Goal: Communication & Community: Participate in discussion

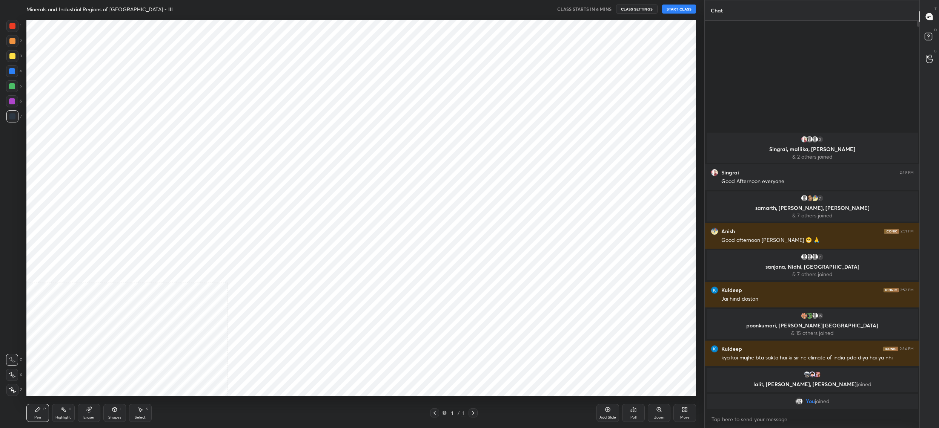
scroll to position [37329, 37035]
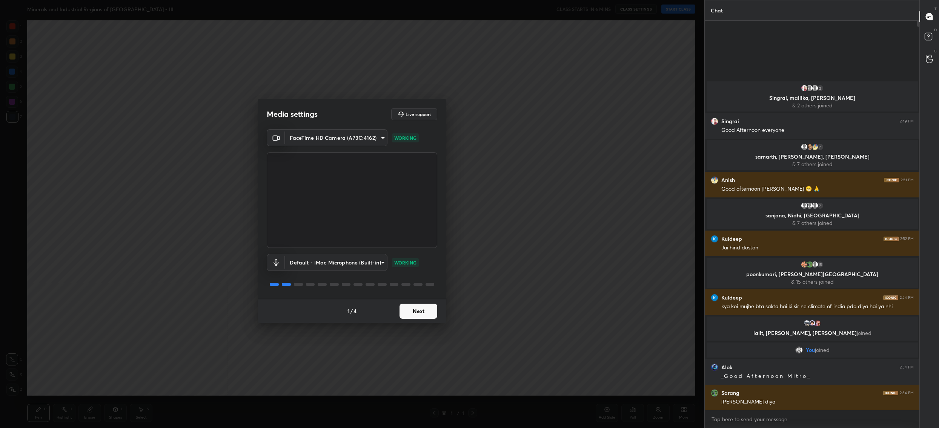
click at [406, 317] on button "Next" at bounding box center [418, 311] width 38 height 15
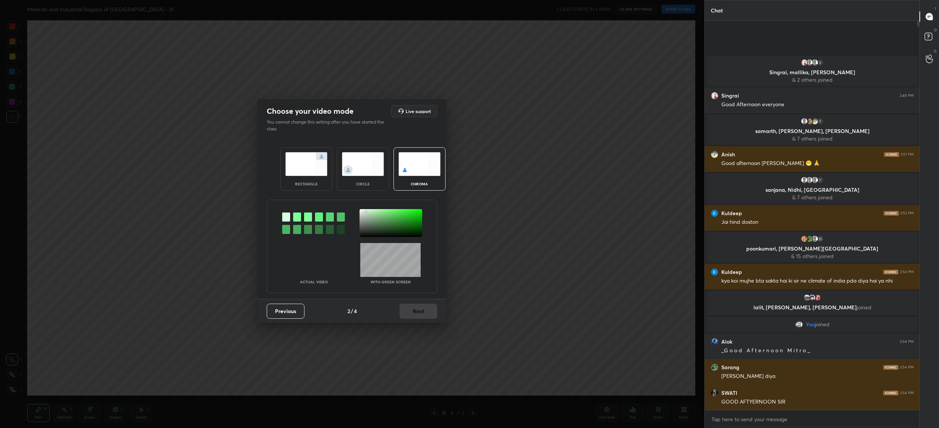
click at [366, 212] on div at bounding box center [390, 223] width 63 height 28
click at [420, 314] on button "Next" at bounding box center [418, 311] width 38 height 15
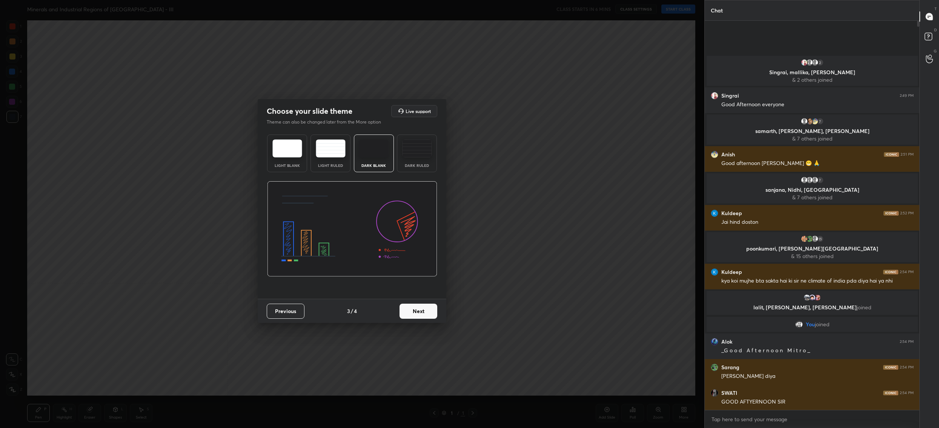
click at [420, 314] on button "Next" at bounding box center [418, 311] width 38 height 15
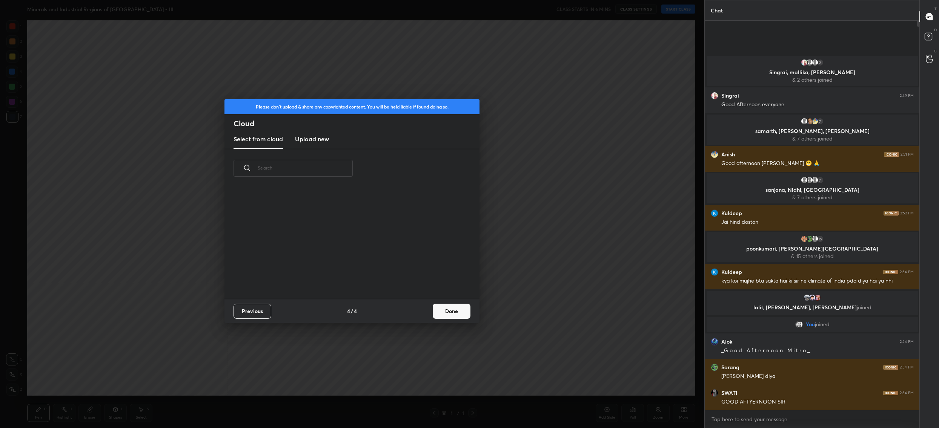
click at [451, 313] on button "Done" at bounding box center [452, 311] width 38 height 15
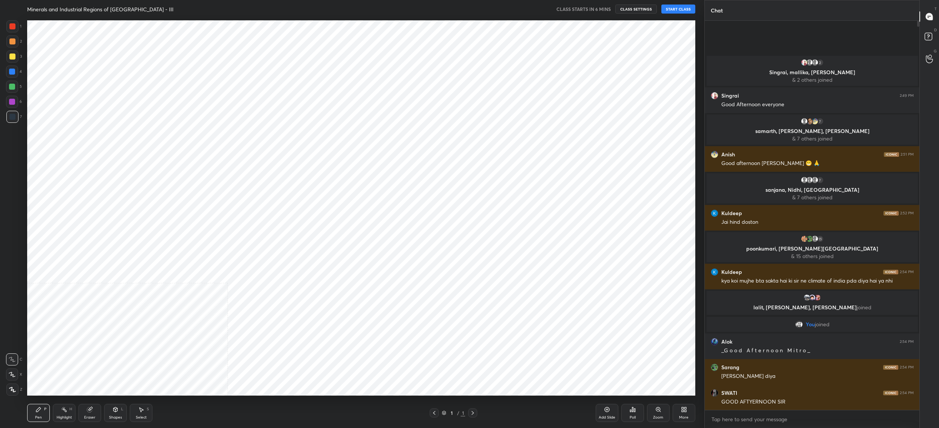
scroll to position [75, 242]
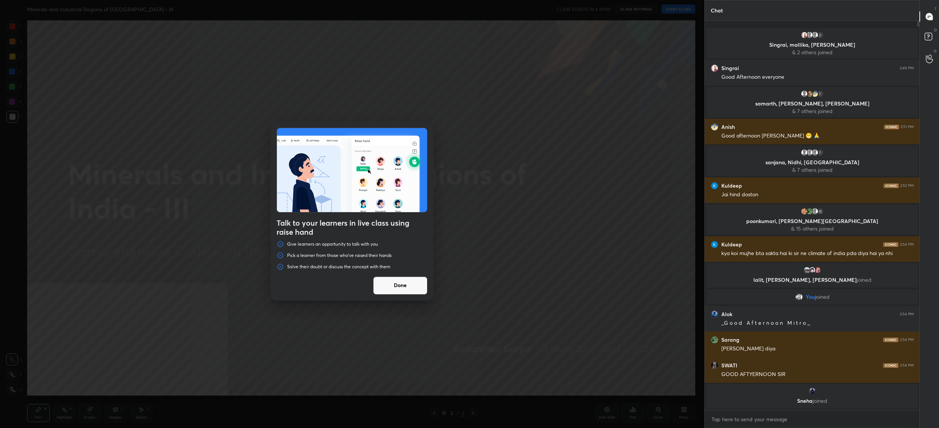
click at [408, 288] on button "Done" at bounding box center [400, 286] width 54 height 18
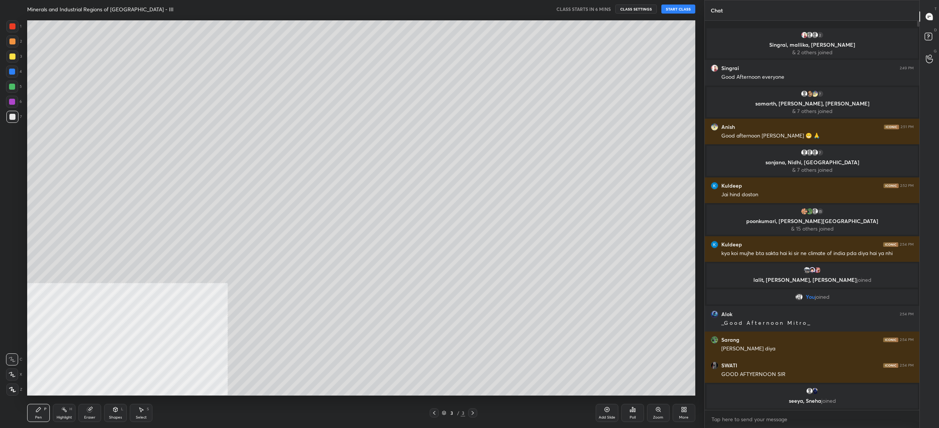
click at [683, 415] on div "More" at bounding box center [683, 413] width 23 height 18
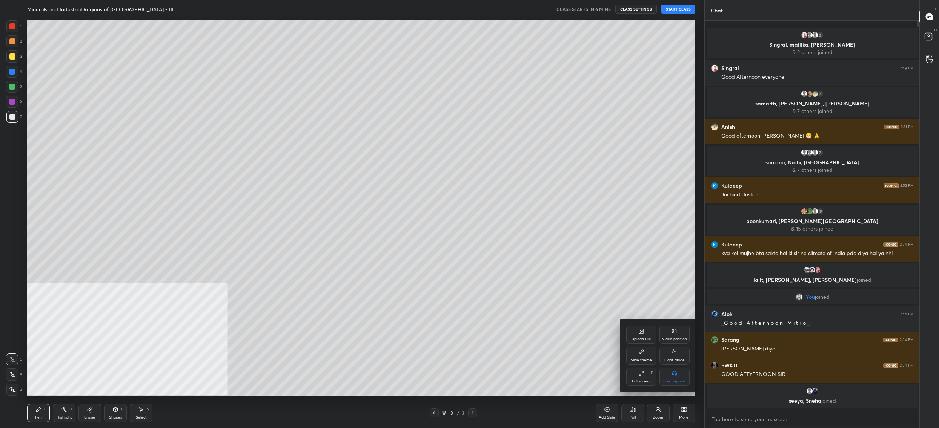
click at [649, 339] on div "Upload File" at bounding box center [641, 339] width 20 height 4
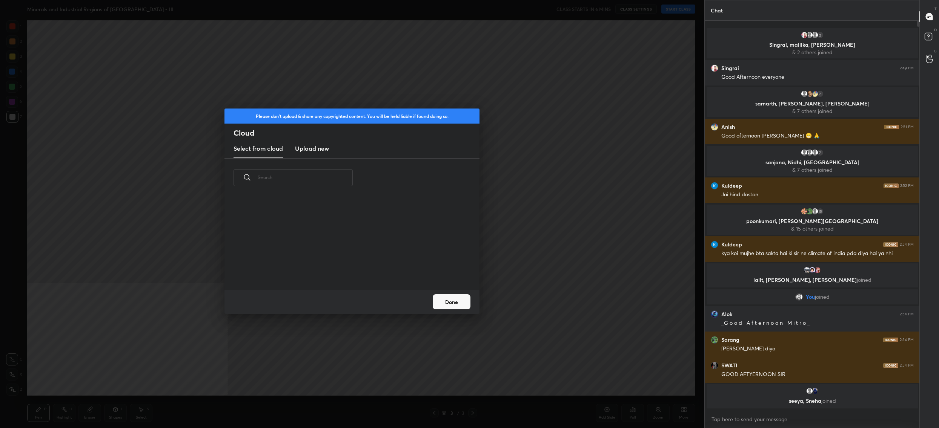
scroll to position [93, 242]
click at [321, 153] on h3 "Upload new" at bounding box center [312, 148] width 34 height 9
click at [343, 265] on label "Browse" at bounding box center [352, 268] width 34 height 12
click at [335, 265] on input "Browse" at bounding box center [335, 268] width 0 height 12
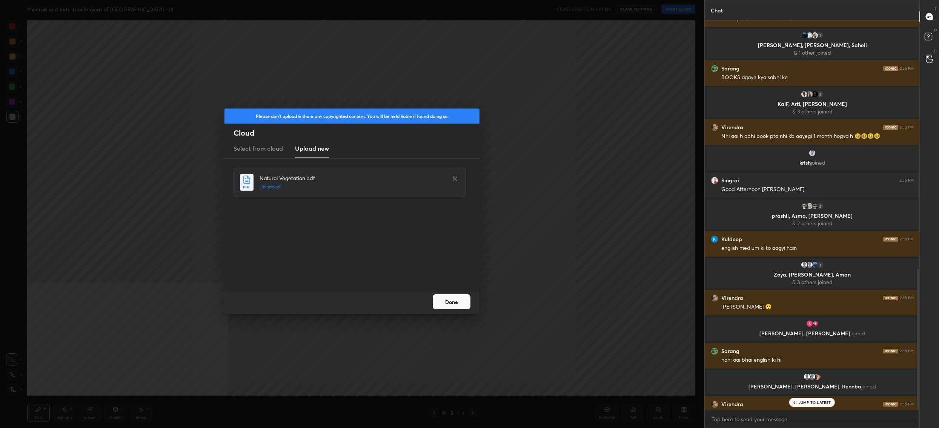
scroll to position [684, 0]
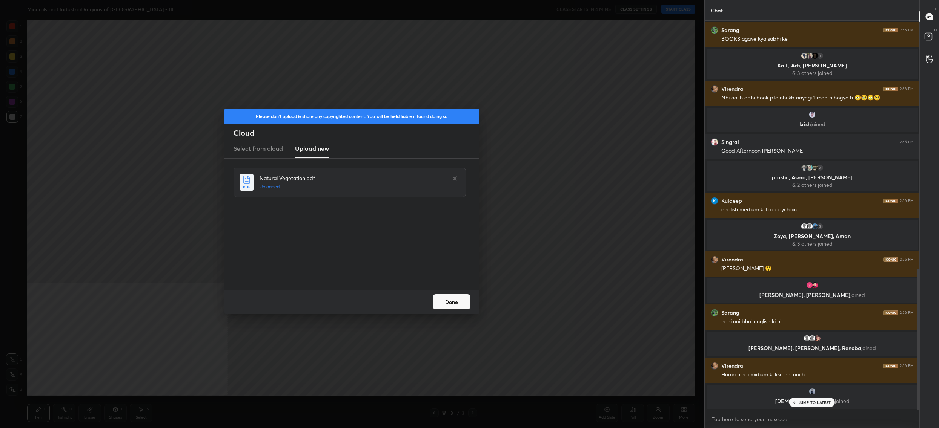
click at [444, 305] on button "Done" at bounding box center [452, 302] width 38 height 15
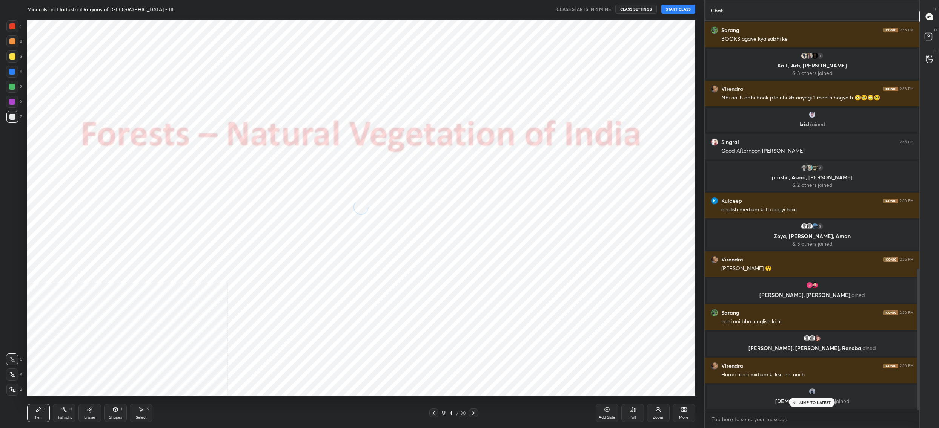
click at [433, 414] on icon at bounding box center [434, 413] width 6 height 6
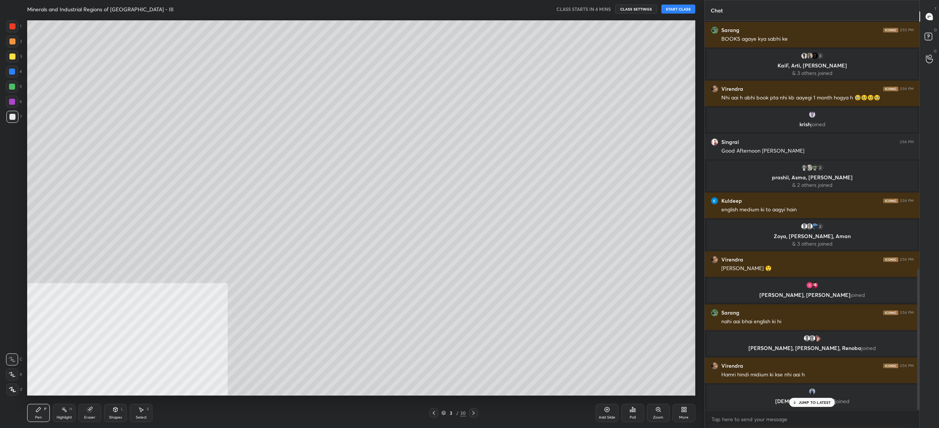
click at [446, 415] on div "3 / 30" at bounding box center [453, 413] width 25 height 7
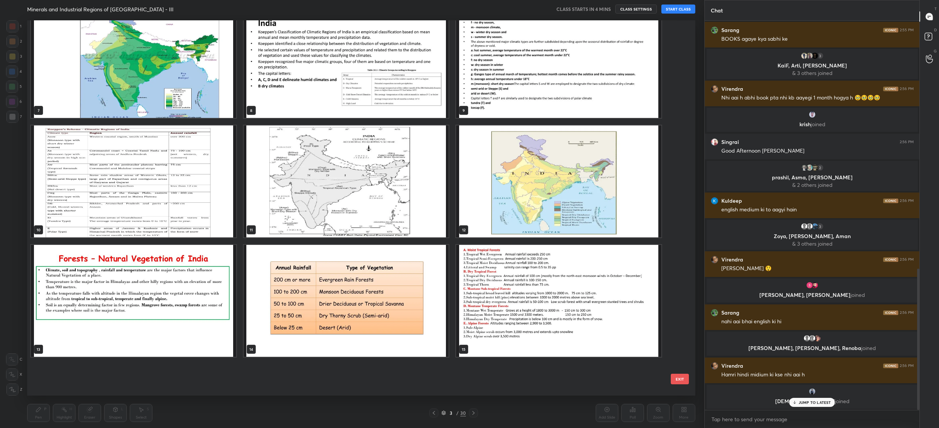
scroll to position [0, 0]
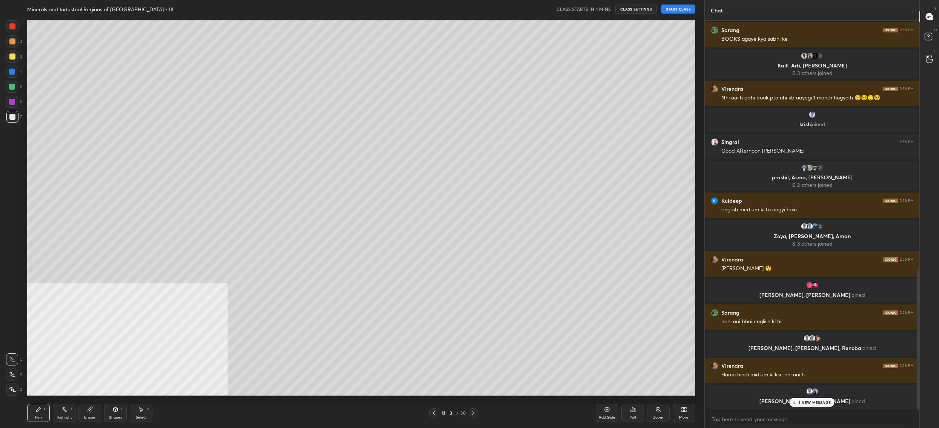
click at [679, 412] on div "More" at bounding box center [683, 413] width 23 height 18
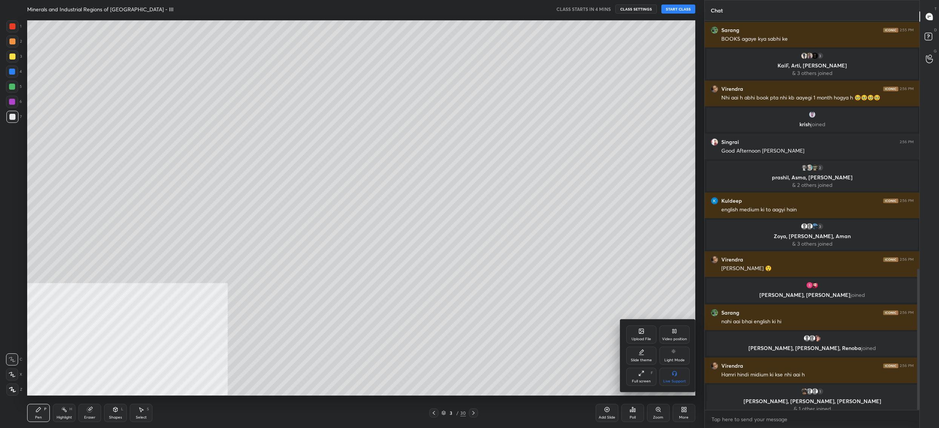
click at [644, 341] on div "Upload File" at bounding box center [641, 339] width 20 height 4
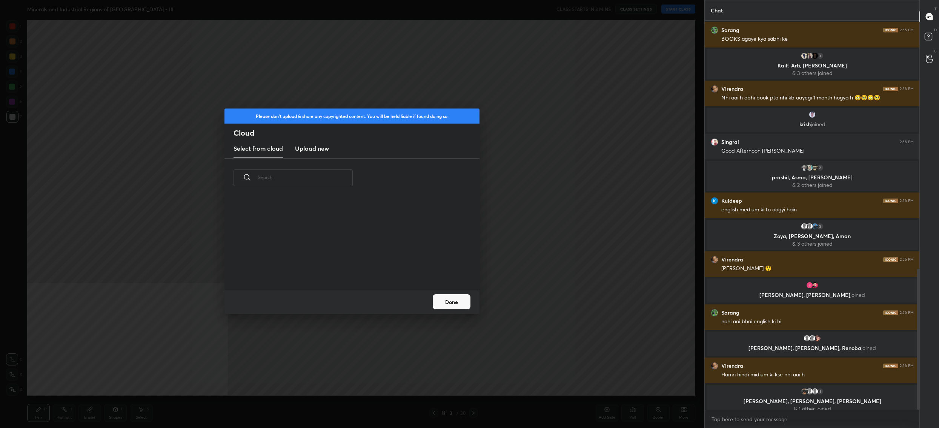
scroll to position [93, 242]
drag, startPoint x: 301, startPoint y: 147, endPoint x: 305, endPoint y: 154, distance: 7.8
click at [301, 147] on h3 "Upload new" at bounding box center [312, 148] width 34 height 9
click at [350, 263] on label "Browse" at bounding box center [352, 268] width 34 height 12
click at [335, 263] on input "Browse" at bounding box center [335, 268] width 0 height 12
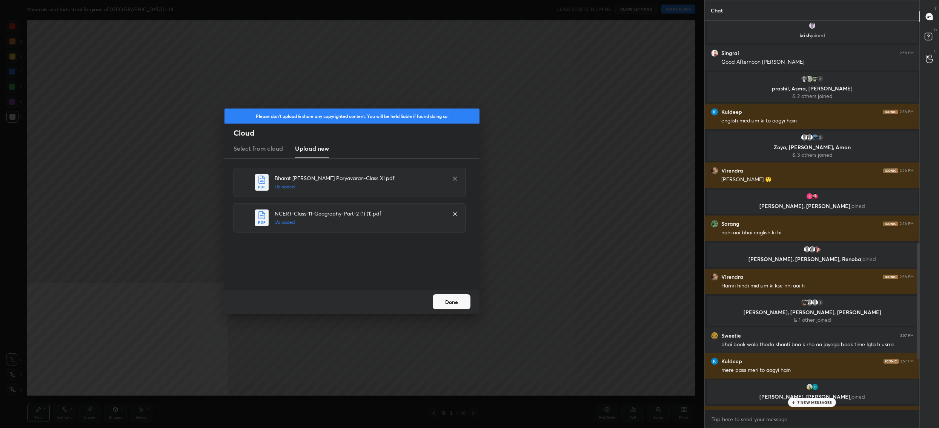
scroll to position [993, 0]
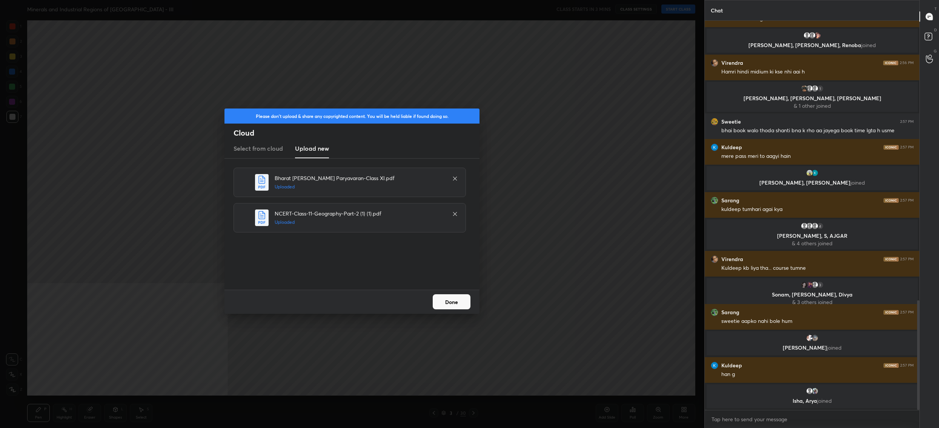
click at [457, 302] on button "Done" at bounding box center [452, 302] width 38 height 15
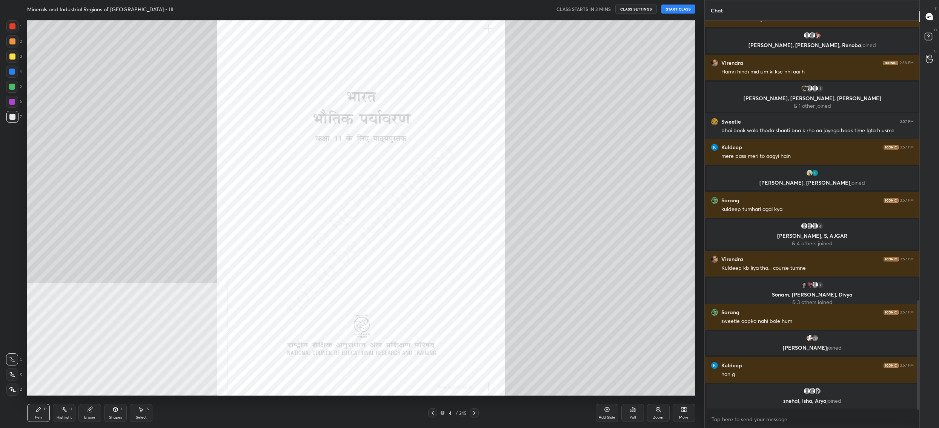
click at [445, 417] on div "4 / 245" at bounding box center [453, 413] width 26 height 7
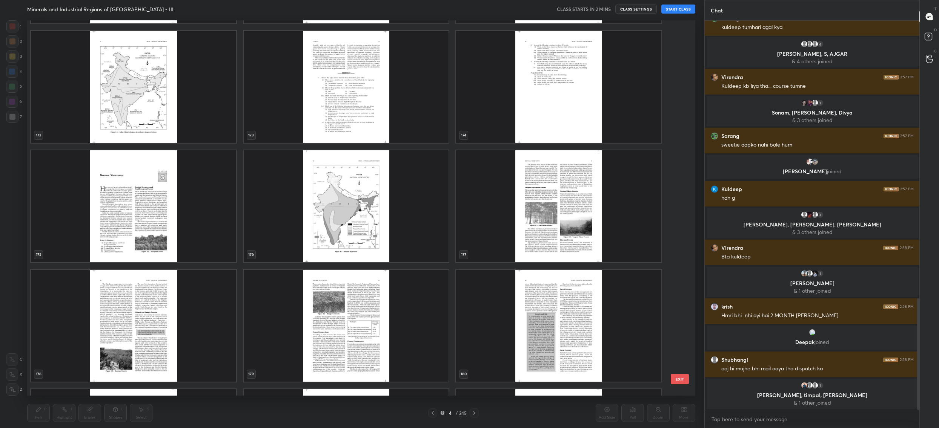
scroll to position [6797, 0]
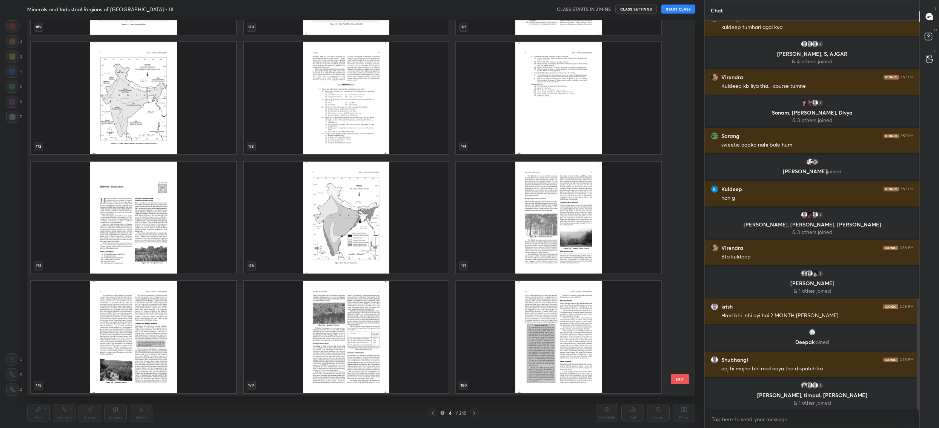
click at [184, 256] on img "grid" at bounding box center [133, 218] width 205 height 112
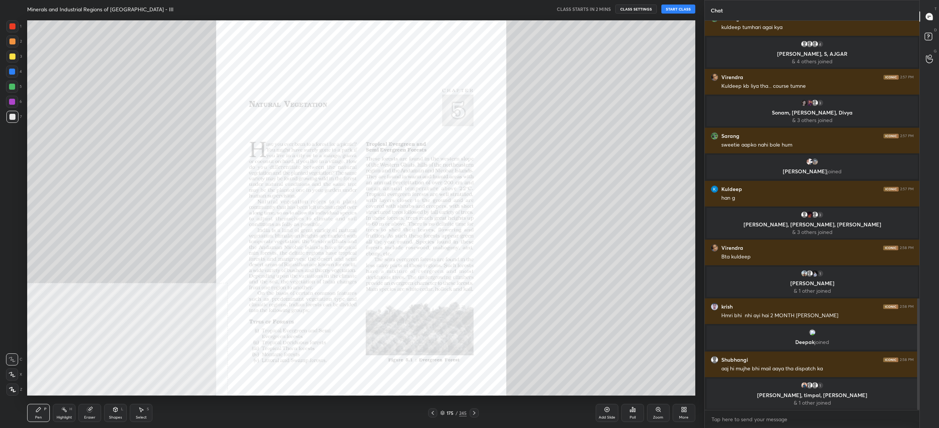
click at [184, 256] on img "grid" at bounding box center [133, 218] width 205 height 112
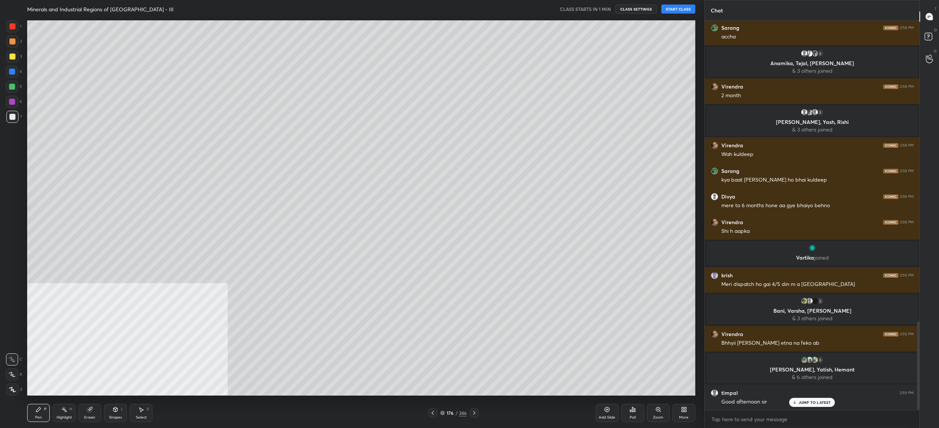
scroll to position [1321, 0]
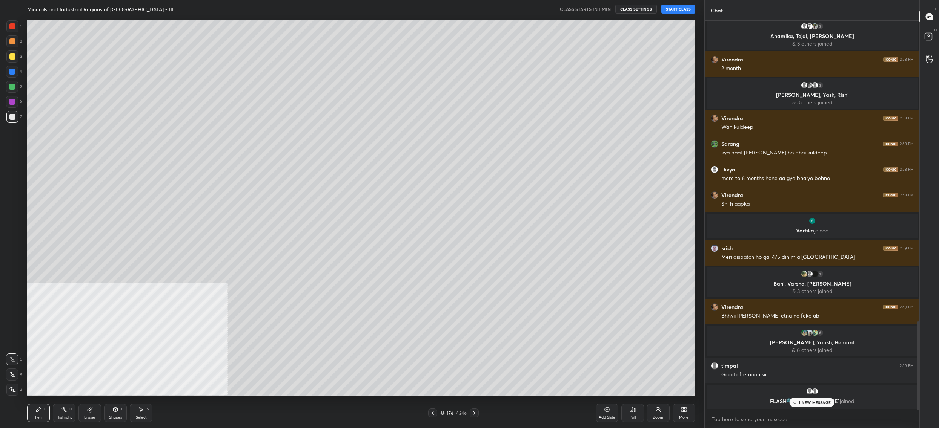
click at [673, 11] on button "START CLASS" at bounding box center [678, 9] width 34 height 9
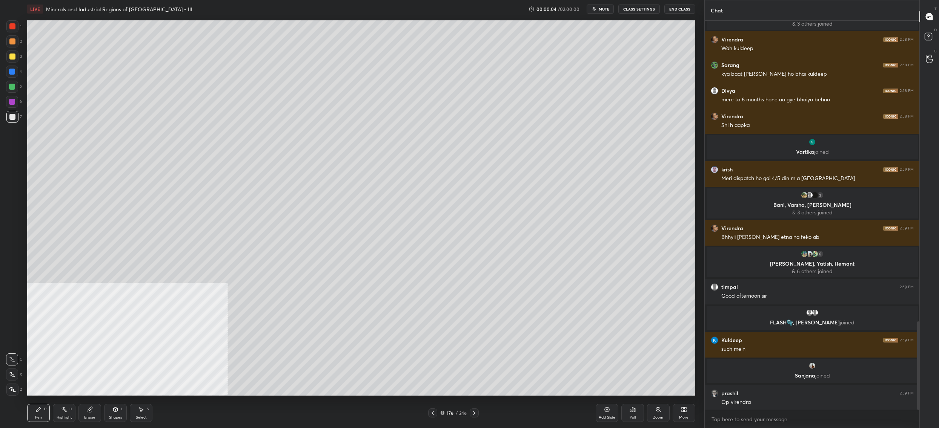
scroll to position [1326, 0]
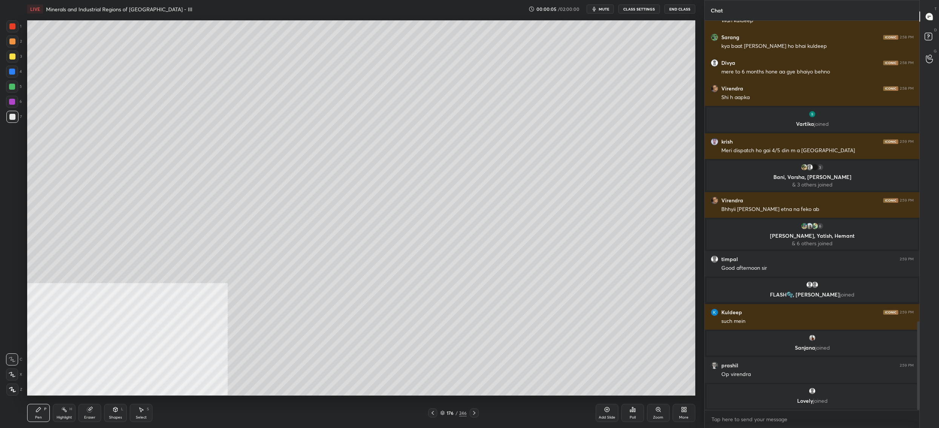
click at [637, 10] on button "CLASS SETTINGS" at bounding box center [638, 9] width 41 height 9
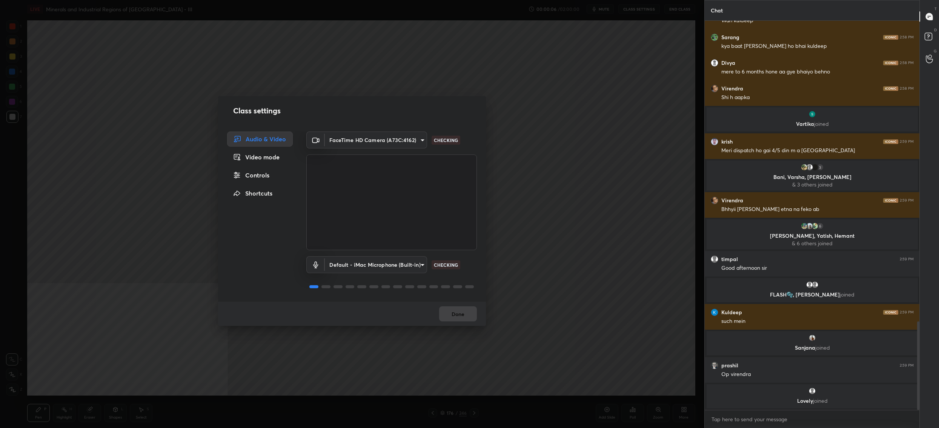
click at [264, 177] on div "Controls" at bounding box center [260, 175] width 66 height 15
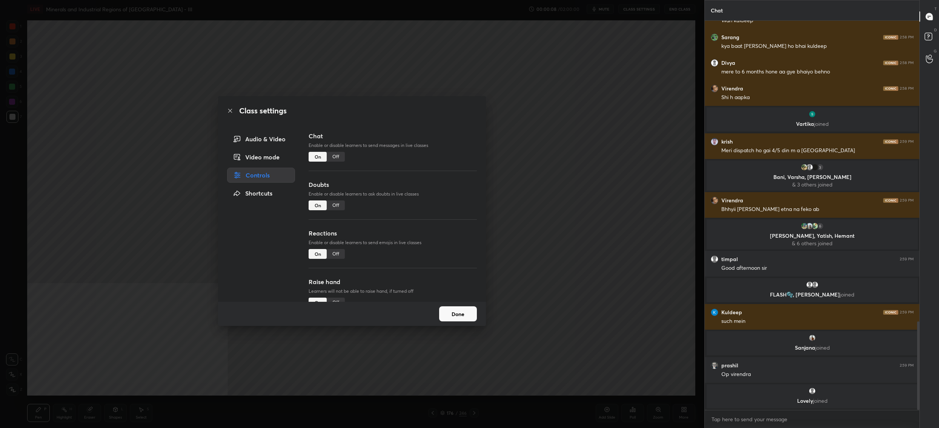
click at [333, 204] on div "Off" at bounding box center [336, 206] width 18 height 10
click at [454, 310] on button "Done" at bounding box center [458, 314] width 38 height 15
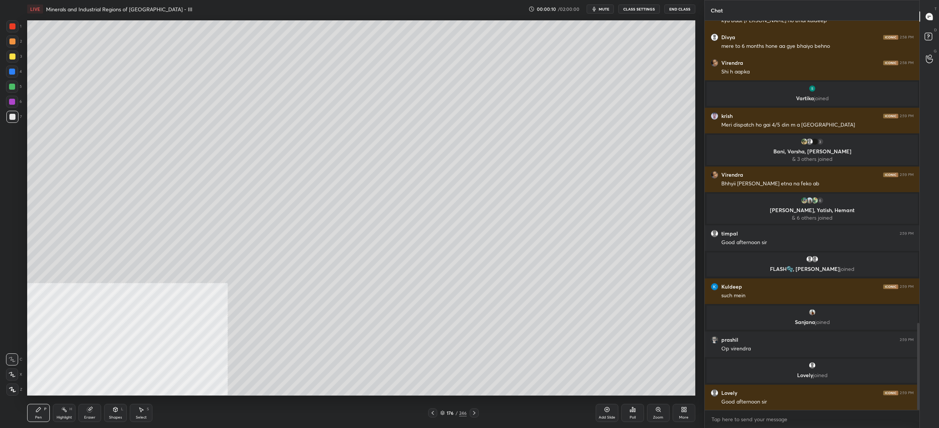
scroll to position [1405, 0]
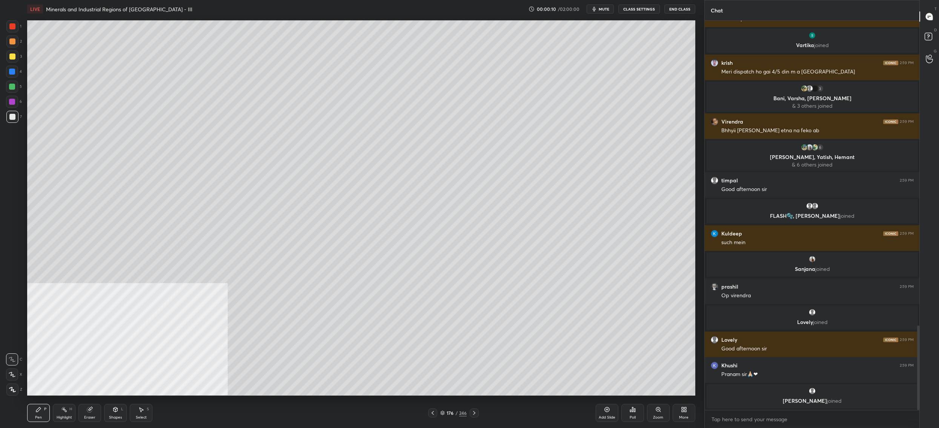
click at [600, 6] on span "mute" at bounding box center [603, 8] width 11 height 5
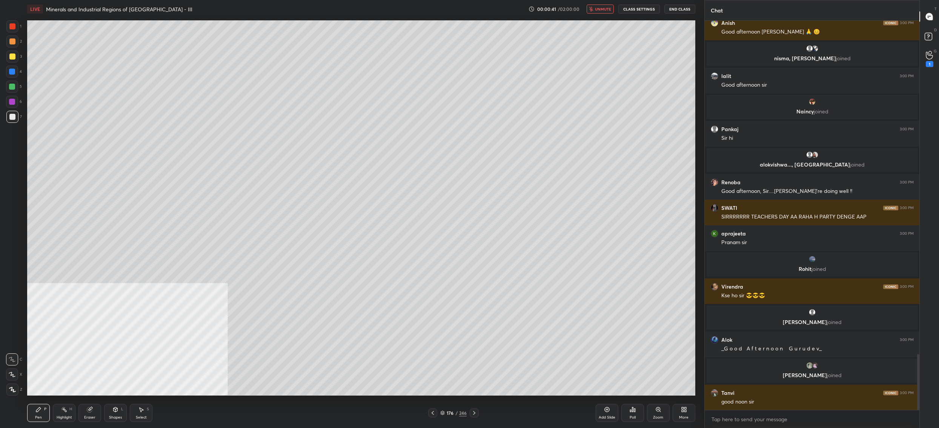
scroll to position [2350, 0]
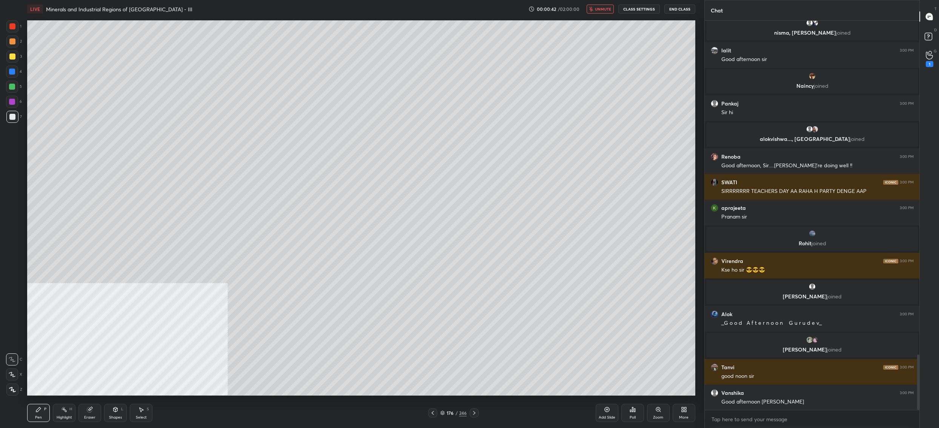
click at [598, 8] on span "unmute" at bounding box center [603, 8] width 16 height 5
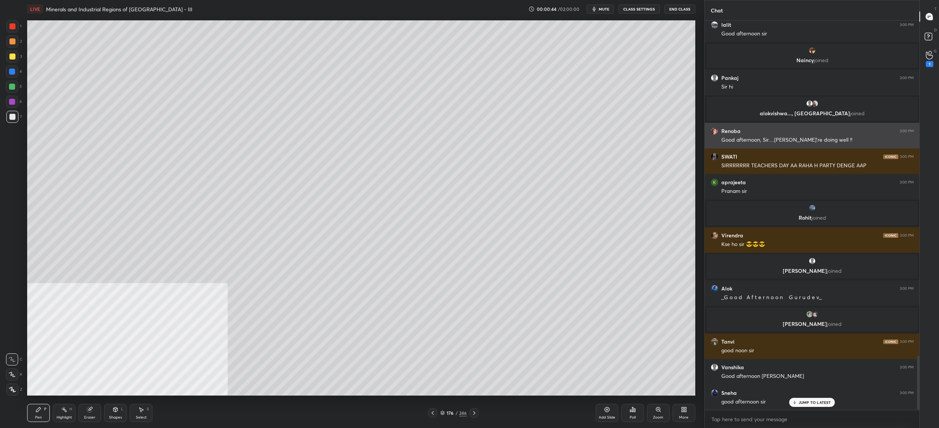
scroll to position [2403, 0]
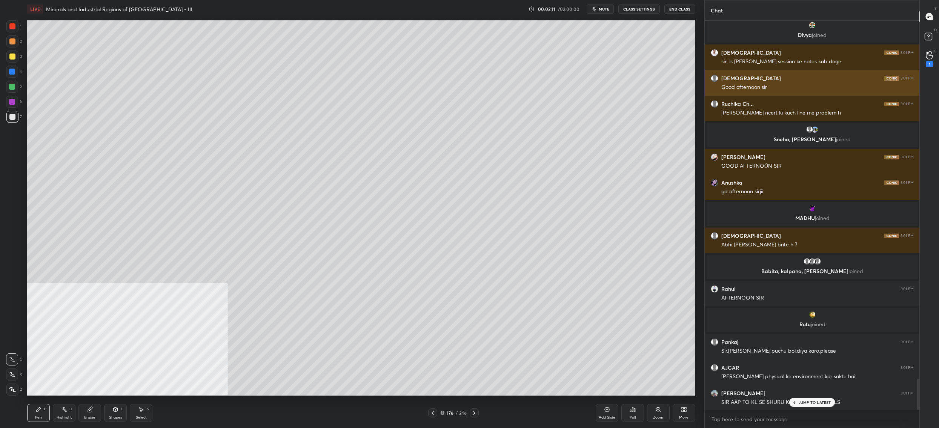
click at [749, 73] on div "[PERSON_NAME] 3:01 PM Good afternoon sir" at bounding box center [811, 83] width 215 height 26
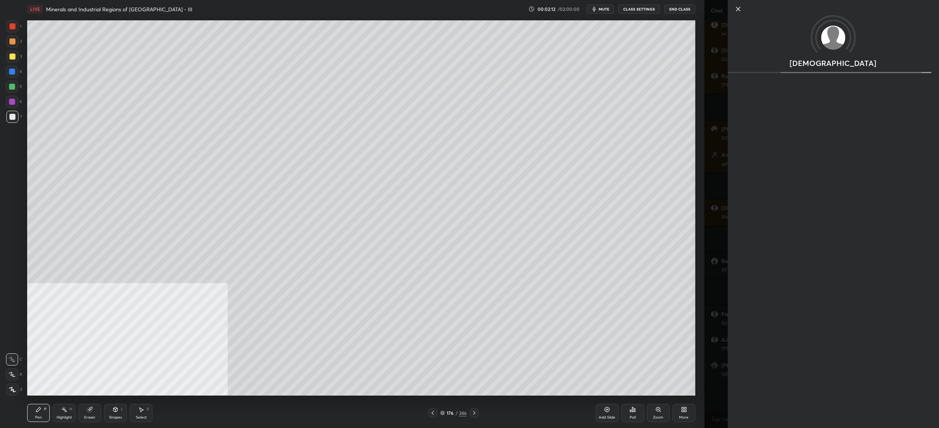
click at [719, 65] on div "[DEMOGRAPHIC_DATA]" at bounding box center [821, 214] width 235 height 428
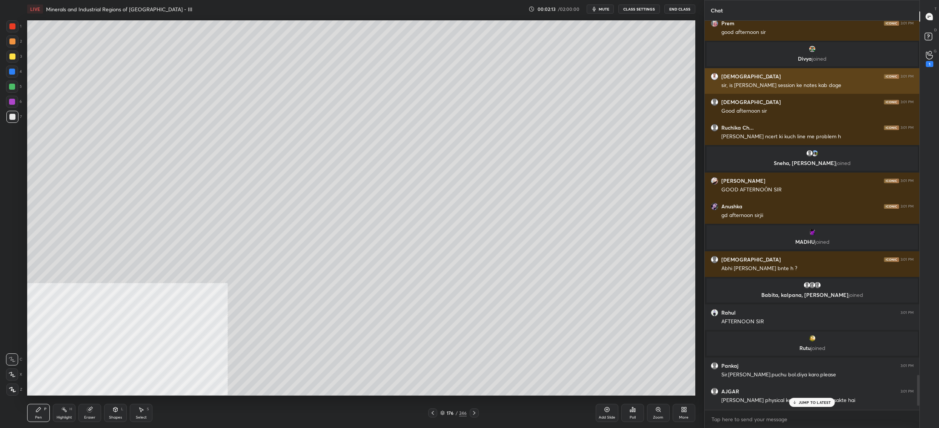
click at [731, 83] on div "sir, is [PERSON_NAME] session ke notes kab doge" at bounding box center [817, 86] width 192 height 8
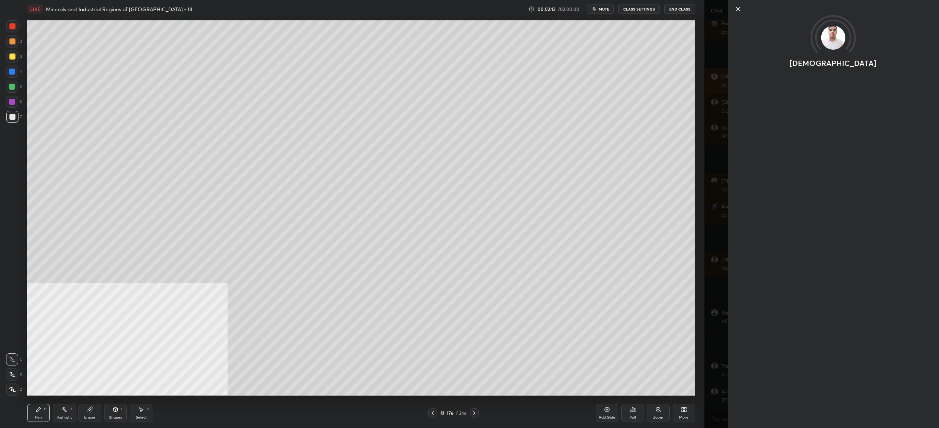
click at [731, 83] on div "[DEMOGRAPHIC_DATA]" at bounding box center [821, 214] width 235 height 428
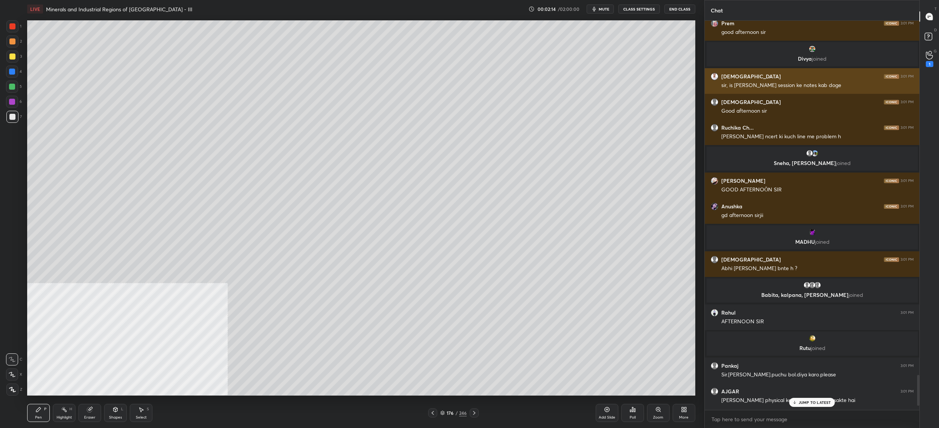
click at [745, 83] on div "sir, is [PERSON_NAME] session ke notes kab doge" at bounding box center [817, 86] width 192 height 8
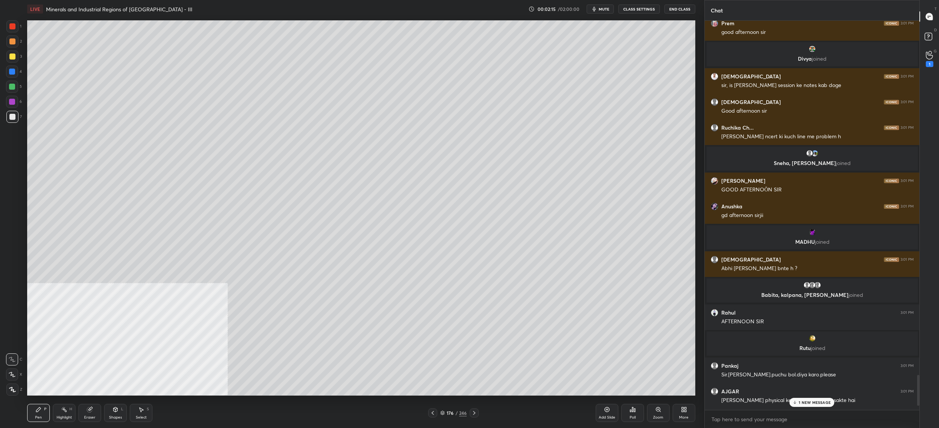
scroll to position [4547, 0]
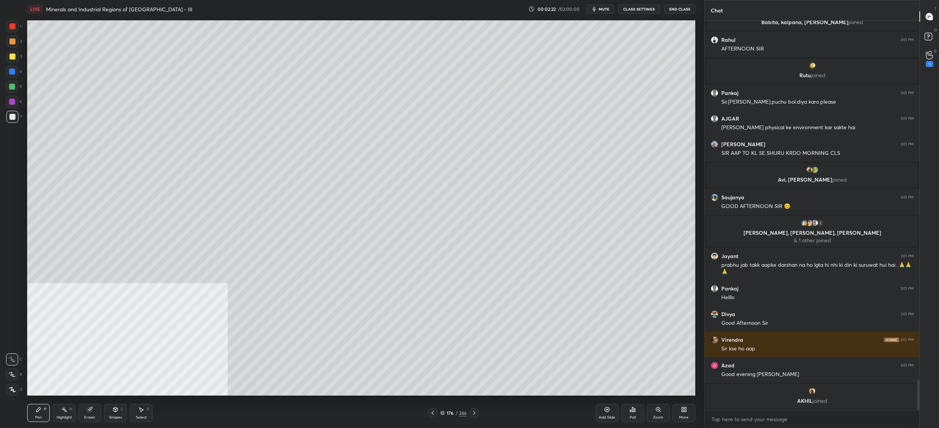
click at [442, 414] on icon at bounding box center [442, 413] width 4 height 1
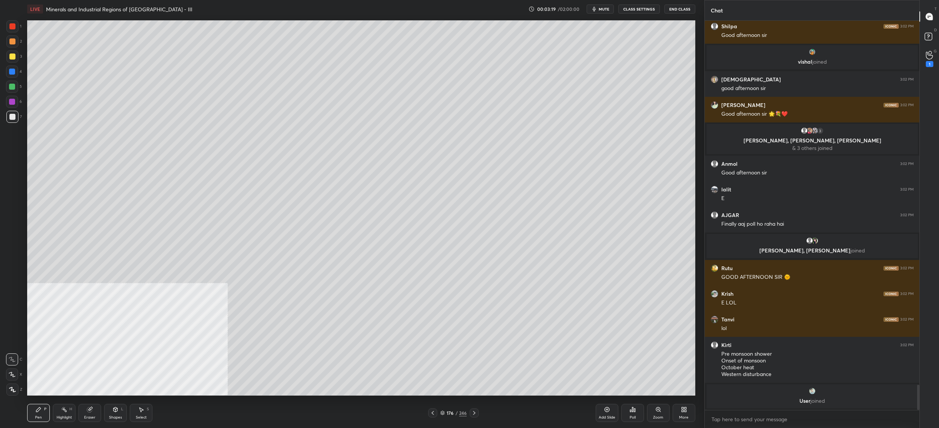
click at [629, 417] on div "Poll" at bounding box center [632, 418] width 6 height 4
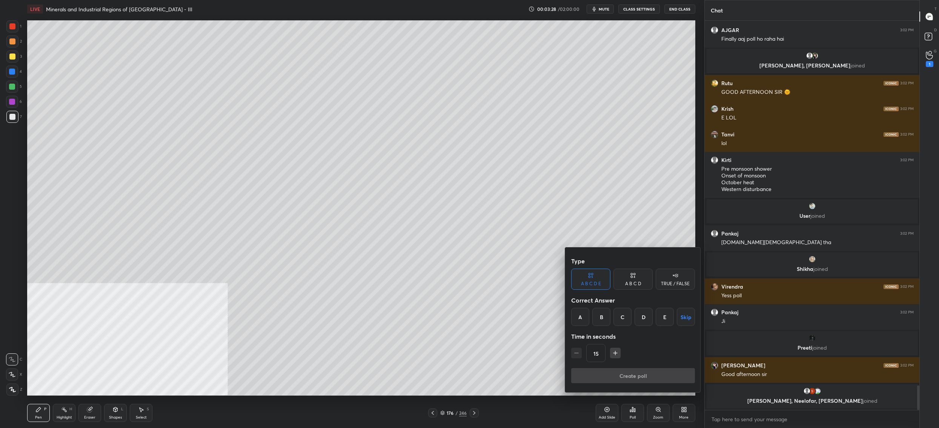
click at [583, 319] on div "A" at bounding box center [580, 317] width 18 height 18
click at [602, 376] on button "Create poll" at bounding box center [633, 375] width 124 height 15
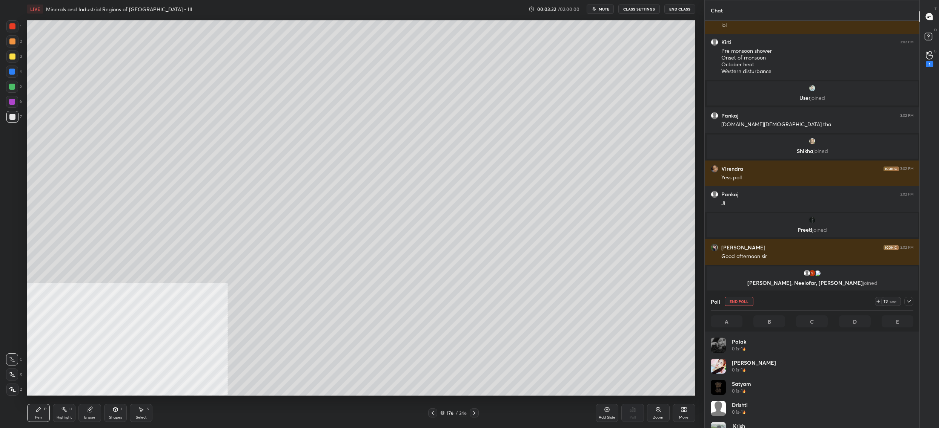
click at [682, 413] on div "More" at bounding box center [683, 413] width 23 height 18
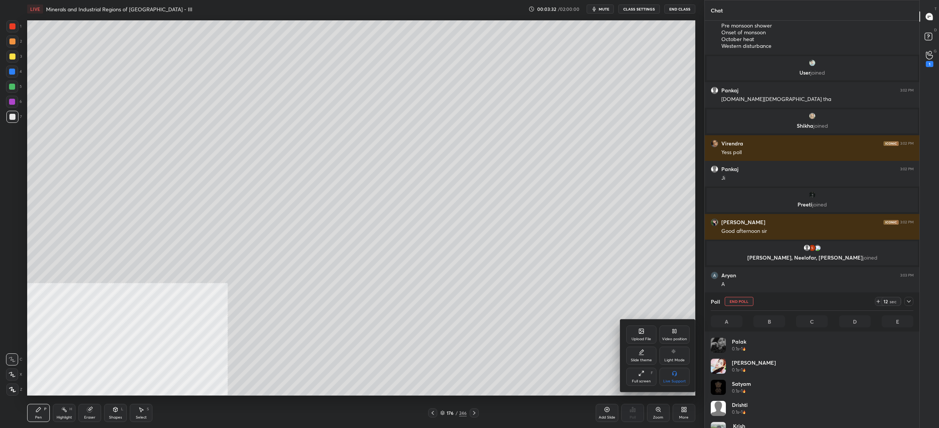
click at [680, 329] on div "Video position" at bounding box center [674, 335] width 30 height 18
click at [672, 379] on div "Bottom right" at bounding box center [674, 377] width 30 height 18
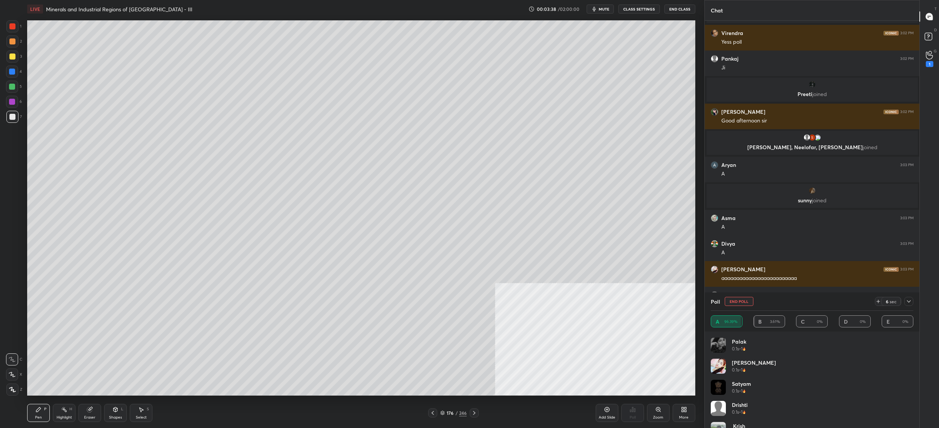
click at [744, 304] on button "End Poll" at bounding box center [738, 301] width 29 height 9
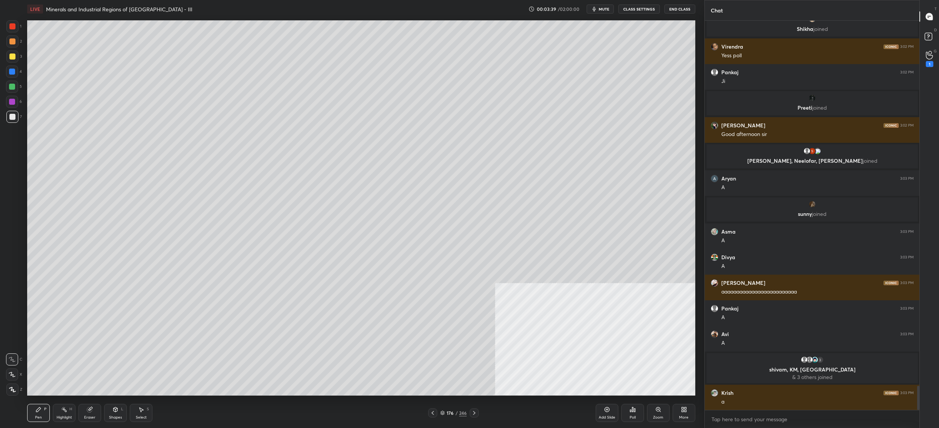
click at [624, 420] on div "Poll" at bounding box center [632, 413] width 23 height 18
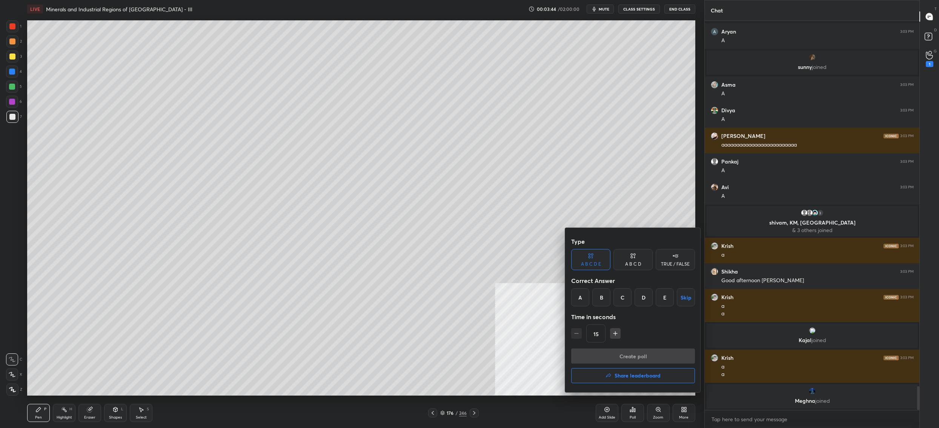
drag, startPoint x: 619, startPoint y: 295, endPoint x: 616, endPoint y: 299, distance: 4.8
click at [617, 298] on div "C" at bounding box center [622, 297] width 18 height 18
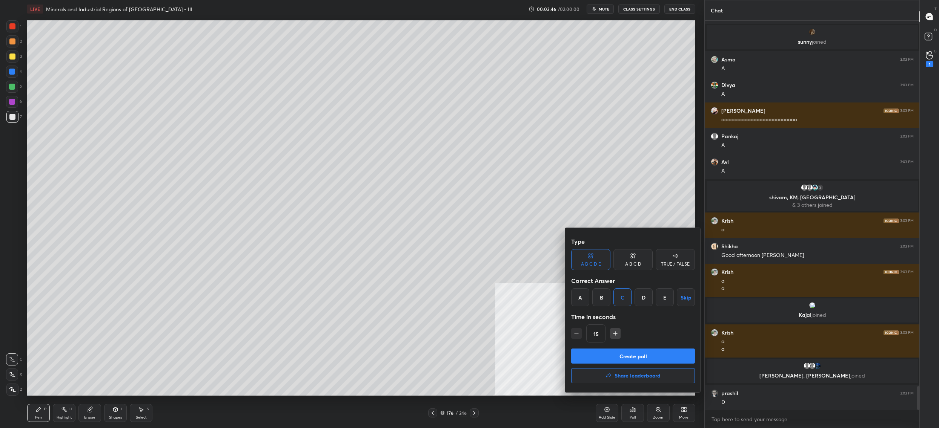
click at [625, 354] on button "Create poll" at bounding box center [633, 356] width 124 height 15
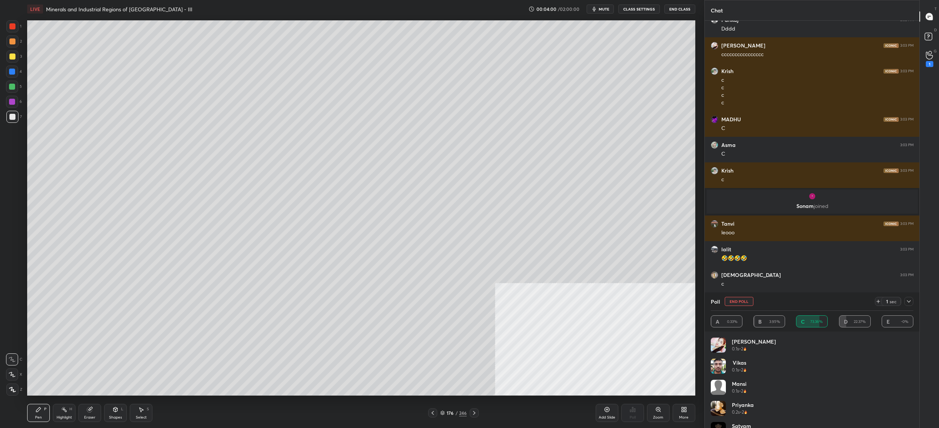
drag, startPoint x: 734, startPoint y: 304, endPoint x: 730, endPoint y: 303, distance: 4.3
click at [734, 304] on button "End Poll" at bounding box center [738, 301] width 29 height 9
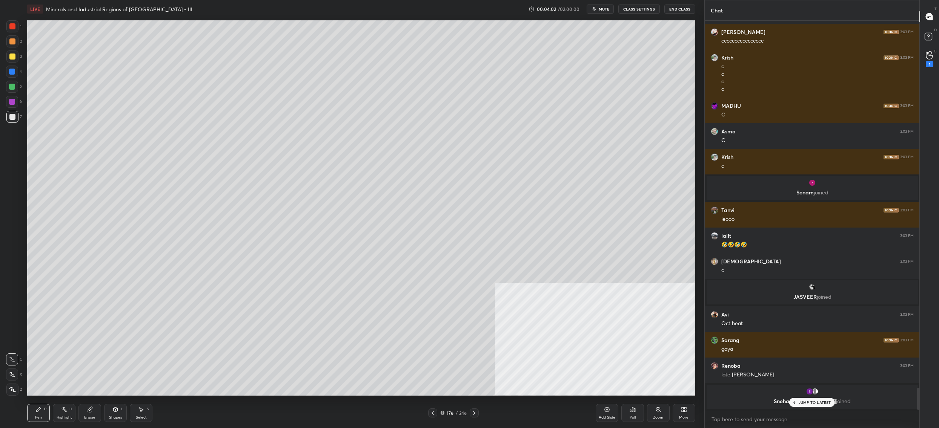
click at [634, 417] on div "Poll" at bounding box center [632, 418] width 6 height 4
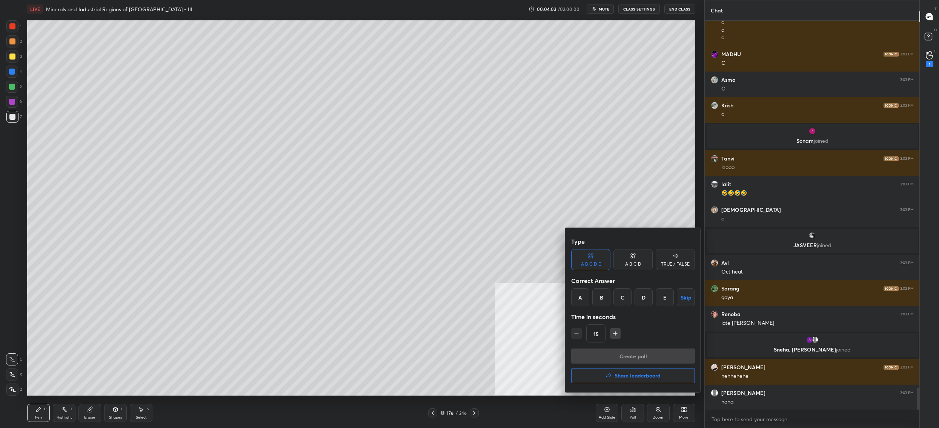
click at [629, 299] on div "C" at bounding box center [622, 297] width 18 height 18
click at [627, 352] on button "Create poll" at bounding box center [633, 356] width 124 height 15
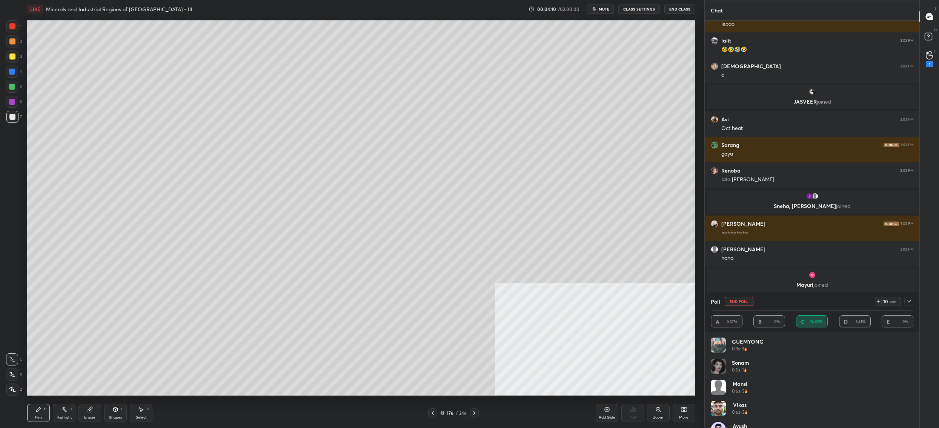
click at [747, 305] on button "End Poll" at bounding box center [738, 301] width 29 height 9
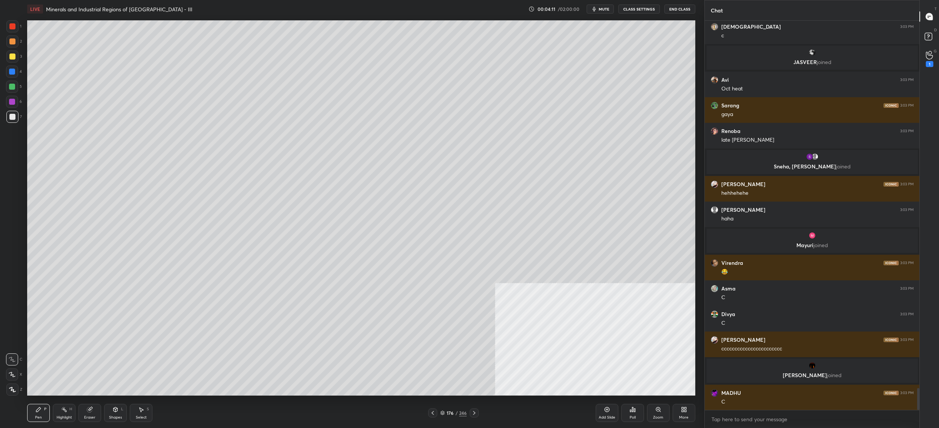
click at [634, 414] on div "Poll" at bounding box center [632, 413] width 23 height 18
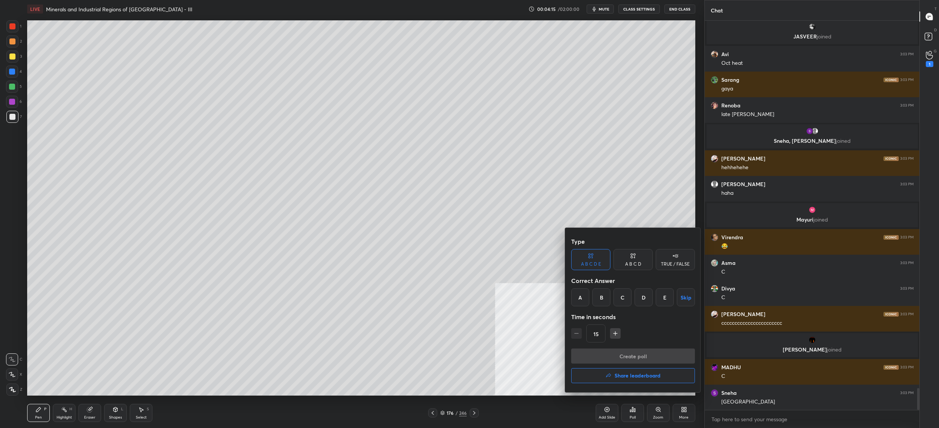
click at [580, 296] on div "A" at bounding box center [580, 297] width 18 height 18
click at [595, 353] on button "Create poll" at bounding box center [633, 356] width 124 height 15
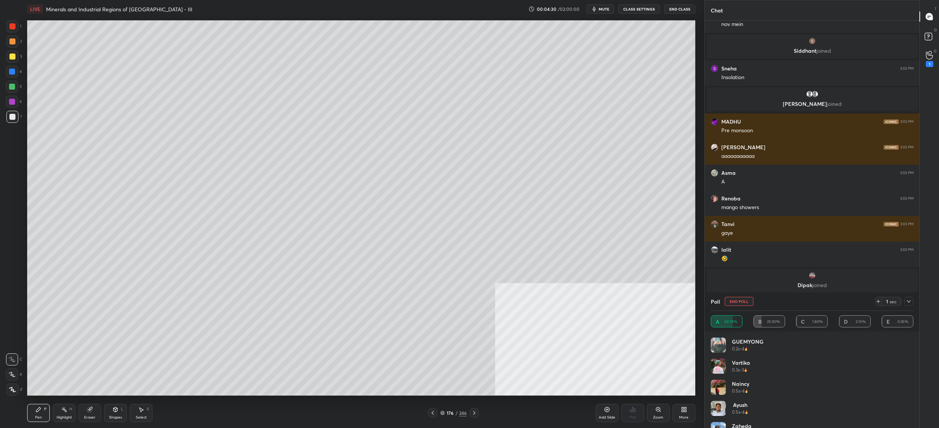
click at [739, 305] on button "End Poll" at bounding box center [738, 301] width 29 height 9
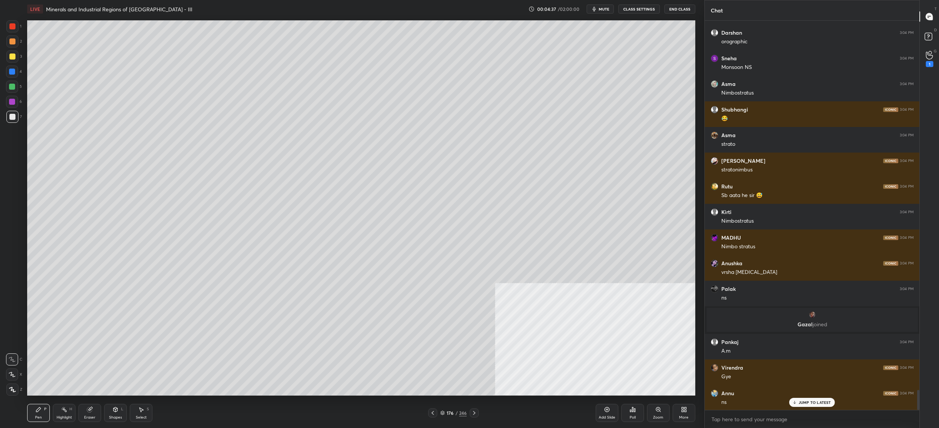
click at [630, 411] on icon at bounding box center [630, 411] width 1 height 2
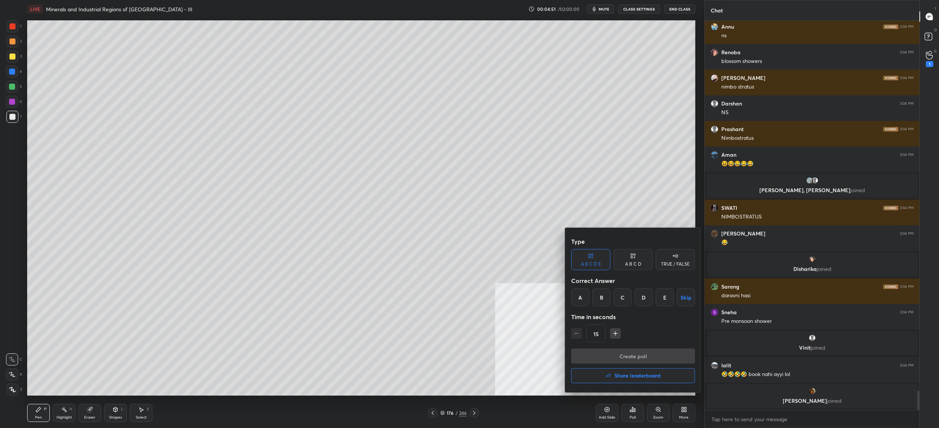
drag, startPoint x: 641, startPoint y: 302, endPoint x: 644, endPoint y: 314, distance: 12.2
click at [642, 301] on div "D" at bounding box center [643, 297] width 18 height 18
click at [643, 355] on button "Create poll" at bounding box center [633, 356] width 124 height 15
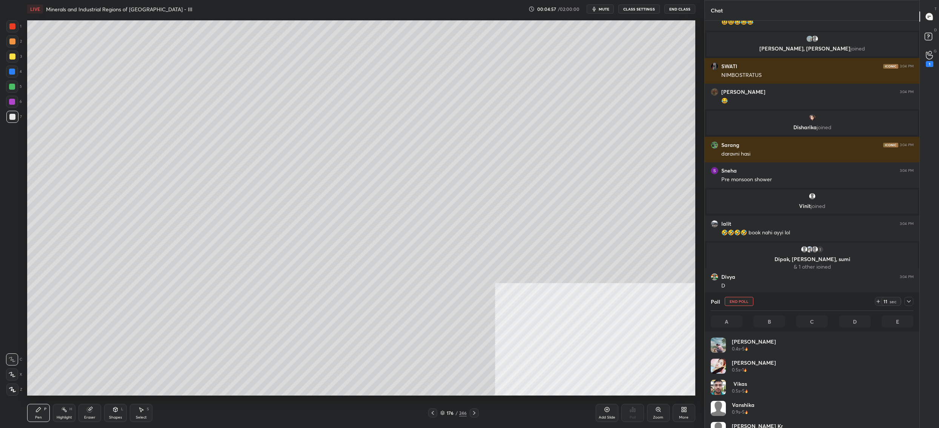
click at [735, 344] on h4 "[PERSON_NAME]" at bounding box center [754, 342] width 44 height 8
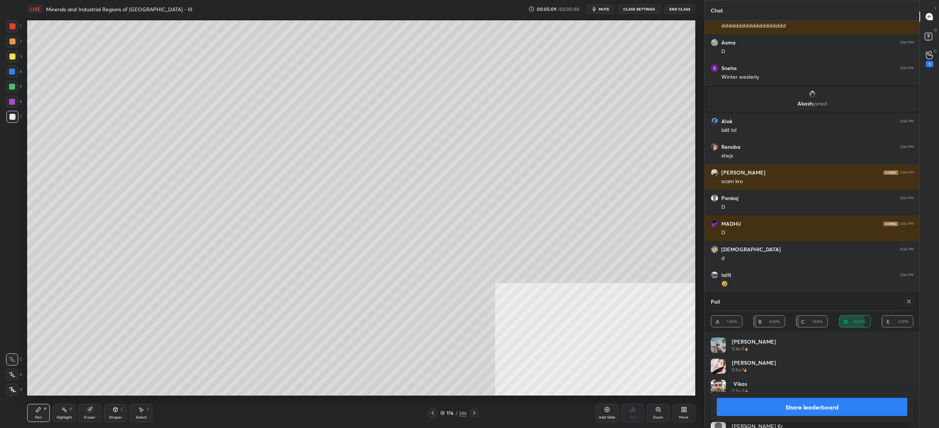
click at [911, 303] on icon at bounding box center [908, 302] width 6 height 6
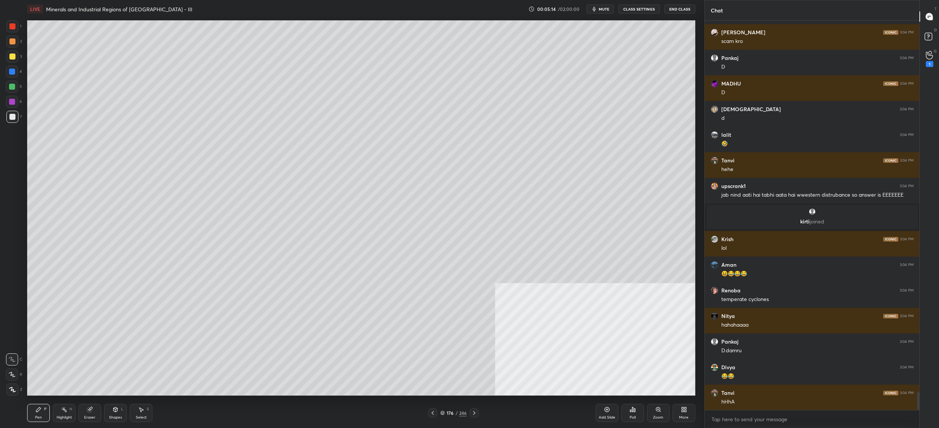
click at [10, 46] on div at bounding box center [12, 41] width 12 height 12
click at [12, 32] on div at bounding box center [12, 26] width 12 height 12
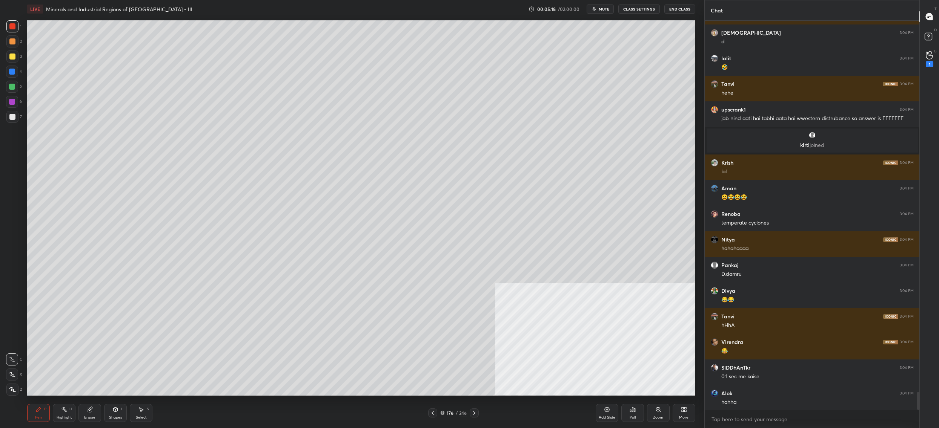
click at [16, 378] on div at bounding box center [12, 375] width 12 height 12
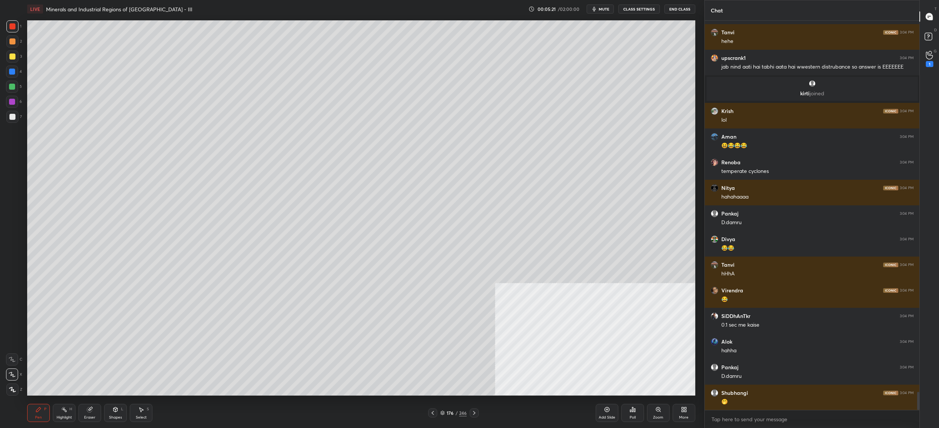
click at [629, 412] on div "Poll" at bounding box center [632, 413] width 23 height 18
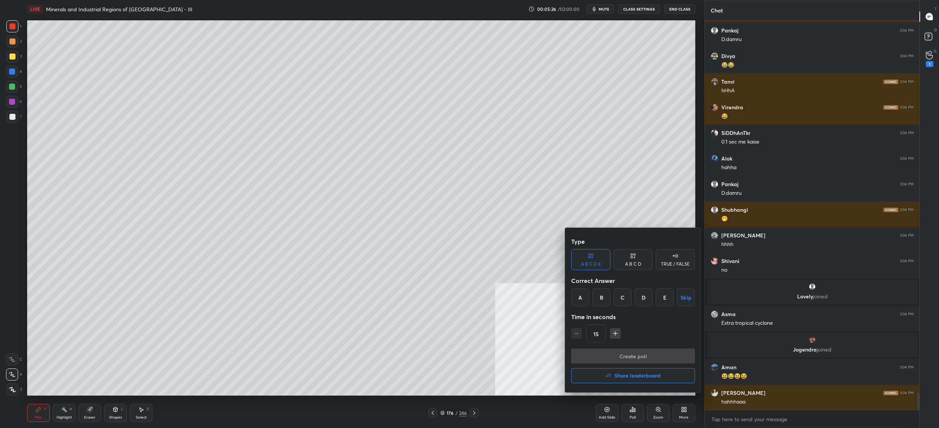
drag, startPoint x: 643, startPoint y: 299, endPoint x: 639, endPoint y: 303, distance: 5.7
click at [643, 301] on div "D" at bounding box center [643, 297] width 18 height 18
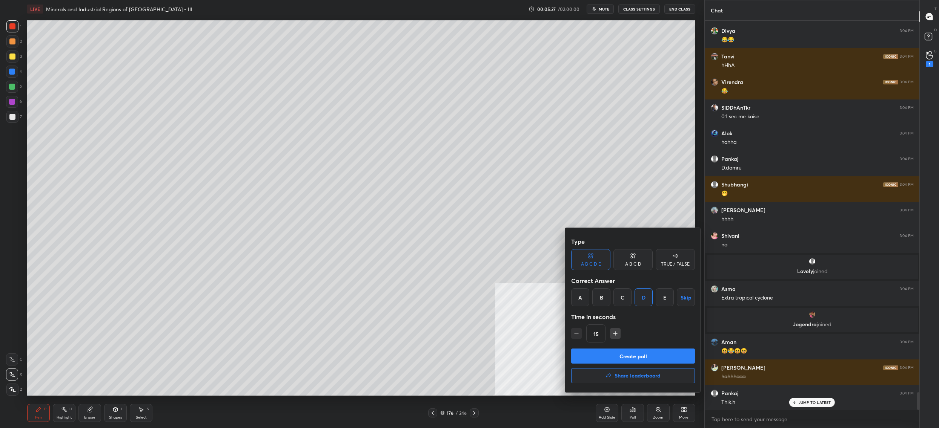
drag, startPoint x: 636, startPoint y: 360, endPoint x: 634, endPoint y: 354, distance: 5.9
click at [636, 359] on button "Create poll" at bounding box center [633, 356] width 124 height 15
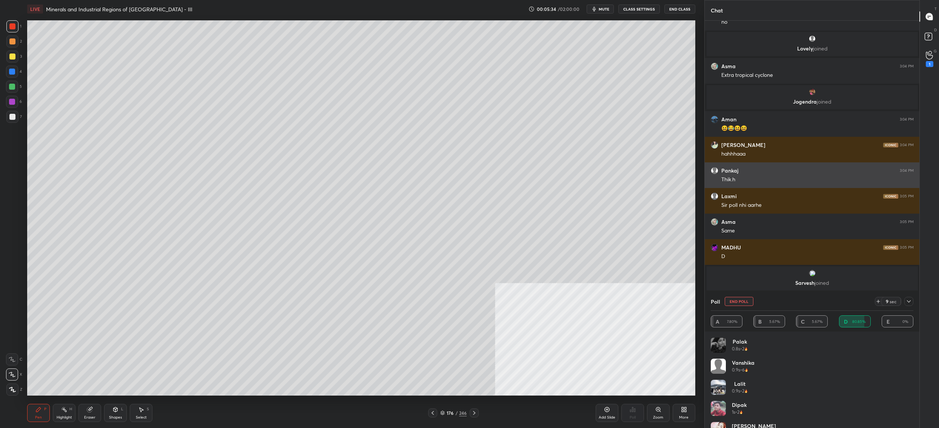
drag, startPoint x: 745, startPoint y: 307, endPoint x: 793, endPoint y: 172, distance: 142.5
click at [773, 251] on div "Chat [PERSON_NAME] 3:04 PM hhhh [PERSON_NAME] 3:04 PM no Lovely joined Asma 3:0…" at bounding box center [811, 214] width 215 height 428
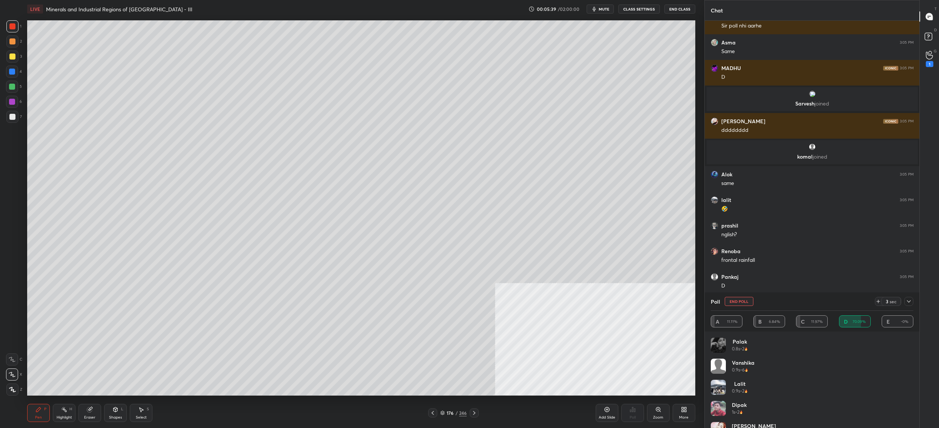
drag, startPoint x: 742, startPoint y: 308, endPoint x: 746, endPoint y: 304, distance: 5.6
click at [746, 305] on div "Poll End Poll 3 sec" at bounding box center [811, 302] width 202 height 18
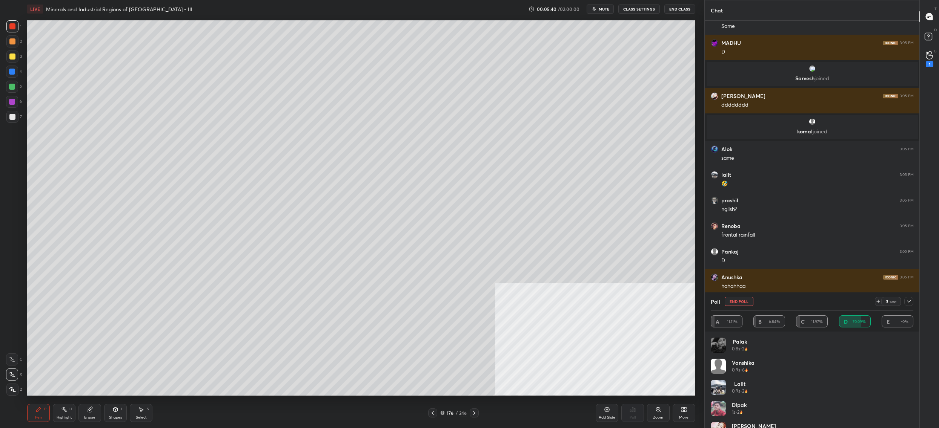
click at [746, 303] on button "End Poll" at bounding box center [738, 301] width 29 height 9
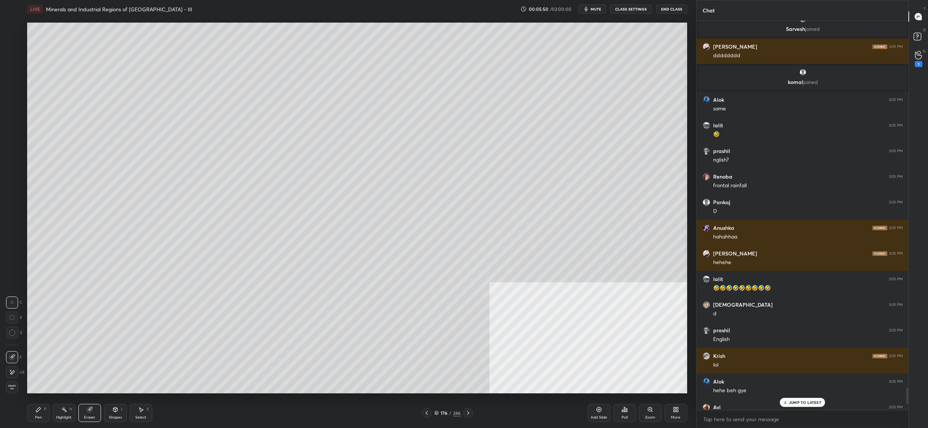
drag, startPoint x: 41, startPoint y: 411, endPoint x: 34, endPoint y: 398, distance: 14.7
click at [40, 411] on icon at bounding box center [38, 410] width 6 height 6
drag, startPoint x: 5, startPoint y: 425, endPoint x: -10, endPoint y: 436, distance: 18.6
click at [0, 0] on html "1 2 3 4 5 6 7 C X Z C X Z E E Erase all H H LIVE Minerals and Industrial Region…" at bounding box center [464, 0] width 928 height 0
drag, startPoint x: 621, startPoint y: 418, endPoint x: 626, endPoint y: 422, distance: 6.1
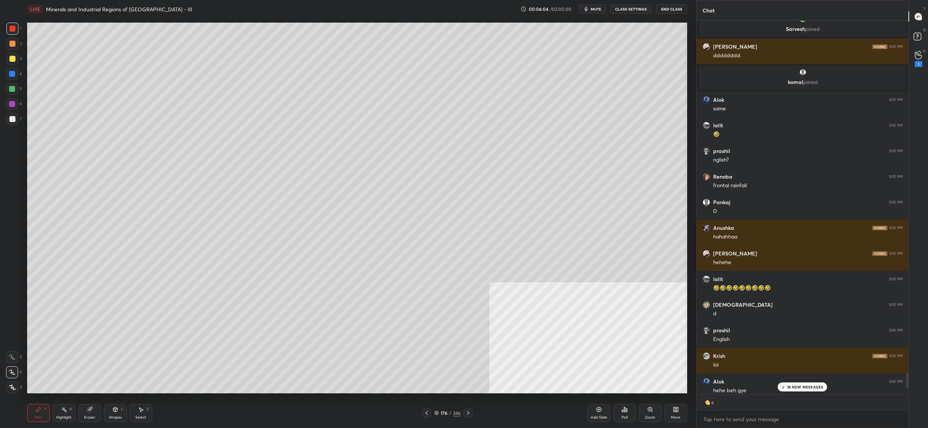
click at [626, 422] on div "Poll" at bounding box center [625, 413] width 23 height 18
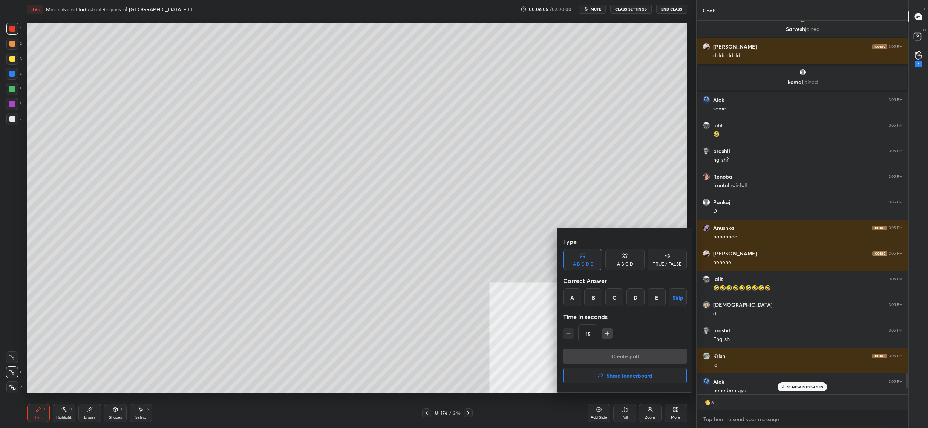
click at [637, 302] on div "D" at bounding box center [636, 297] width 18 height 18
drag, startPoint x: 630, startPoint y: 351, endPoint x: 628, endPoint y: 356, distance: 5.1
click at [630, 353] on button "Create poll" at bounding box center [625, 356] width 124 height 15
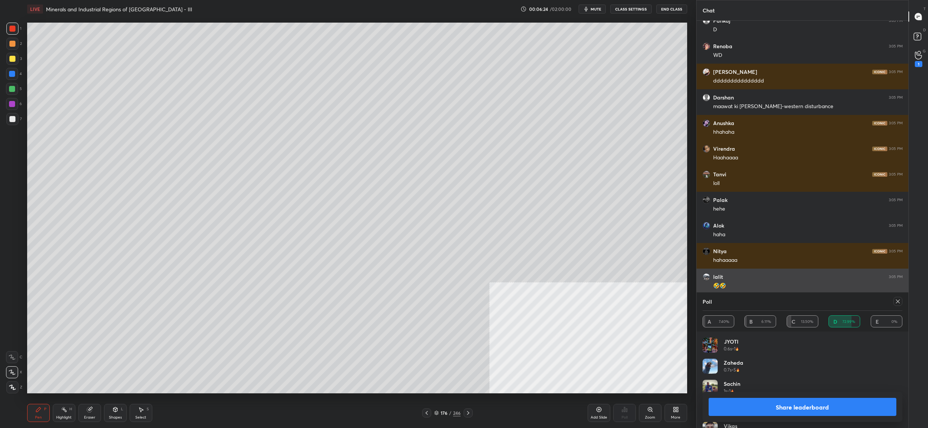
drag, startPoint x: 903, startPoint y: 301, endPoint x: 894, endPoint y: 284, distance: 18.6
click at [897, 294] on div "Poll A 7.40% B 6.11% C 13.50% D 72.99% E 0%" at bounding box center [803, 312] width 212 height 39
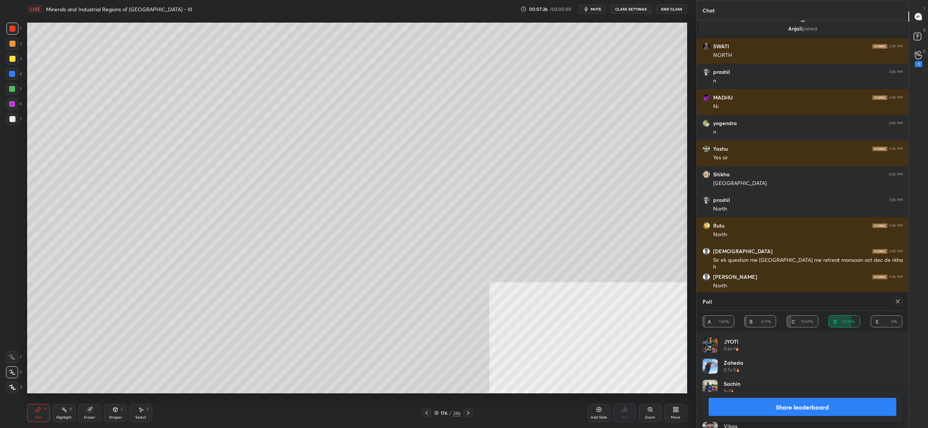
click at [901, 302] on div at bounding box center [898, 301] width 9 height 9
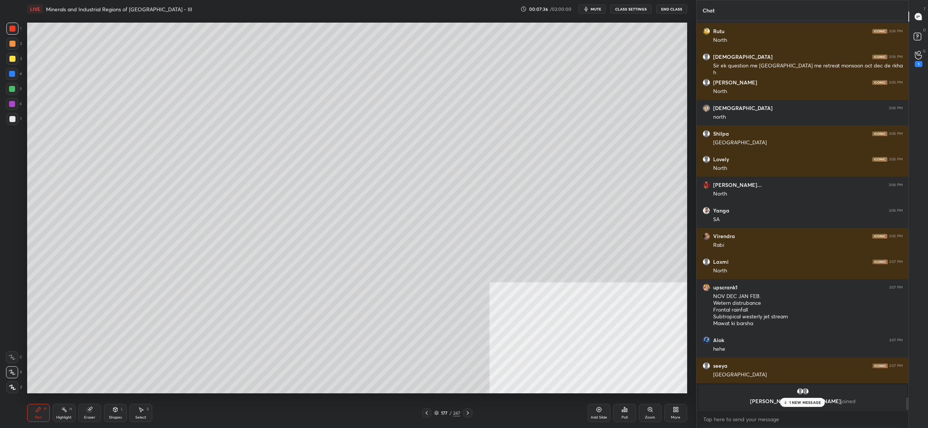
click at [22, 278] on div "1 2 3 4 5 6 7 C X Z C X Z E E Erase all H H LIVE Minerals and Industrial Region…" at bounding box center [345, 214] width 690 height 428
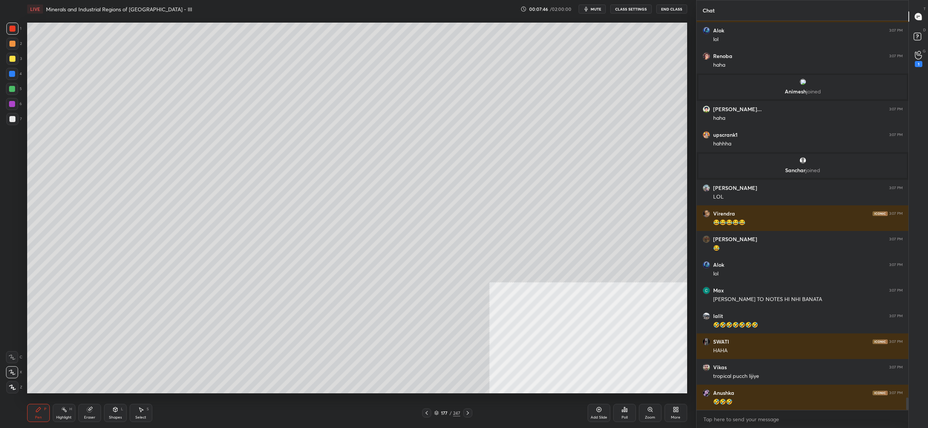
click at [443, 413] on div "177" at bounding box center [444, 413] width 8 height 5
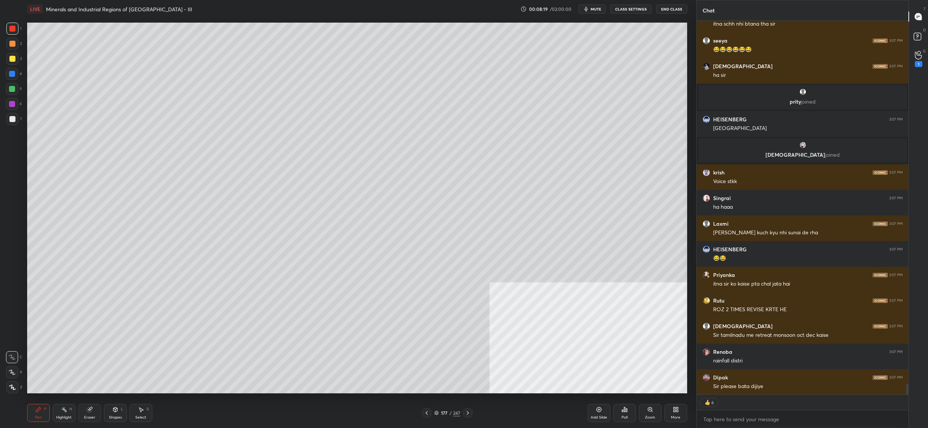
click at [440, 412] on div "177" at bounding box center [444, 413] width 8 height 5
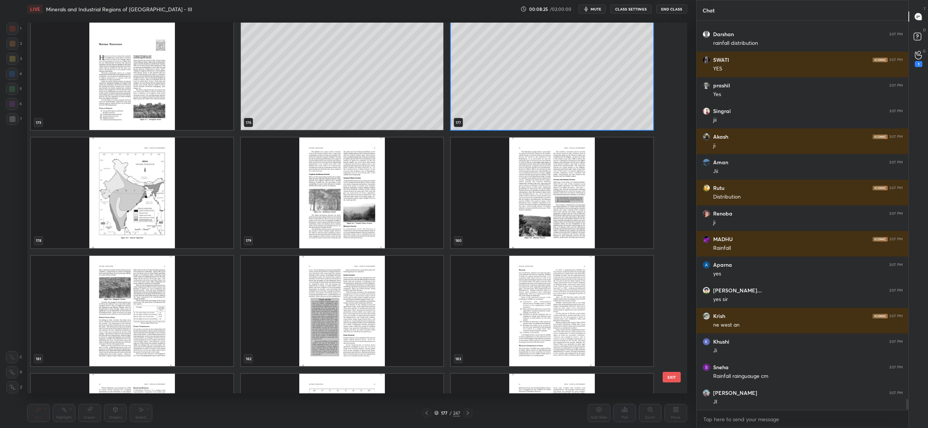
click at [167, 184] on img "grid" at bounding box center [132, 193] width 202 height 110
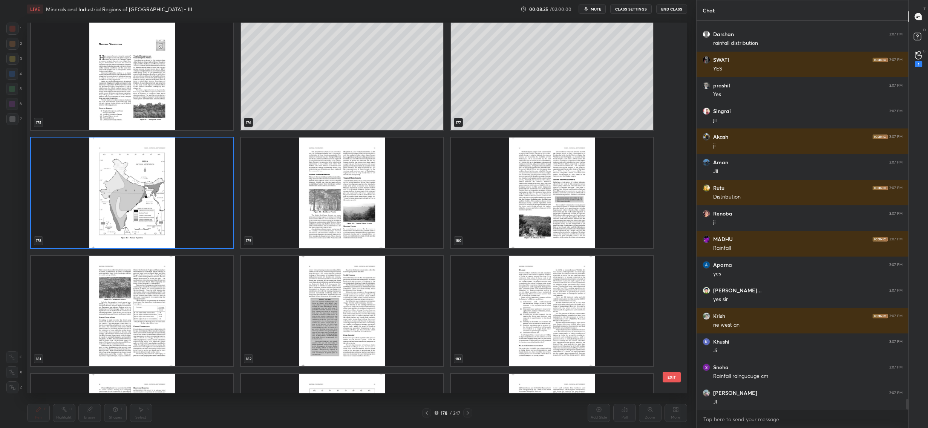
click at [166, 184] on img "grid" at bounding box center [132, 193] width 202 height 110
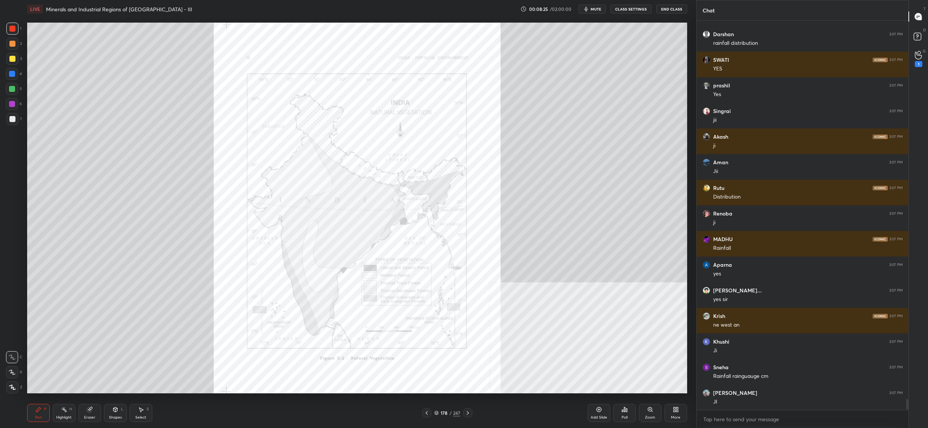
click at [166, 184] on img "grid" at bounding box center [132, 193] width 202 height 110
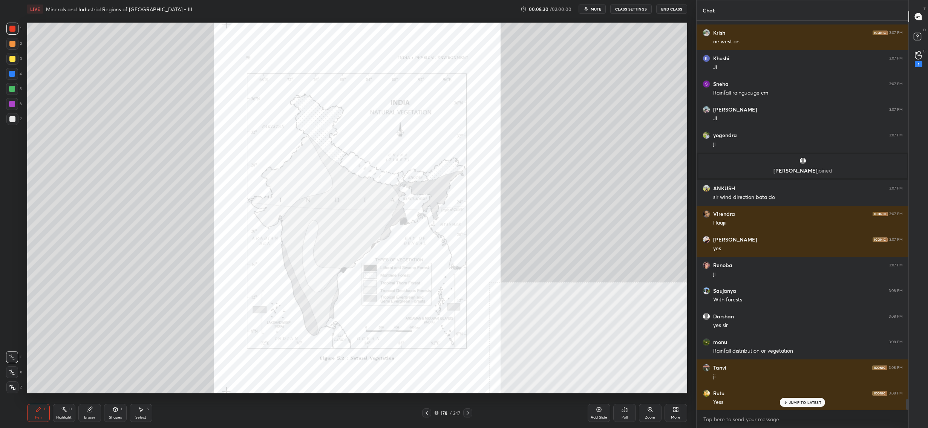
drag, startPoint x: 18, startPoint y: 385, endPoint x: 15, endPoint y: 390, distance: 5.6
click at [18, 385] on div "Z" at bounding box center [14, 388] width 16 height 12
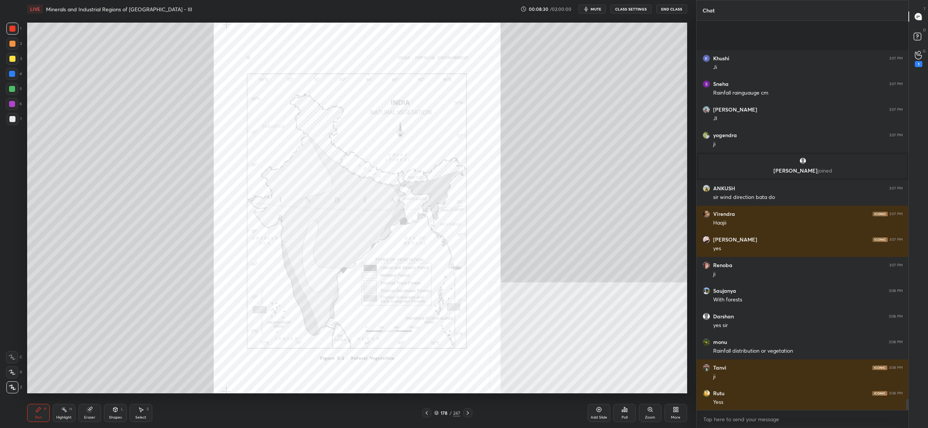
click at [18, 390] on div at bounding box center [12, 388] width 12 height 12
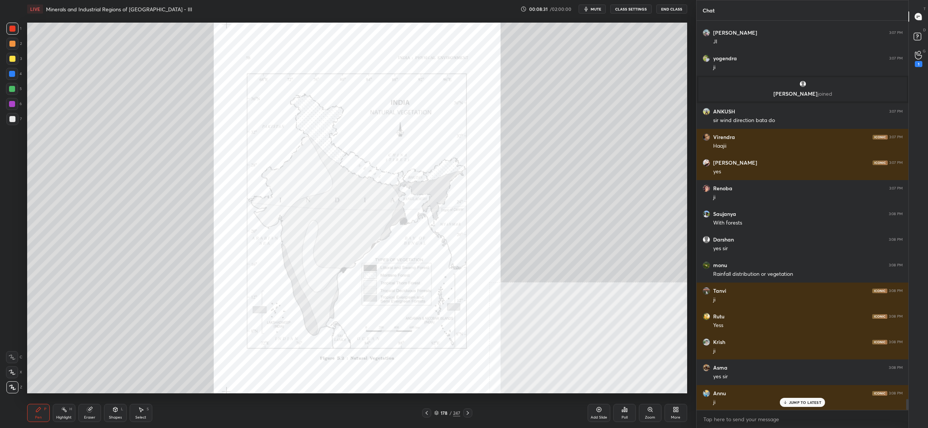
click at [447, 411] on div "178" at bounding box center [444, 413] width 8 height 5
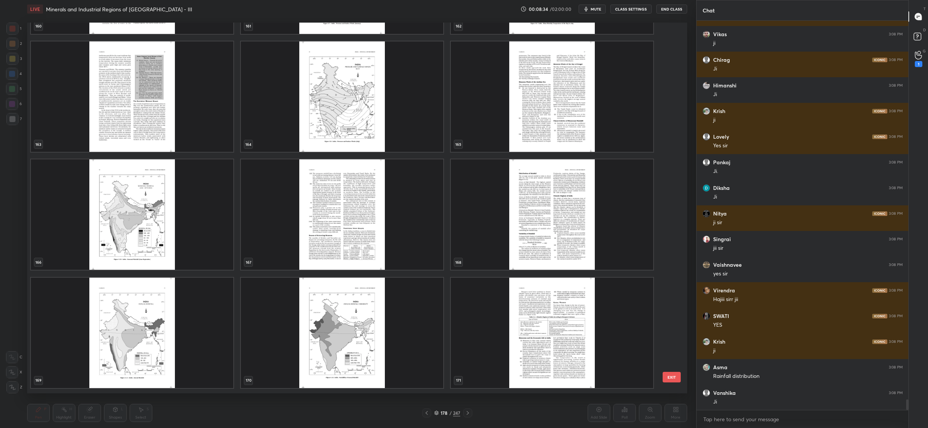
click at [165, 296] on img "grid" at bounding box center [132, 333] width 202 height 110
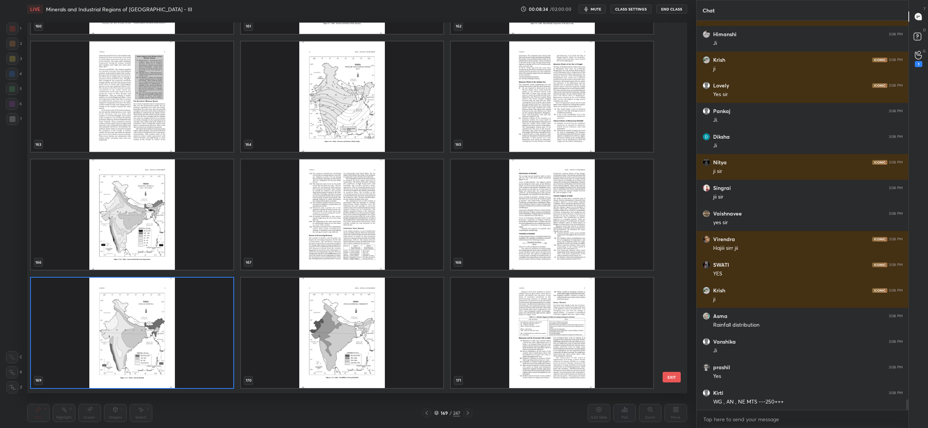
click at [165, 296] on img "grid" at bounding box center [132, 333] width 202 height 110
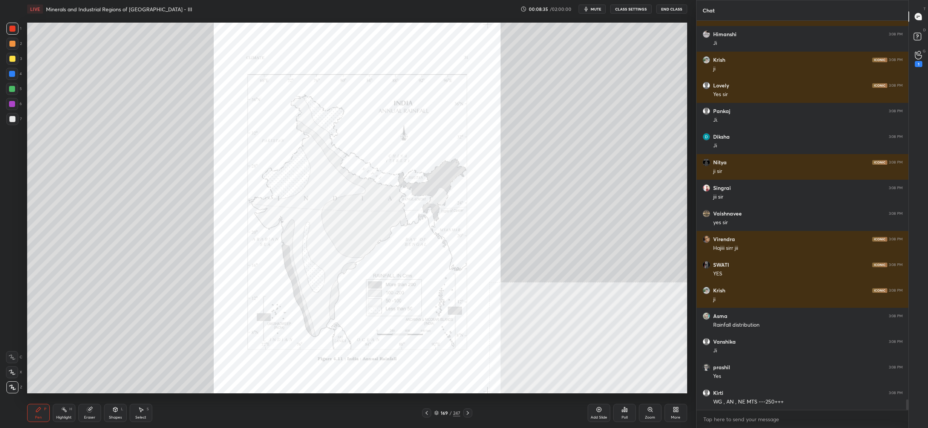
click at [165, 296] on img "grid" at bounding box center [132, 333] width 202 height 110
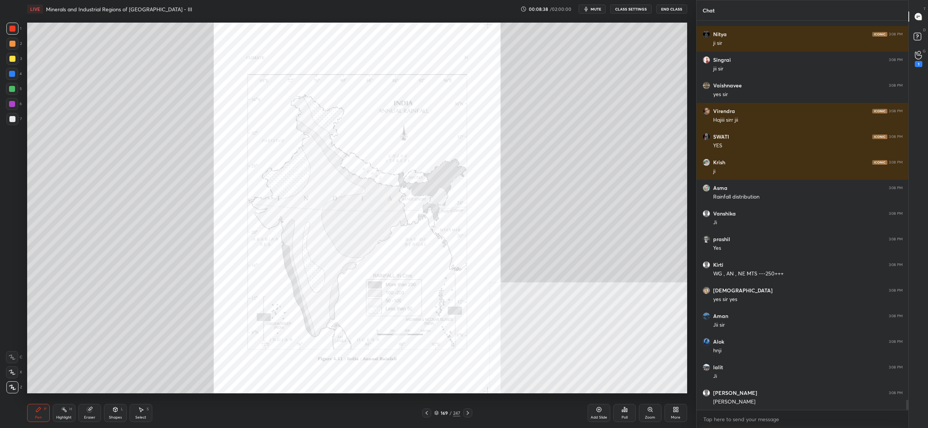
click at [644, 407] on div "Zoom" at bounding box center [650, 413] width 23 height 18
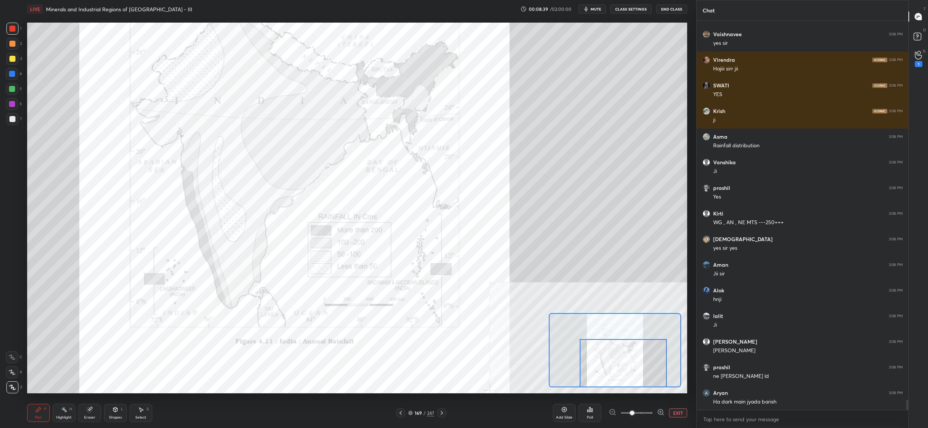
drag, startPoint x: 628, startPoint y: 367, endPoint x: 631, endPoint y: 363, distance: 5.2
click at [632, 368] on div at bounding box center [623, 363] width 87 height 49
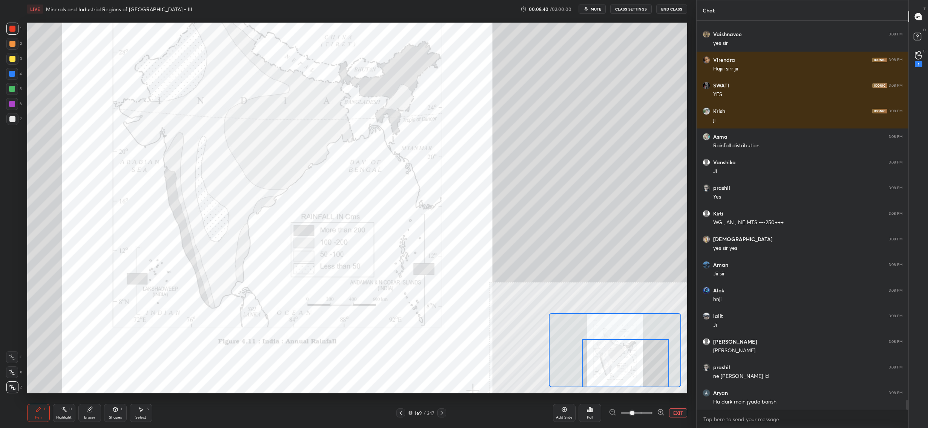
drag, startPoint x: 635, startPoint y: 366, endPoint x: 639, endPoint y: 366, distance: 3.8
click at [640, 367] on div at bounding box center [625, 363] width 87 height 49
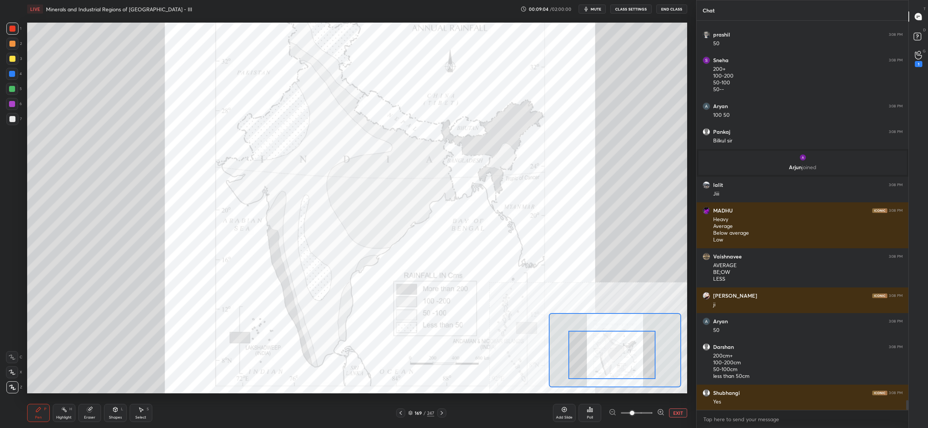
drag, startPoint x: 608, startPoint y: 357, endPoint x: 593, endPoint y: 347, distance: 17.7
click at [592, 347] on div at bounding box center [612, 355] width 87 height 49
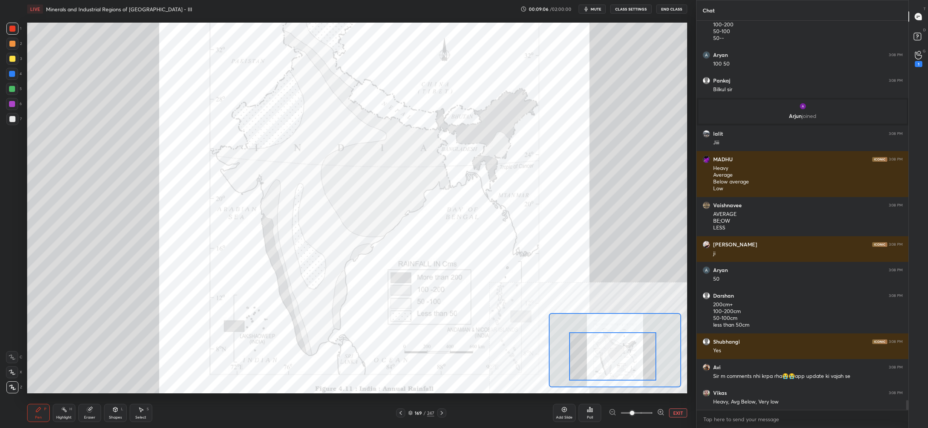
click at [594, 343] on div at bounding box center [612, 357] width 87 height 49
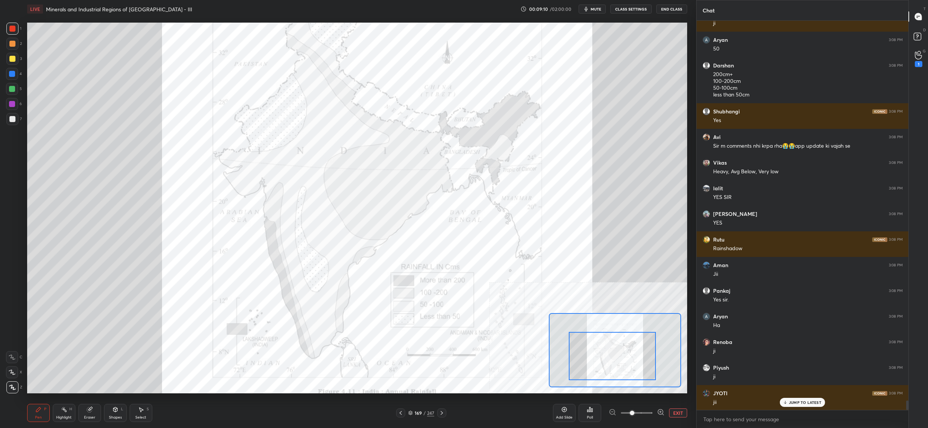
drag, startPoint x: 20, startPoint y: 376, endPoint x: 18, endPoint y: 370, distance: 6.6
click at [20, 372] on div "X" at bounding box center [14, 373] width 16 height 12
click at [20, 369] on div "X" at bounding box center [14, 373] width 16 height 12
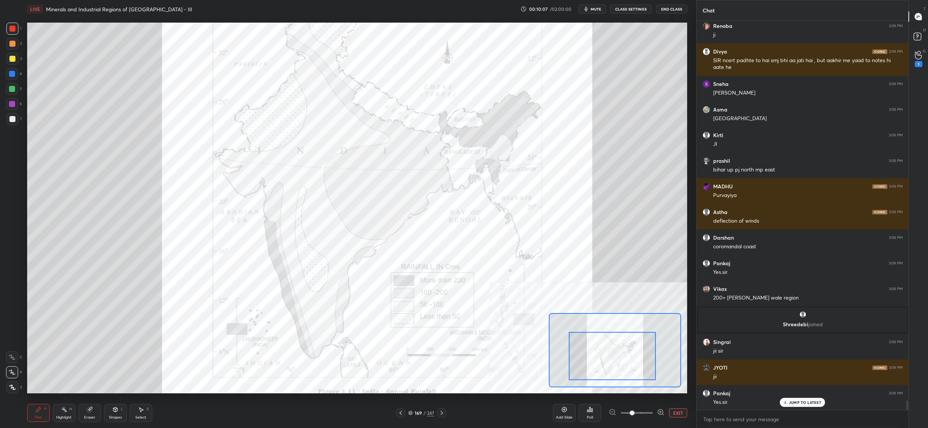
click at [417, 411] on div "169" at bounding box center [418, 413] width 8 height 5
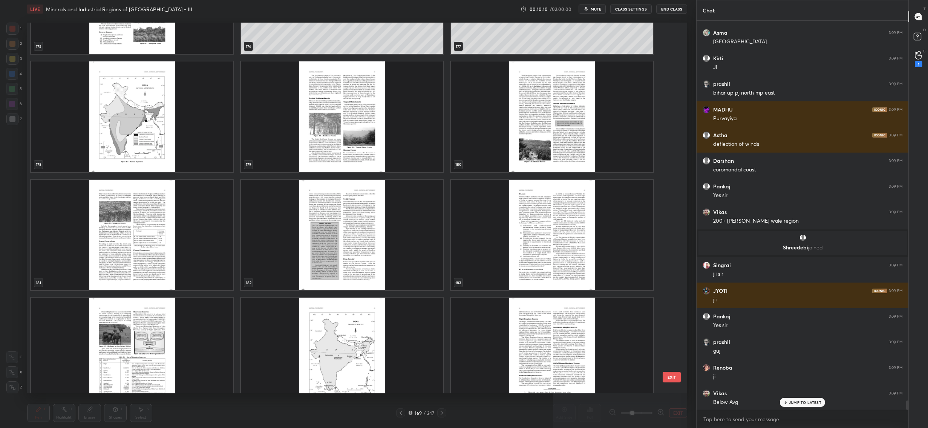
click at [158, 98] on img "grid" at bounding box center [132, 116] width 202 height 110
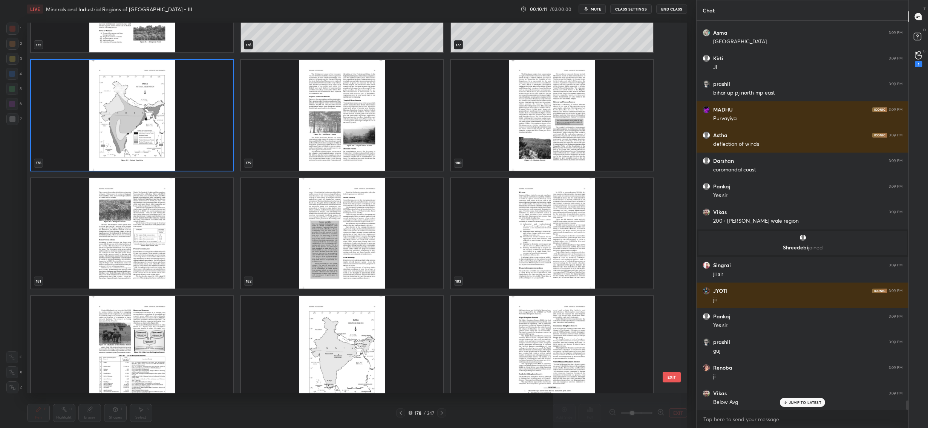
click at [158, 98] on div "175 176 177 178 179 180 181 182 183 184 185 186 187 188 189" at bounding box center [350, 208] width 647 height 371
click at [158, 98] on img "grid" at bounding box center [132, 115] width 202 height 110
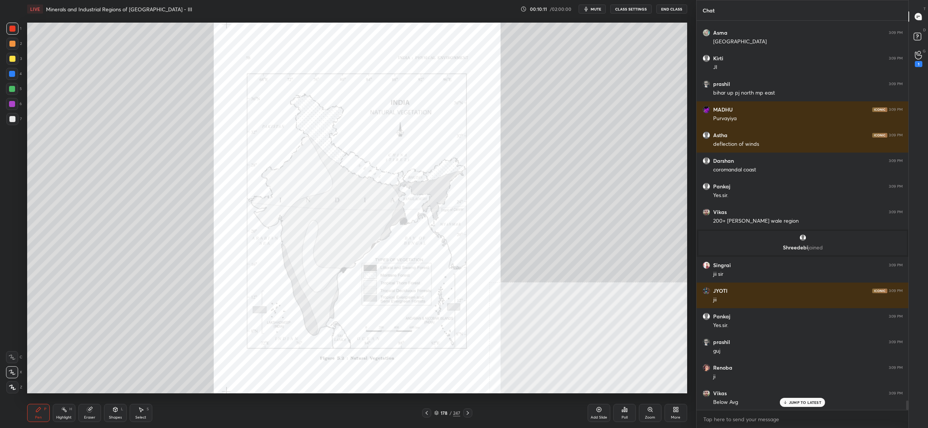
click at [158, 98] on img "grid" at bounding box center [132, 115] width 202 height 110
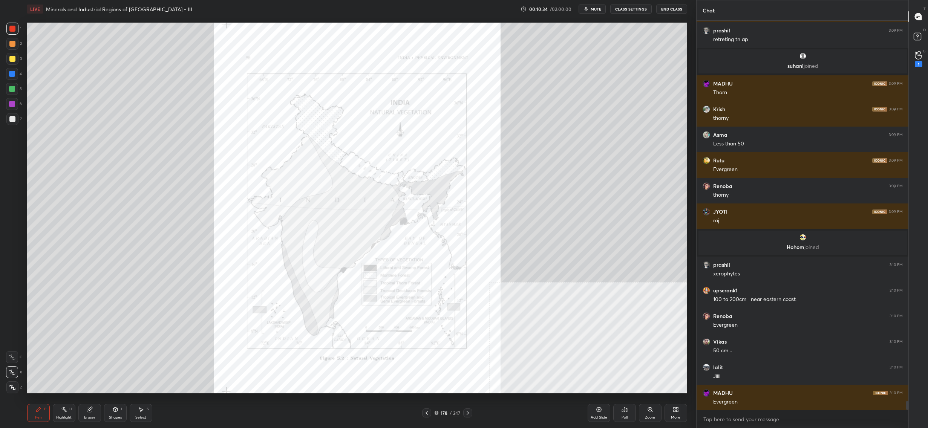
click at [440, 416] on div "178 / 247" at bounding box center [447, 413] width 26 height 7
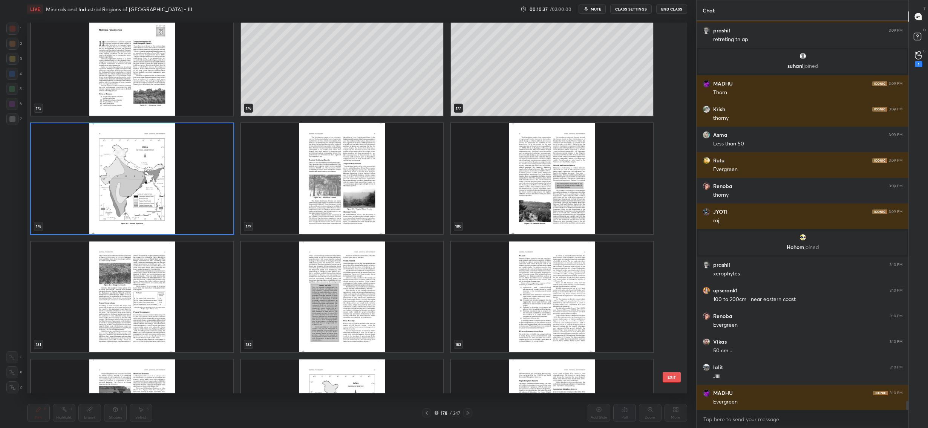
click at [219, 174] on img "grid" at bounding box center [132, 178] width 202 height 110
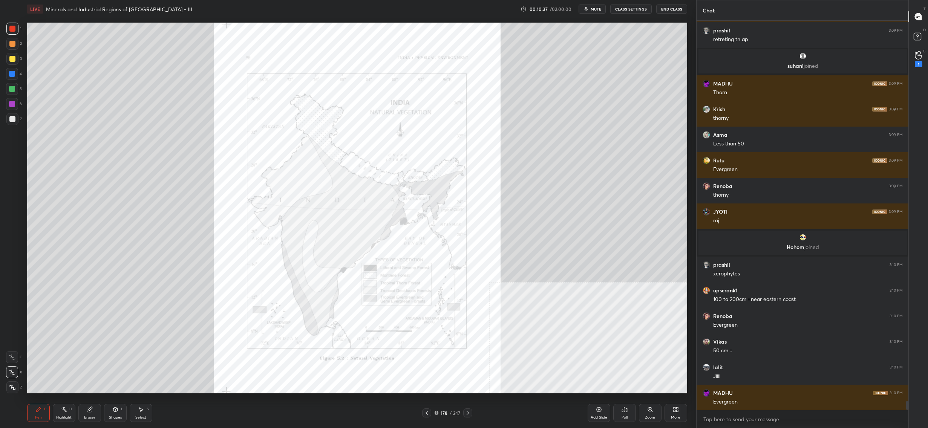
click at [219, 174] on img "grid" at bounding box center [132, 178] width 202 height 110
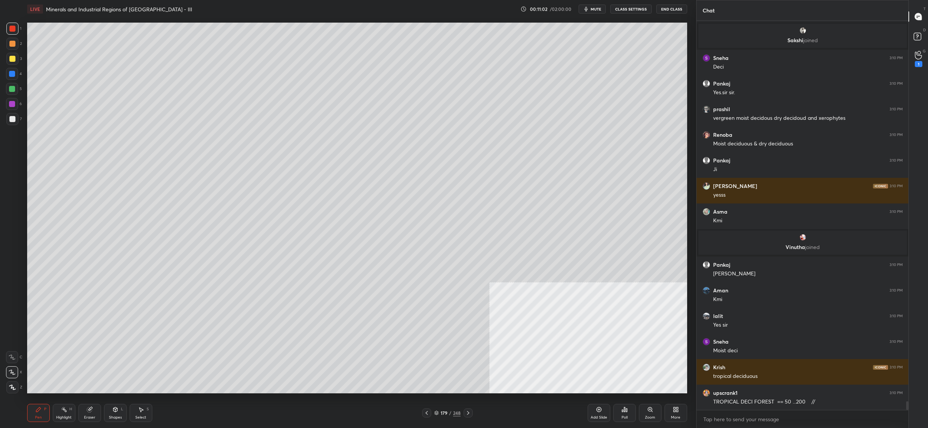
click at [440, 410] on div "179 / 248" at bounding box center [447, 413] width 26 height 7
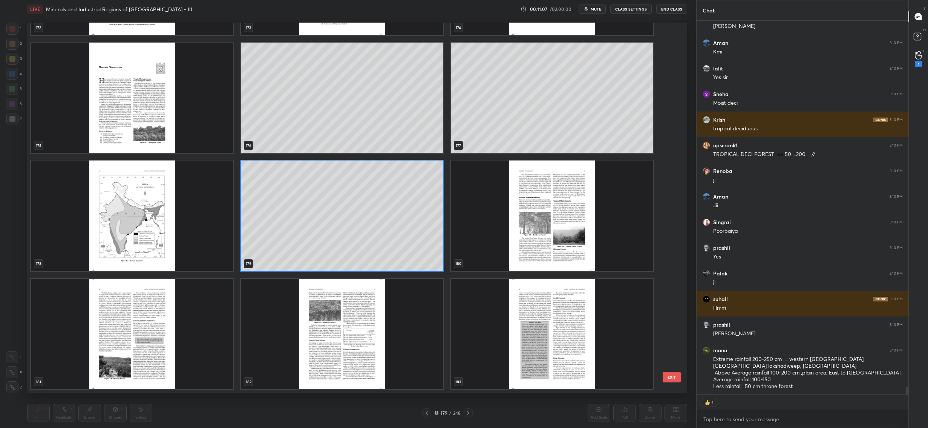
click at [117, 107] on img "grid" at bounding box center [132, 98] width 202 height 110
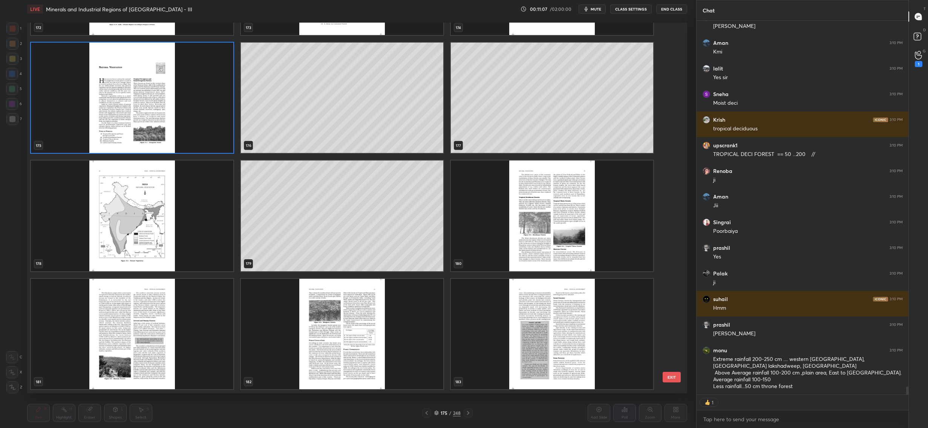
click at [117, 107] on img "grid" at bounding box center [132, 98] width 202 height 110
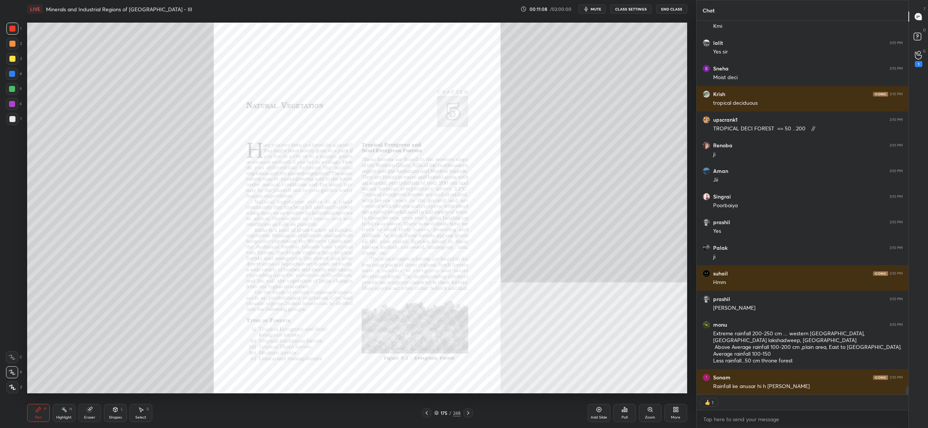
click at [117, 107] on img "grid" at bounding box center [132, 98] width 202 height 110
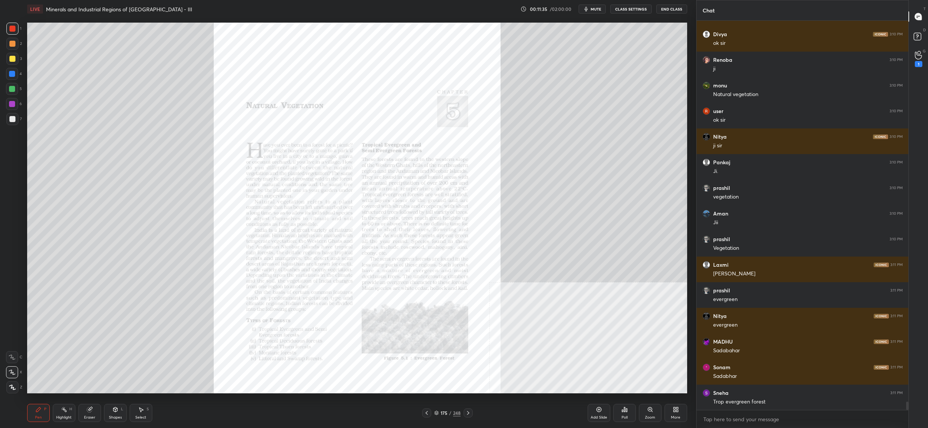
click at [653, 418] on div "Zoom" at bounding box center [650, 418] width 10 height 4
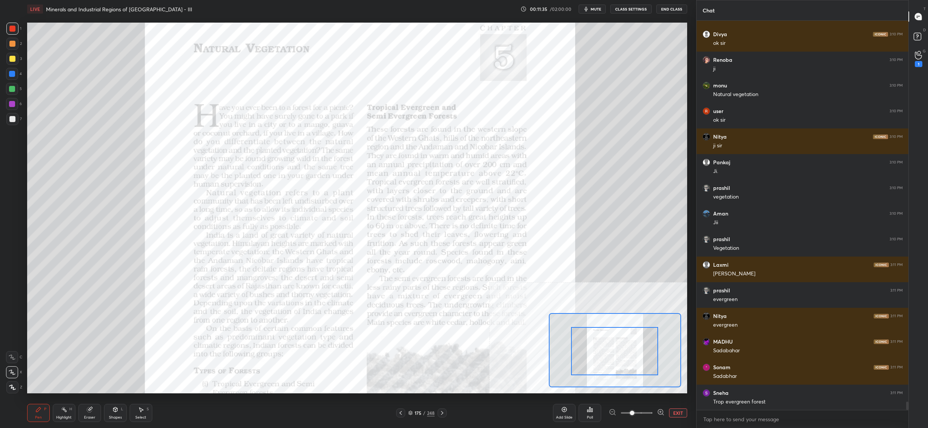
drag, startPoint x: 629, startPoint y: 357, endPoint x: 634, endPoint y: 352, distance: 7.2
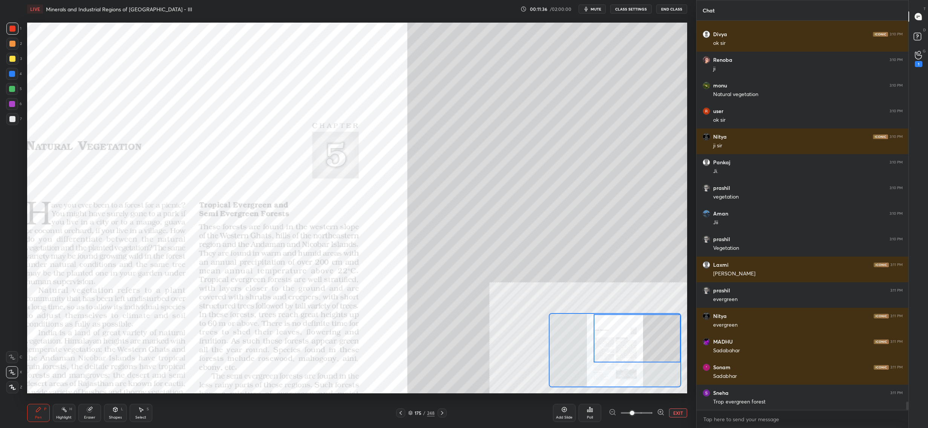
drag, startPoint x: 634, startPoint y: 352, endPoint x: 666, endPoint y: 337, distance: 35.4
click at [669, 335] on div at bounding box center [637, 338] width 87 height 49
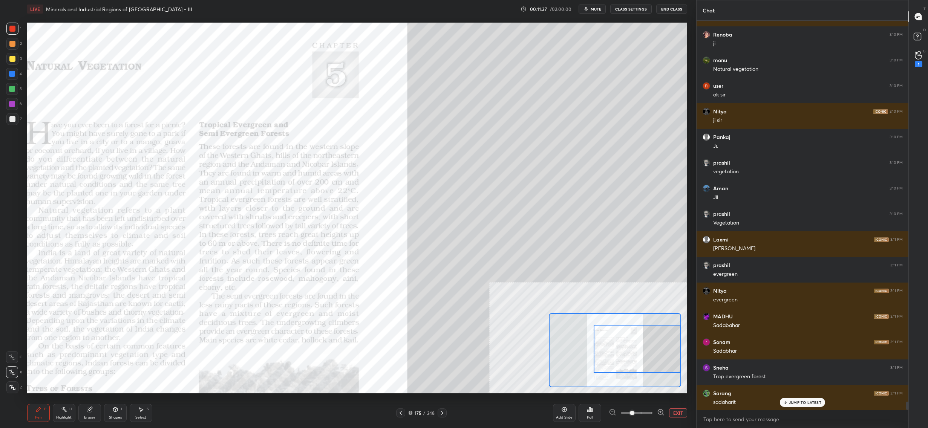
drag, startPoint x: 618, startPoint y: 339, endPoint x: 617, endPoint y: 348, distance: 8.3
click at [618, 348] on div at bounding box center [637, 349] width 87 height 49
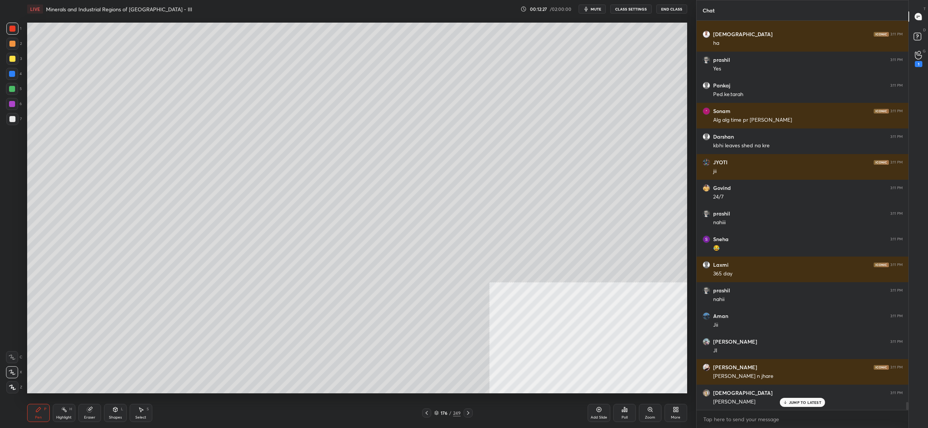
click at [20, 68] on div "4" at bounding box center [14, 74] width 16 height 12
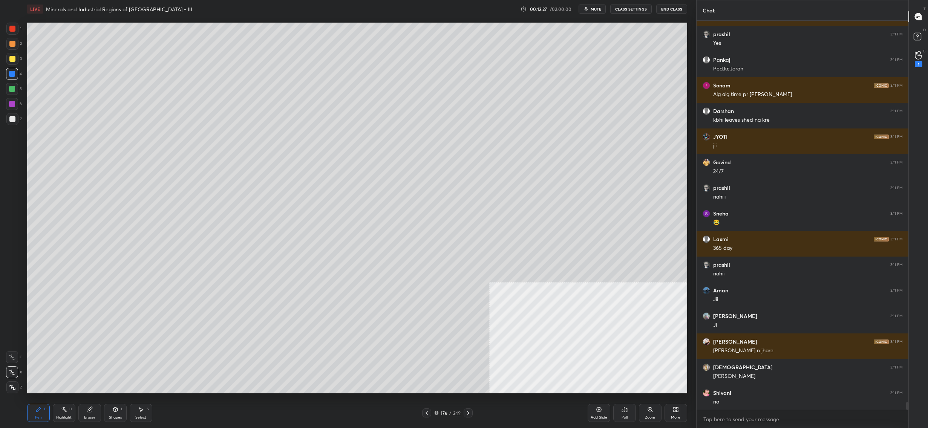
drag, startPoint x: 16, startPoint y: 75, endPoint x: 12, endPoint y: 78, distance: 5.2
click at [16, 75] on div at bounding box center [12, 74] width 12 height 12
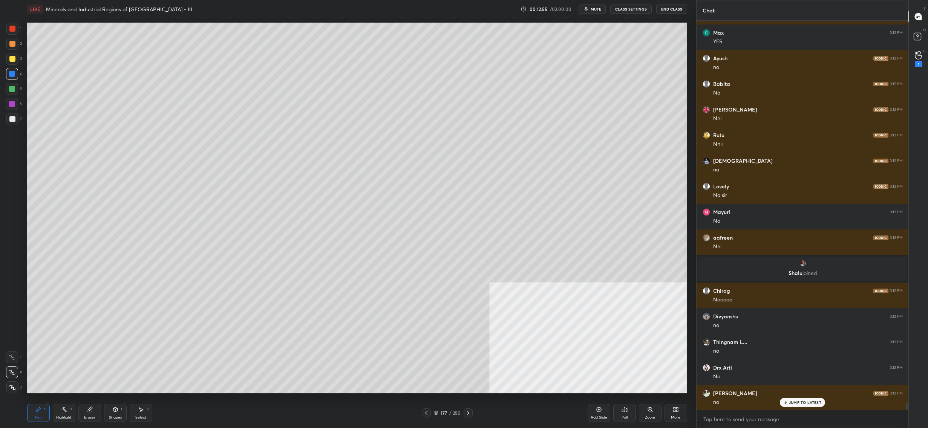
click at [439, 416] on div "177 / 250" at bounding box center [447, 413] width 27 height 7
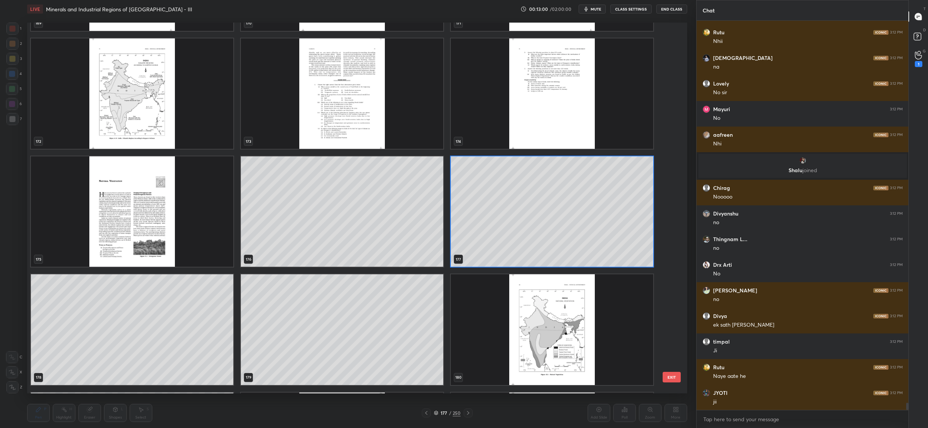
click at [173, 253] on div "169 170 171 172 173 174 175 176 177 178 179 180 181 182 183 184 185 186" at bounding box center [350, 208] width 647 height 371
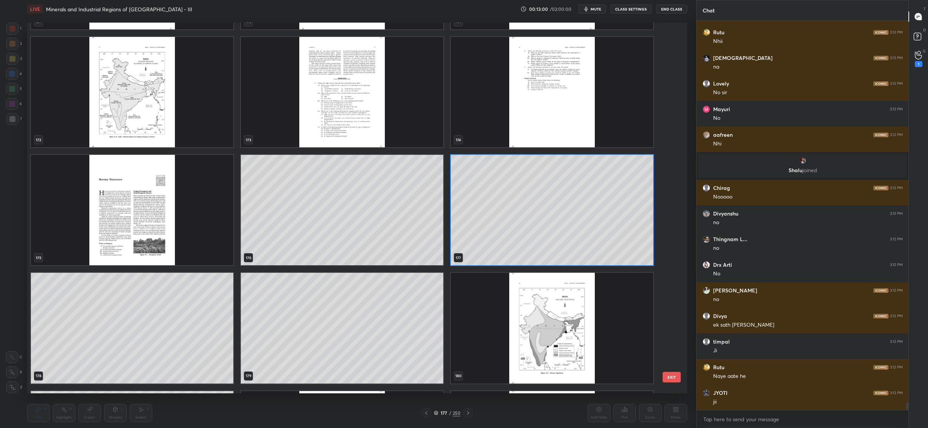
click at [173, 253] on div "169 170 171 172 173 174 175 176 177 178 179 180 181 182 183 184 185 186" at bounding box center [350, 208] width 647 height 371
click at [173, 253] on img "grid" at bounding box center [132, 210] width 202 height 110
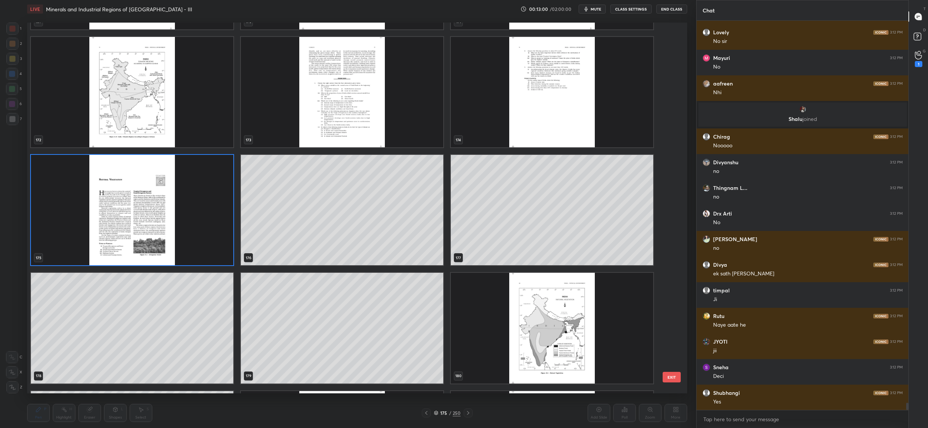
click at [173, 253] on img "grid" at bounding box center [132, 210] width 202 height 110
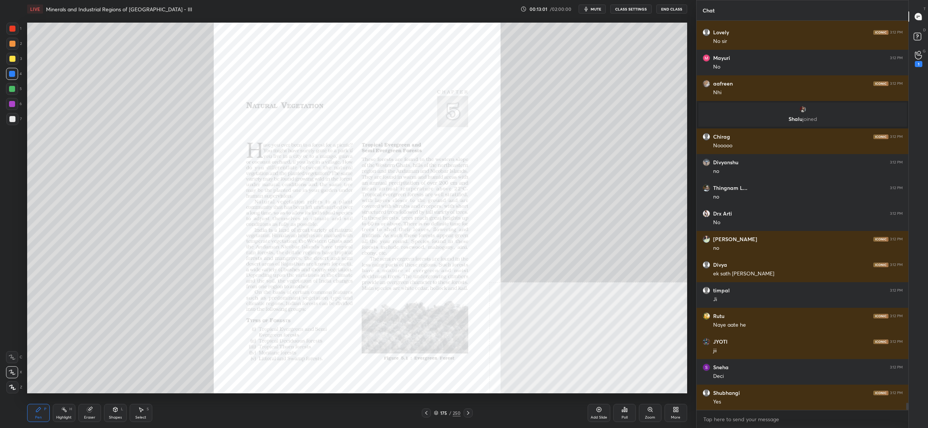
click at [173, 253] on img "grid" at bounding box center [132, 210] width 202 height 110
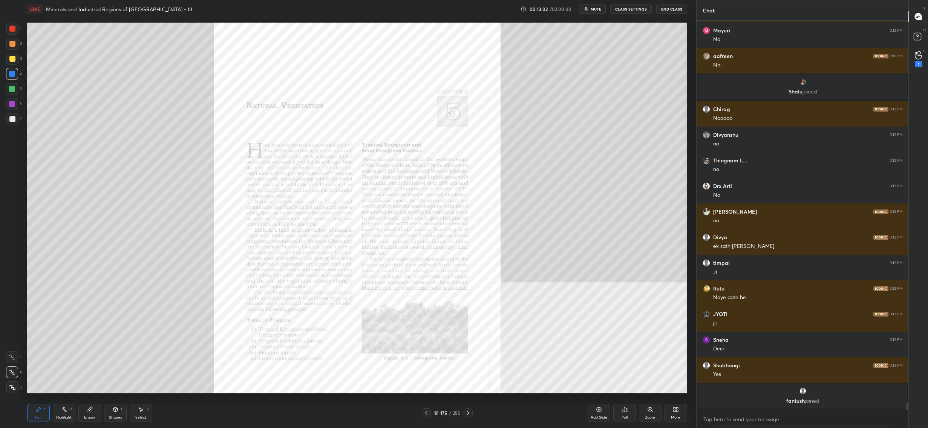
click at [650, 414] on div "Zoom" at bounding box center [650, 413] width 23 height 18
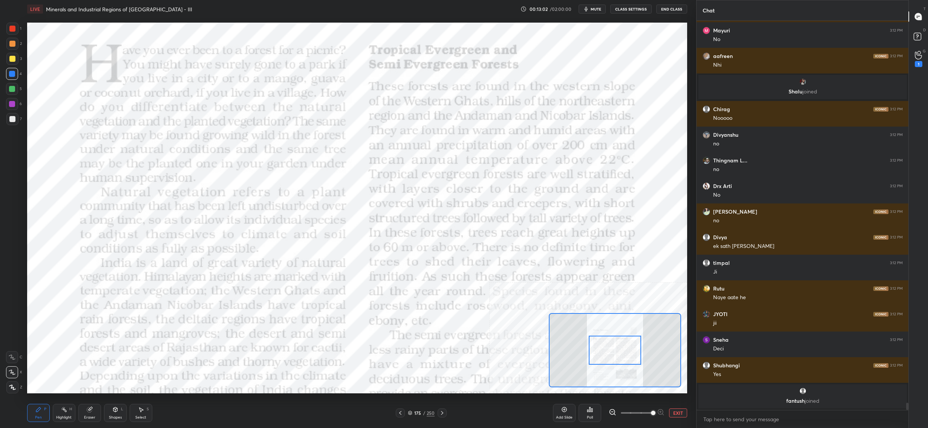
click at [630, 363] on div at bounding box center [615, 350] width 52 height 29
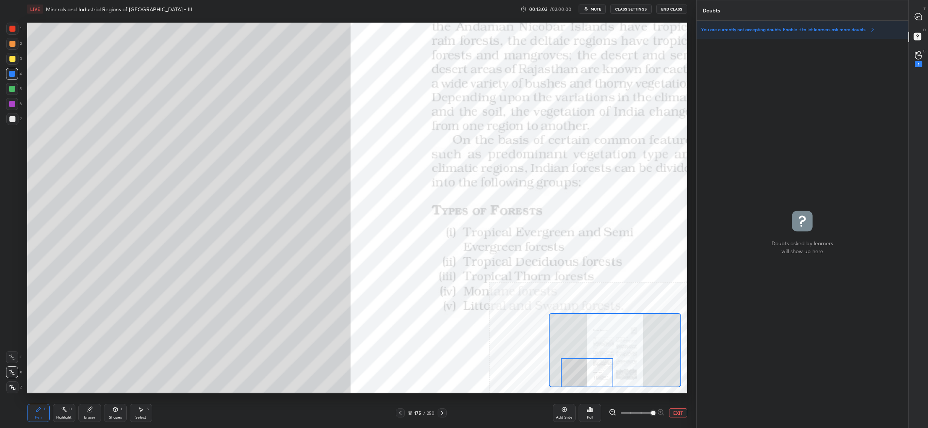
drag, startPoint x: 624, startPoint y: 382, endPoint x: 611, endPoint y: 399, distance: 21.1
click at [611, 399] on div "LIVE Minerals and Industrial Regions of [GEOGRAPHIC_DATA] - III 00:13:03 / 02:0…" at bounding box center [357, 214] width 666 height 428
click at [919, 19] on icon at bounding box center [918, 16] width 7 height 7
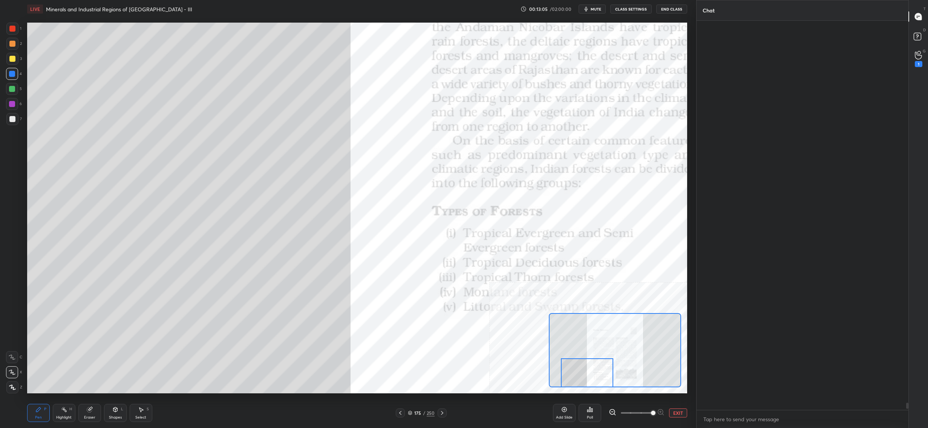
drag, startPoint x: 919, startPoint y: 19, endPoint x: 911, endPoint y: 21, distance: 8.1
click at [919, 19] on icon at bounding box center [918, 16] width 7 height 7
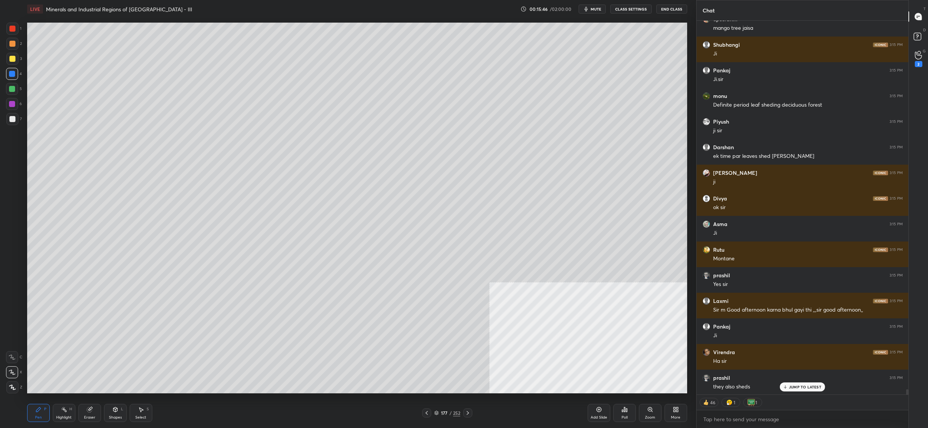
click at [16, 59] on div at bounding box center [12, 59] width 12 height 12
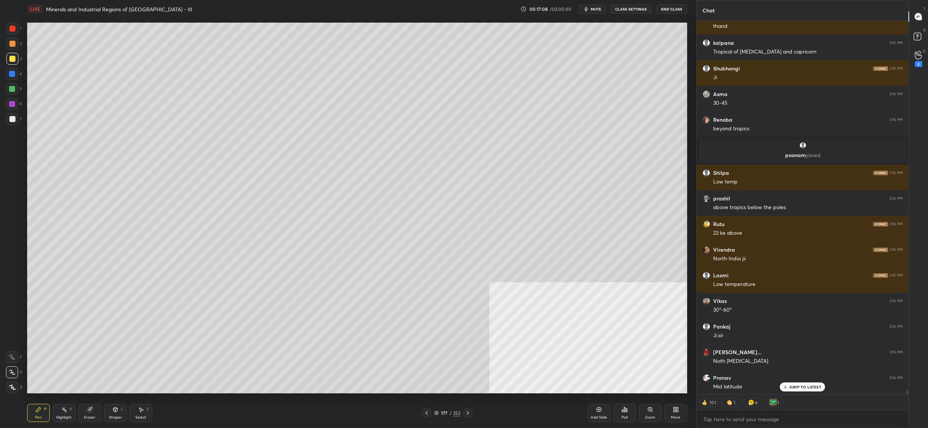
drag, startPoint x: 6, startPoint y: 66, endPoint x: 12, endPoint y: 73, distance: 9.1
click at [8, 66] on div "3" at bounding box center [13, 60] width 15 height 15
click at [11, 74] on div at bounding box center [12, 74] width 6 height 6
click at [13, 77] on div at bounding box center [12, 74] width 6 height 6
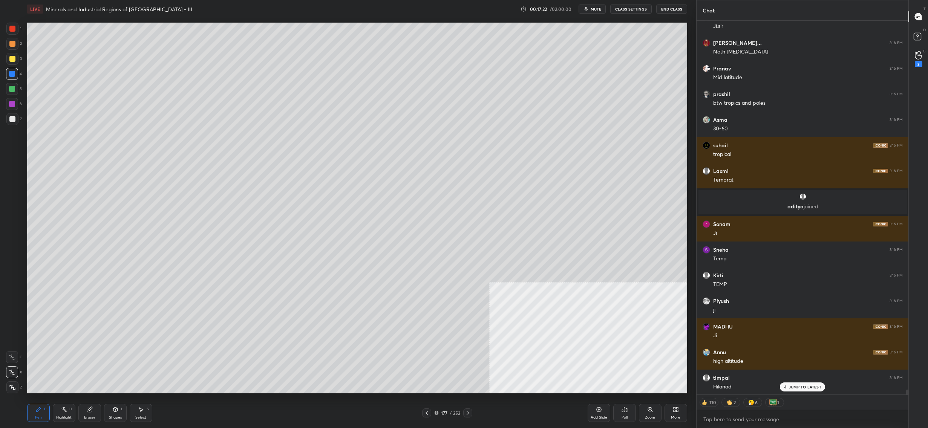
drag, startPoint x: 446, startPoint y: 413, endPoint x: 449, endPoint y: 396, distance: 18.1
click at [446, 413] on div "177" at bounding box center [444, 413] width 8 height 5
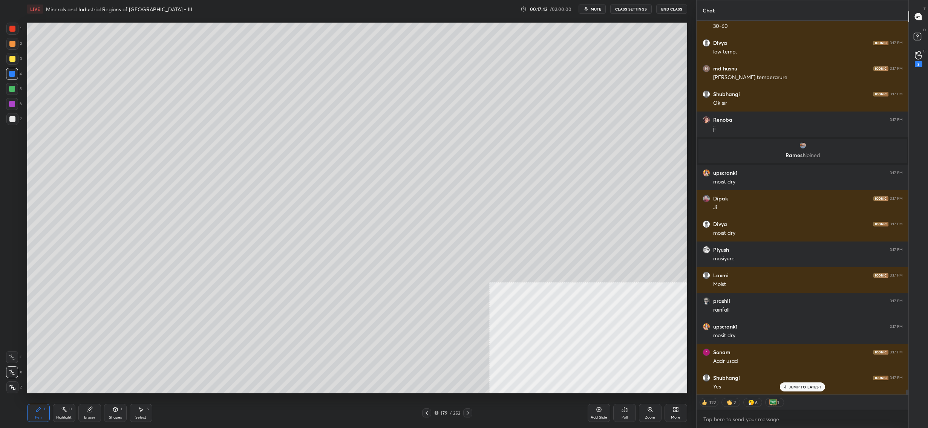
drag, startPoint x: 441, startPoint y: 414, endPoint x: 438, endPoint y: 407, distance: 8.6
click at [441, 414] on div "179" at bounding box center [444, 413] width 8 height 5
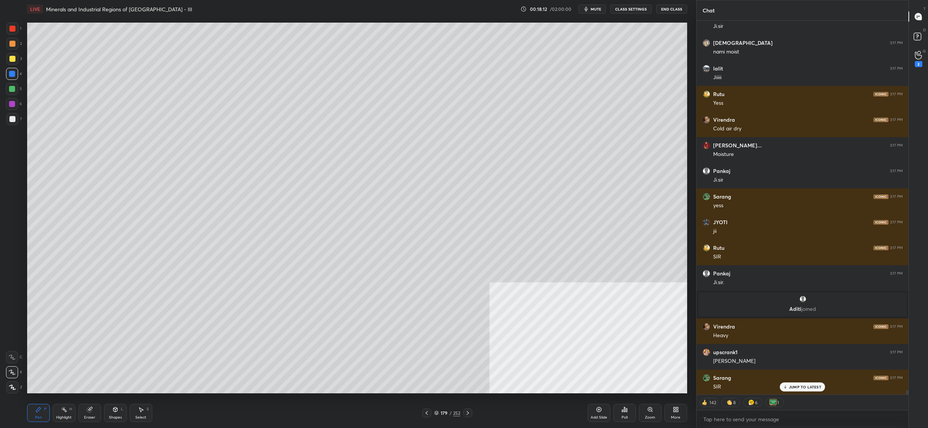
drag, startPoint x: 438, startPoint y: 412, endPoint x: 437, endPoint y: 399, distance: 12.8
click at [439, 413] on icon at bounding box center [436, 413] width 5 height 5
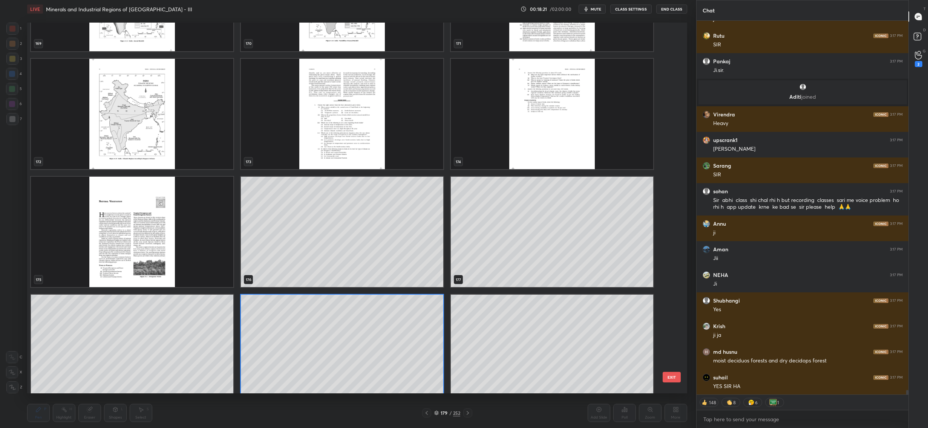
click at [229, 239] on img "grid" at bounding box center [132, 232] width 202 height 110
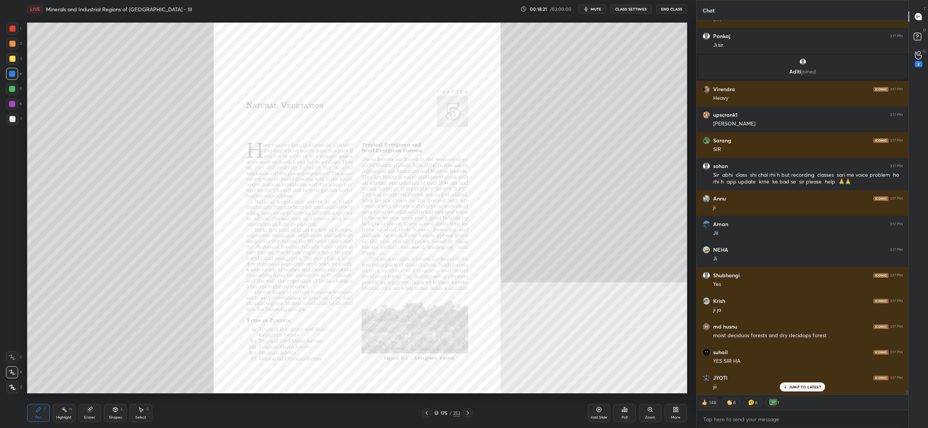
click at [229, 239] on img "grid" at bounding box center [132, 232] width 202 height 110
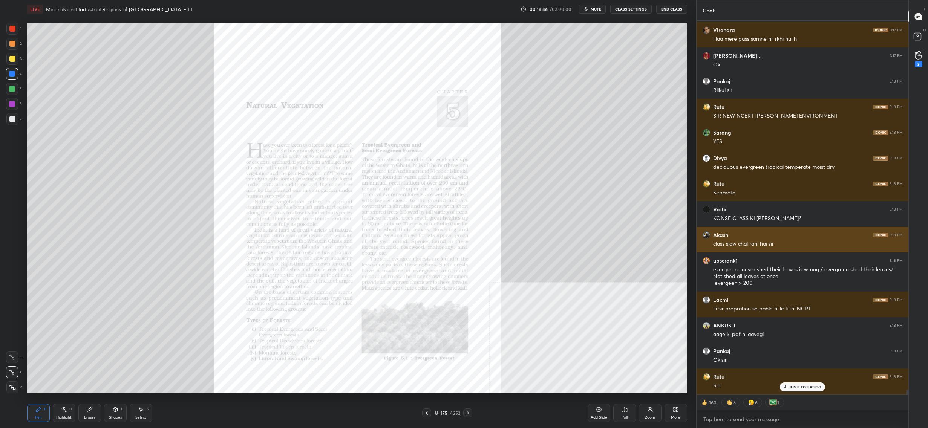
click at [756, 242] on div "class slow chal rahi hai sir" at bounding box center [808, 245] width 190 height 8
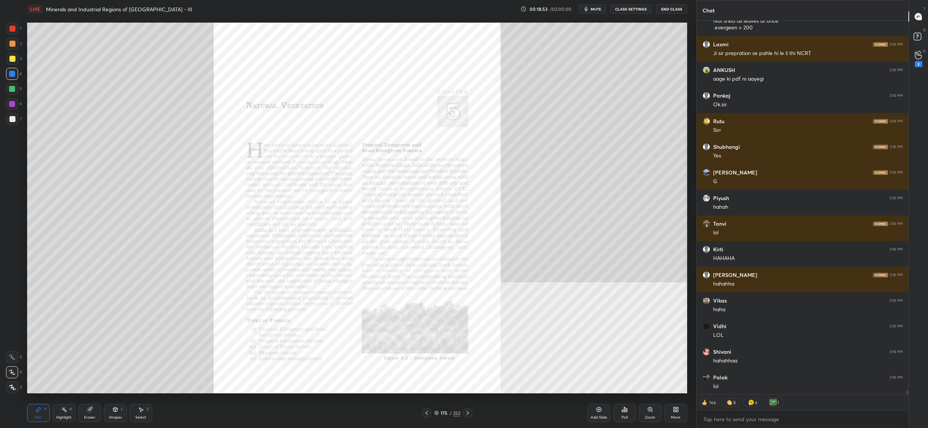
click at [12, 363] on div "C X Z" at bounding box center [14, 370] width 16 height 45
click at [14, 360] on div at bounding box center [12, 357] width 12 height 12
drag, startPoint x: 14, startPoint y: 362, endPoint x: 11, endPoint y: 370, distance: 8.7
click at [14, 364] on div at bounding box center [12, 357] width 12 height 12
click at [11, 373] on icon at bounding box center [12, 372] width 7 height 5
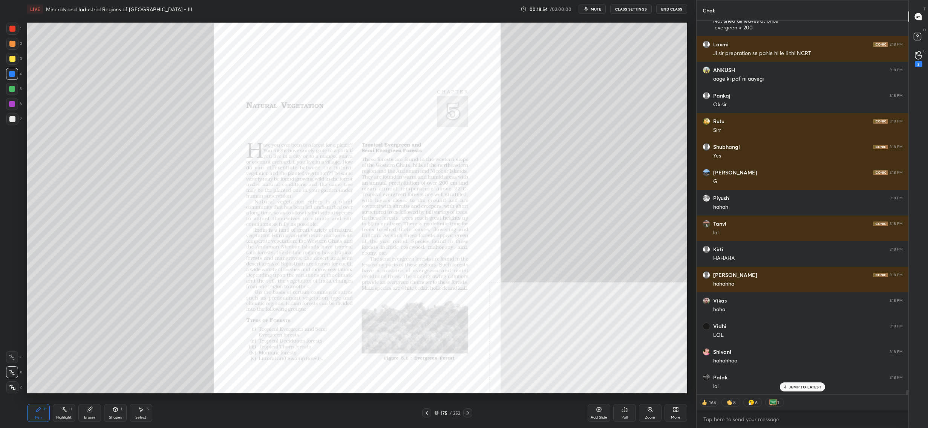
drag, startPoint x: 11, startPoint y: 373, endPoint x: 12, endPoint y: 377, distance: 4.2
click at [11, 373] on icon at bounding box center [12, 372] width 7 height 5
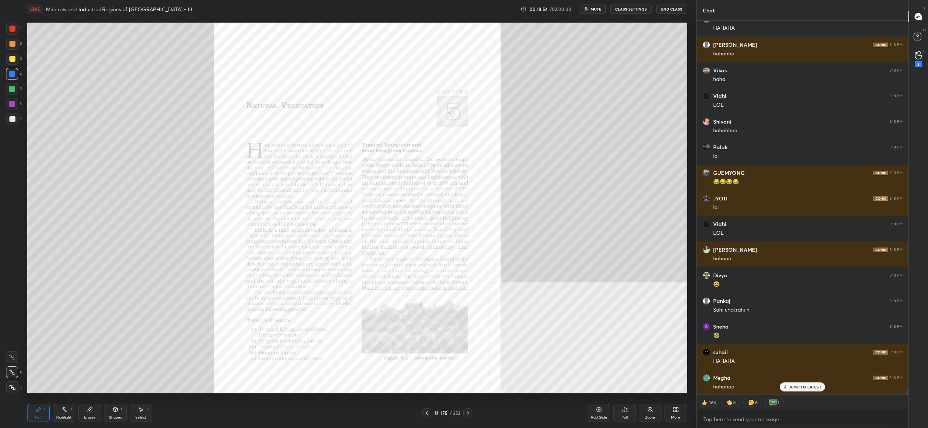
click at [10, 384] on div at bounding box center [12, 388] width 12 height 12
click at [12, 375] on div at bounding box center [12, 373] width 12 height 12
click at [15, 363] on div "C X Z" at bounding box center [14, 370] width 16 height 45
click at [15, 359] on div at bounding box center [12, 357] width 12 height 12
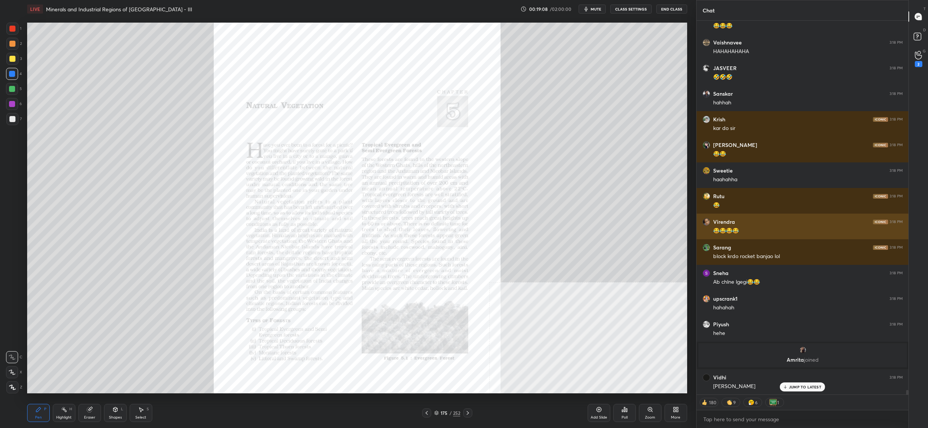
click at [803, 201] on div "upscrank1 3:18 PM slow motion mein chat chal raha hai [PERSON_NAME] 3:18 PM HAH…" at bounding box center [803, 208] width 212 height 374
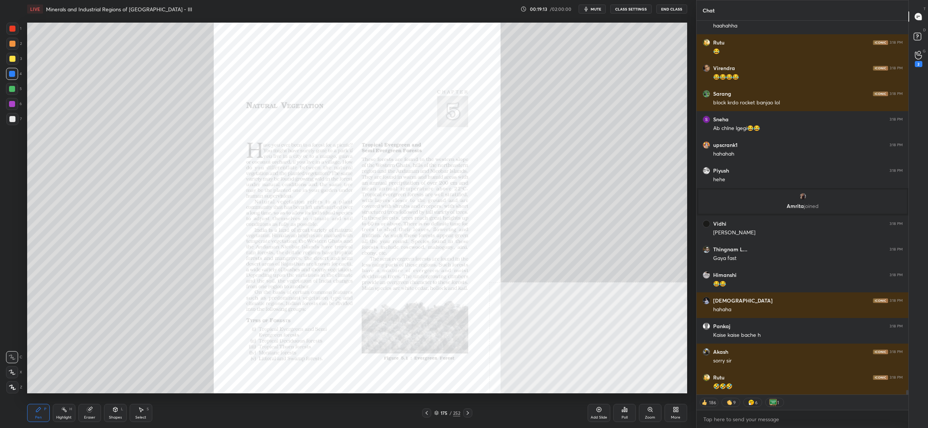
drag, startPoint x: 17, startPoint y: 29, endPoint x: 12, endPoint y: 30, distance: 4.2
click at [17, 29] on div at bounding box center [12, 29] width 12 height 12
click at [8, 34] on div at bounding box center [12, 29] width 12 height 12
click at [8, 51] on div "2" at bounding box center [13, 45] width 15 height 15
click at [10, 57] on div at bounding box center [12, 59] width 6 height 6
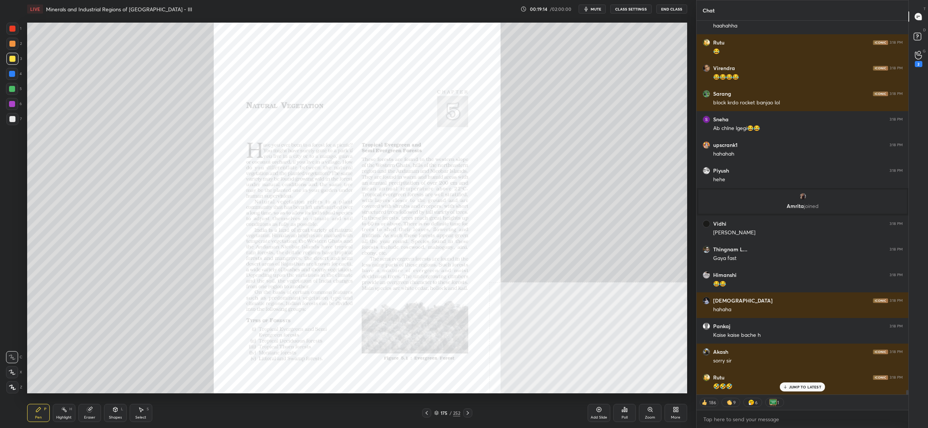
click at [9, 69] on div at bounding box center [12, 74] width 12 height 12
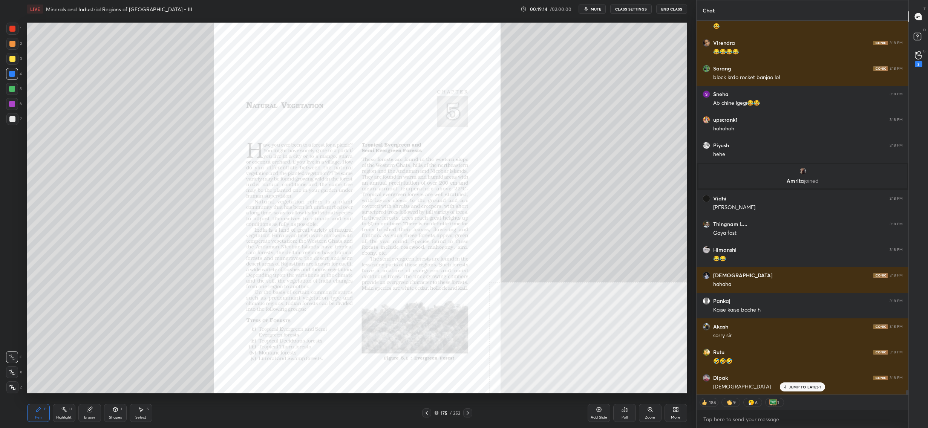
click at [12, 95] on div "5" at bounding box center [14, 90] width 16 height 15
click at [12, 101] on div at bounding box center [12, 104] width 6 height 6
click at [12, 112] on div "6" at bounding box center [14, 105] width 16 height 15
drag, startPoint x: 12, startPoint y: 118, endPoint x: 12, endPoint y: 129, distance: 10.6
click at [12, 118] on div at bounding box center [12, 119] width 6 height 6
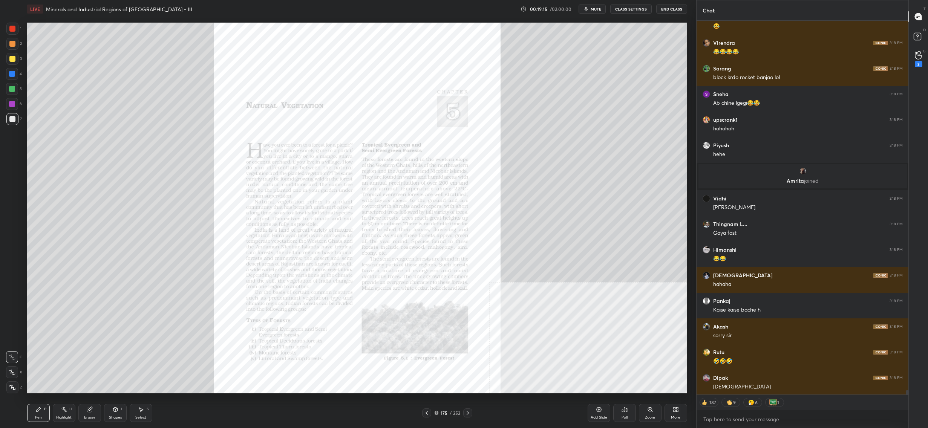
click at [11, 131] on div "1 2 3 4 5 6 7 C X Z C X Z E E Erase all H H" at bounding box center [12, 208] width 24 height 371
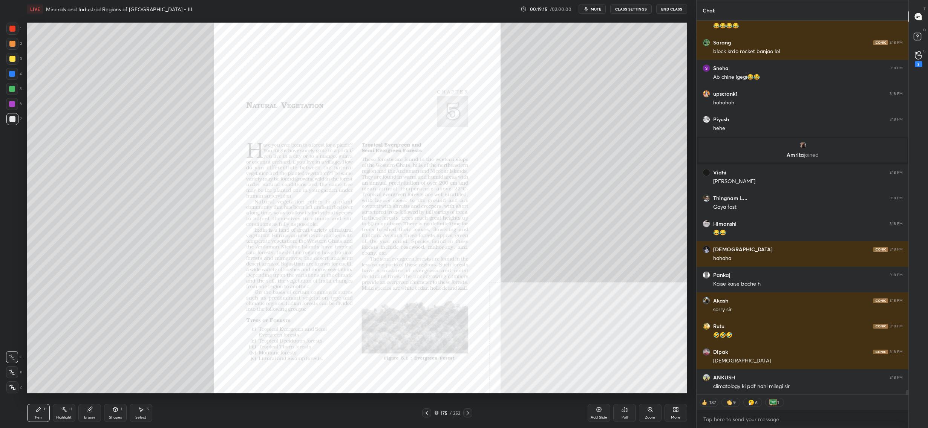
click at [15, 108] on div at bounding box center [12, 104] width 12 height 12
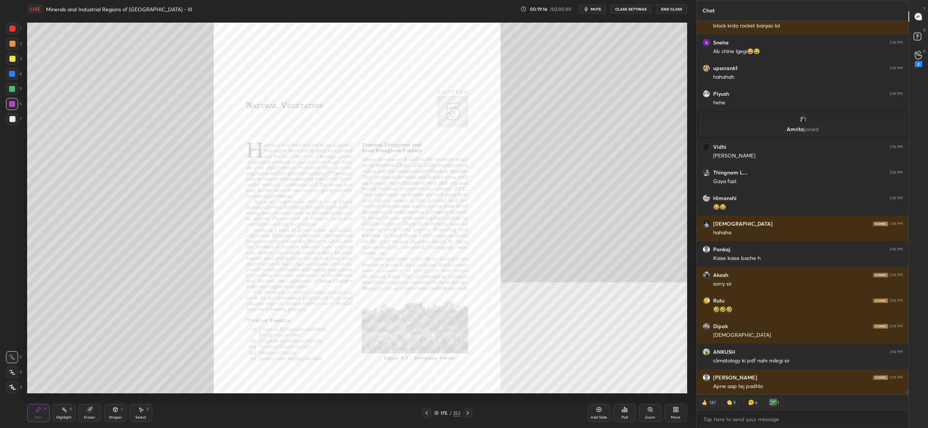
click at [12, 378] on div "C X Z" at bounding box center [14, 370] width 16 height 45
drag, startPoint x: 12, startPoint y: 379, endPoint x: 15, endPoint y: 374, distance: 5.7
click at [14, 376] on div "C X Z" at bounding box center [14, 370] width 16 height 45
click at [17, 373] on div at bounding box center [12, 373] width 12 height 12
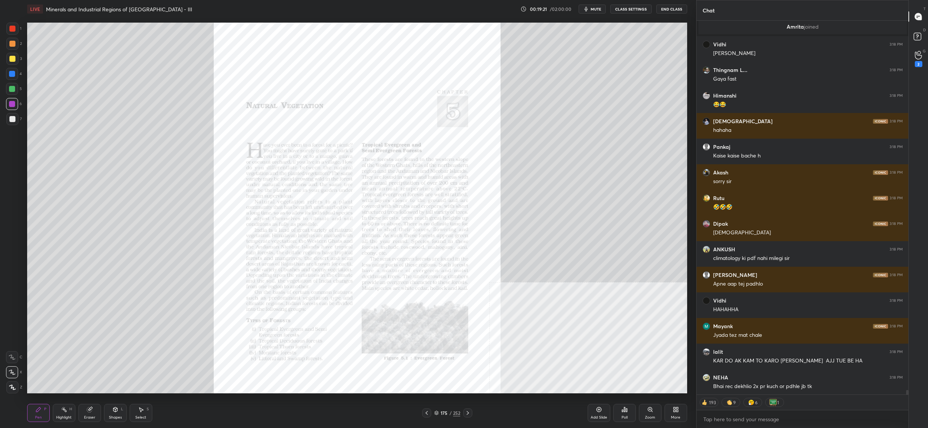
click at [655, 416] on div "Zoom" at bounding box center [650, 413] width 23 height 18
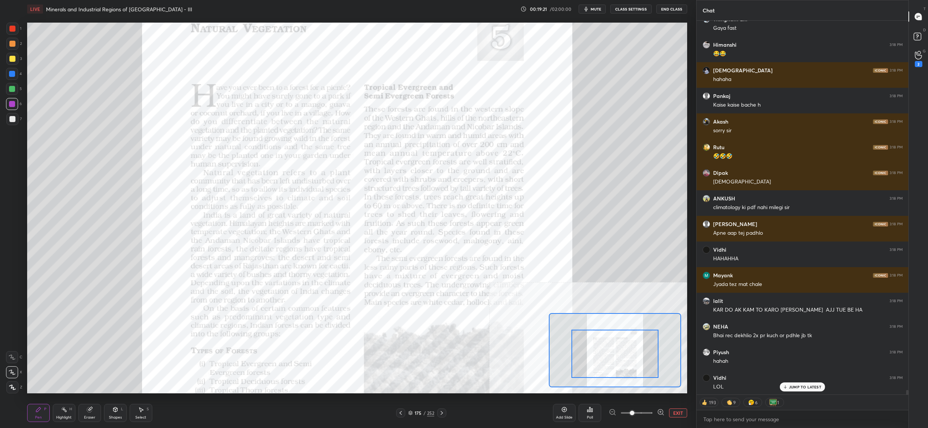
drag, startPoint x: 647, startPoint y: 368, endPoint x: 645, endPoint y: 364, distance: 4.7
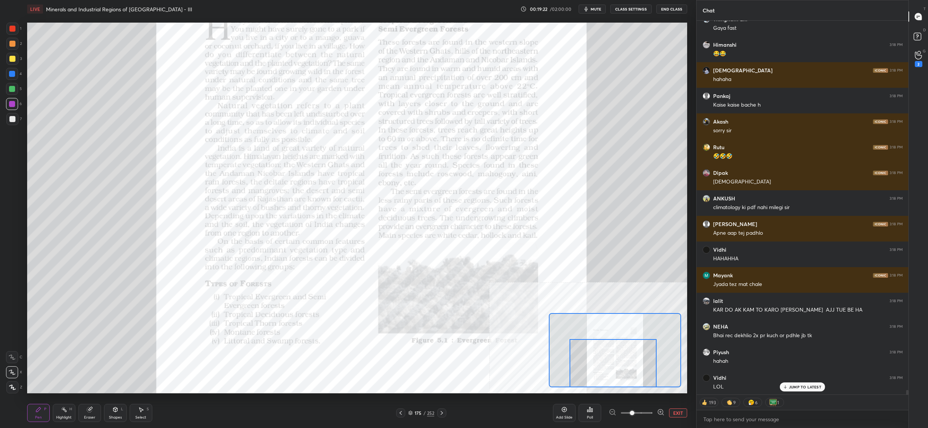
drag, startPoint x: 645, startPoint y: 364, endPoint x: 642, endPoint y: 370, distance: 6.6
click at [643, 385] on div at bounding box center [613, 363] width 87 height 49
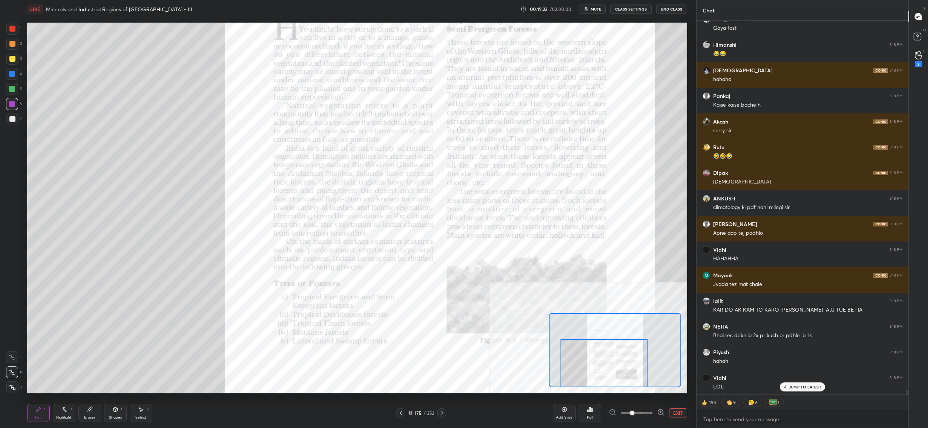
drag, startPoint x: 635, startPoint y: 379, endPoint x: 629, endPoint y: 373, distance: 9.1
click at [630, 386] on div at bounding box center [604, 363] width 87 height 49
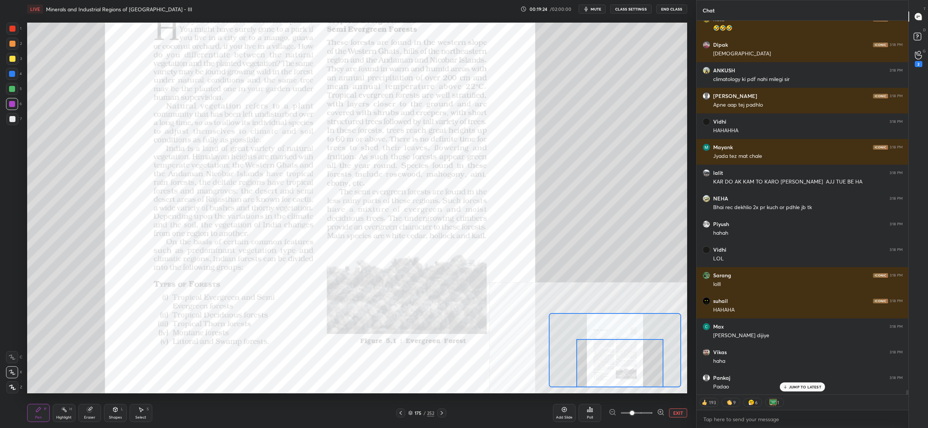
click at [646, 388] on div "Setting up your live class Poll for secs No correct answer Start poll" at bounding box center [357, 208] width 660 height 371
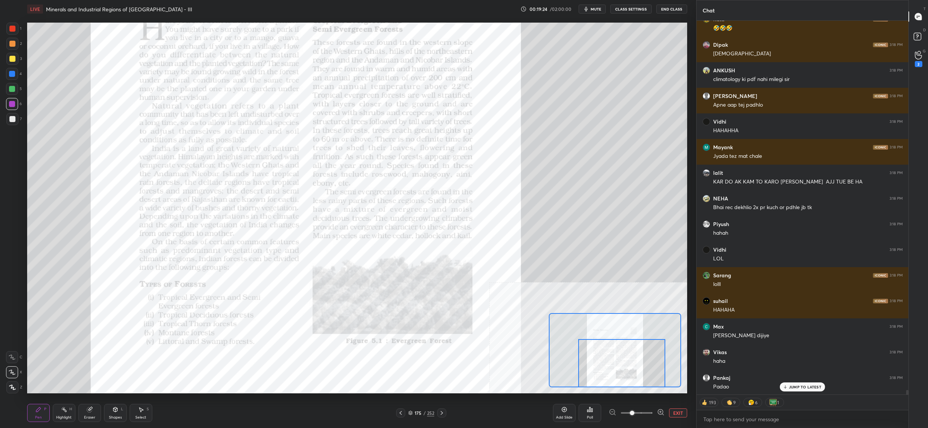
click at [647, 387] on div at bounding box center [615, 350] width 132 height 74
click at [647, 383] on div at bounding box center [621, 363] width 87 height 49
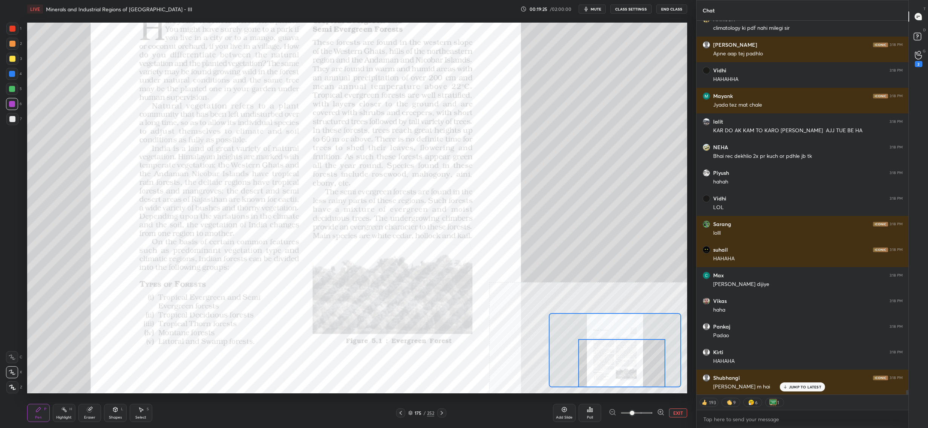
click at [650, 388] on div "Setting up your live class Poll for secs No correct answer Start poll" at bounding box center [357, 208] width 660 height 371
click at [649, 391] on div "Setting up your live class Poll for secs No correct answer Start poll" at bounding box center [357, 208] width 660 height 371
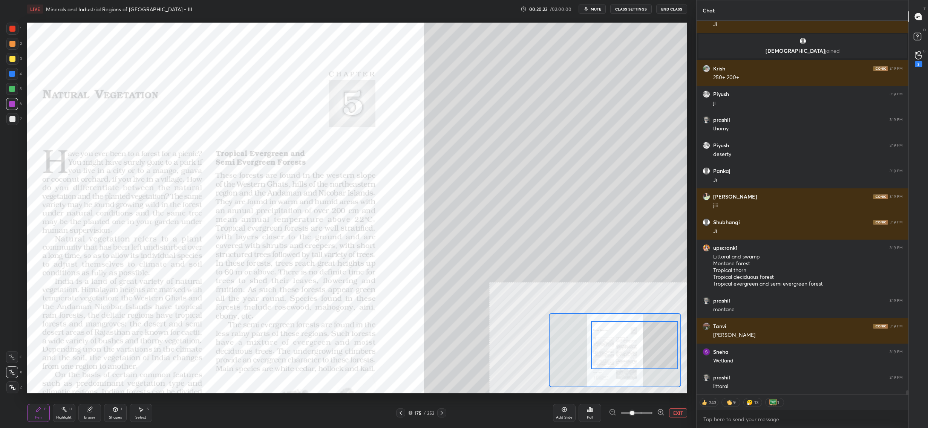
drag, startPoint x: 601, startPoint y: 348, endPoint x: 610, endPoint y: 329, distance: 20.8
click at [610, 329] on div at bounding box center [634, 345] width 87 height 49
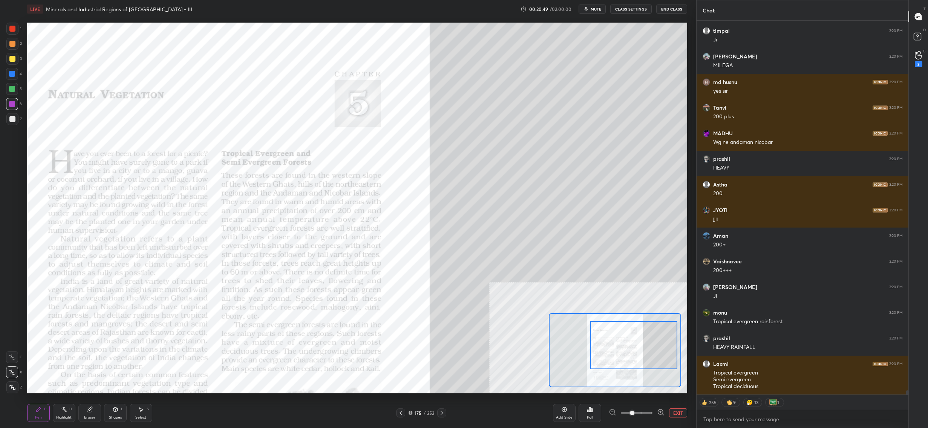
click at [18, 45] on div "2" at bounding box center [13, 44] width 15 height 12
click at [16, 48] on div at bounding box center [12, 44] width 12 height 12
drag, startPoint x: 15, startPoint y: 59, endPoint x: 23, endPoint y: 51, distance: 11.2
click at [16, 55] on div at bounding box center [12, 59] width 12 height 12
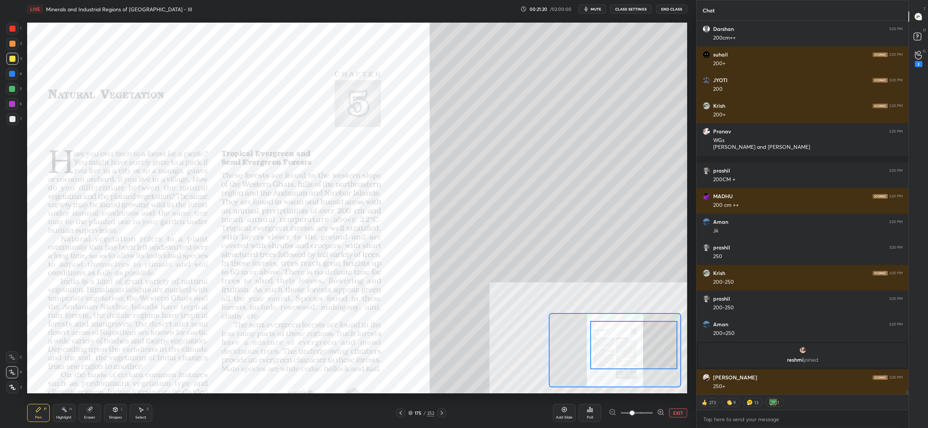
click at [16, 81] on div "4" at bounding box center [14, 75] width 16 height 15
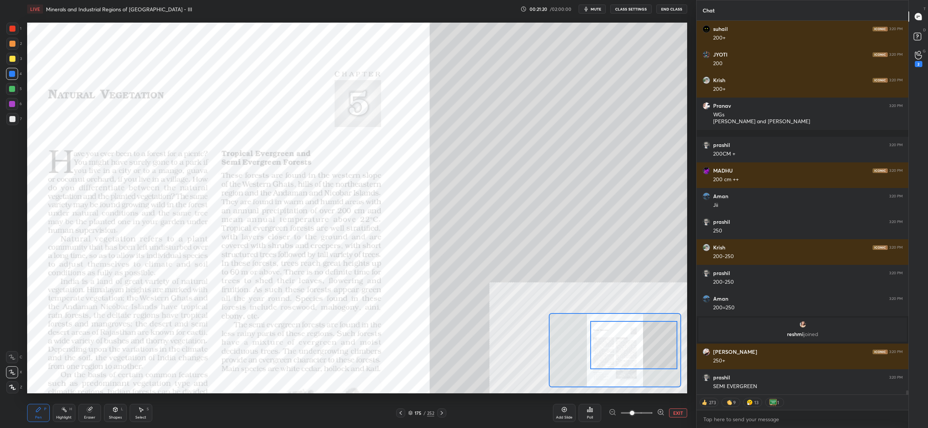
click at [14, 87] on div at bounding box center [12, 89] width 6 height 6
drag, startPoint x: 14, startPoint y: 87, endPoint x: 12, endPoint y: 93, distance: 6.0
click at [14, 87] on div at bounding box center [12, 89] width 6 height 6
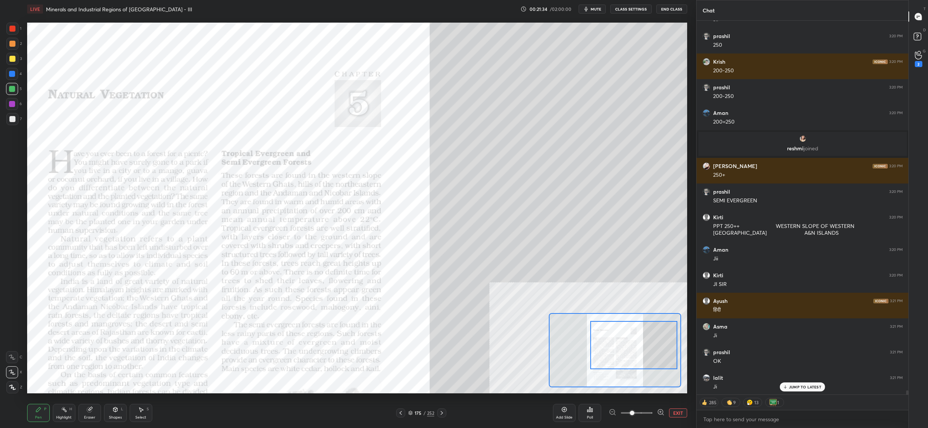
scroll to position [34780, 0]
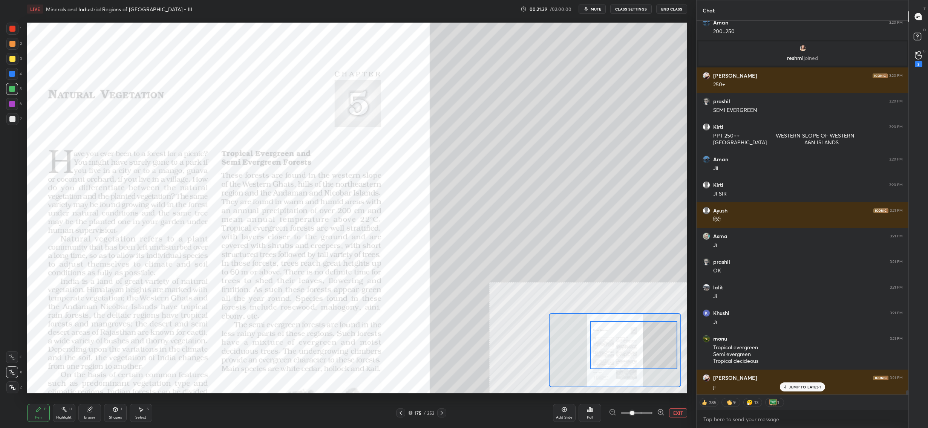
drag, startPoint x: 18, startPoint y: 30, endPoint x: 12, endPoint y: 29, distance: 6.1
click at [18, 30] on div "1" at bounding box center [13, 29] width 15 height 12
drag, startPoint x: 11, startPoint y: 29, endPoint x: 8, endPoint y: 22, distance: 7.9
click at [11, 29] on div at bounding box center [12, 29] width 6 height 6
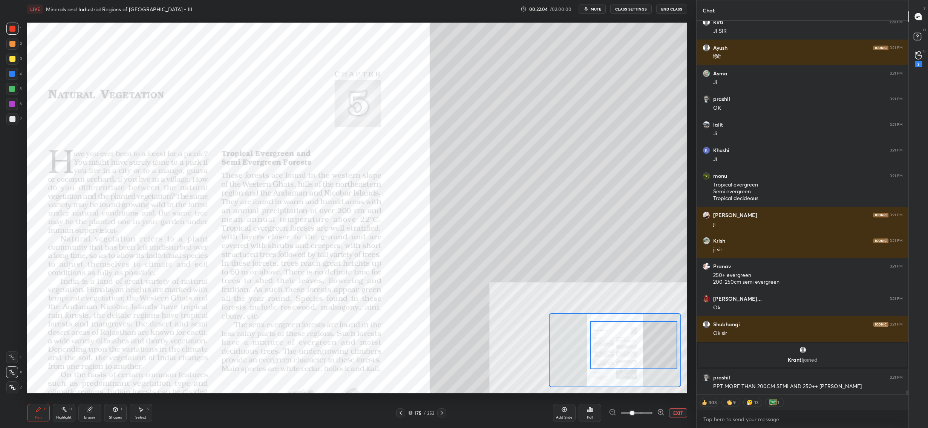
scroll to position [34890, 0]
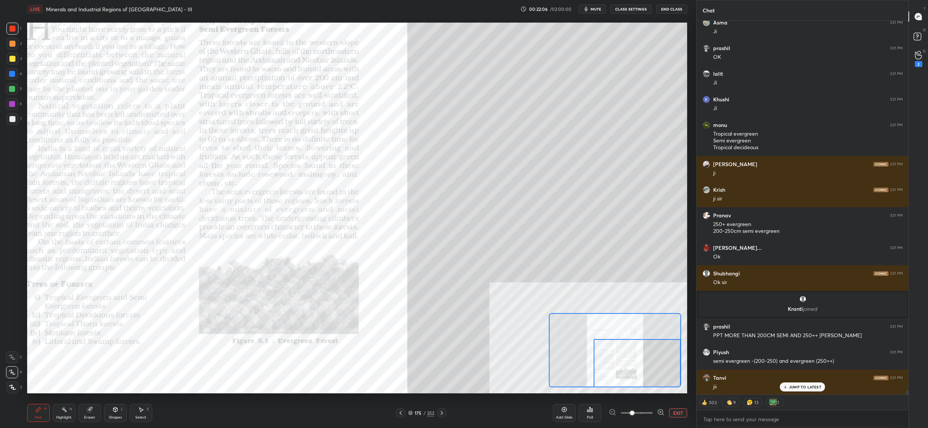
drag, startPoint x: 645, startPoint y: 347, endPoint x: 650, endPoint y: 378, distance: 31.1
click at [650, 376] on div at bounding box center [637, 363] width 87 height 49
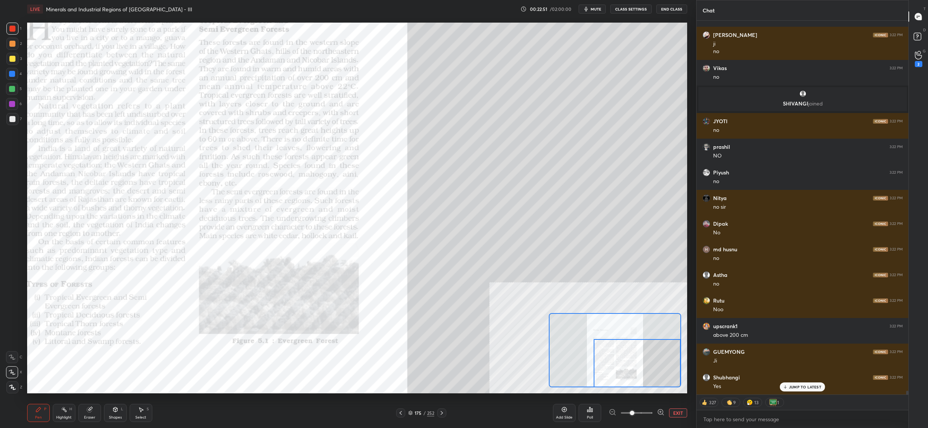
scroll to position [36172, 0]
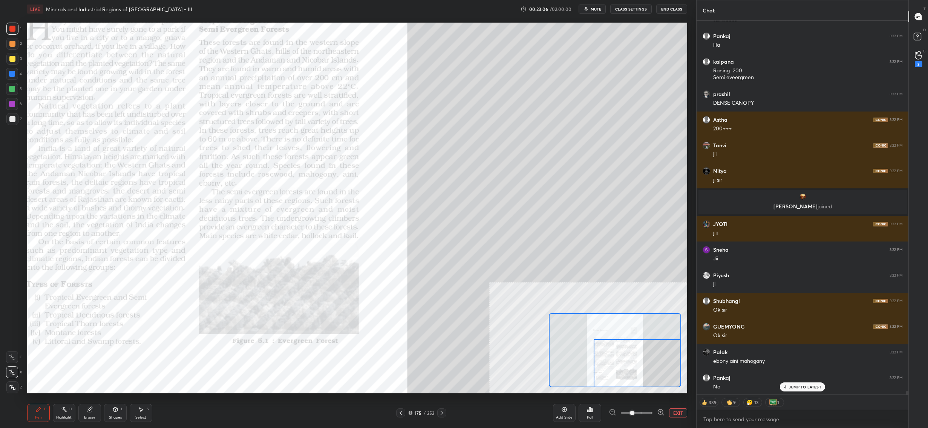
drag, startPoint x: 606, startPoint y: 359, endPoint x: 624, endPoint y: 358, distance: 17.4
click at [625, 358] on div at bounding box center [637, 363] width 87 height 49
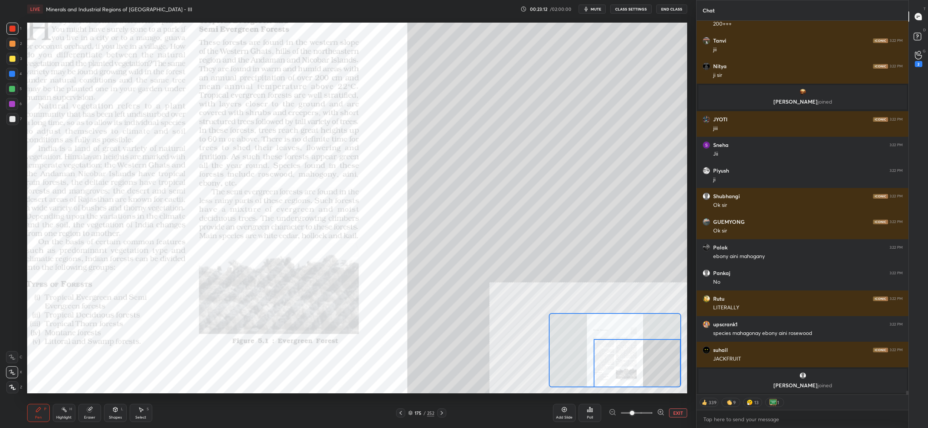
drag, startPoint x: 612, startPoint y: 366, endPoint x: 625, endPoint y: 371, distance: 13.5
click at [626, 370] on div at bounding box center [637, 363] width 87 height 49
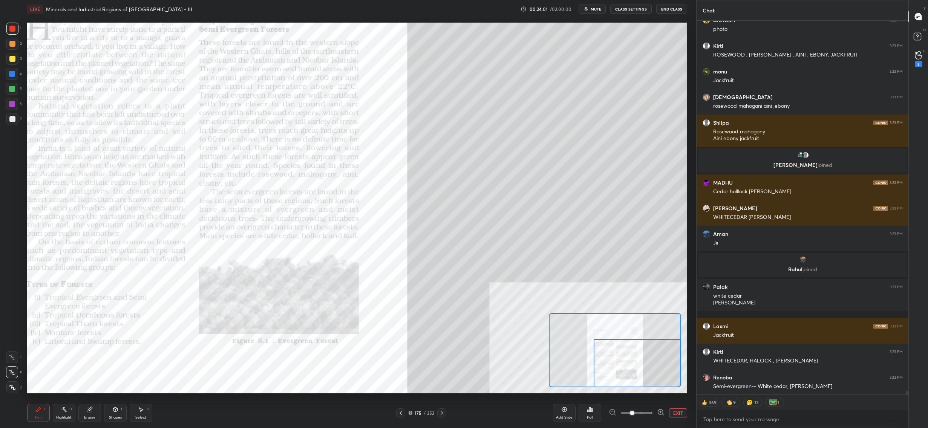
scroll to position [36799, 0]
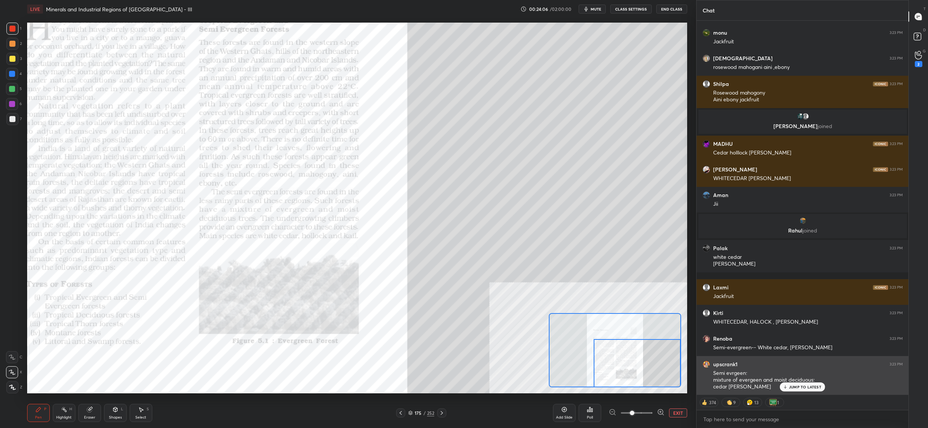
click at [798, 390] on p "JUMP TO LATEST" at bounding box center [805, 387] width 32 height 5
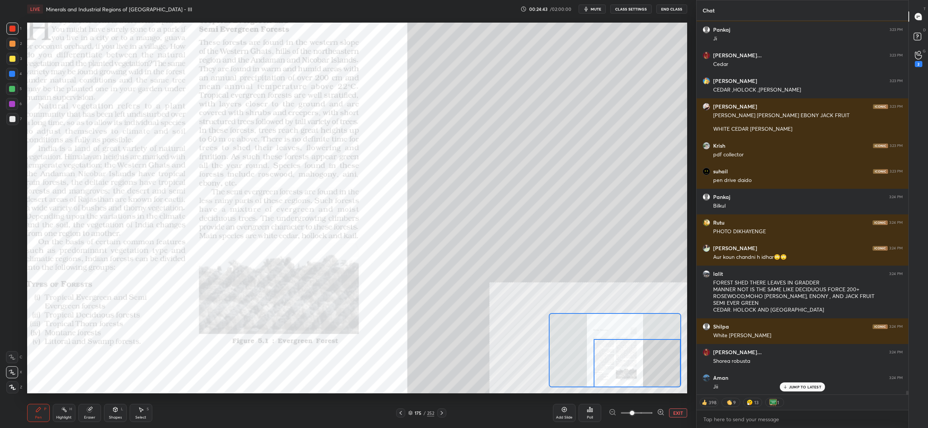
scroll to position [37502, 0]
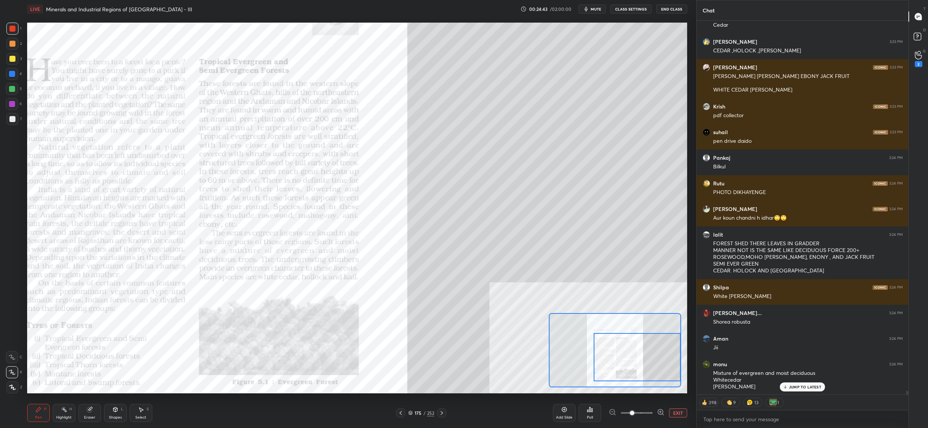
drag, startPoint x: 625, startPoint y: 356, endPoint x: 638, endPoint y: 350, distance: 14.2
click at [640, 350] on div at bounding box center [637, 357] width 87 height 49
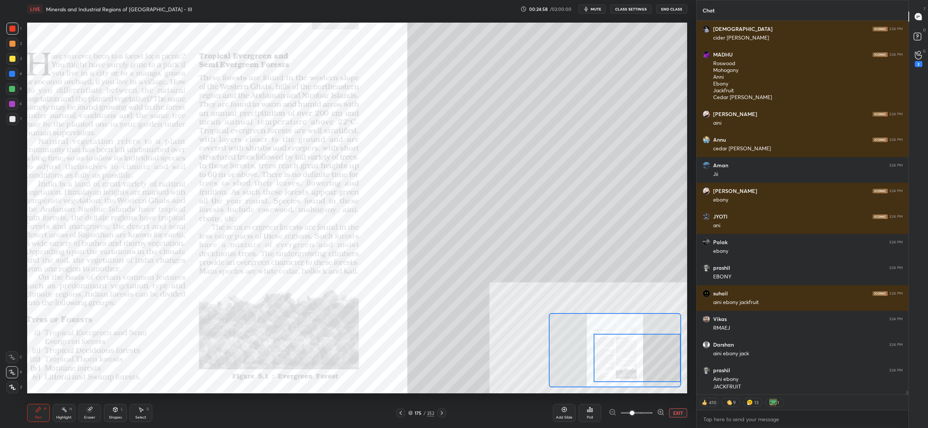
scroll to position [38006, 0]
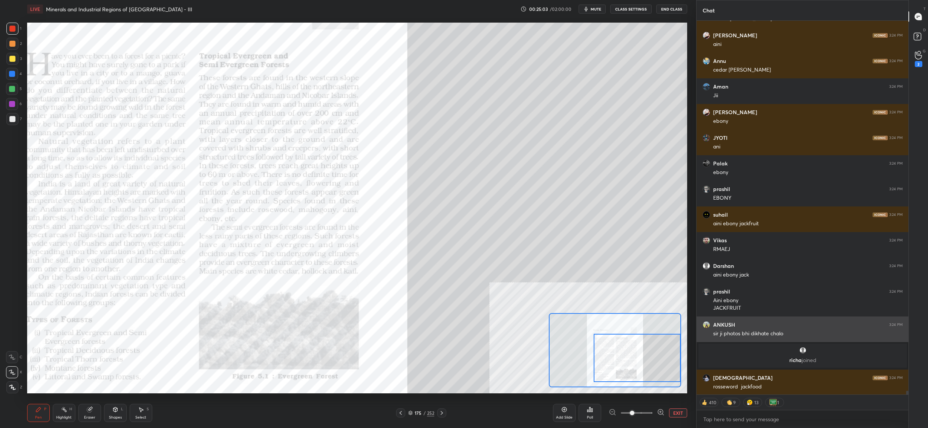
click at [712, 320] on div "[PERSON_NAME] 3:24 PM sir ji photos bhi dikhate chalo" at bounding box center [803, 330] width 212 height 26
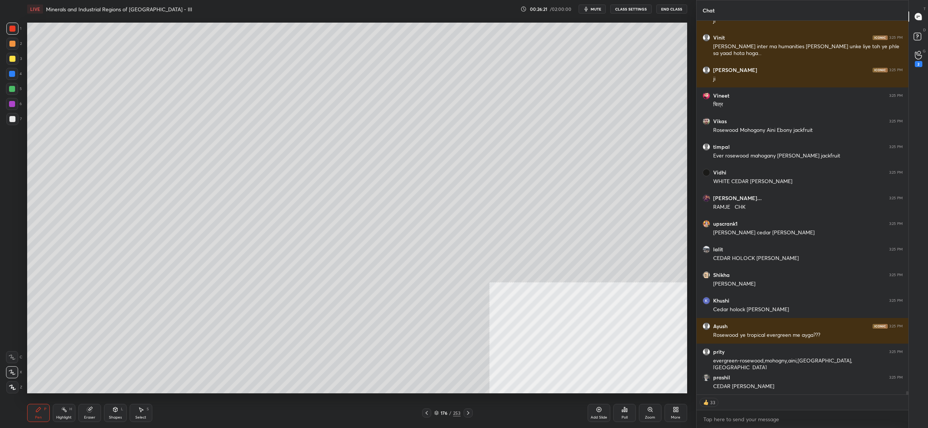
click at [19, 63] on div "3" at bounding box center [13, 59] width 15 height 12
click at [15, 63] on div at bounding box center [12, 59] width 12 height 12
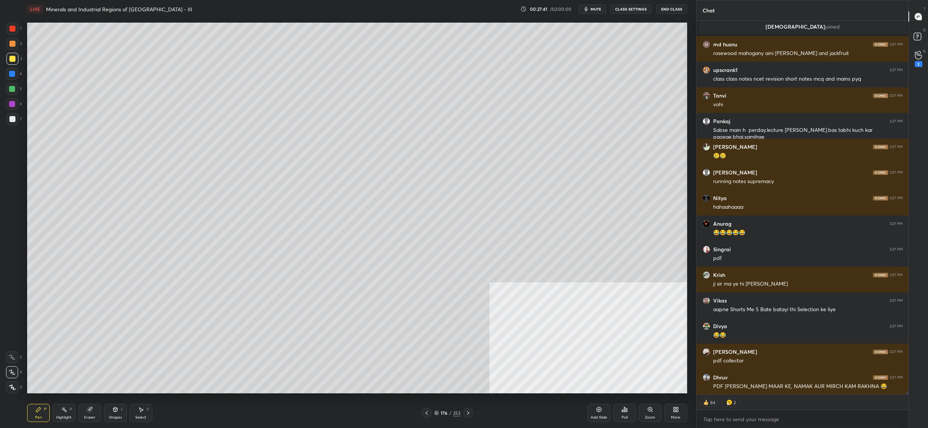
click at [13, 39] on div at bounding box center [12, 44] width 12 height 12
click at [17, 28] on div at bounding box center [12, 29] width 12 height 12
click at [18, 27] on div at bounding box center [12, 29] width 12 height 12
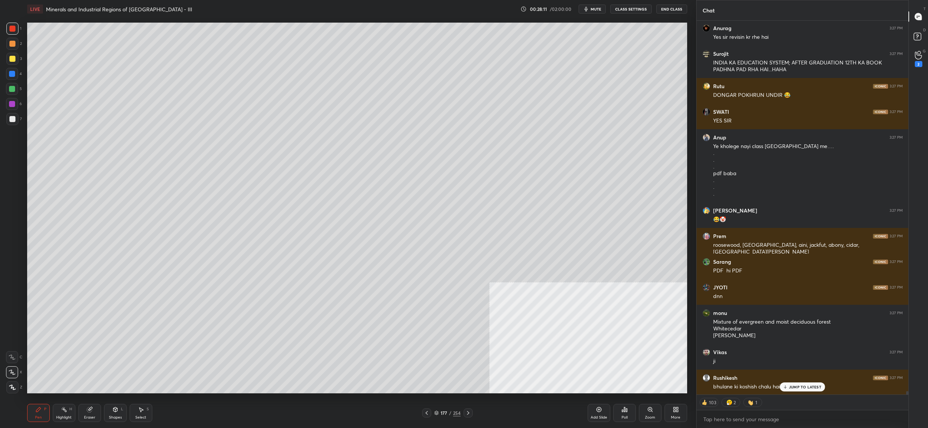
click at [14, 87] on div at bounding box center [12, 89] width 6 height 6
drag, startPoint x: 16, startPoint y: 86, endPoint x: 18, endPoint y: 79, distance: 7.2
click at [16, 86] on div at bounding box center [12, 89] width 12 height 12
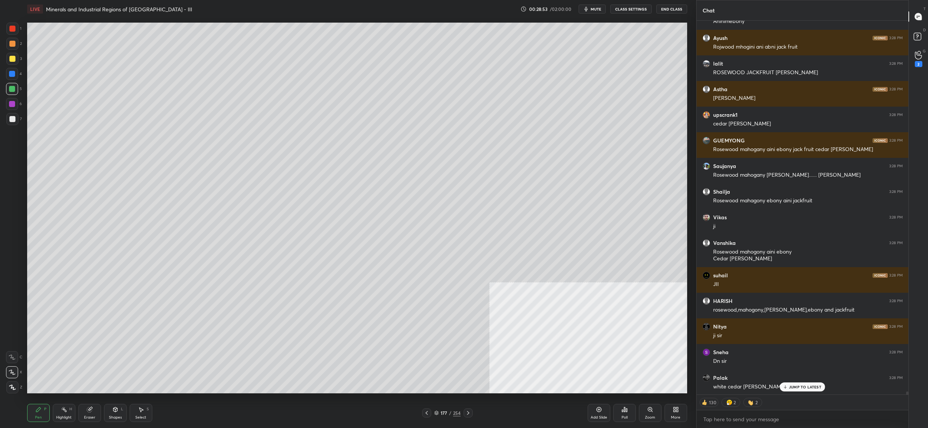
click at [443, 418] on div "177 / 254" at bounding box center [447, 413] width 51 height 9
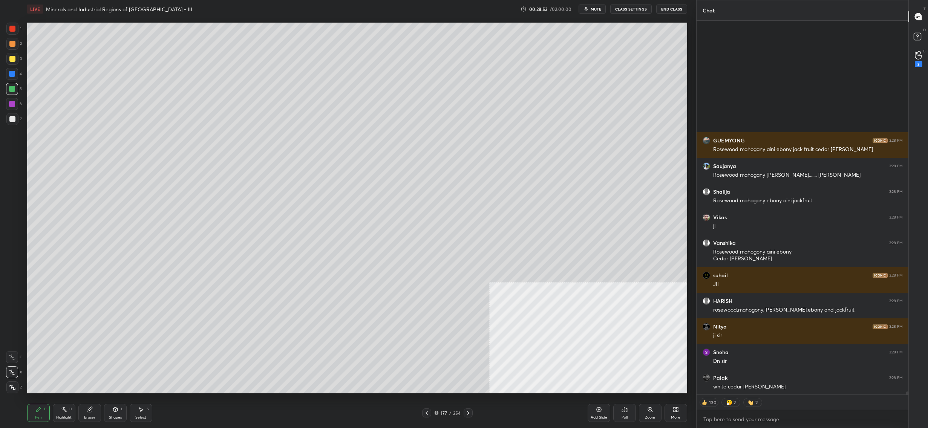
click at [443, 413] on div "177" at bounding box center [444, 413] width 8 height 5
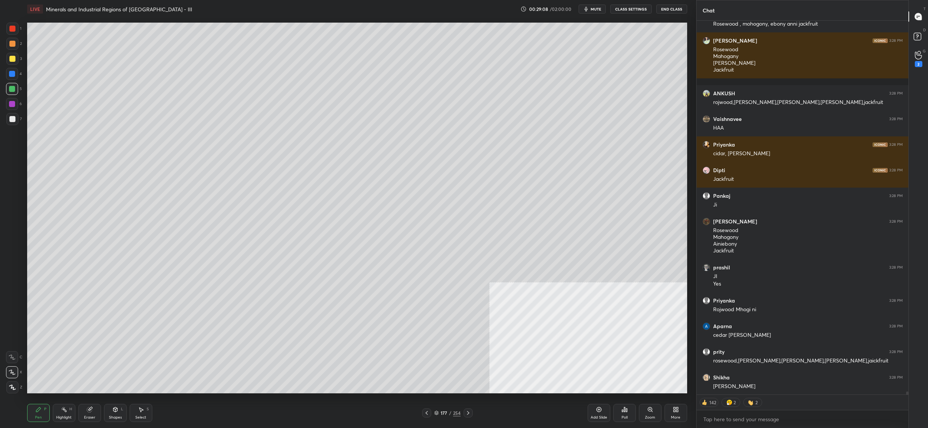
click at [440, 413] on div "177" at bounding box center [444, 413] width 8 height 5
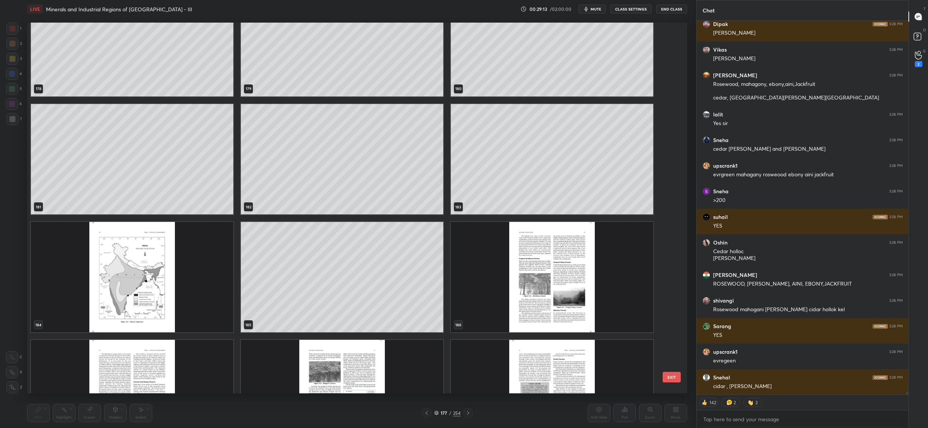
click at [84, 255] on img "grid" at bounding box center [132, 277] width 202 height 110
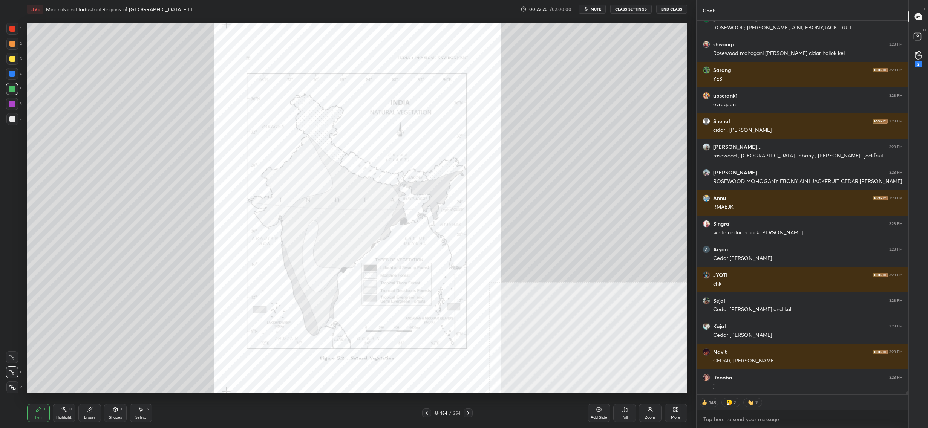
click at [443, 410] on div "184 / 254" at bounding box center [447, 413] width 26 height 7
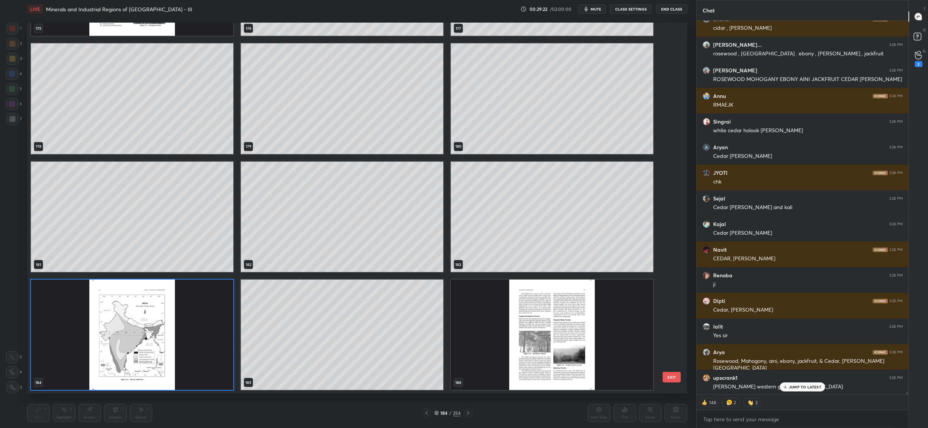
click at [492, 344] on img "grid" at bounding box center [552, 335] width 202 height 110
click at [493, 346] on img "grid" at bounding box center [552, 335] width 202 height 110
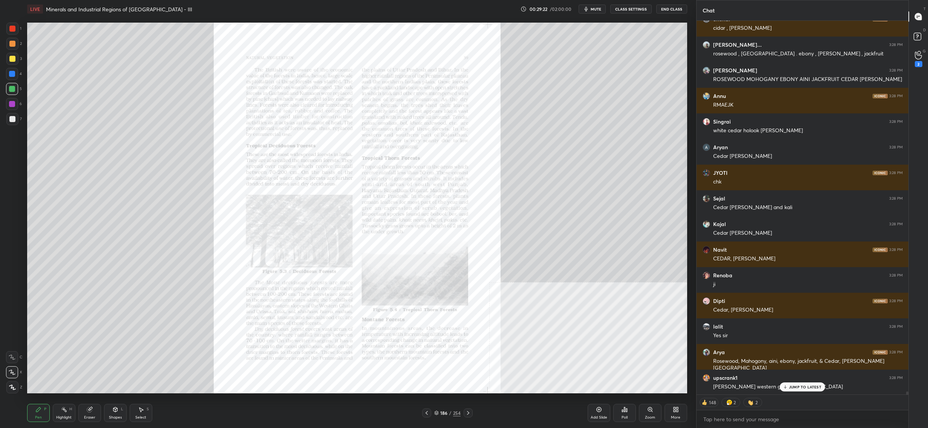
click at [494, 346] on img "grid" at bounding box center [552, 335] width 202 height 110
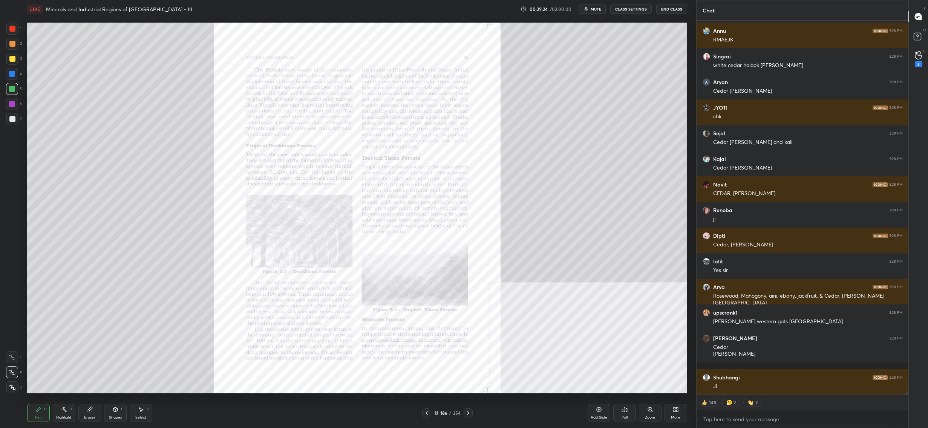
click at [652, 413] on icon at bounding box center [650, 410] width 6 height 6
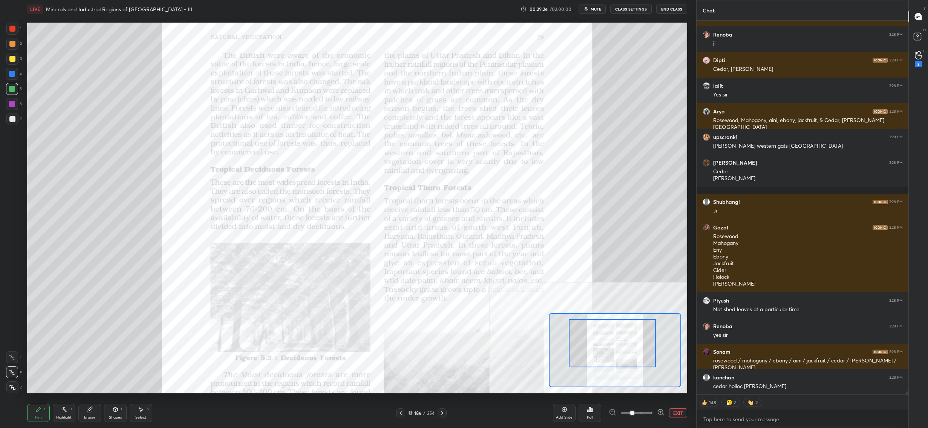
drag, startPoint x: 629, startPoint y: 339, endPoint x: 625, endPoint y: 327, distance: 12.6
click at [629, 330] on div at bounding box center [612, 343] width 87 height 49
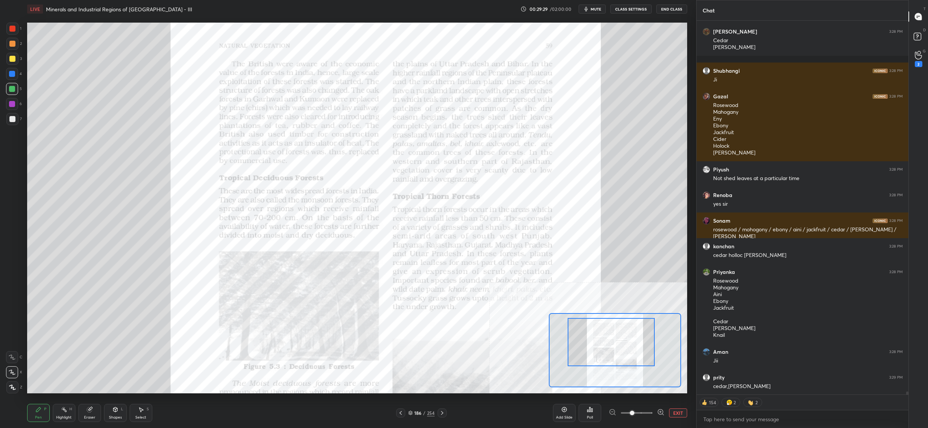
click at [12, 28] on div at bounding box center [12, 29] width 6 height 6
click at [14, 23] on div at bounding box center [12, 29] width 12 height 12
click at [17, 32] on div at bounding box center [12, 29] width 12 height 12
drag, startPoint x: 15, startPoint y: 32, endPoint x: 23, endPoint y: 36, distance: 8.6
click at [19, 34] on div "1" at bounding box center [13, 29] width 15 height 12
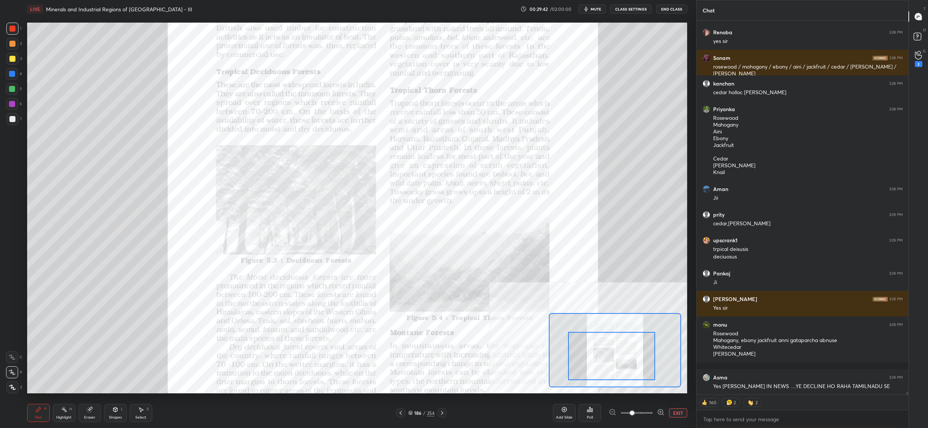
drag, startPoint x: 587, startPoint y: 335, endPoint x: 583, endPoint y: 350, distance: 14.7
click at [585, 350] on div at bounding box center [611, 356] width 87 height 49
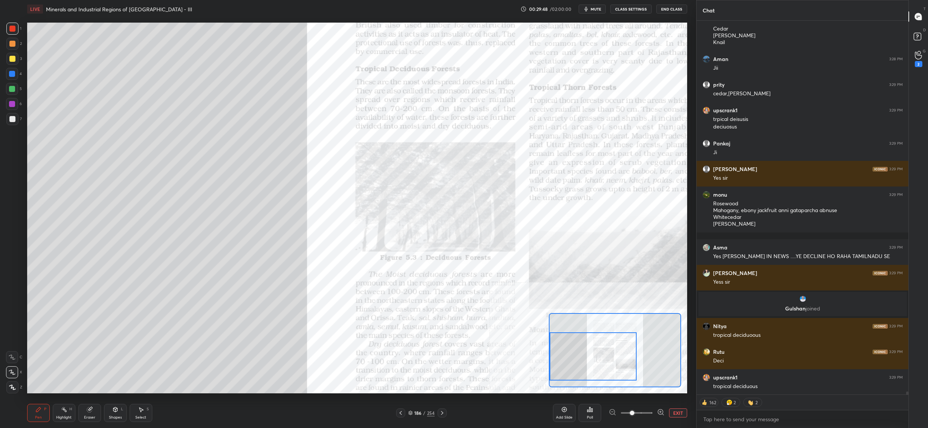
drag, startPoint x: 582, startPoint y: 349, endPoint x: 560, endPoint y: 351, distance: 22.0
click at [560, 349] on div at bounding box center [593, 357] width 87 height 49
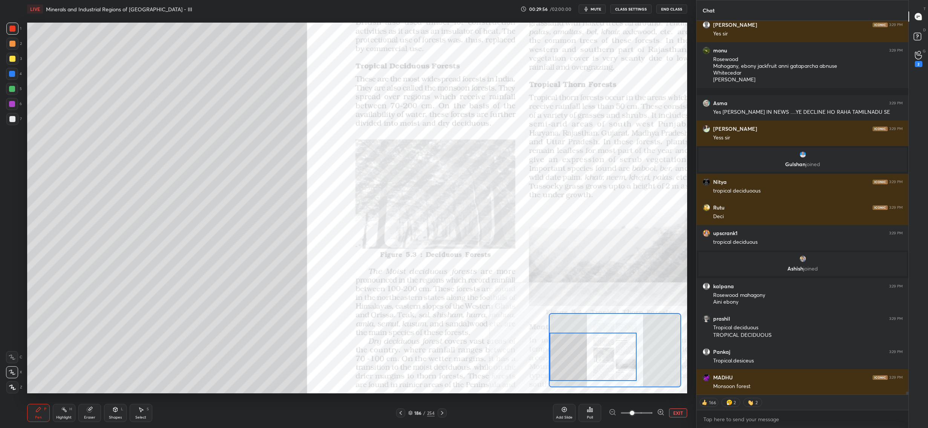
drag, startPoint x: 16, startPoint y: 54, endPoint x: 15, endPoint y: 63, distance: 8.7
click at [17, 55] on div at bounding box center [12, 59] width 12 height 12
drag, startPoint x: 15, startPoint y: 63, endPoint x: 25, endPoint y: 53, distance: 13.9
click at [15, 63] on div at bounding box center [12, 59] width 12 height 12
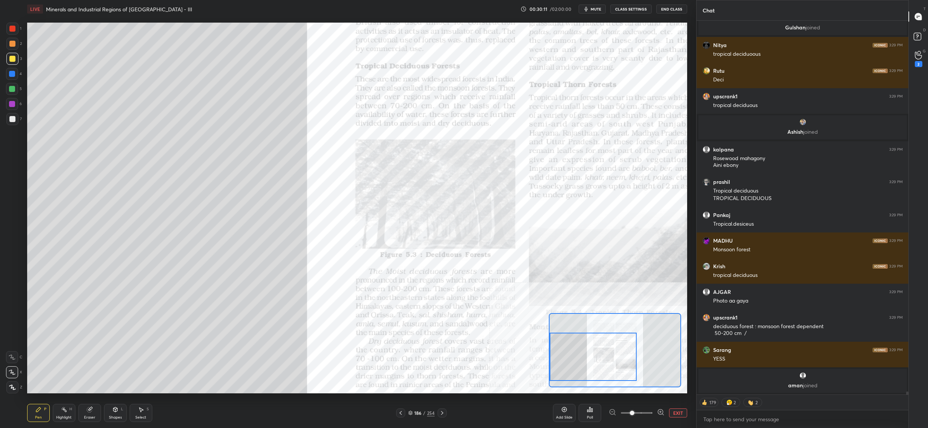
scroll to position [47257, 0]
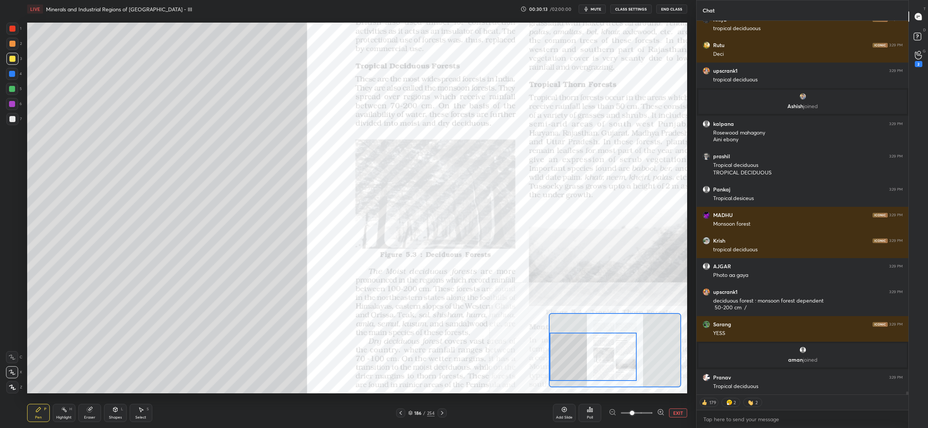
click at [16, 89] on div at bounding box center [12, 89] width 12 height 12
click at [14, 72] on div at bounding box center [12, 74] width 6 height 6
click at [11, 385] on div at bounding box center [12, 388] width 12 height 12
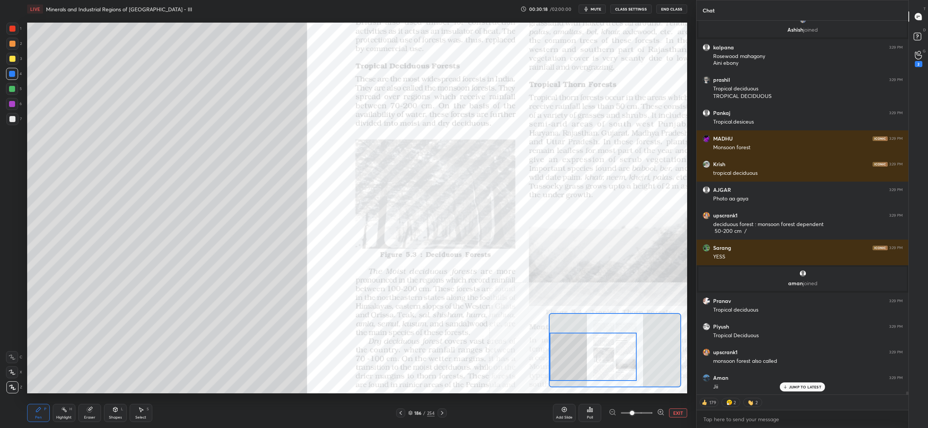
scroll to position [47359, 0]
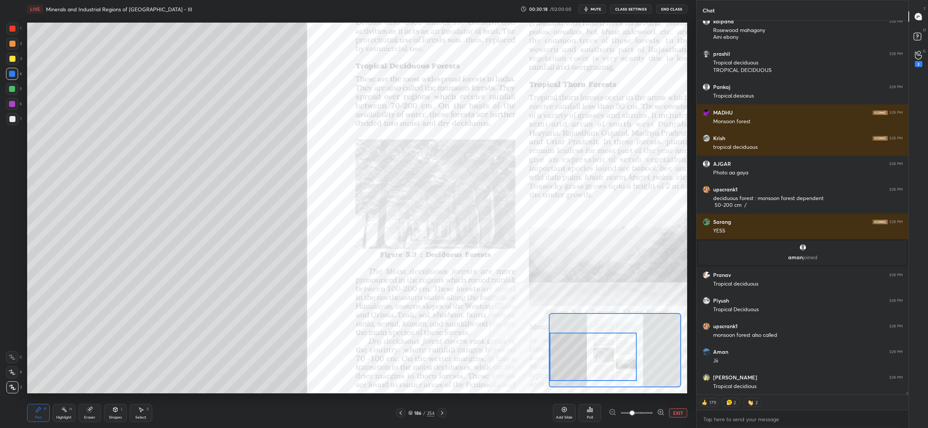
click at [15, 371] on div at bounding box center [12, 373] width 12 height 12
drag, startPoint x: 17, startPoint y: 374, endPoint x: 6, endPoint y: 365, distance: 13.4
click at [17, 374] on div at bounding box center [12, 373] width 12 height 12
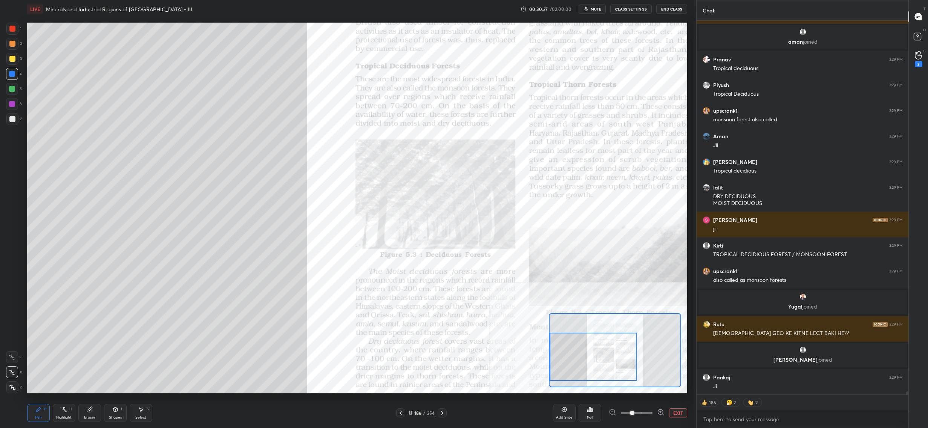
scroll to position [47335, 0]
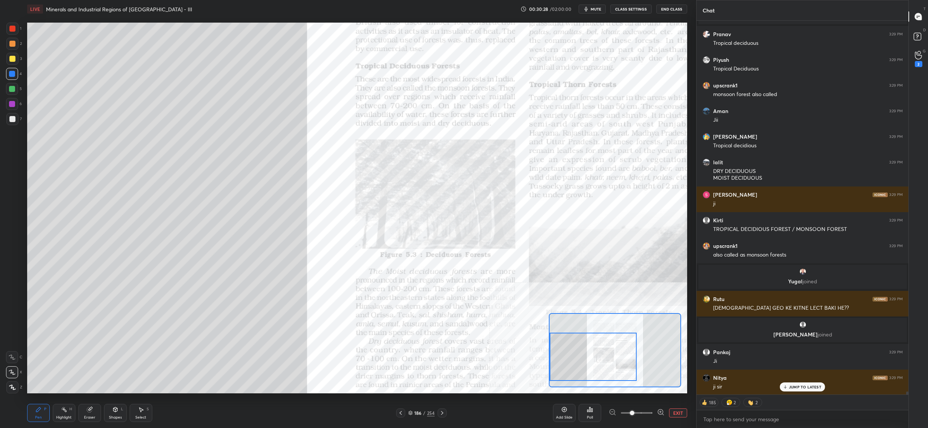
drag, startPoint x: 15, startPoint y: 123, endPoint x: 12, endPoint y: 124, distance: 3.8
click at [17, 123] on div at bounding box center [12, 119] width 12 height 12
drag, startPoint x: 12, startPoint y: 124, endPoint x: 26, endPoint y: 120, distance: 14.4
click at [12, 124] on div at bounding box center [12, 119] width 12 height 12
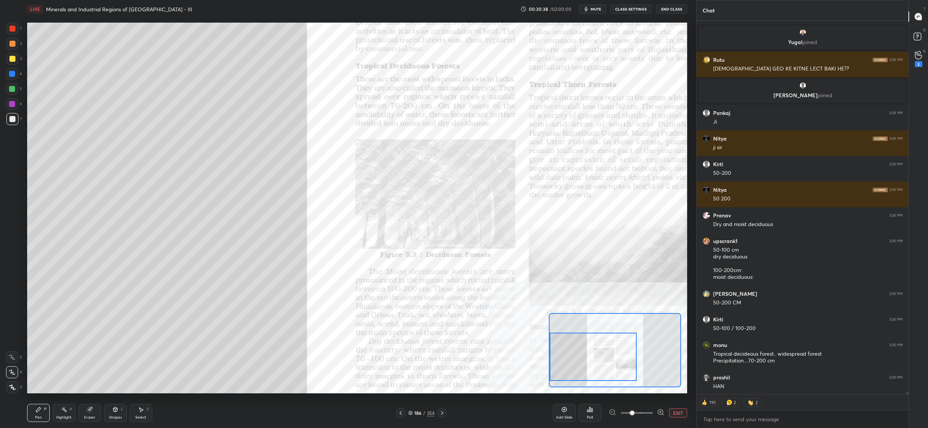
scroll to position [47625, 0]
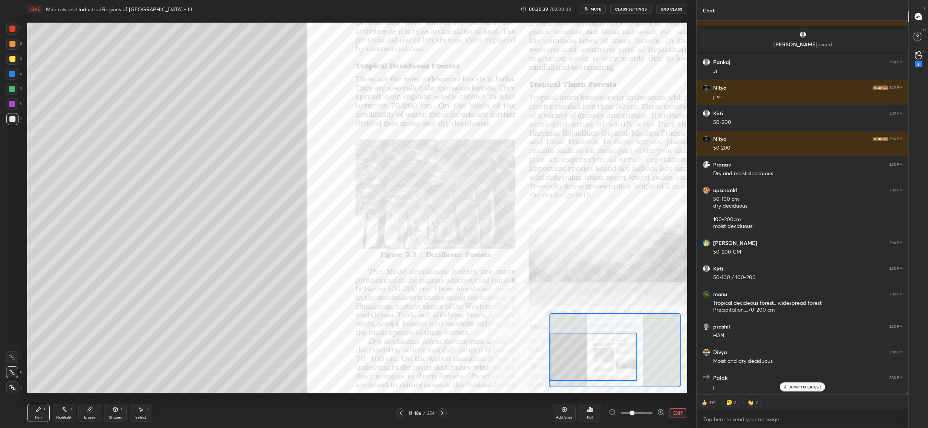
drag, startPoint x: 15, startPoint y: 62, endPoint x: 18, endPoint y: 55, distance: 7.3
click at [15, 62] on div at bounding box center [12, 59] width 12 height 12
click at [14, 61] on div at bounding box center [12, 59] width 6 height 6
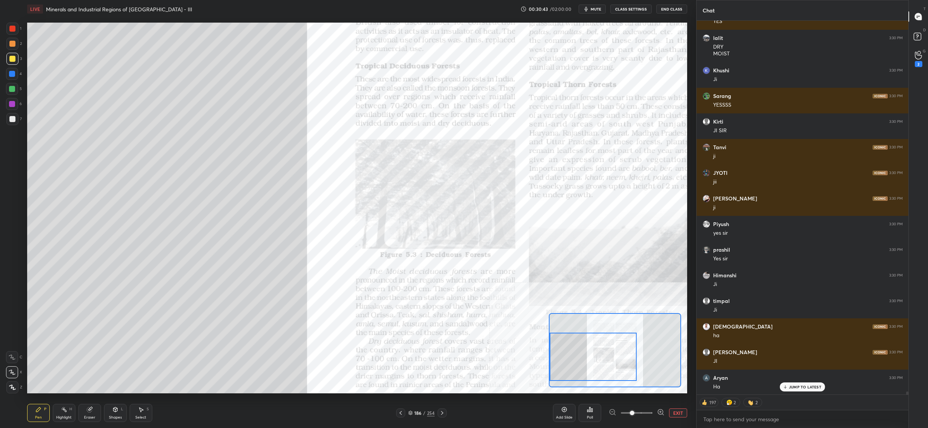
click at [11, 109] on div at bounding box center [12, 104] width 12 height 12
click at [17, 104] on div at bounding box center [12, 104] width 12 height 12
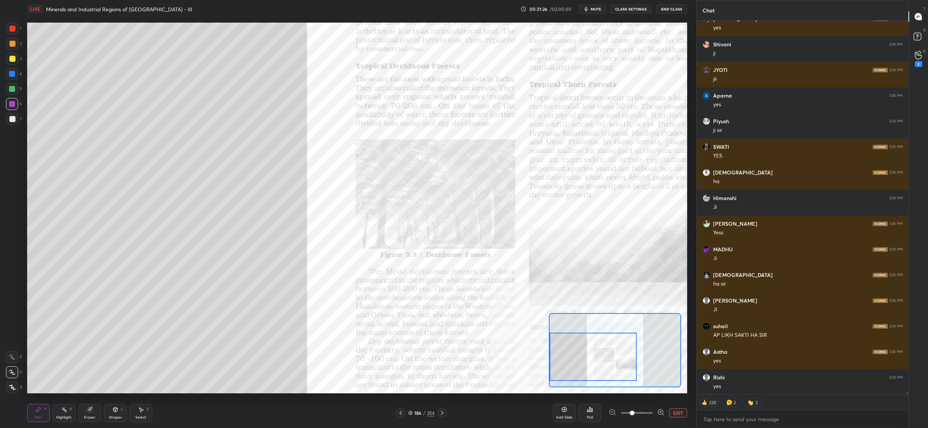
click at [9, 71] on div at bounding box center [12, 74] width 12 height 12
click at [14, 70] on div at bounding box center [12, 74] width 12 height 12
drag, startPoint x: 11, startPoint y: 61, endPoint x: 10, endPoint y: 57, distance: 3.9
click at [11, 60] on div at bounding box center [12, 59] width 6 height 6
drag, startPoint x: 10, startPoint y: 57, endPoint x: 12, endPoint y: 50, distance: 7.0
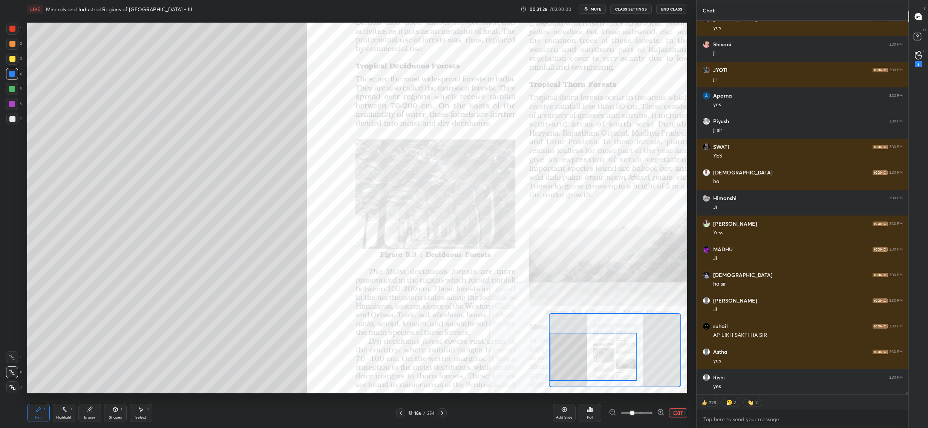
click at [10, 54] on div at bounding box center [12, 59] width 12 height 12
click at [12, 43] on div at bounding box center [12, 44] width 6 height 6
click at [9, 38] on div at bounding box center [12, 44] width 12 height 12
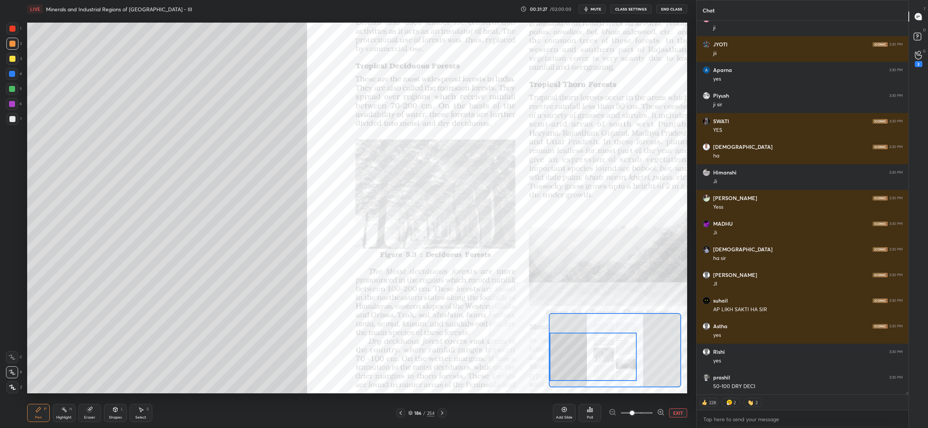
click at [14, 25] on div at bounding box center [12, 29] width 12 height 12
click at [13, 32] on div at bounding box center [12, 29] width 12 height 12
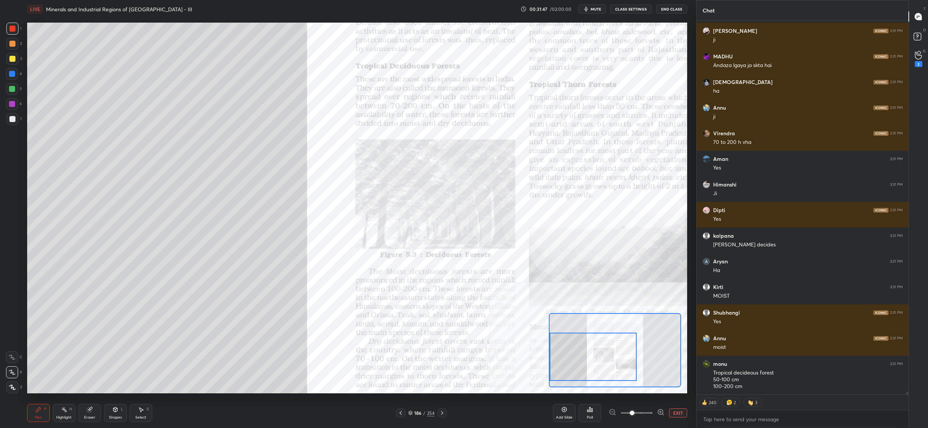
drag, startPoint x: 7, startPoint y: 90, endPoint x: 13, endPoint y: 87, distance: 6.2
click at [9, 91] on div at bounding box center [12, 89] width 6 height 6
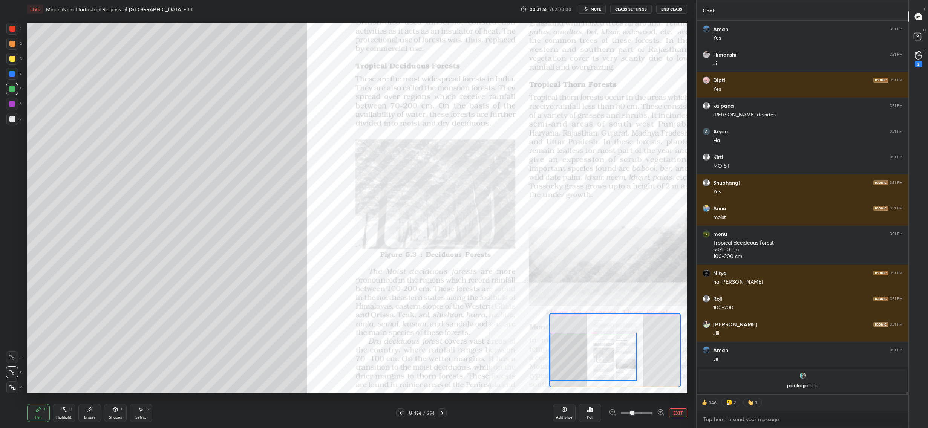
click at [10, 88] on div at bounding box center [12, 89] width 6 height 6
click at [11, 82] on div "4" at bounding box center [14, 75] width 16 height 15
click at [12, 58] on div at bounding box center [12, 59] width 6 height 6
click at [11, 59] on div at bounding box center [12, 59] width 6 height 6
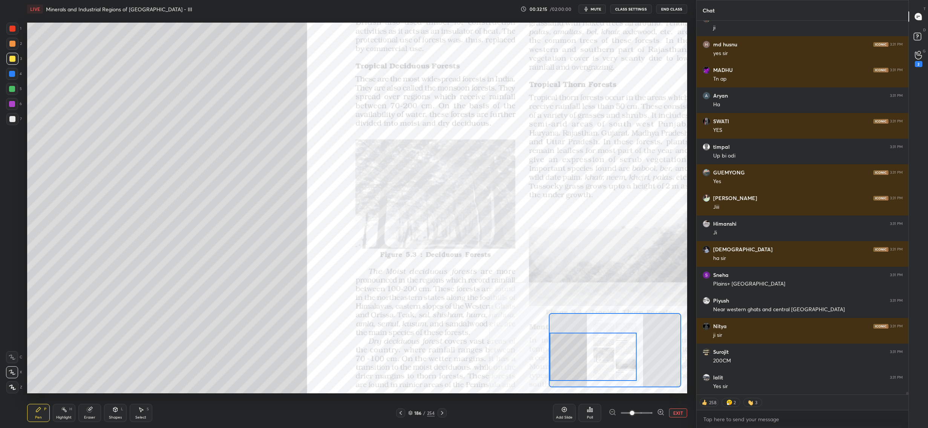
drag, startPoint x: 20, startPoint y: 90, endPoint x: 12, endPoint y: 87, distance: 7.9
click at [15, 87] on div "5" at bounding box center [14, 89] width 16 height 12
click at [11, 91] on div at bounding box center [12, 89] width 6 height 6
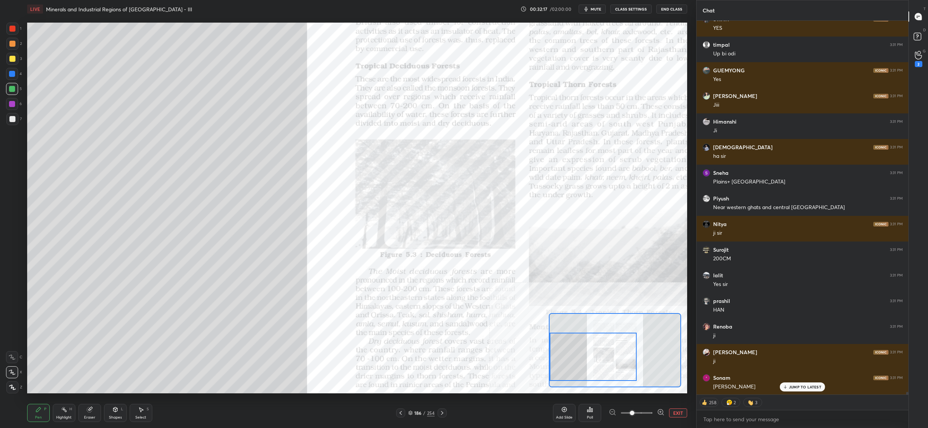
click at [20, 105] on div "6" at bounding box center [14, 104] width 16 height 12
click at [18, 105] on div "6" at bounding box center [14, 104] width 16 height 12
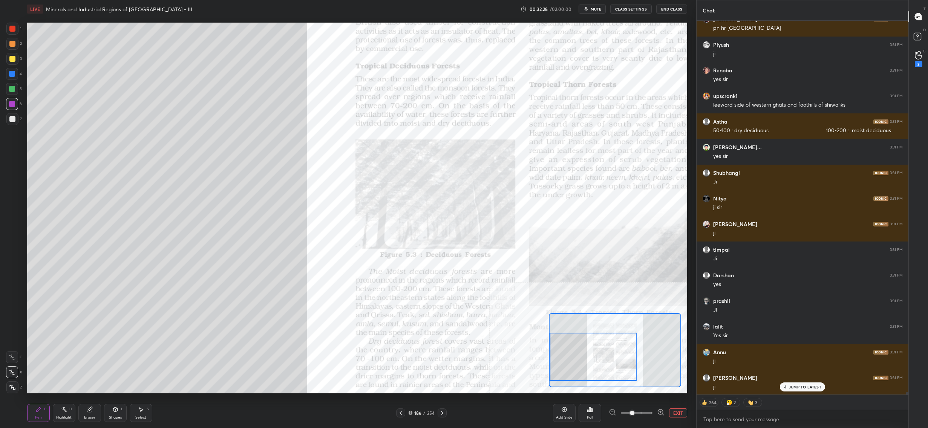
drag, startPoint x: 411, startPoint y: 414, endPoint x: 414, endPoint y: 410, distance: 4.9
click at [417, 416] on div "186 / 254" at bounding box center [421, 413] width 26 height 7
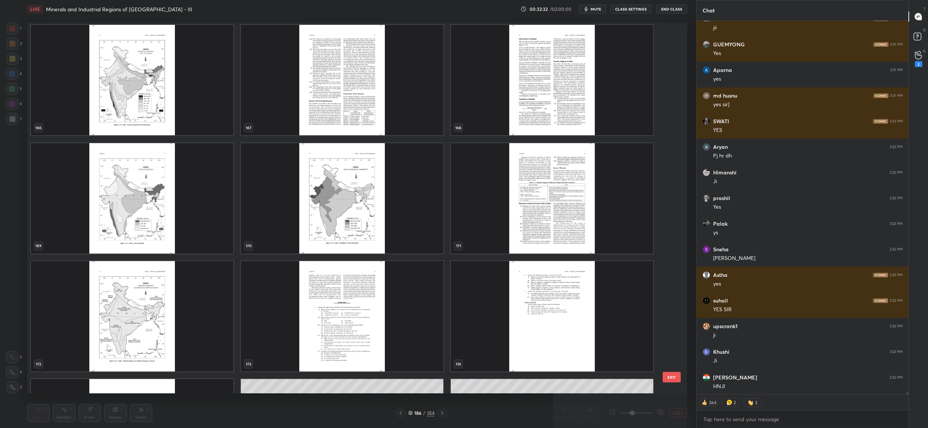
click at [221, 235] on img "grid" at bounding box center [132, 198] width 202 height 110
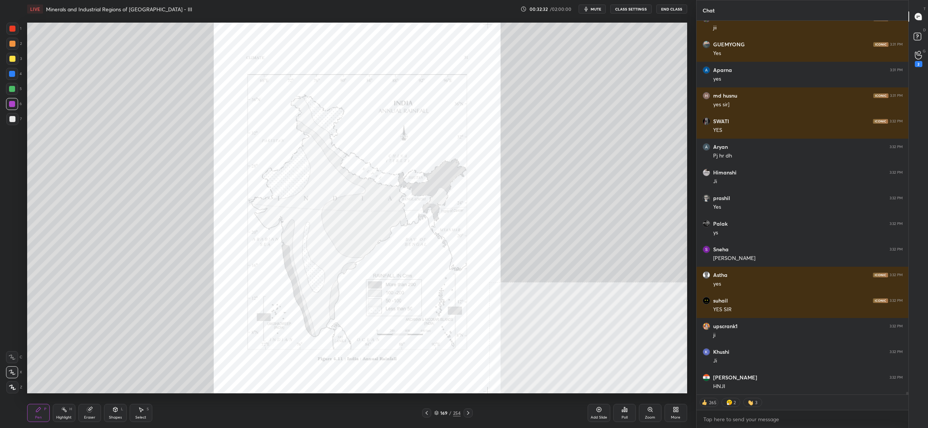
click at [221, 235] on img "grid" at bounding box center [132, 198] width 202 height 110
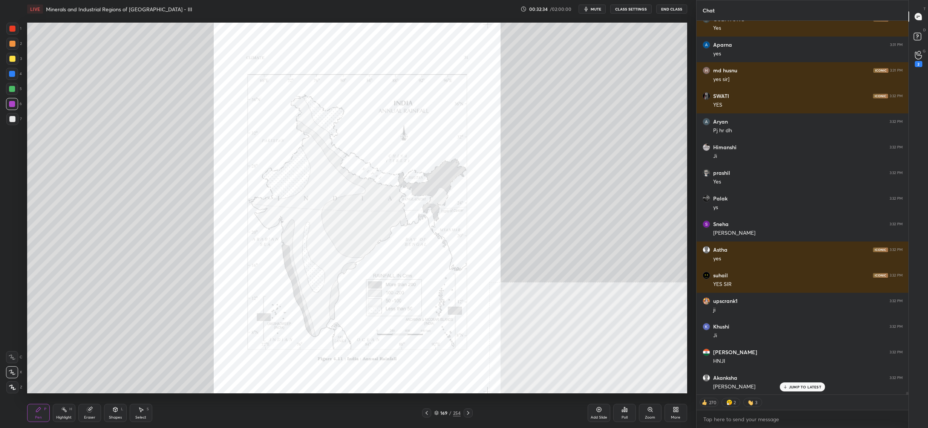
click at [18, 32] on div "1" at bounding box center [13, 29] width 15 height 12
click at [11, 27] on div at bounding box center [12, 29] width 6 height 6
click at [18, 357] on div "C" at bounding box center [14, 357] width 16 height 12
click at [15, 360] on icon at bounding box center [12, 357] width 7 height 5
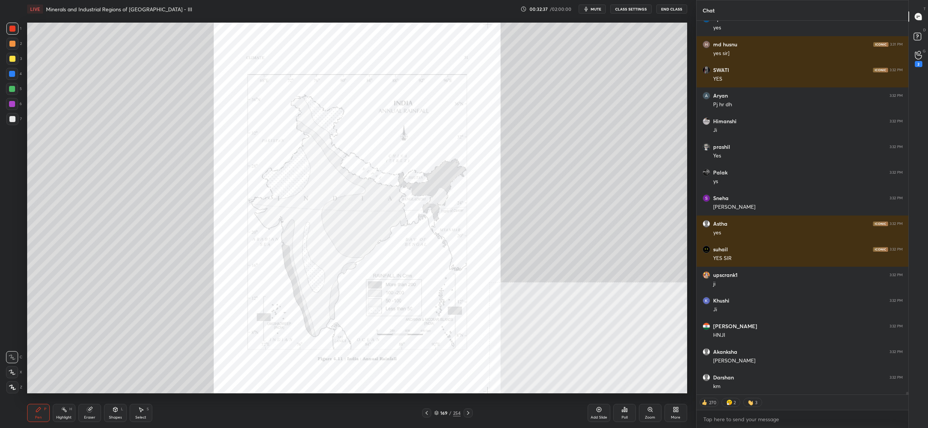
drag, startPoint x: 653, startPoint y: 413, endPoint x: 649, endPoint y: 392, distance: 20.8
click at [653, 413] on div "Zoom" at bounding box center [650, 413] width 23 height 18
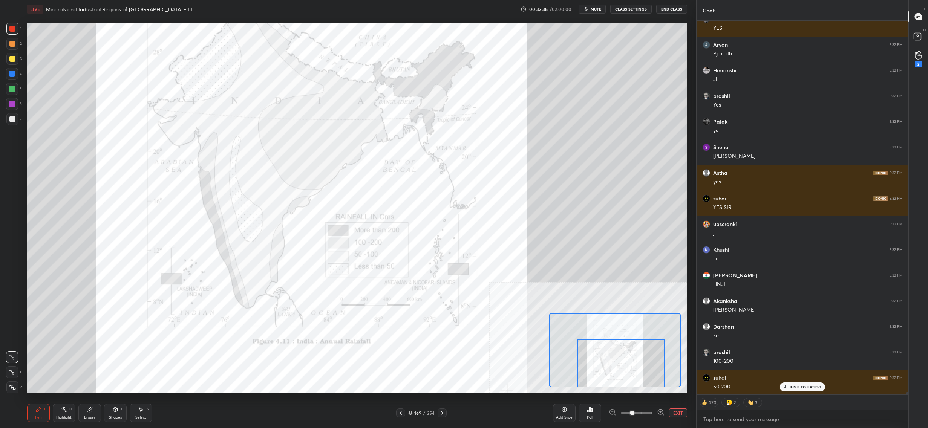
click at [645, 372] on div at bounding box center [621, 363] width 87 height 49
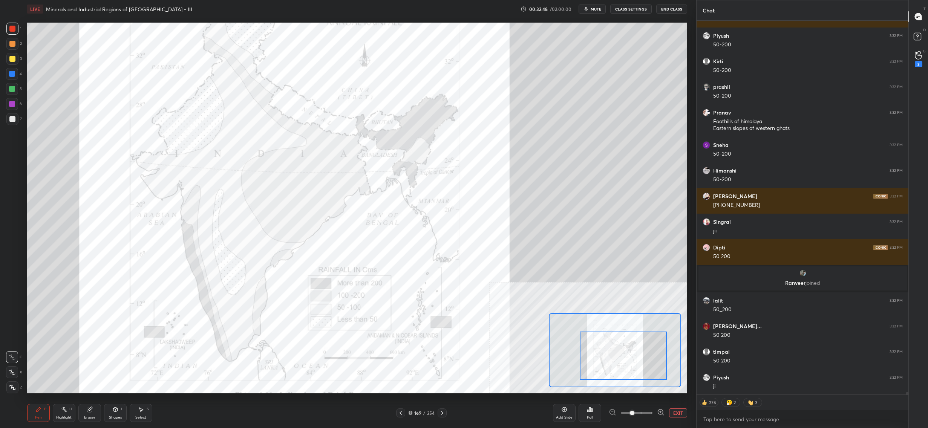
drag, startPoint x: 605, startPoint y: 347, endPoint x: 597, endPoint y: 332, distance: 17.2
click at [607, 340] on div at bounding box center [623, 356] width 87 height 49
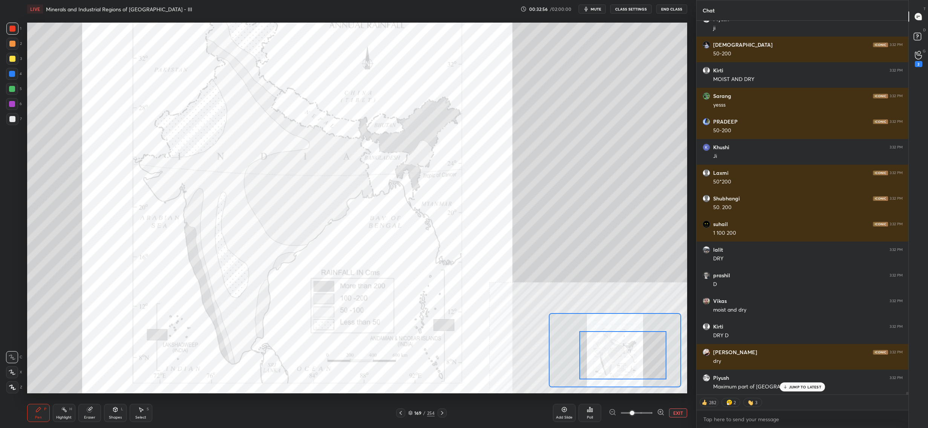
drag, startPoint x: 413, startPoint y: 413, endPoint x: 411, endPoint y: 409, distance: 4.4
click at [414, 412] on div "169 / 254" at bounding box center [421, 413] width 26 height 7
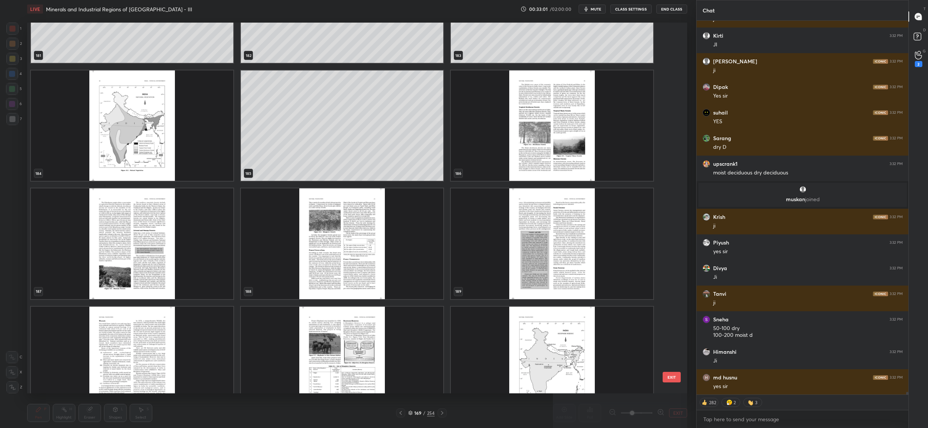
click at [122, 130] on img "grid" at bounding box center [132, 126] width 202 height 110
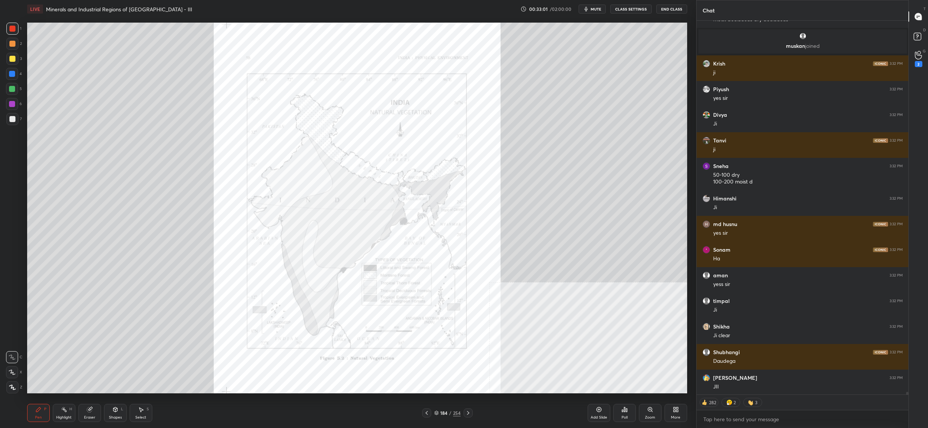
click at [122, 130] on img "grid" at bounding box center [132, 126] width 202 height 110
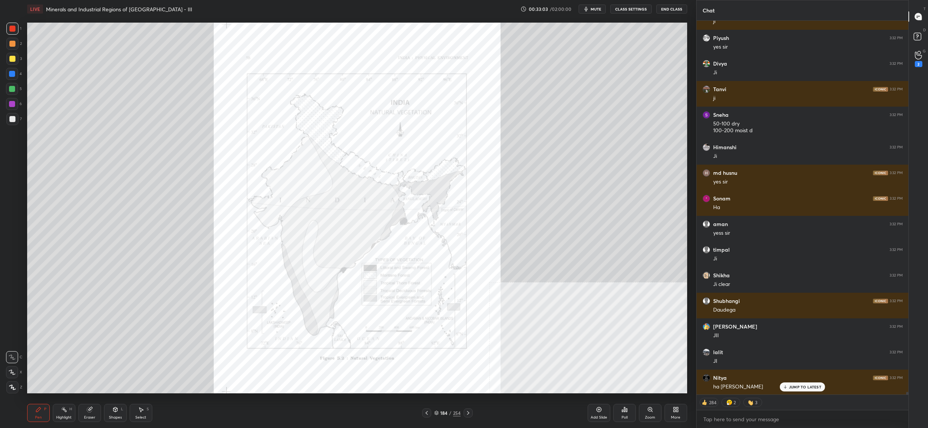
click at [652, 410] on icon at bounding box center [650, 410] width 6 height 6
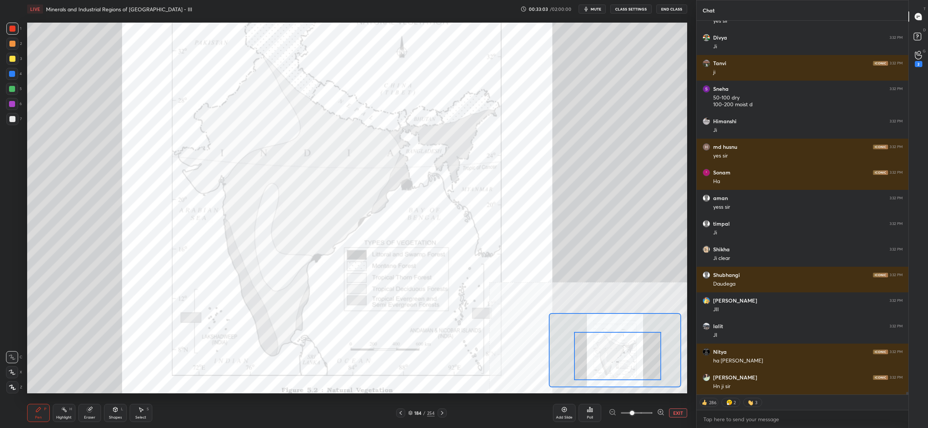
drag, startPoint x: 629, startPoint y: 367, endPoint x: 613, endPoint y: 345, distance: 27.5
click at [631, 366] on div at bounding box center [617, 356] width 87 height 49
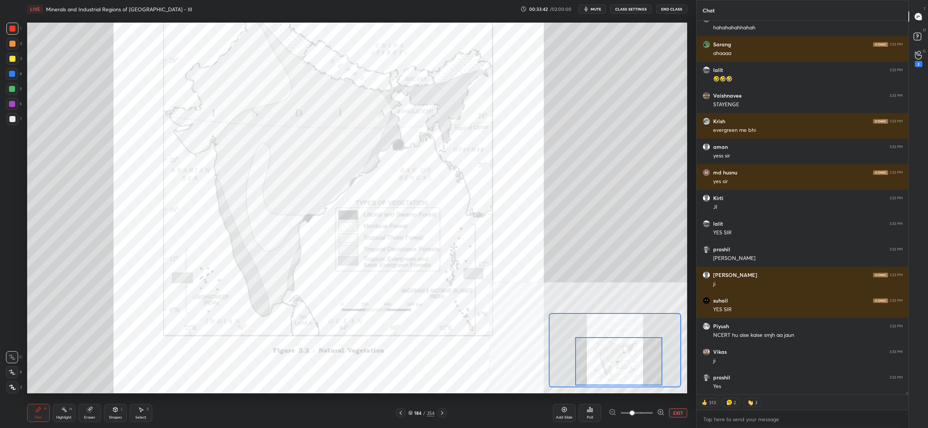
click at [416, 414] on div "184" at bounding box center [418, 413] width 8 height 5
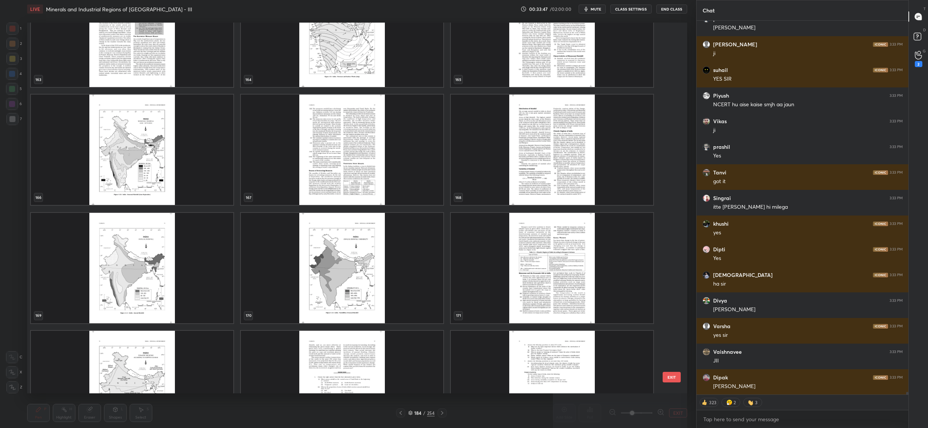
click at [192, 287] on img "grid" at bounding box center [132, 268] width 202 height 110
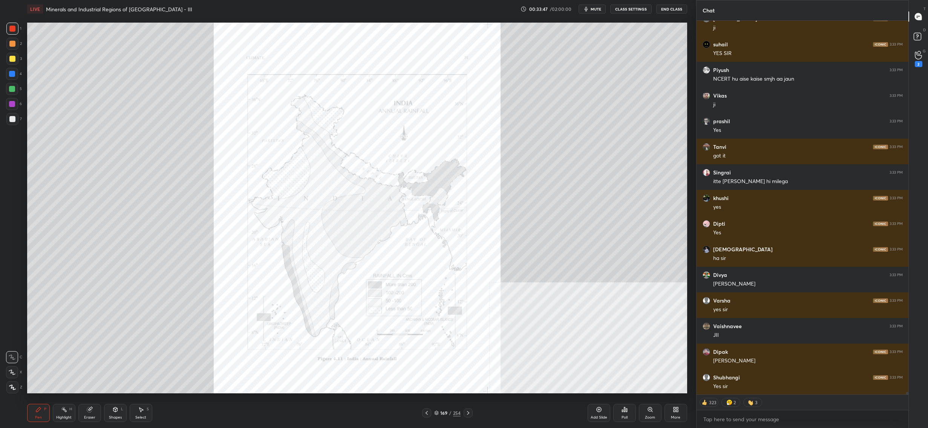
click at [192, 287] on img "grid" at bounding box center [132, 268] width 202 height 110
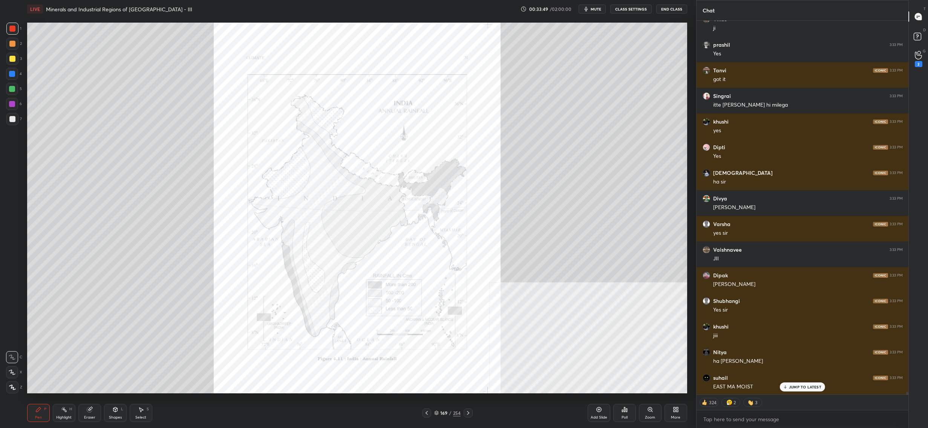
drag, startPoint x: 650, startPoint y: 407, endPoint x: 645, endPoint y: 407, distance: 4.9
click at [650, 407] on div "Zoom" at bounding box center [650, 413] width 23 height 18
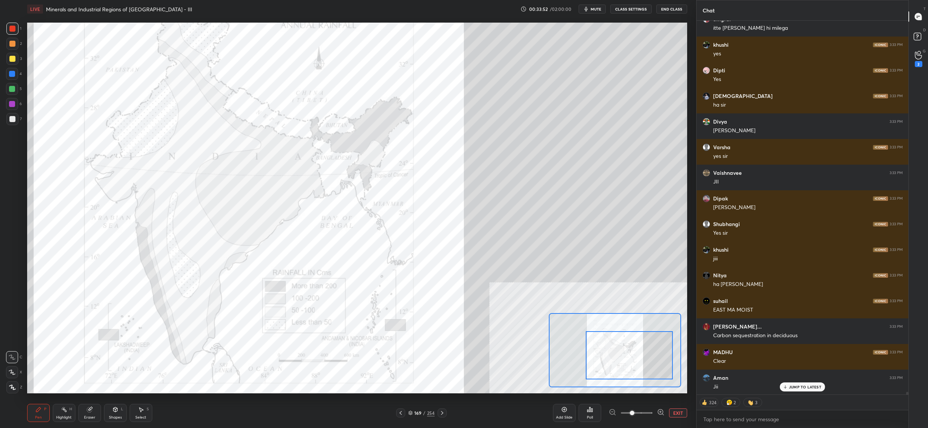
drag, startPoint x: 633, startPoint y: 369, endPoint x: 637, endPoint y: 374, distance: 6.4
click at [639, 369] on div at bounding box center [629, 355] width 87 height 49
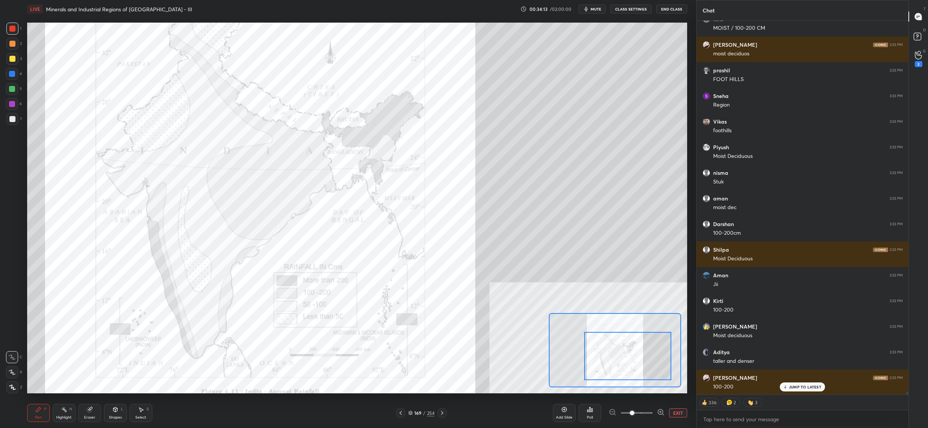
click at [12, 57] on div at bounding box center [12, 59] width 6 height 6
click at [10, 57] on div at bounding box center [12, 59] width 6 height 6
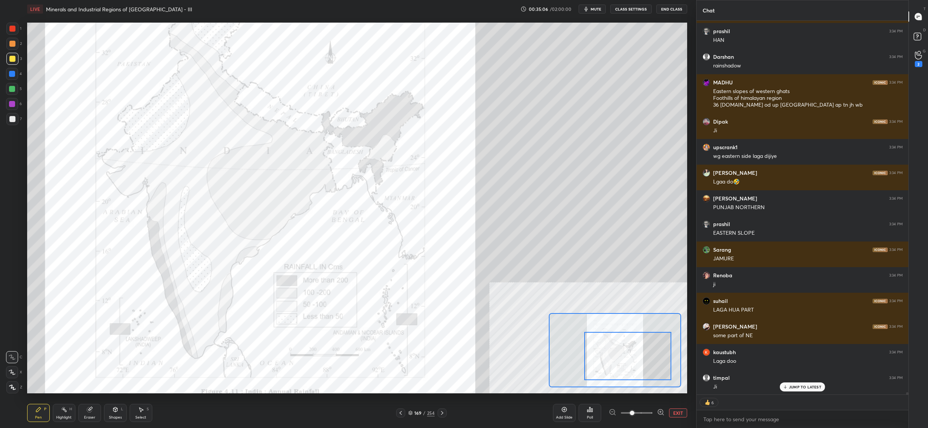
click at [14, 32] on div at bounding box center [12, 29] width 12 height 12
click at [15, 31] on div at bounding box center [12, 29] width 12 height 12
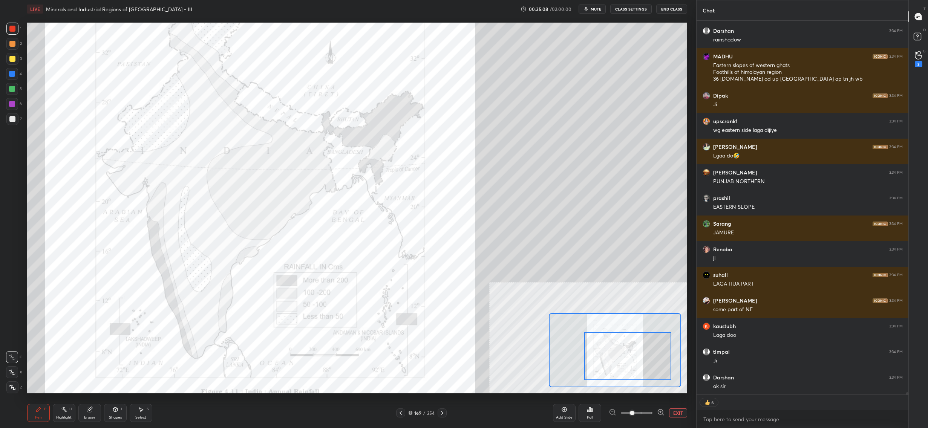
click at [14, 82] on div "4" at bounding box center [14, 75] width 16 height 15
click at [14, 64] on div "3" at bounding box center [13, 60] width 15 height 15
drag, startPoint x: 14, startPoint y: 65, endPoint x: 14, endPoint y: 56, distance: 8.7
click at [13, 61] on div "3" at bounding box center [13, 60] width 15 height 15
click at [13, 41] on div at bounding box center [12, 44] width 12 height 12
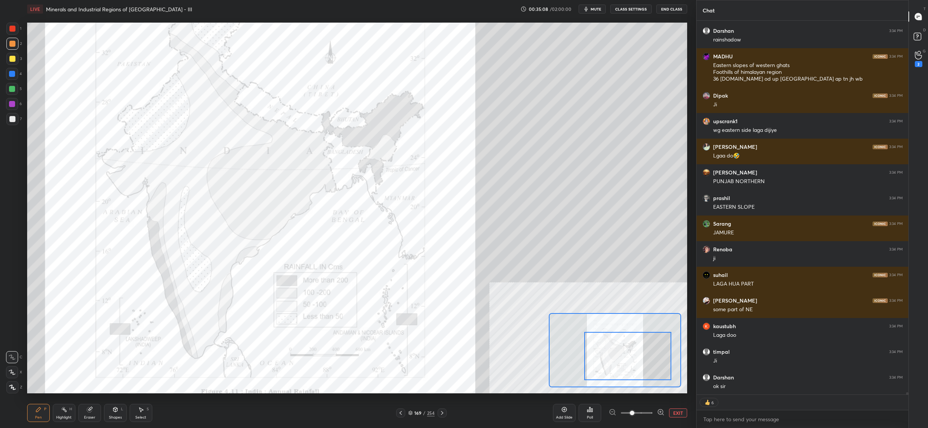
click at [12, 45] on div at bounding box center [12, 44] width 6 height 6
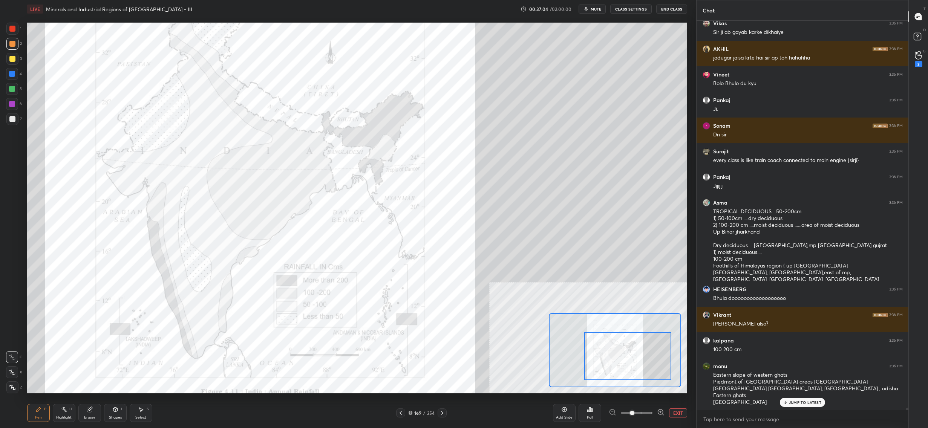
click at [420, 414] on div "169" at bounding box center [418, 413] width 8 height 5
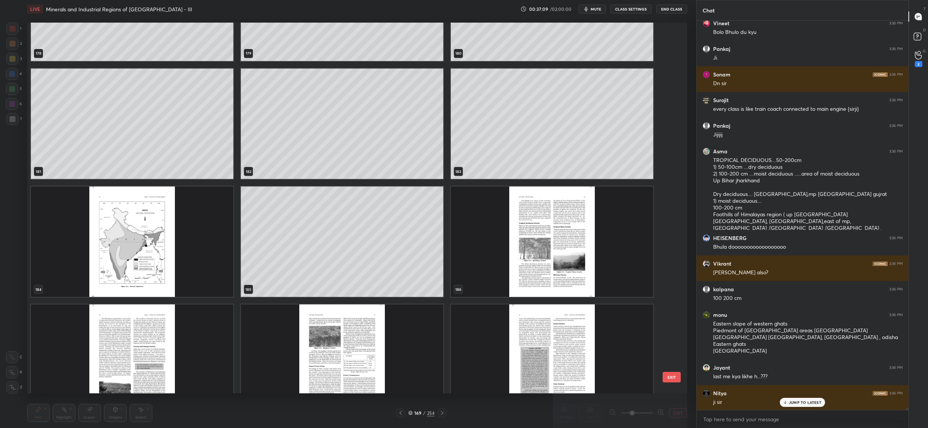
click at [510, 227] on img "grid" at bounding box center [552, 242] width 202 height 110
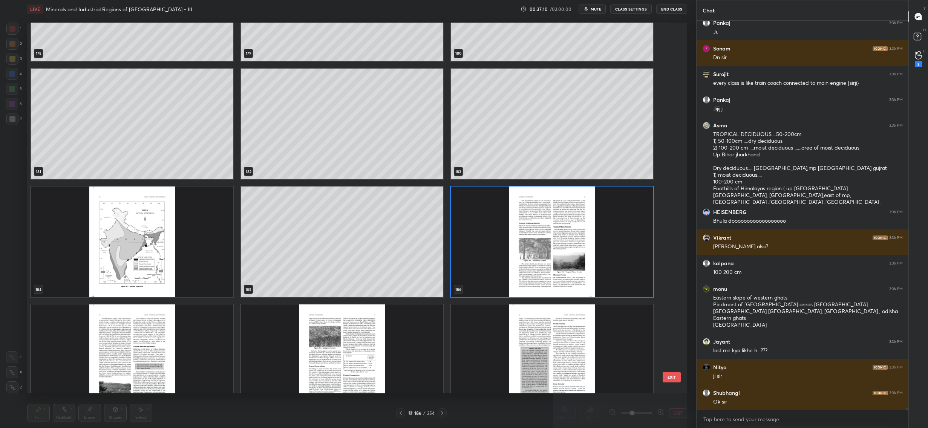
click at [510, 227] on img "grid" at bounding box center [552, 242] width 202 height 110
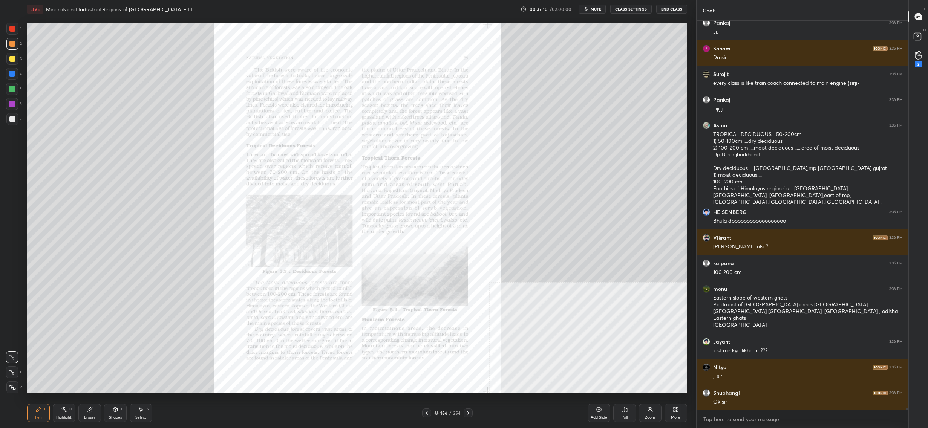
click at [509, 228] on img "grid" at bounding box center [552, 242] width 202 height 110
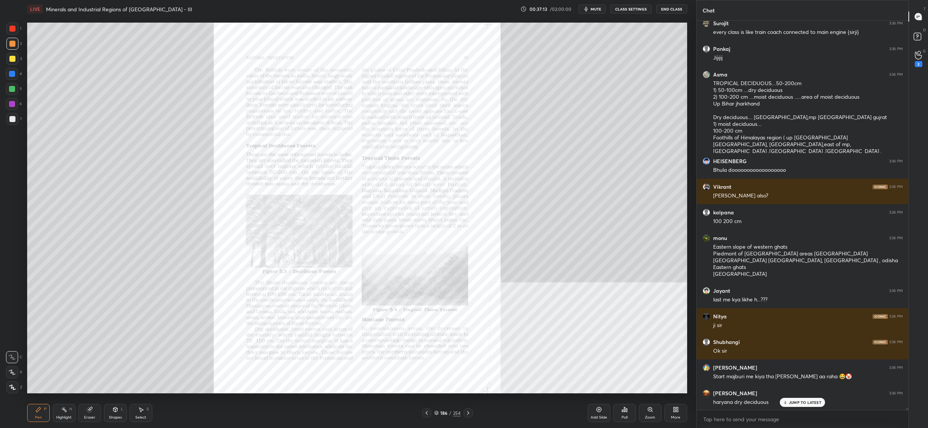
drag, startPoint x: 658, startPoint y: 408, endPoint x: 655, endPoint y: 411, distance: 5.1
click at [655, 411] on div "Zoom" at bounding box center [650, 413] width 23 height 18
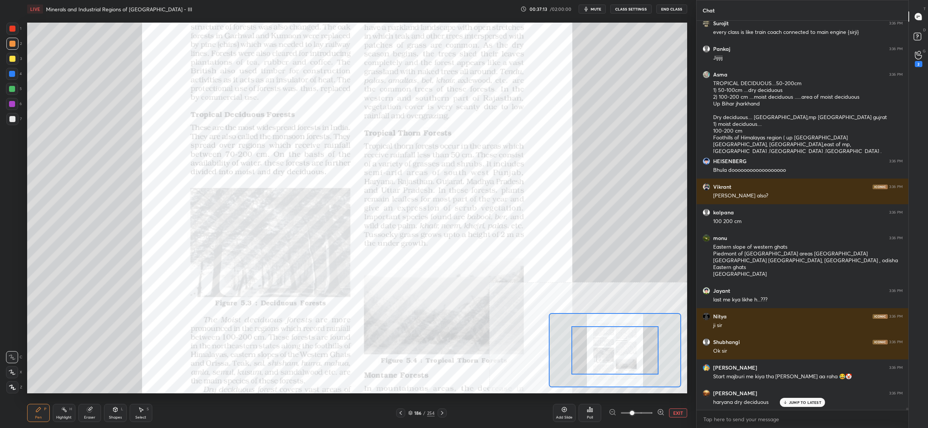
click at [652, 415] on div at bounding box center [637, 413] width 56 height 9
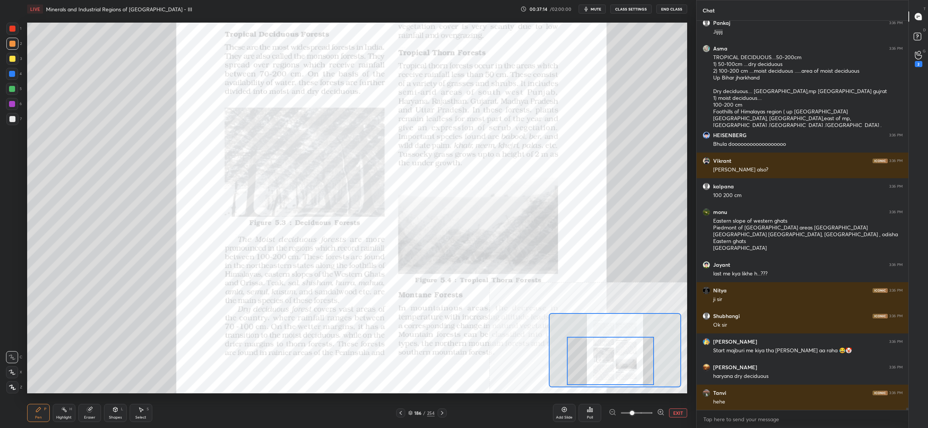
click at [631, 370] on div at bounding box center [610, 361] width 87 height 49
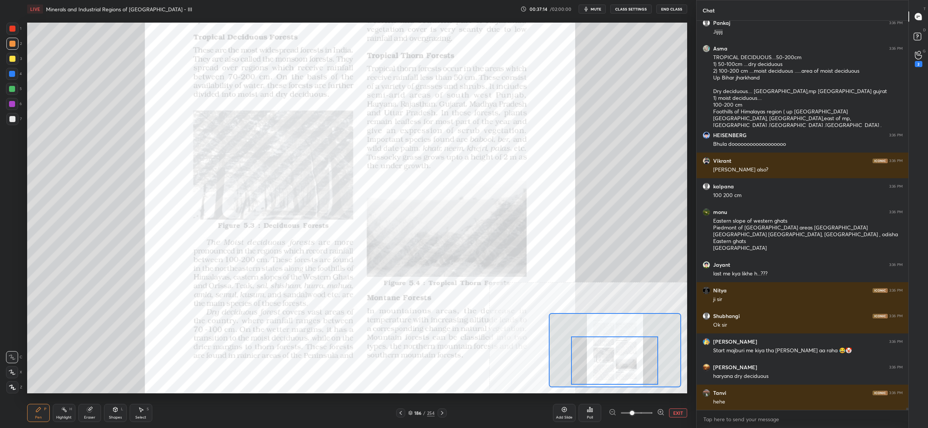
drag, startPoint x: 634, startPoint y: 365, endPoint x: 637, endPoint y: 357, distance: 8.8
click at [638, 364] on div at bounding box center [614, 361] width 87 height 49
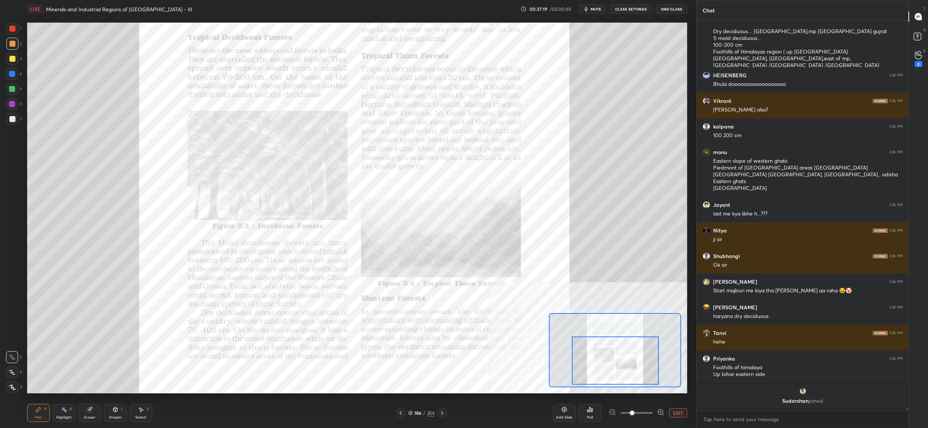
click at [8, 37] on div "1" at bounding box center [13, 30] width 15 height 15
click at [8, 34] on div "1" at bounding box center [13, 30] width 15 height 15
click at [11, 30] on div at bounding box center [12, 29] width 6 height 6
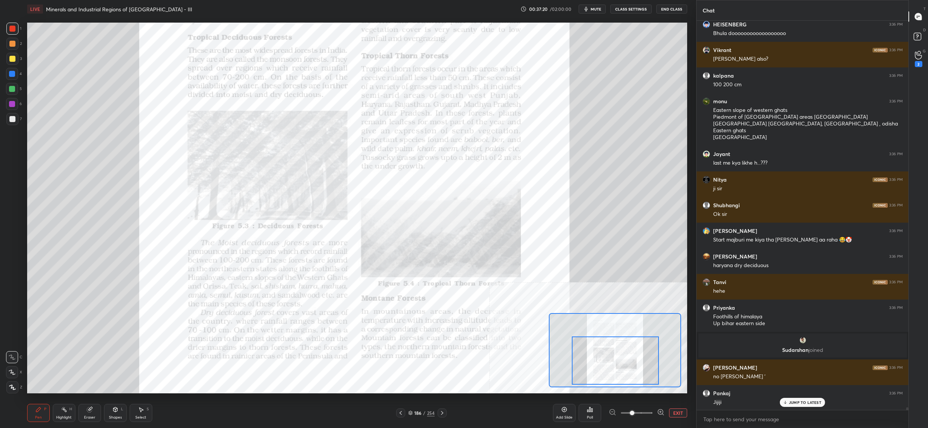
click at [635, 411] on span at bounding box center [632, 413] width 5 height 5
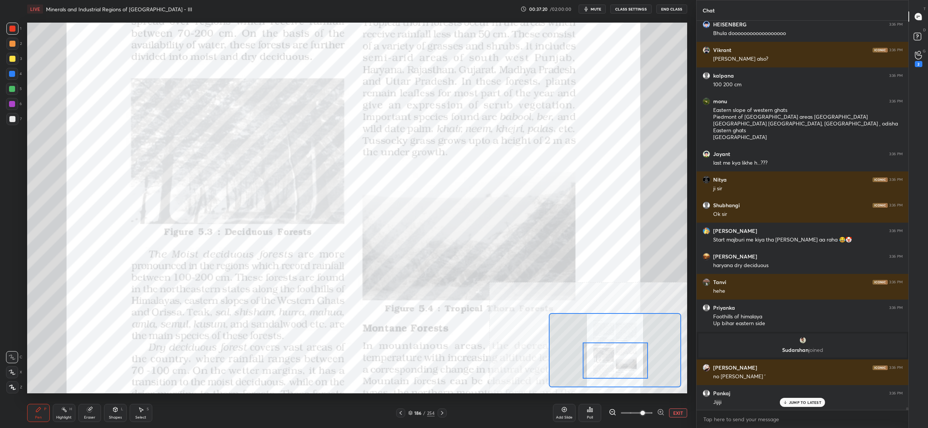
click at [611, 351] on div at bounding box center [615, 361] width 65 height 36
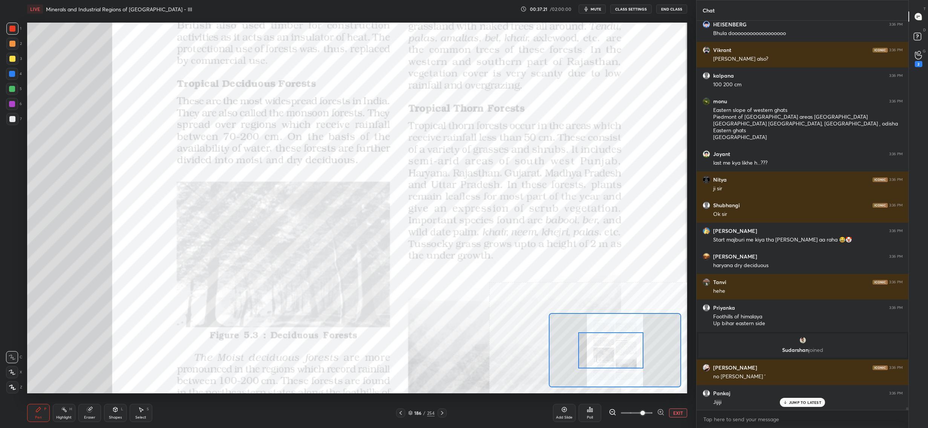
drag, startPoint x: 607, startPoint y: 343, endPoint x: 595, endPoint y: 334, distance: 15.0
click at [605, 340] on div at bounding box center [610, 351] width 65 height 36
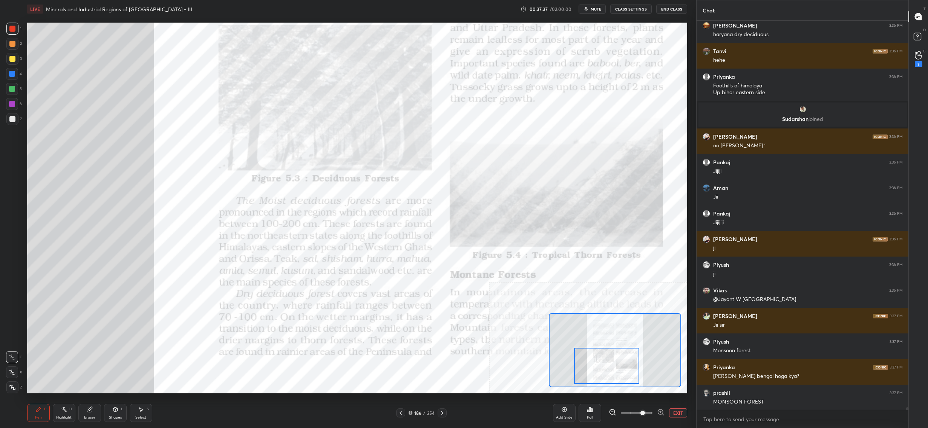
drag, startPoint x: 611, startPoint y: 342, endPoint x: 598, endPoint y: 350, distance: 15.4
click at [608, 356] on div at bounding box center [606, 366] width 65 height 36
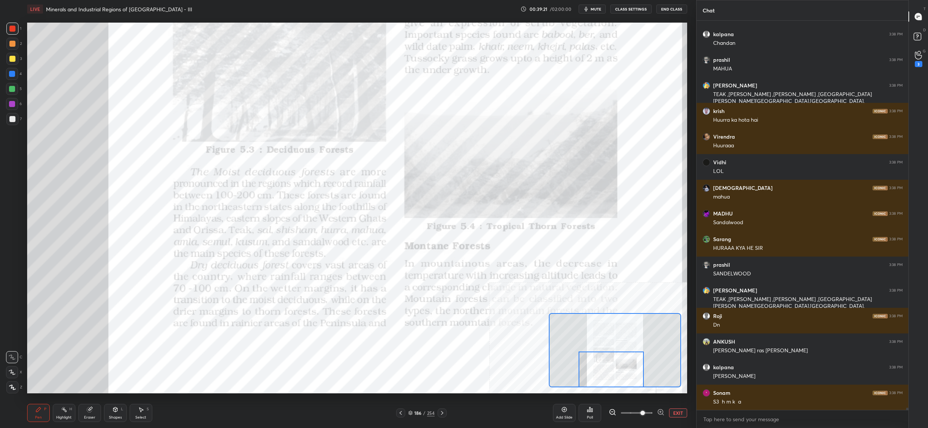
drag, startPoint x: 624, startPoint y: 369, endPoint x: 632, endPoint y: 371, distance: 8.2
click at [630, 373] on div at bounding box center [611, 370] width 65 height 36
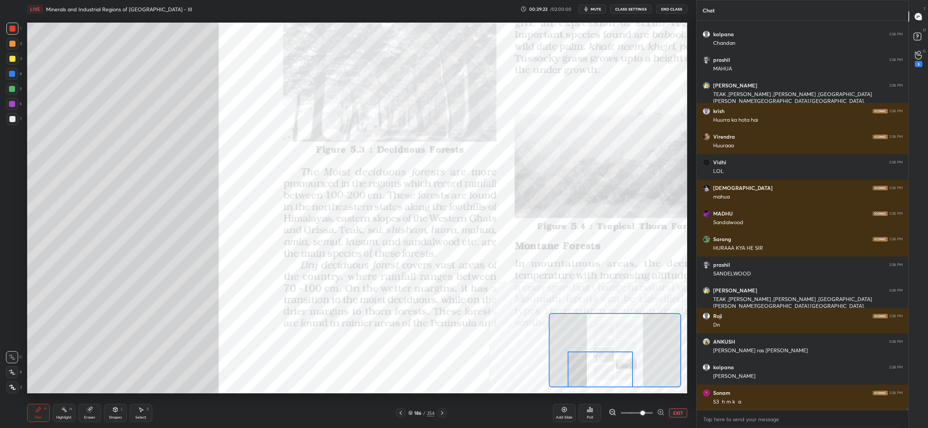
drag, startPoint x: 596, startPoint y: 377, endPoint x: 620, endPoint y: 368, distance: 25.8
click at [586, 380] on div at bounding box center [600, 370] width 65 height 36
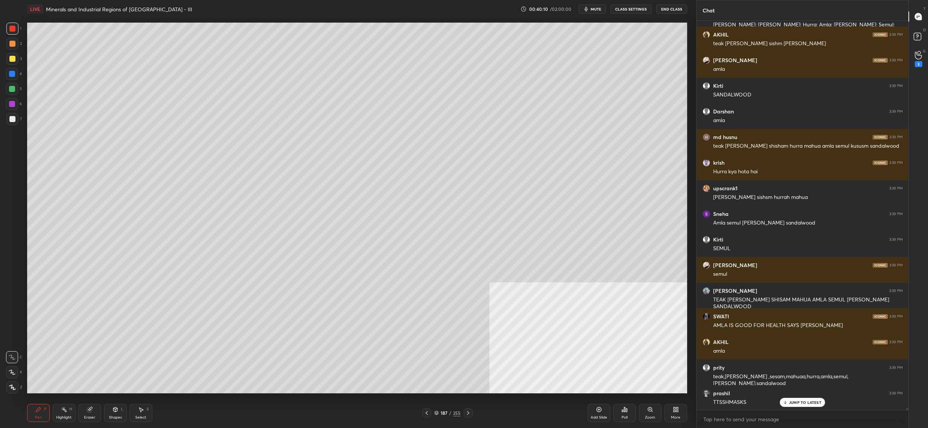
drag, startPoint x: 437, startPoint y: 411, endPoint x: 440, endPoint y: 414, distance: 4.8
click at [437, 413] on div "187 / 255" at bounding box center [447, 413] width 26 height 7
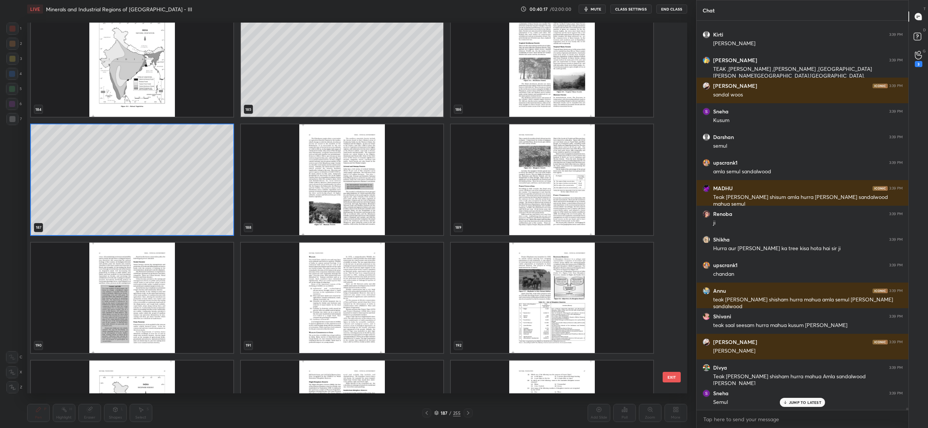
click at [552, 66] on img "grid" at bounding box center [552, 61] width 202 height 110
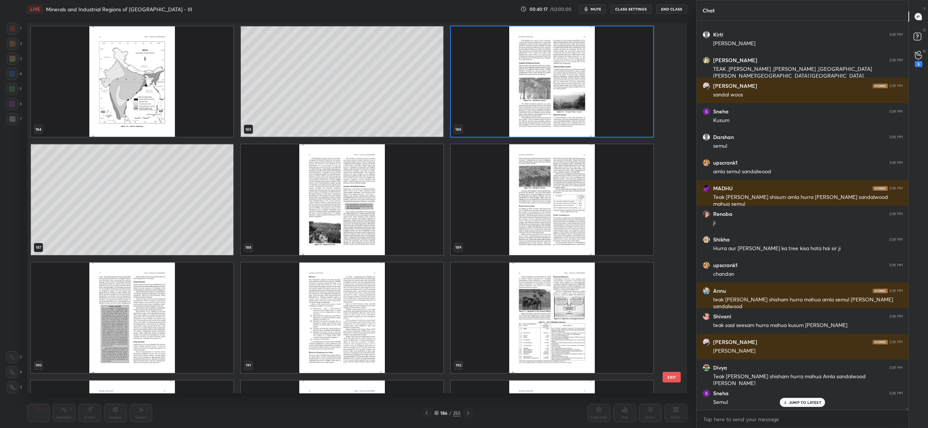
click at [552, 66] on img "grid" at bounding box center [552, 81] width 202 height 110
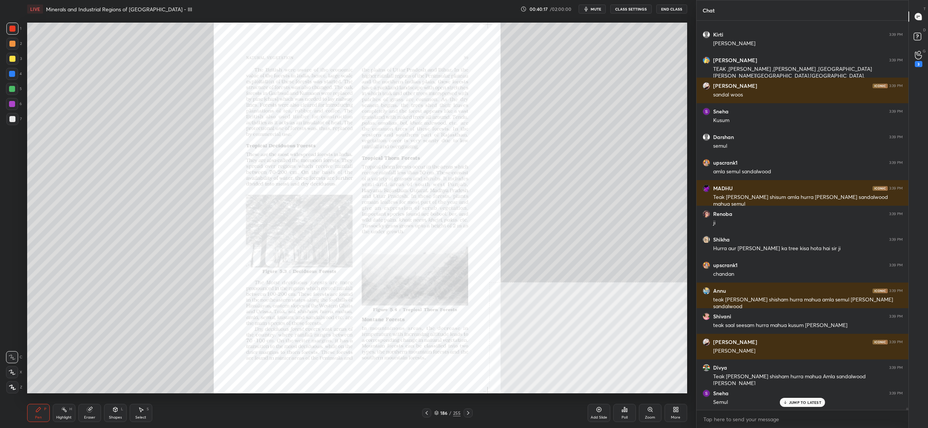
click at [552, 66] on img "grid" at bounding box center [552, 81] width 202 height 110
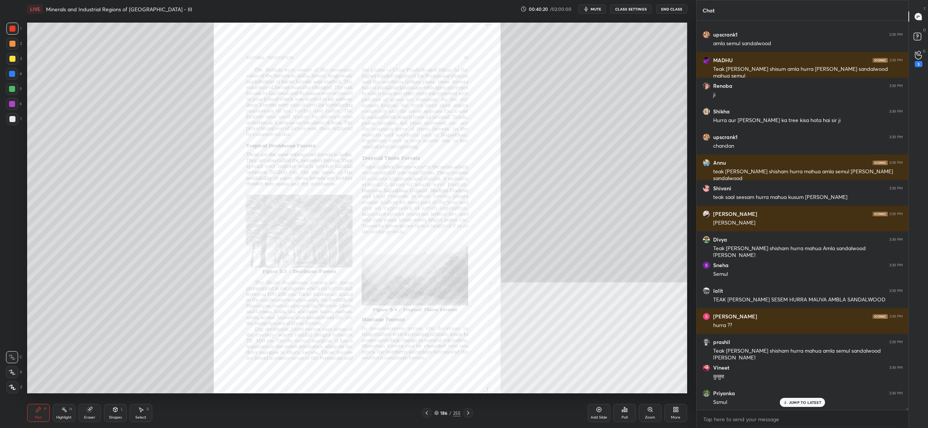
click at [644, 411] on div "Zoom" at bounding box center [650, 413] width 23 height 18
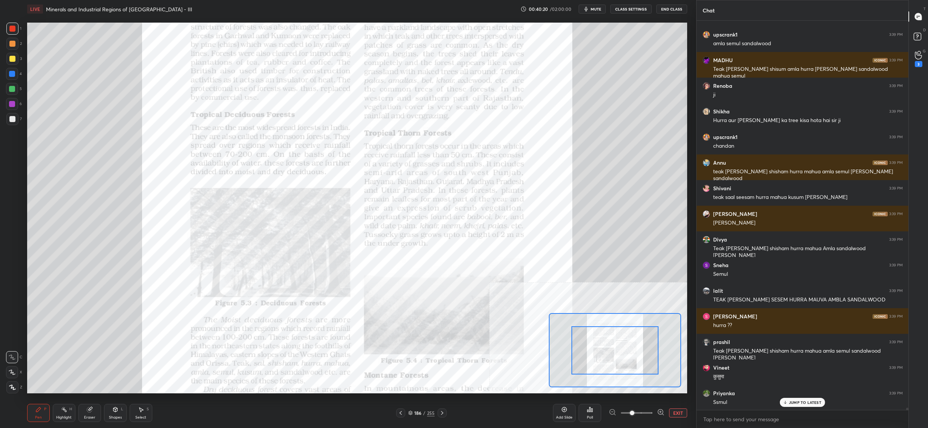
drag, startPoint x: 644, startPoint y: 411, endPoint x: 647, endPoint y: 410, distance: 3.8
click at [644, 413] on span at bounding box center [637, 413] width 32 height 11
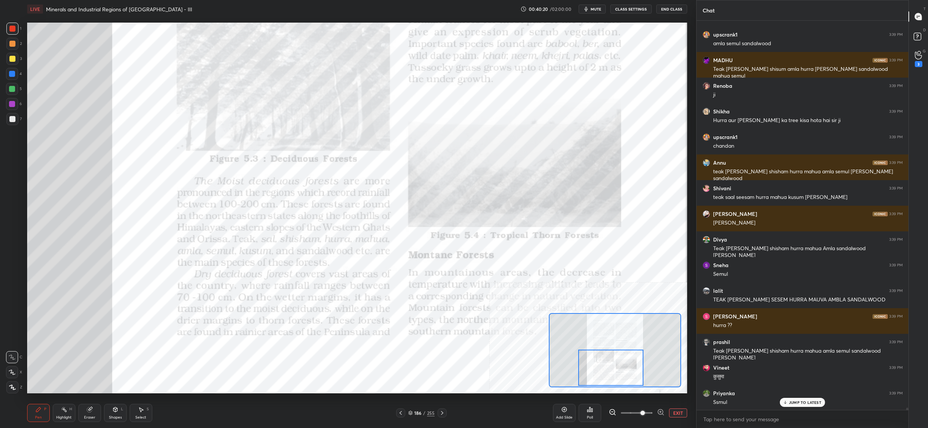
drag, startPoint x: 603, startPoint y: 372, endPoint x: 594, endPoint y: 364, distance: 12.1
click at [599, 373] on div at bounding box center [610, 368] width 65 height 36
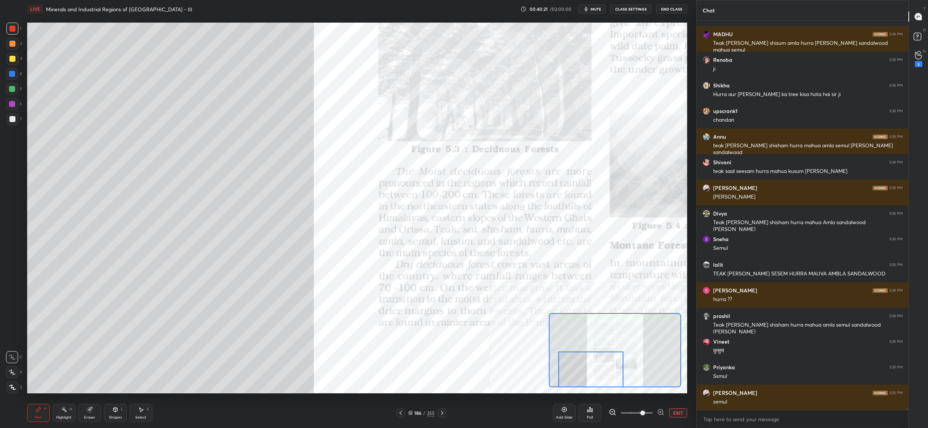
drag, startPoint x: 594, startPoint y: 364, endPoint x: 555, endPoint y: 378, distance: 41.6
click at [571, 377] on div at bounding box center [590, 370] width 65 height 36
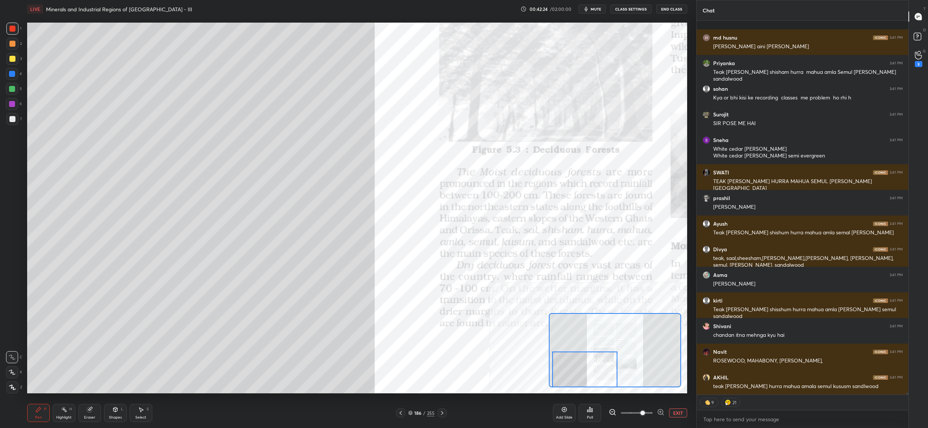
scroll to position [69023, 0]
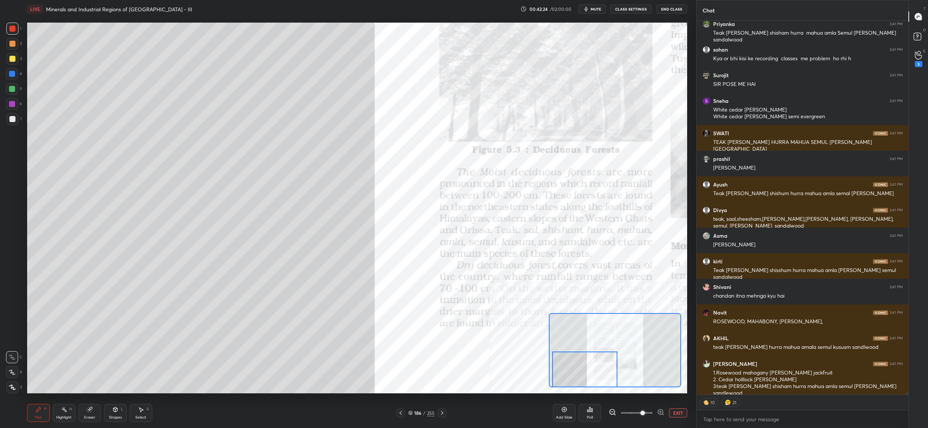
click at [684, 414] on button "EXIT" at bounding box center [678, 413] width 18 height 9
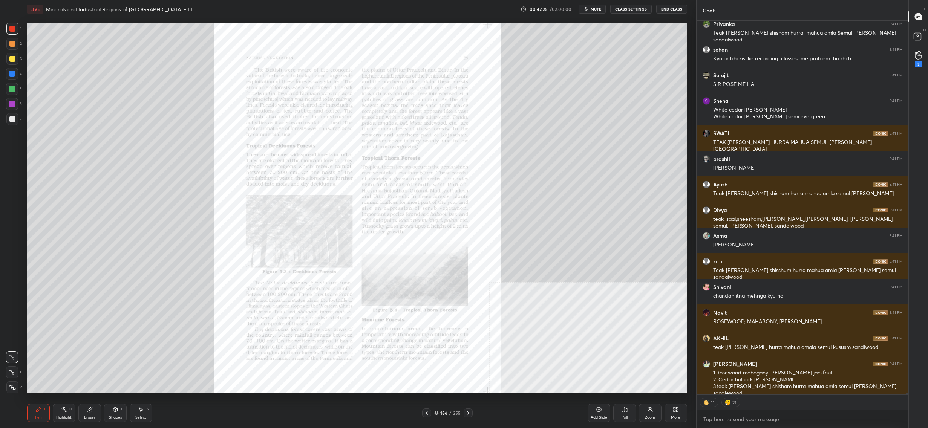
click at [684, 414] on div "More" at bounding box center [676, 413] width 23 height 18
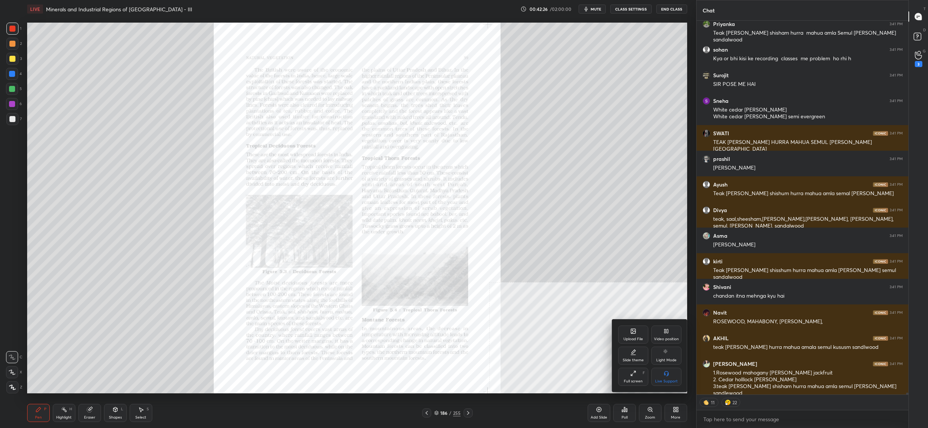
click at [637, 341] on div "Upload File" at bounding box center [634, 339] width 20 height 4
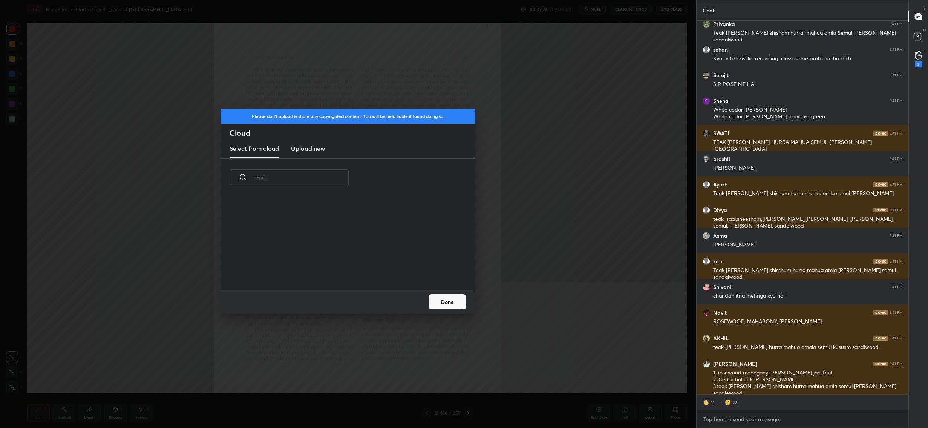
scroll to position [2, 4]
drag, startPoint x: 318, startPoint y: 150, endPoint x: 324, endPoint y: 152, distance: 7.2
click at [318, 150] on h3 "Upload new" at bounding box center [308, 148] width 34 height 9
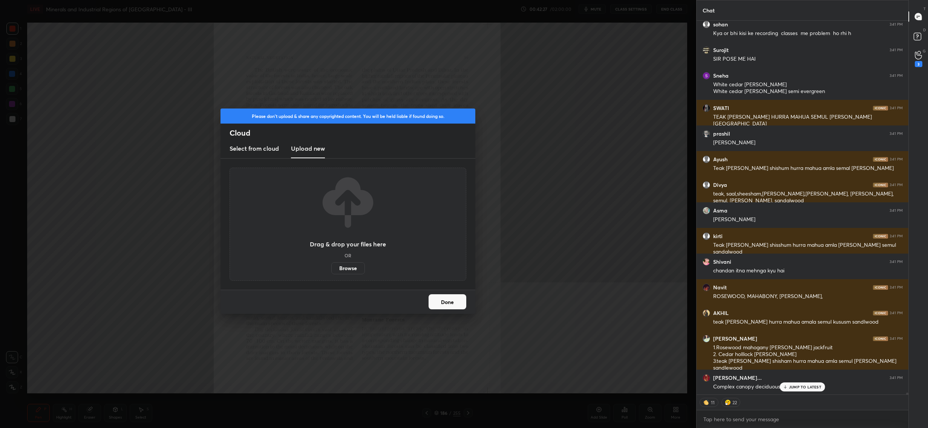
click at [357, 272] on label "Browse" at bounding box center [348, 268] width 34 height 12
click at [331, 272] on input "Browse" at bounding box center [331, 268] width 0 height 12
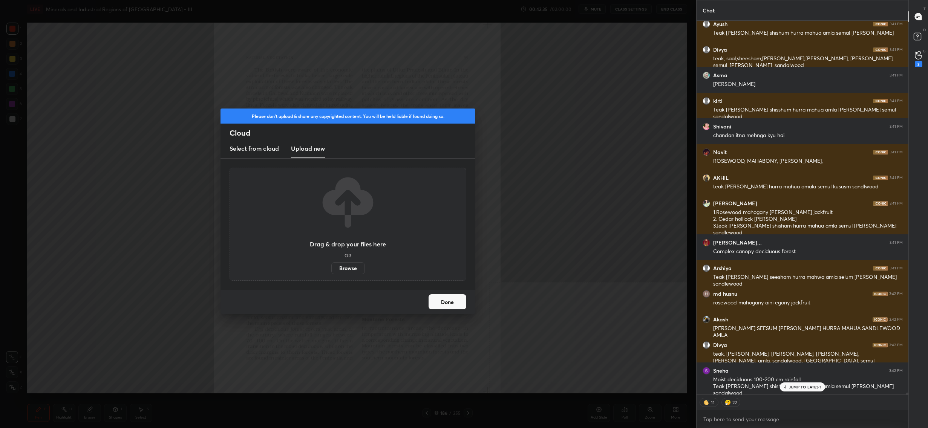
scroll to position [69208, 0]
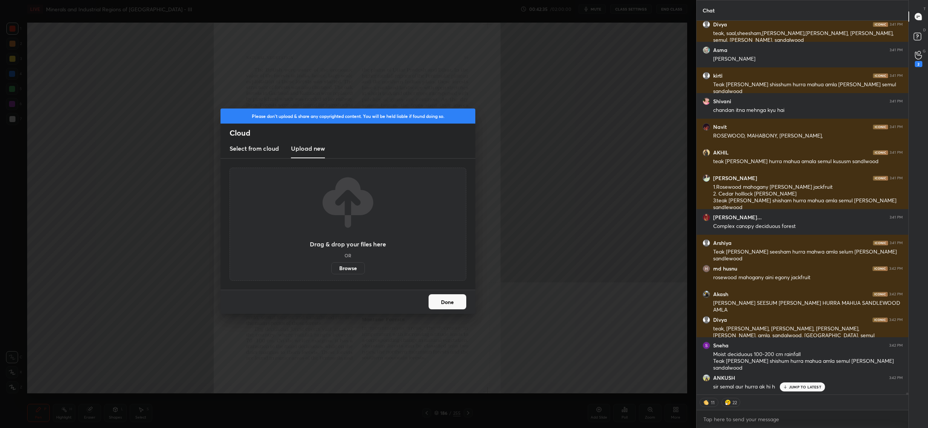
type textarea "x"
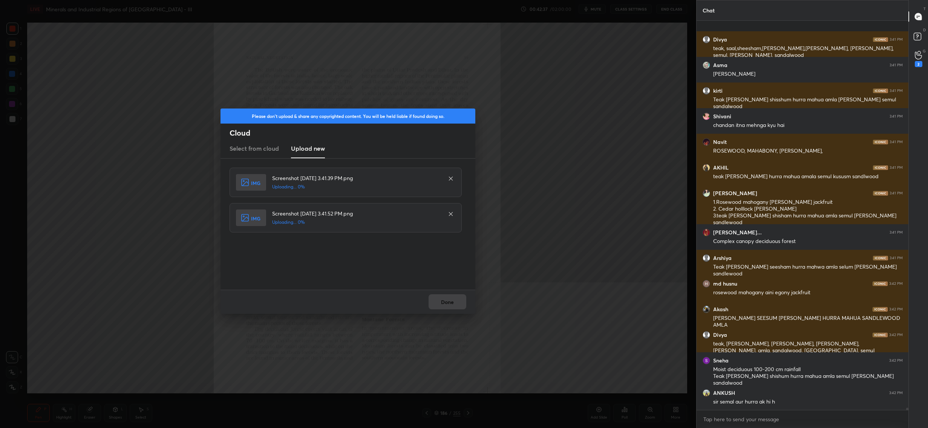
scroll to position [69251, 0]
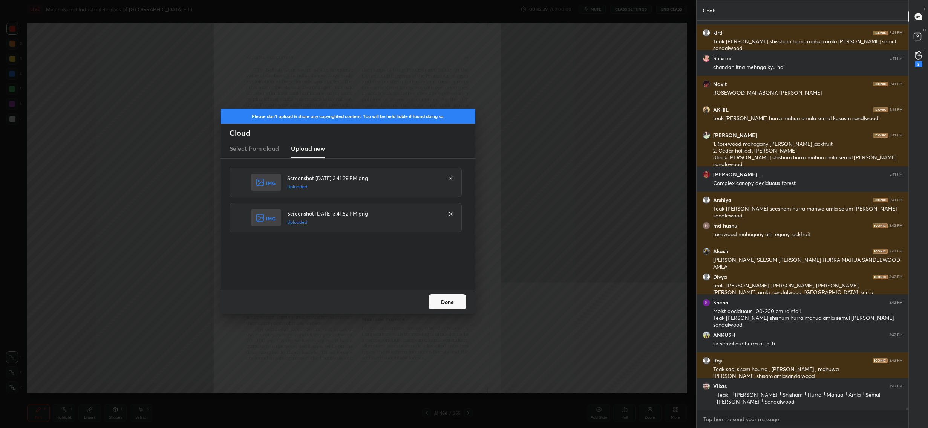
click at [436, 304] on button "Done" at bounding box center [448, 302] width 38 height 15
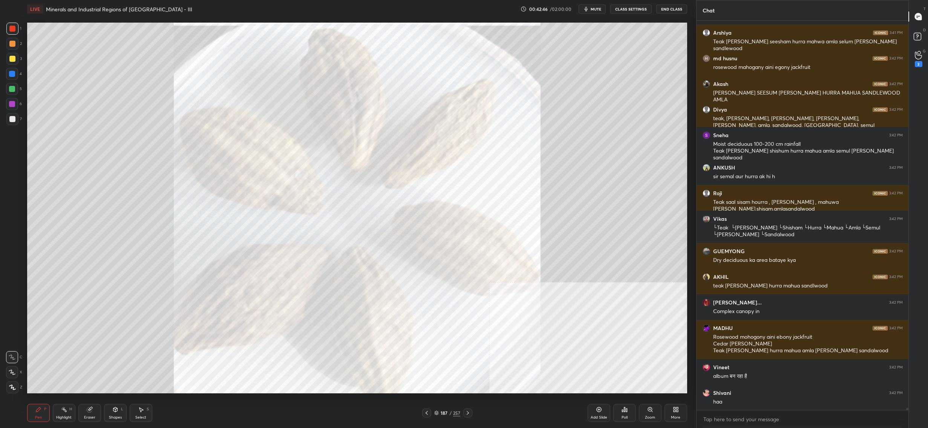
scroll to position [69444, 0]
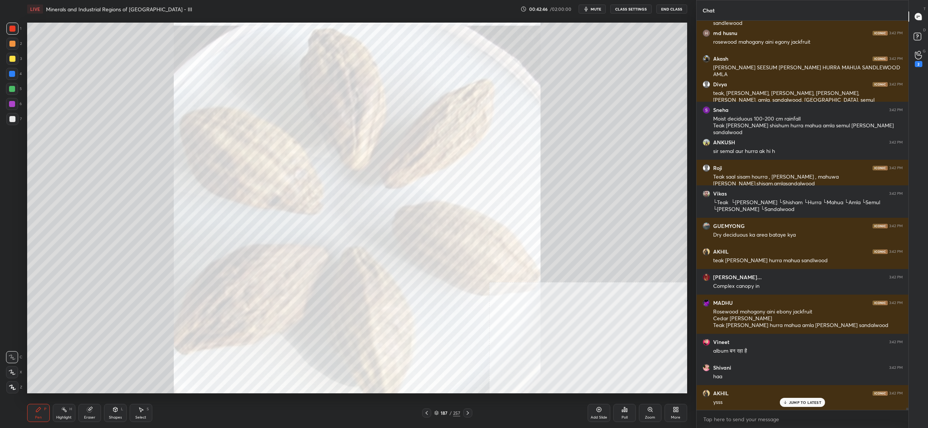
click at [439, 411] on div "187 / 257" at bounding box center [447, 413] width 26 height 7
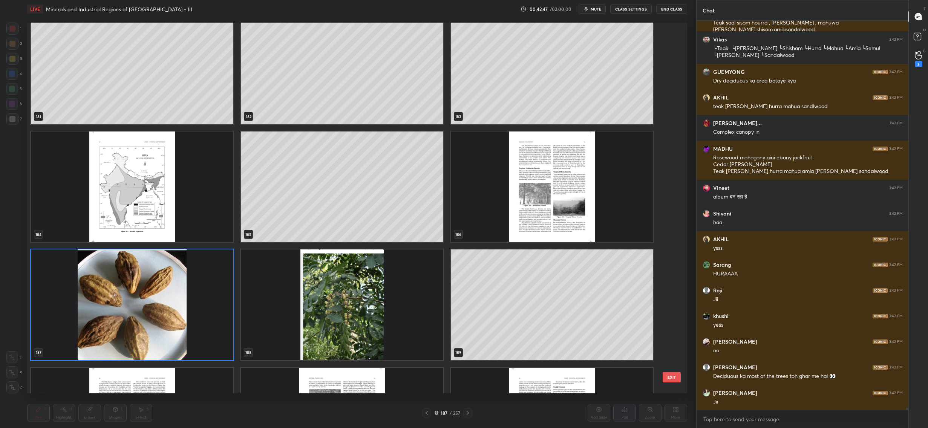
scroll to position [7121, 0]
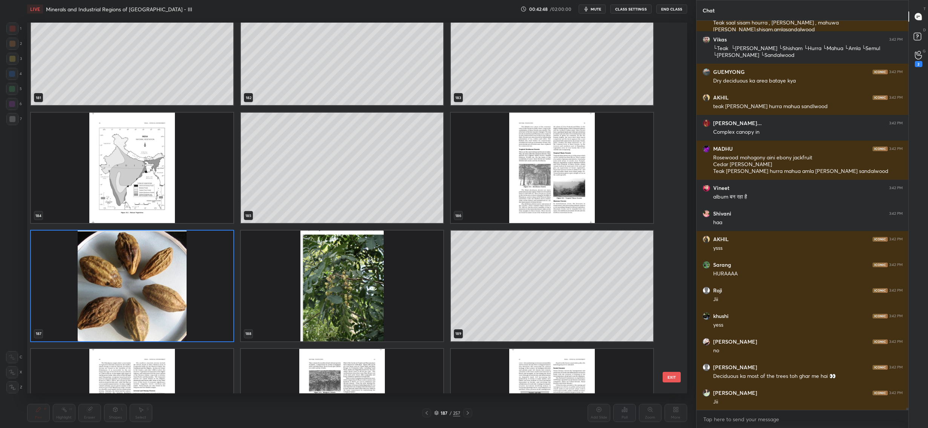
click at [396, 273] on img "grid" at bounding box center [342, 286] width 202 height 110
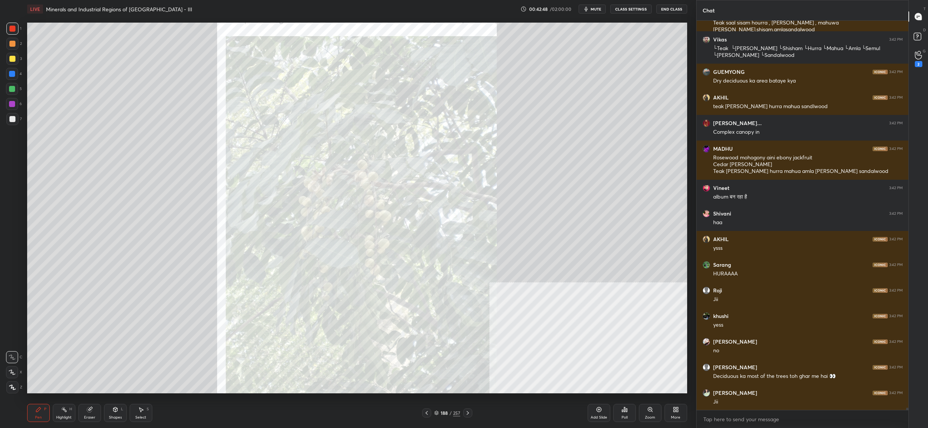
click at [396, 273] on img "grid" at bounding box center [342, 286] width 202 height 110
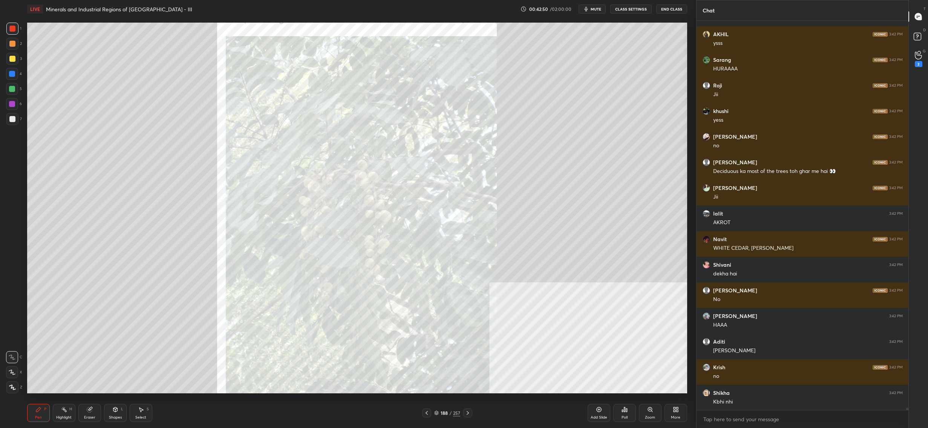
scroll to position [69948, 0]
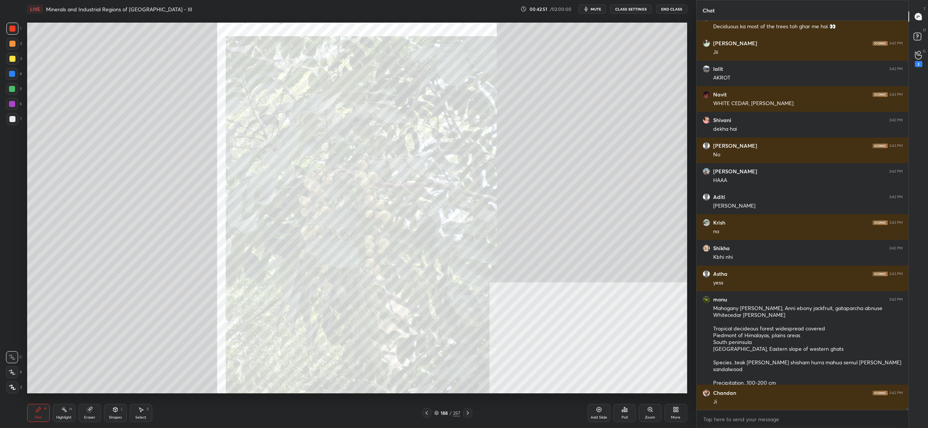
click at [427, 411] on icon at bounding box center [427, 413] width 6 height 6
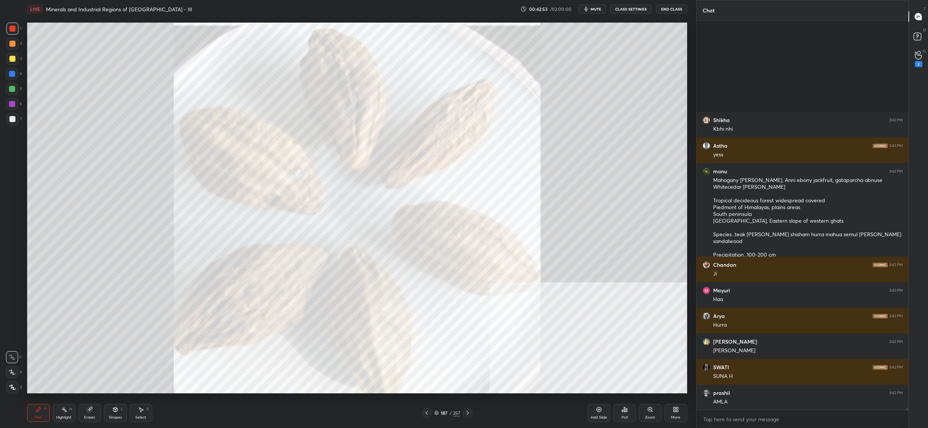
scroll to position [70205, 0]
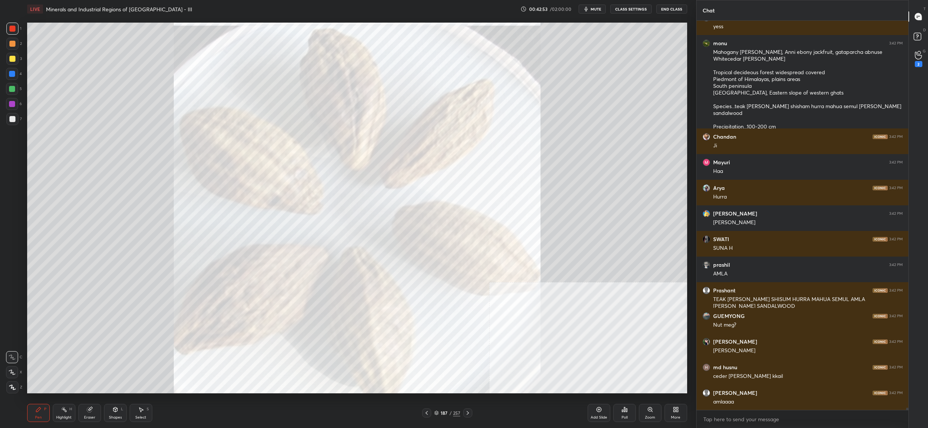
click at [437, 412] on icon at bounding box center [436, 413] width 5 height 5
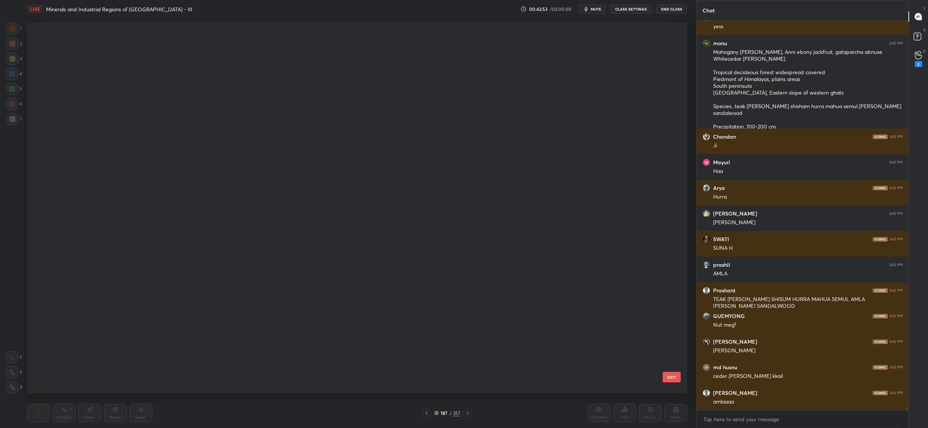
scroll to position [7072, 0]
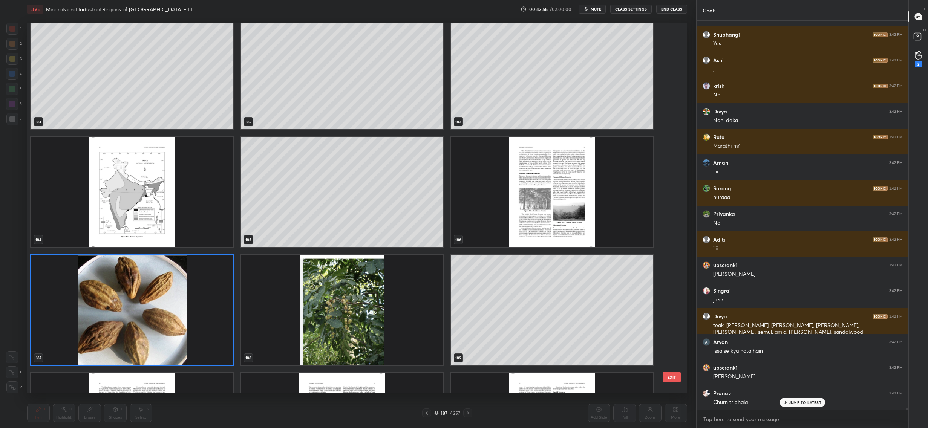
click at [491, 169] on img "grid" at bounding box center [552, 192] width 202 height 110
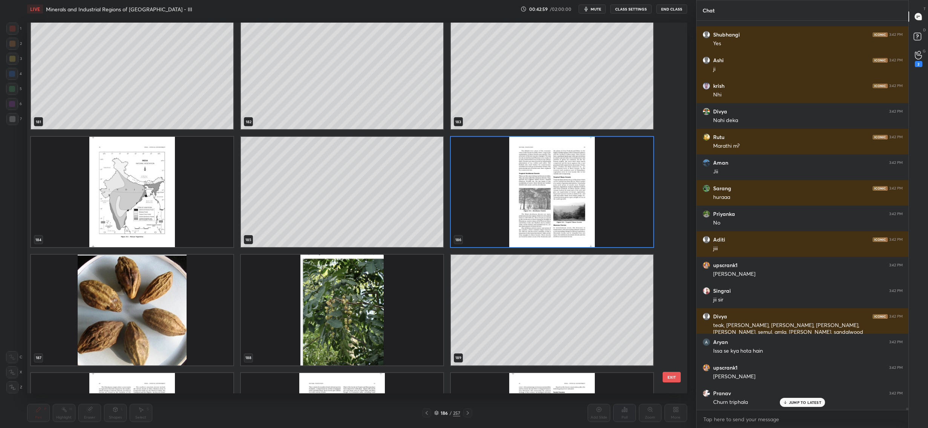
click at [491, 169] on img "grid" at bounding box center [552, 192] width 202 height 110
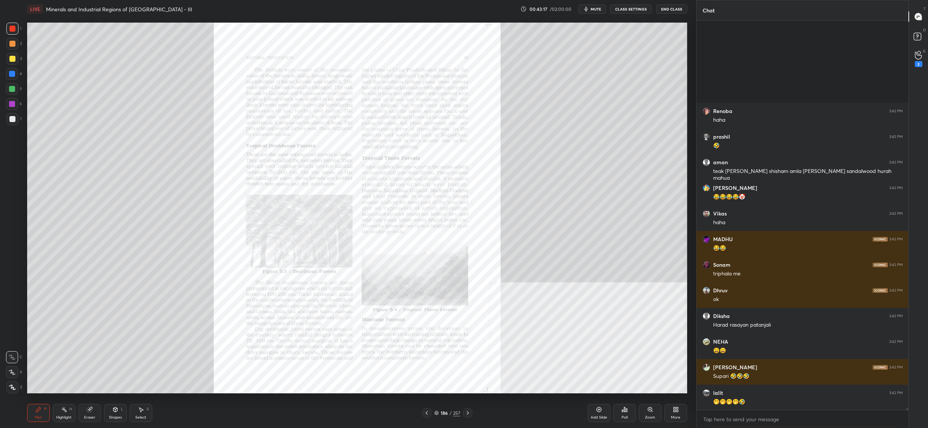
click at [650, 409] on icon at bounding box center [650, 410] width 0 height 2
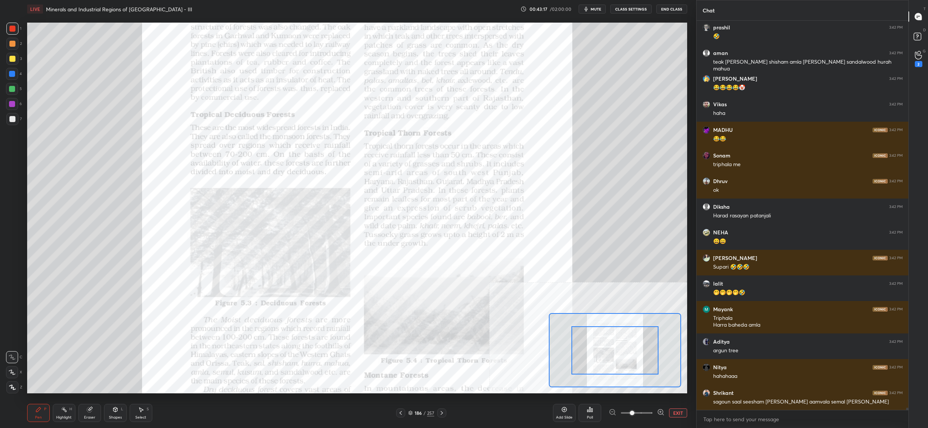
click at [616, 348] on div at bounding box center [615, 351] width 87 height 49
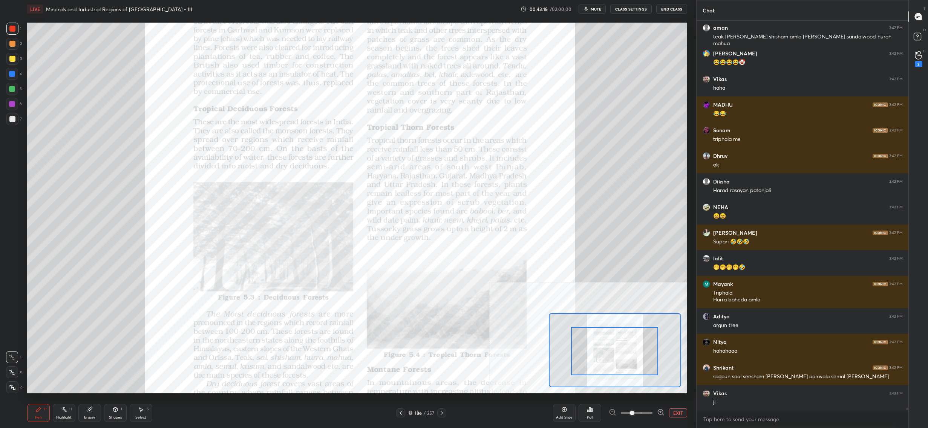
drag, startPoint x: 616, startPoint y: 348, endPoint x: 614, endPoint y: 362, distance: 14.1
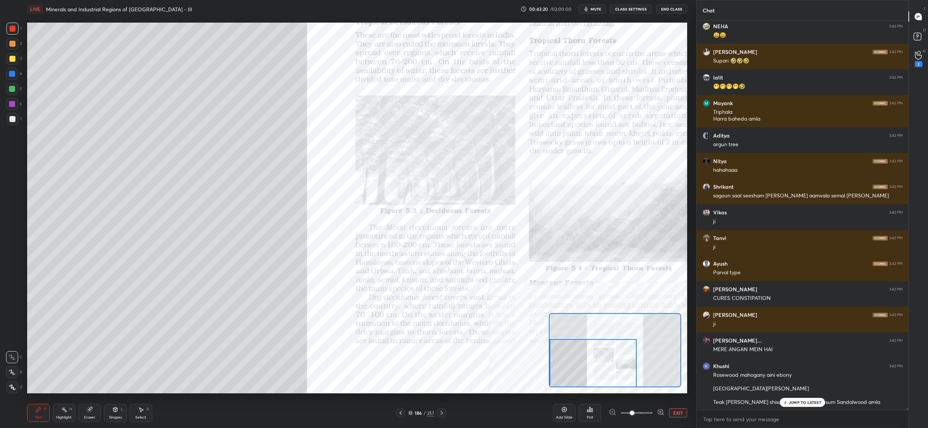
click at [592, 388] on div "Setting up your live class Poll for secs No correct answer Start poll" at bounding box center [357, 208] width 660 height 371
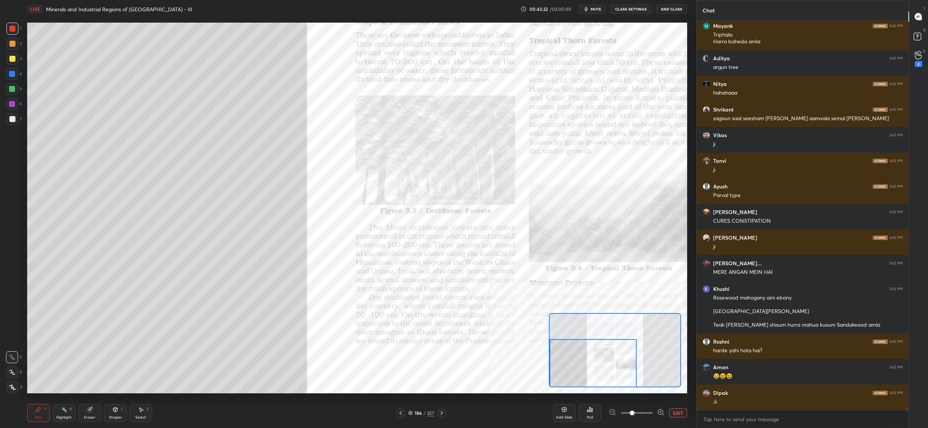
drag, startPoint x: 614, startPoint y: 356, endPoint x: 613, endPoint y: 364, distance: 8.7
click at [613, 364] on div "Setting up your live class Poll for secs No correct answer Start poll" at bounding box center [357, 208] width 660 height 371
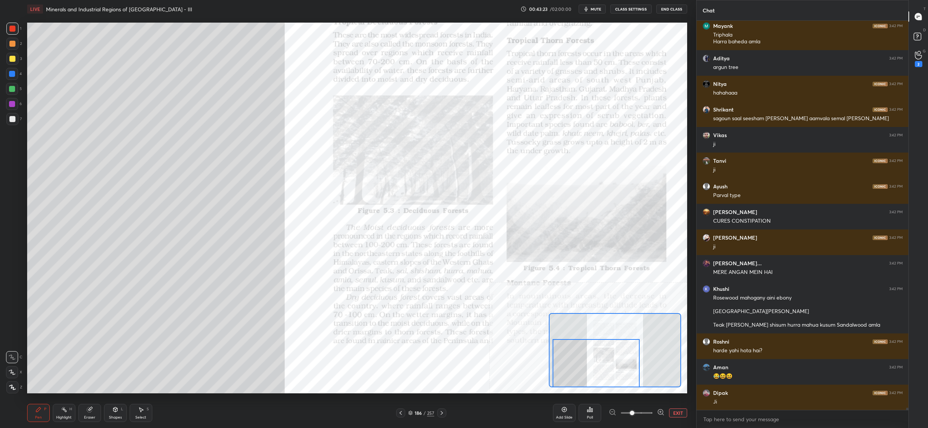
click at [616, 365] on div at bounding box center [596, 363] width 87 height 49
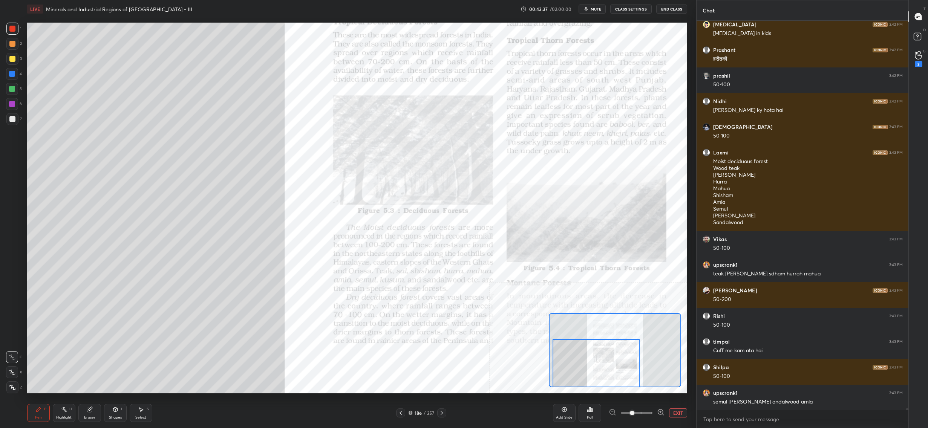
click at [413, 413] on icon at bounding box center [410, 413] width 5 height 5
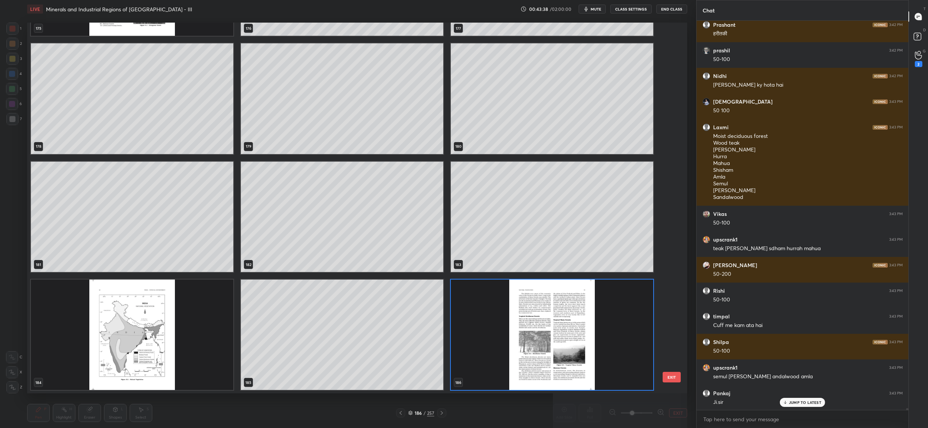
click at [524, 346] on img "grid" at bounding box center [552, 335] width 202 height 110
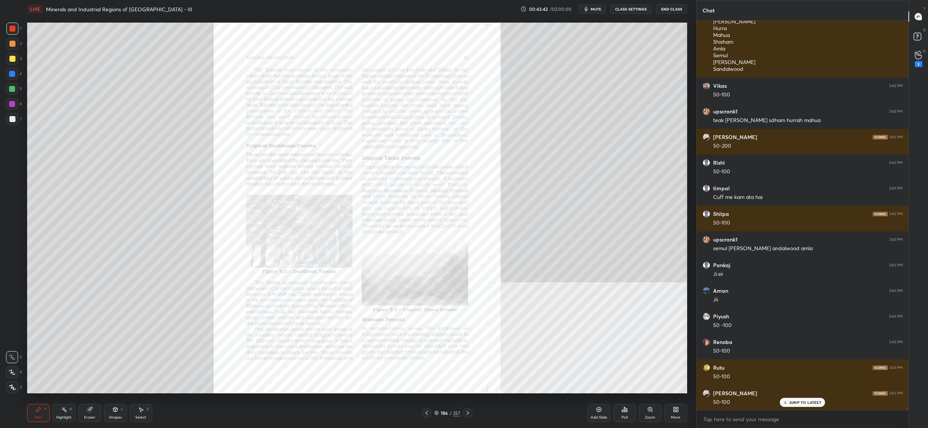
click at [650, 414] on div "Zoom" at bounding box center [650, 413] width 23 height 18
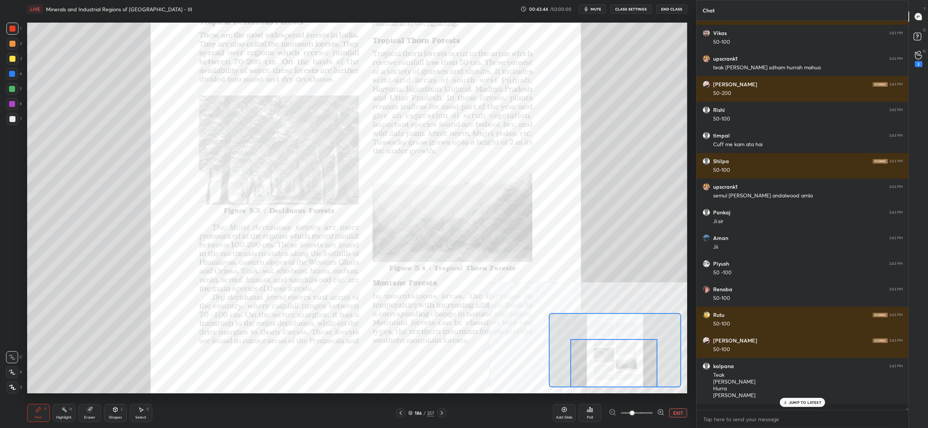
drag, startPoint x: 634, startPoint y: 373, endPoint x: 575, endPoint y: 364, distance: 59.9
click at [631, 381] on div at bounding box center [614, 363] width 87 height 49
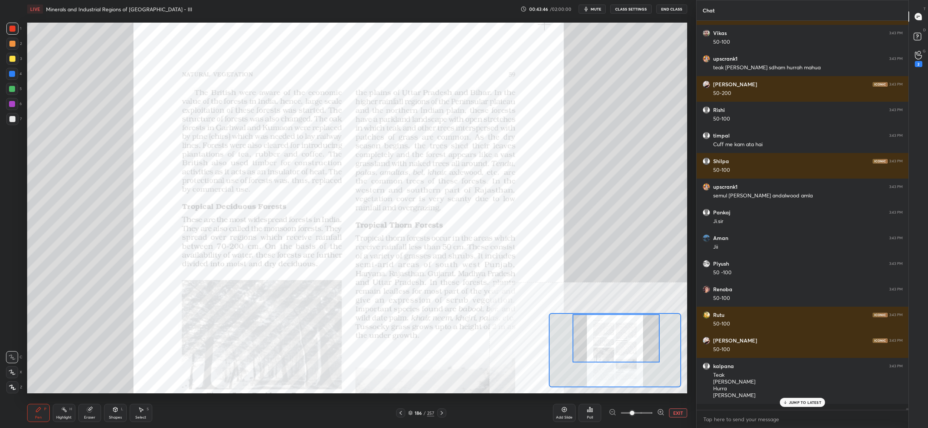
click at [622, 307] on div "Setting up your live class Poll for secs No correct answer Start poll" at bounding box center [357, 208] width 660 height 371
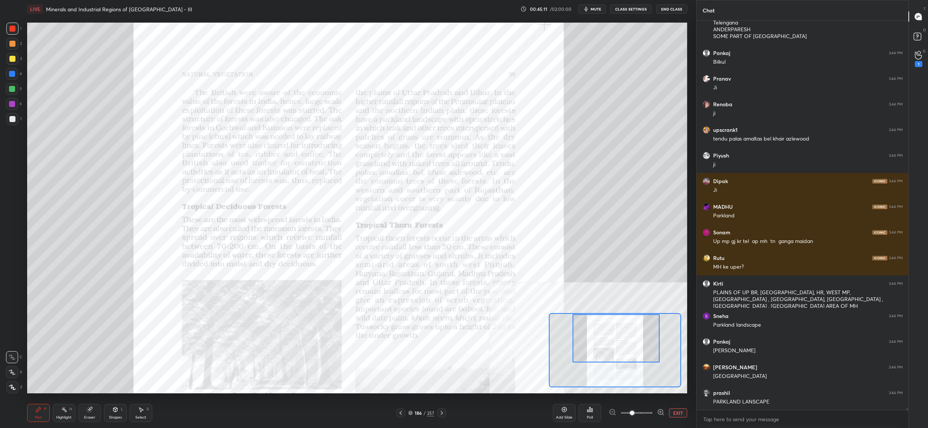
scroll to position [74769, 0]
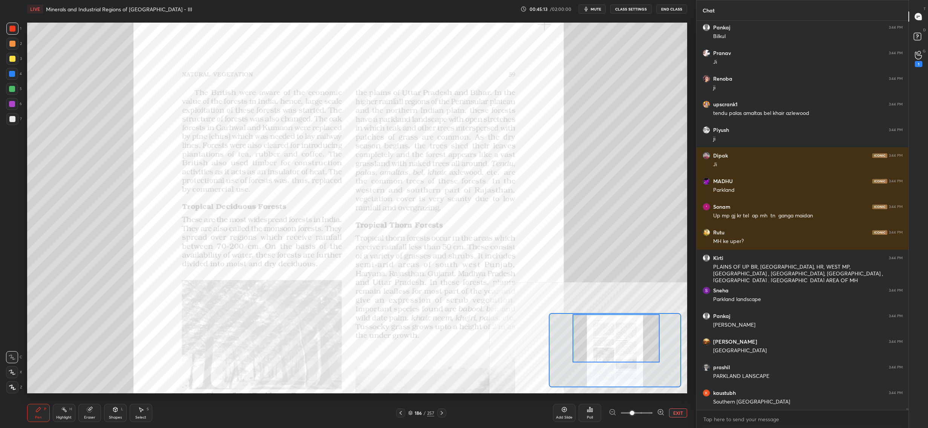
drag, startPoint x: 423, startPoint y: 411, endPoint x: 415, endPoint y: 413, distance: 8.1
click at [420, 413] on div "186 / 257" at bounding box center [421, 413] width 26 height 7
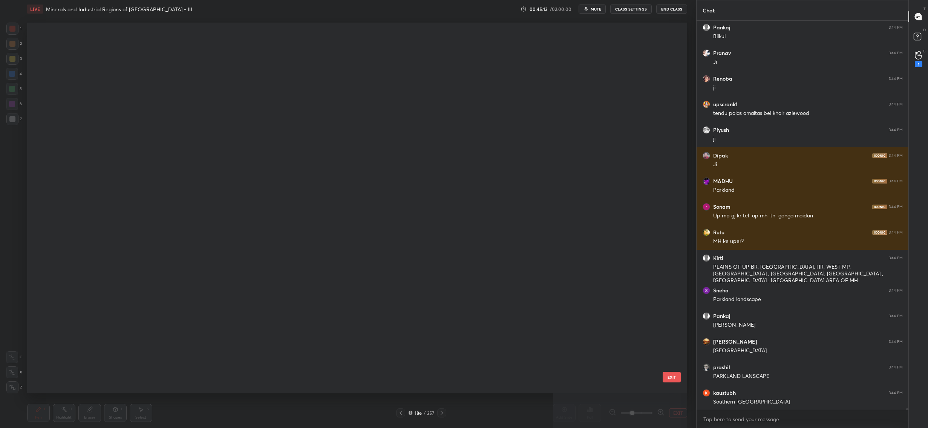
scroll to position [369, 656]
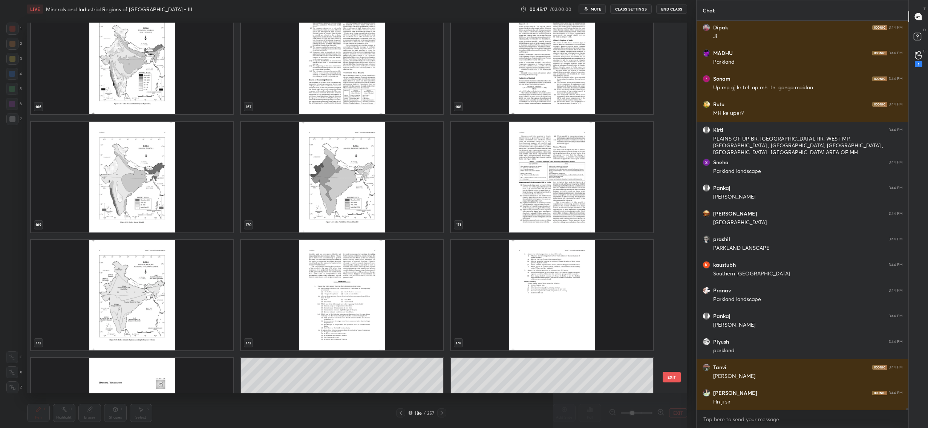
click at [121, 183] on img "grid" at bounding box center [132, 177] width 202 height 110
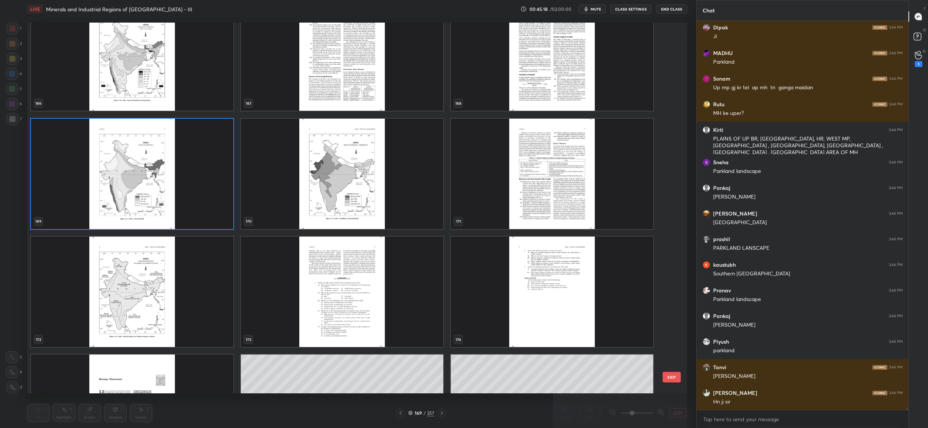
click at [121, 182] on div "166 167 168 169 170 171 172 173 174 175 176 177 178 179 180" at bounding box center [350, 208] width 647 height 371
click at [121, 182] on img "grid" at bounding box center [132, 173] width 202 height 110
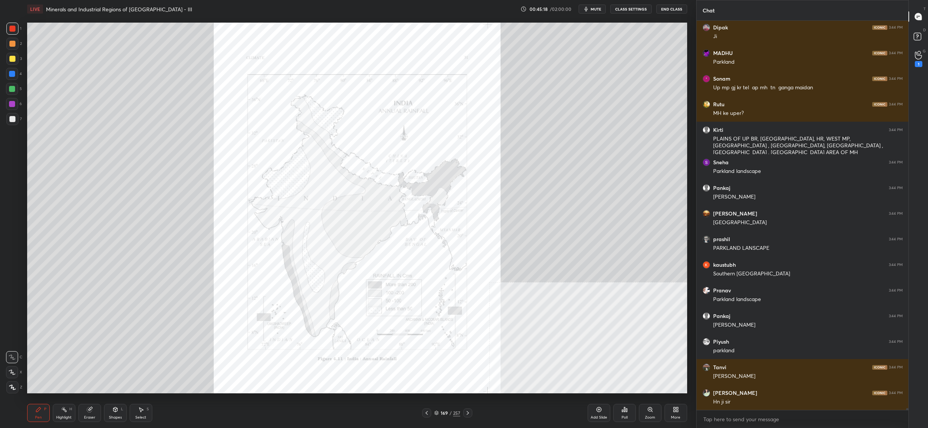
click at [121, 182] on img "grid" at bounding box center [132, 173] width 202 height 110
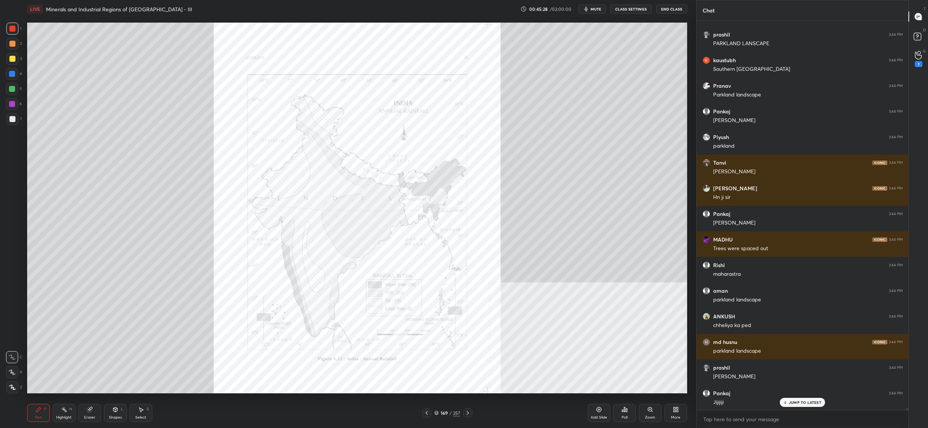
click at [646, 410] on div "Zoom" at bounding box center [650, 413] width 23 height 18
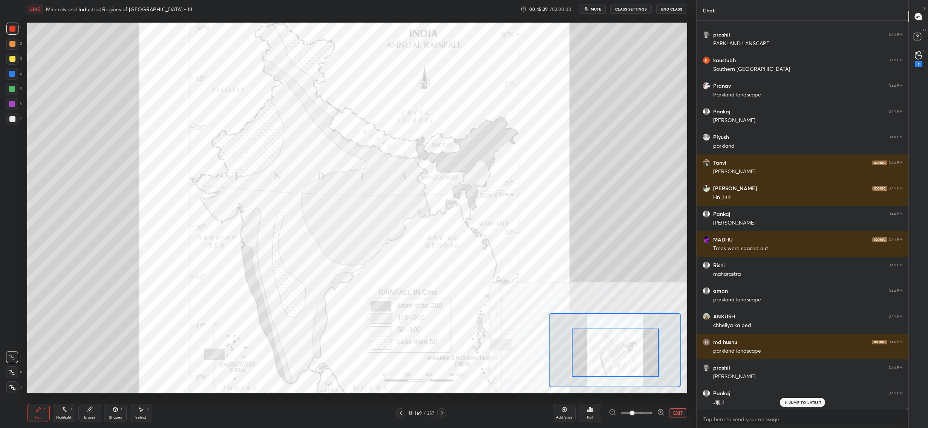
click at [630, 361] on div at bounding box center [615, 353] width 87 height 49
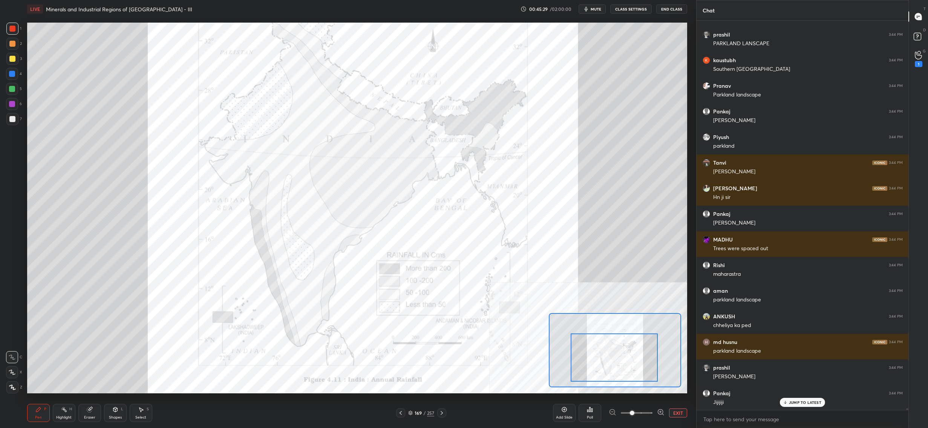
drag, startPoint x: 630, startPoint y: 359, endPoint x: 625, endPoint y: 359, distance: 5.7
click at [628, 364] on div at bounding box center [614, 358] width 87 height 49
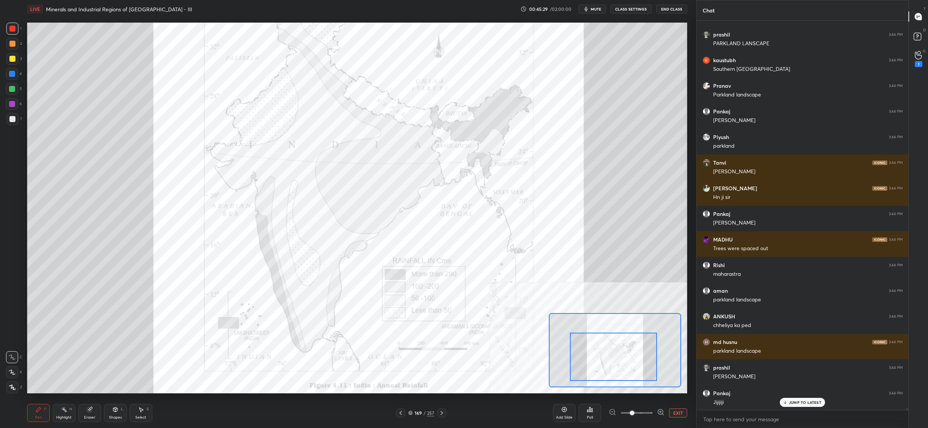
drag, startPoint x: 624, startPoint y: 350, endPoint x: 623, endPoint y: 347, distance: 3.8
click at [624, 348] on div at bounding box center [613, 357] width 87 height 49
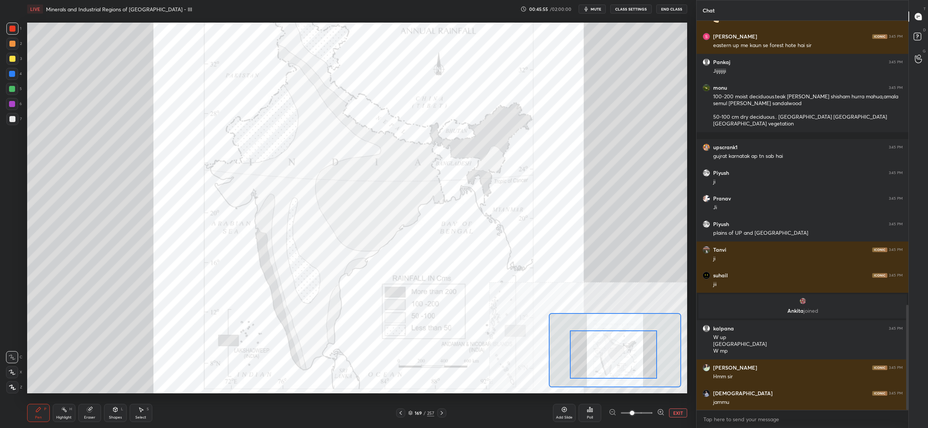
scroll to position [1052, 0]
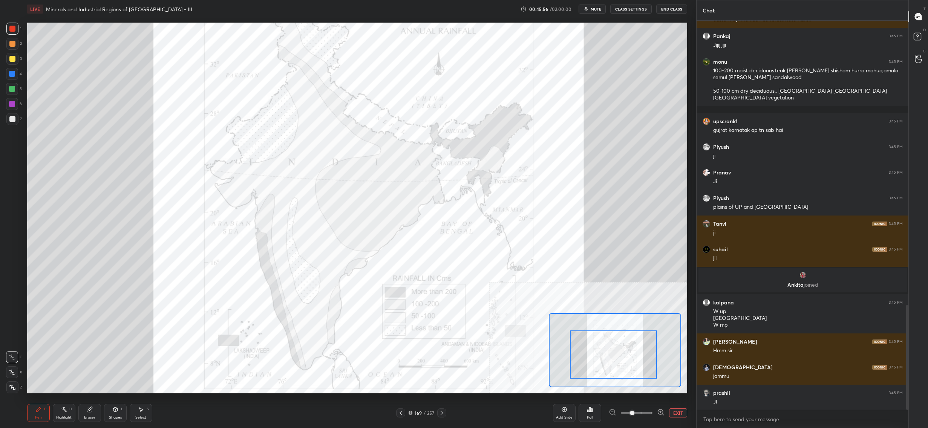
drag, startPoint x: 118, startPoint y: 410, endPoint x: 112, endPoint y: 411, distance: 6.2
click at [117, 410] on icon at bounding box center [115, 410] width 6 height 6
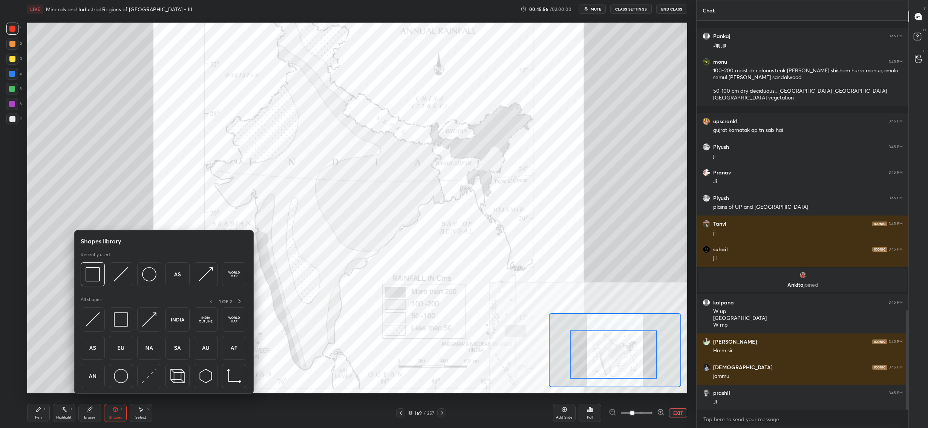
scroll to position [1129, 0]
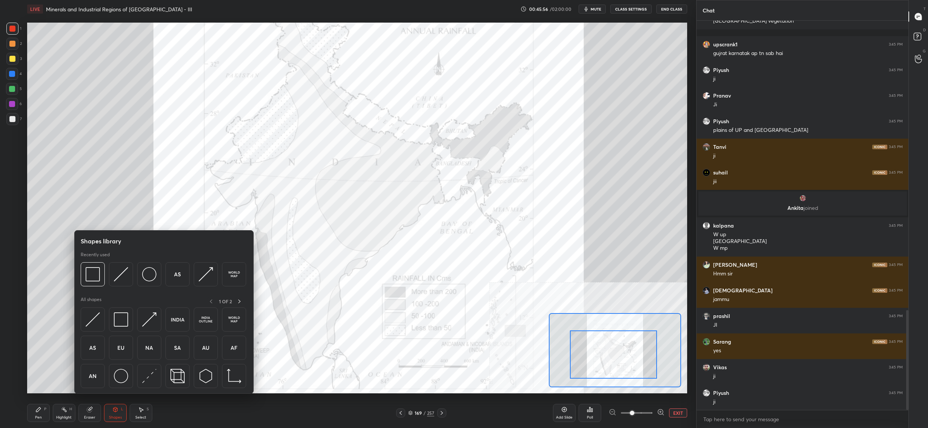
click at [85, 414] on div "Eraser" at bounding box center [89, 413] width 23 height 18
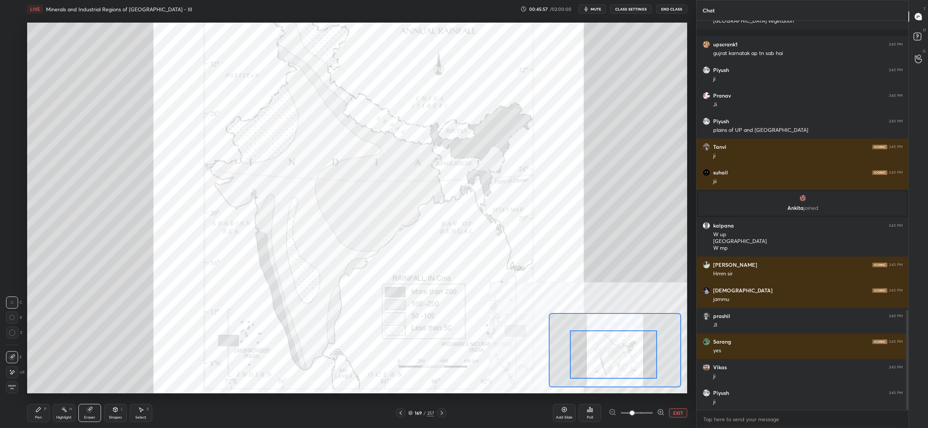
click at [8, 389] on span "Erase all" at bounding box center [11, 387] width 11 height 5
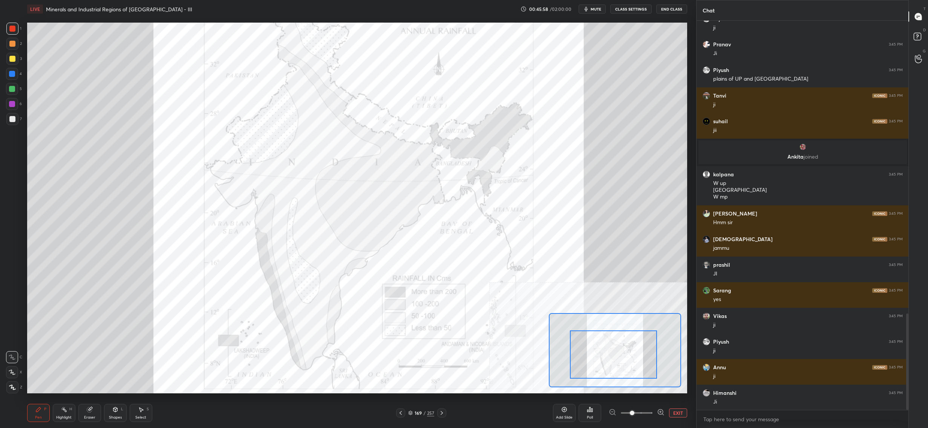
drag, startPoint x: 49, startPoint y: 414, endPoint x: 56, endPoint y: 401, distance: 14.5
click at [49, 414] on div "Pen P" at bounding box center [38, 413] width 23 height 18
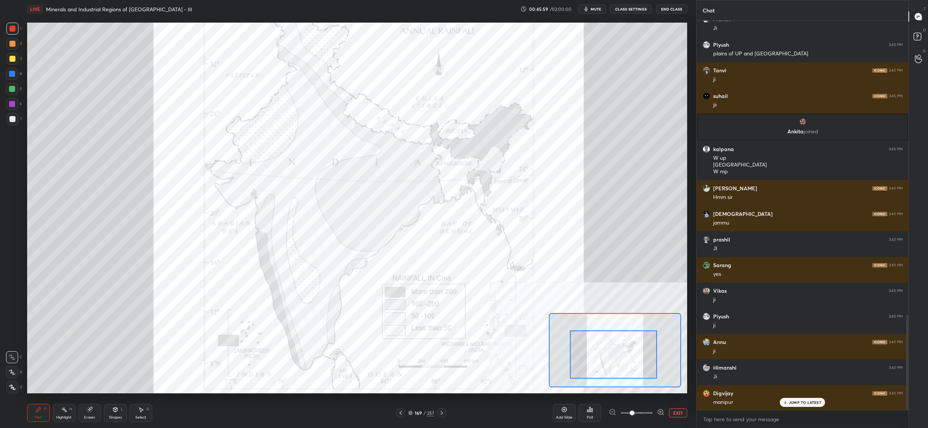
click at [417, 414] on div "169" at bounding box center [418, 413] width 8 height 5
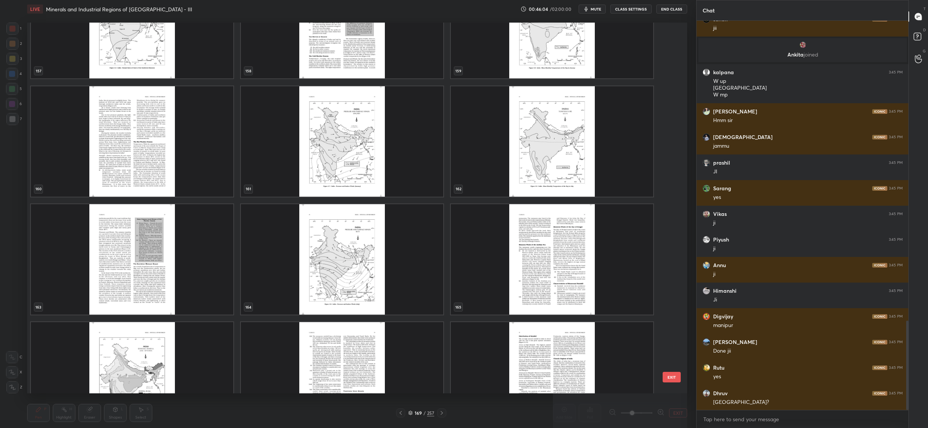
scroll to position [0, 0]
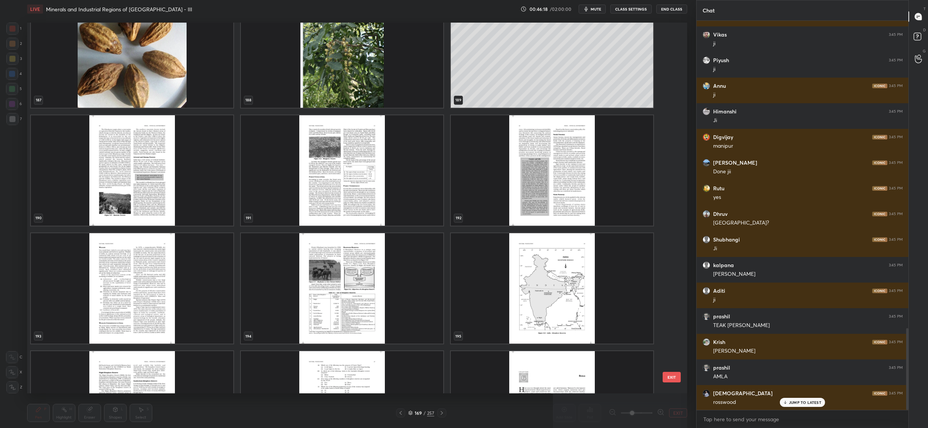
click at [199, 158] on img "grid" at bounding box center [132, 170] width 202 height 110
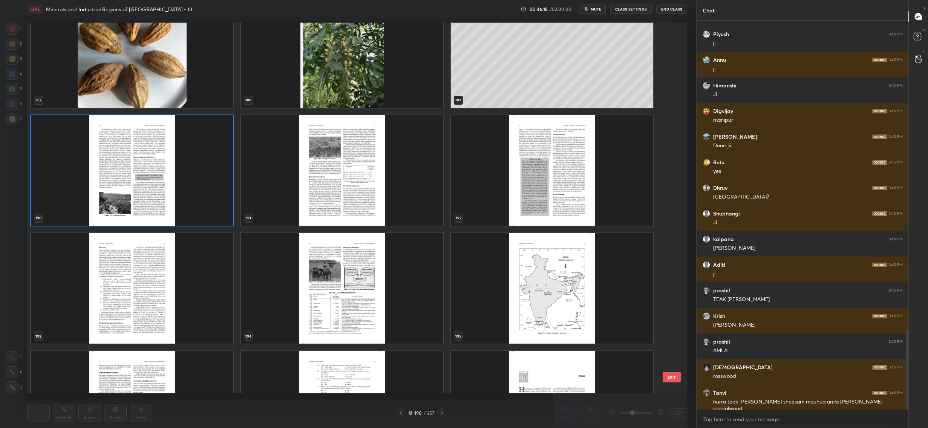
click at [199, 158] on img "grid" at bounding box center [132, 170] width 202 height 110
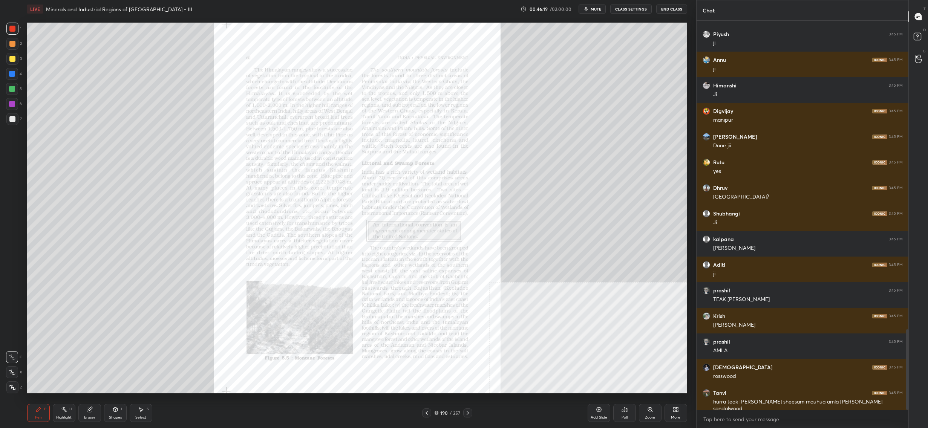
click at [199, 158] on img "grid" at bounding box center [132, 170] width 202 height 110
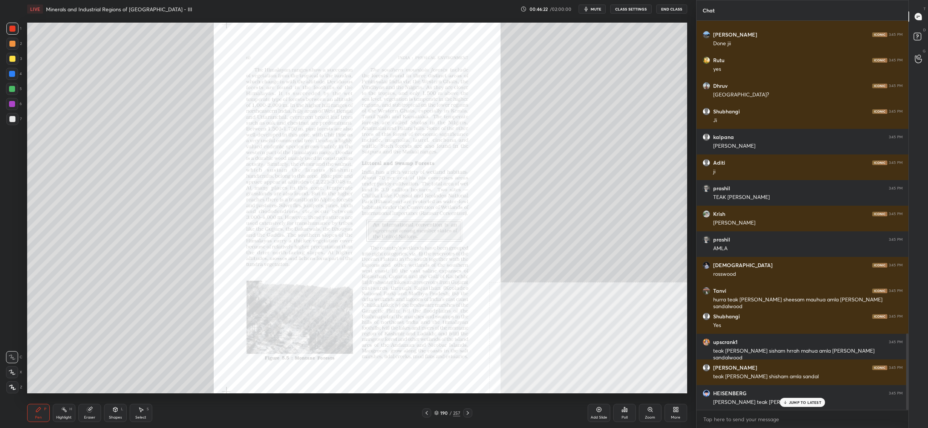
click at [428, 415] on icon at bounding box center [427, 413] width 6 height 6
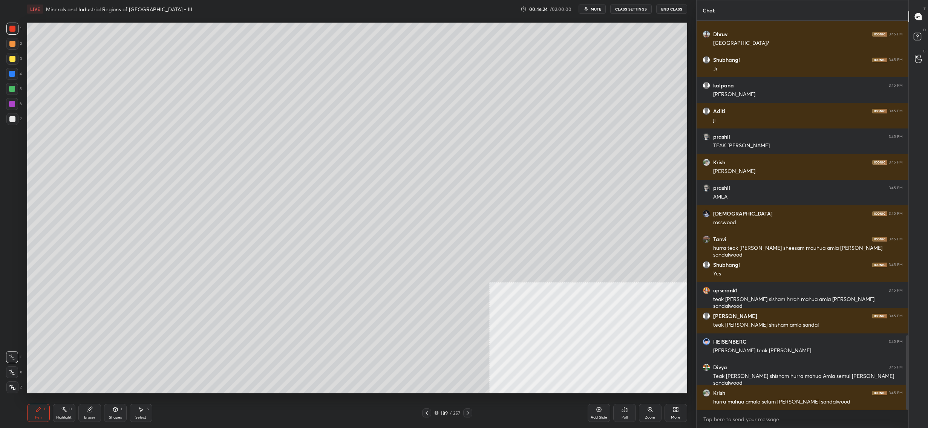
click at [428, 414] on icon at bounding box center [427, 413] width 6 height 6
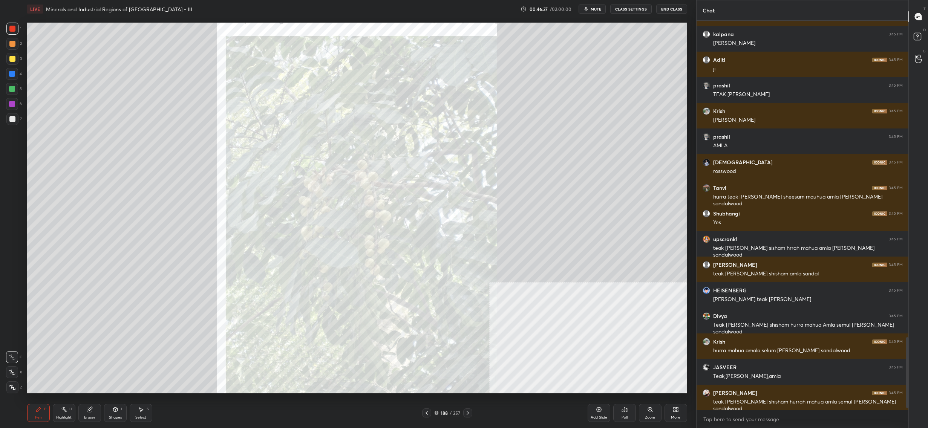
click at [429, 413] on icon at bounding box center [427, 413] width 6 height 6
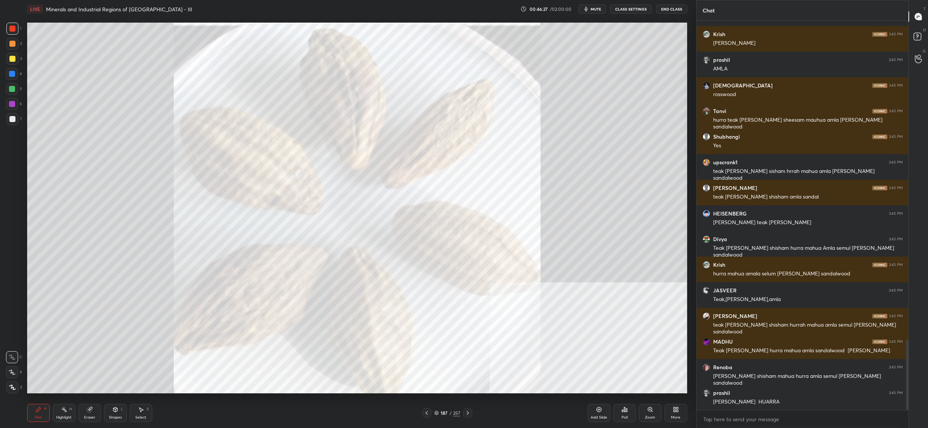
click at [429, 413] on icon at bounding box center [427, 413] width 6 height 6
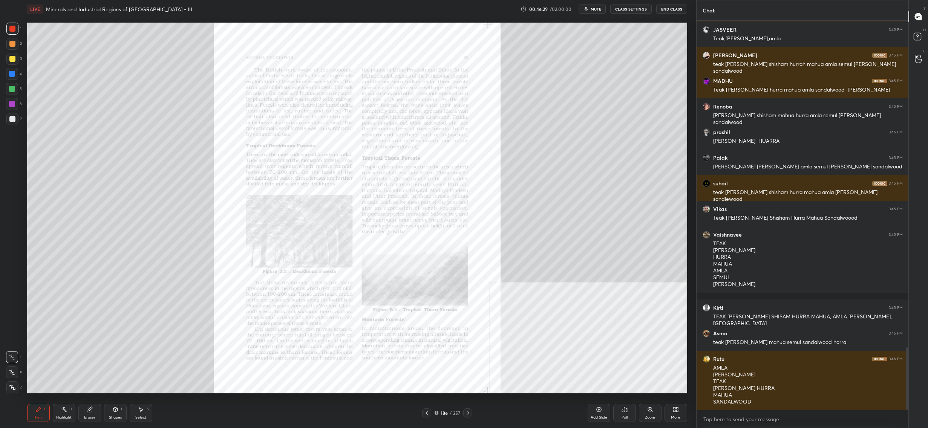
click at [652, 416] on div "Zoom" at bounding box center [650, 418] width 10 height 4
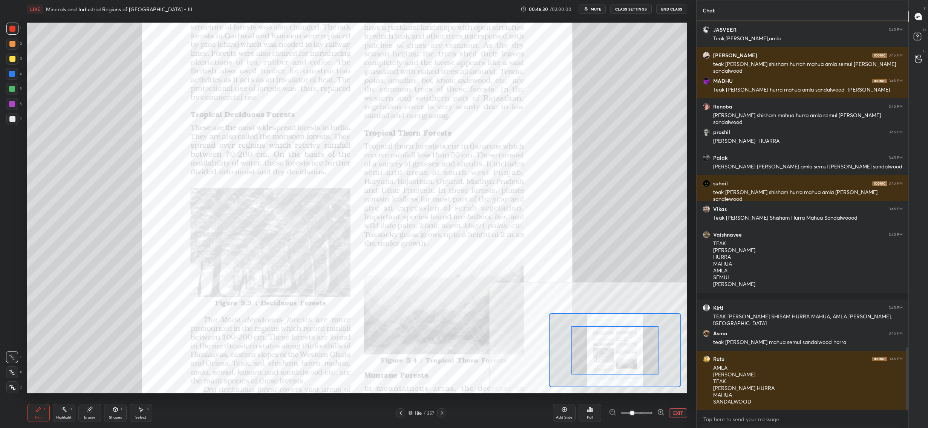
drag, startPoint x: 652, startPoint y: 416, endPoint x: 643, endPoint y: 396, distance: 21.4
click at [652, 416] on span at bounding box center [637, 413] width 32 height 11
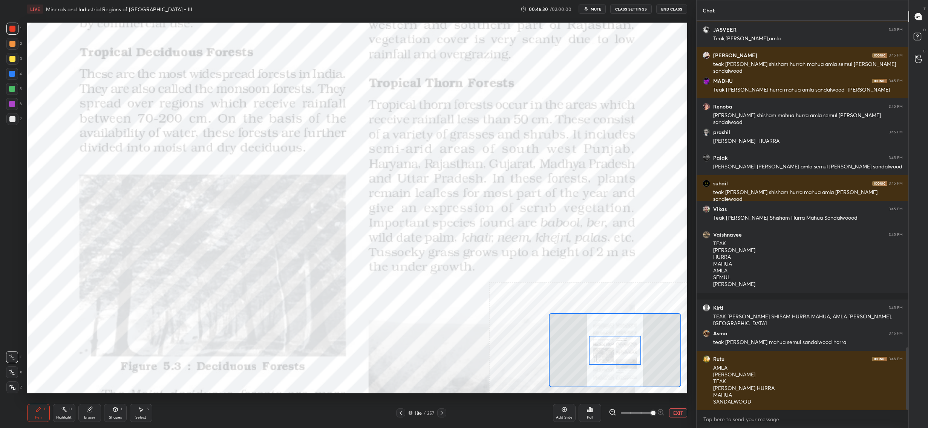
drag, startPoint x: 618, startPoint y: 346, endPoint x: 625, endPoint y: 343, distance: 7.9
click at [624, 344] on div at bounding box center [615, 350] width 52 height 29
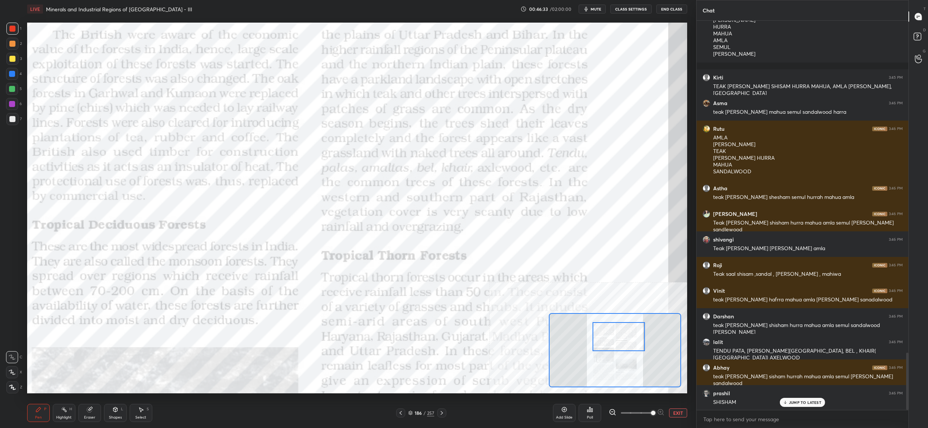
drag, startPoint x: 625, startPoint y: 342, endPoint x: 620, endPoint y: 321, distance: 22.0
click at [620, 328] on div at bounding box center [619, 336] width 52 height 29
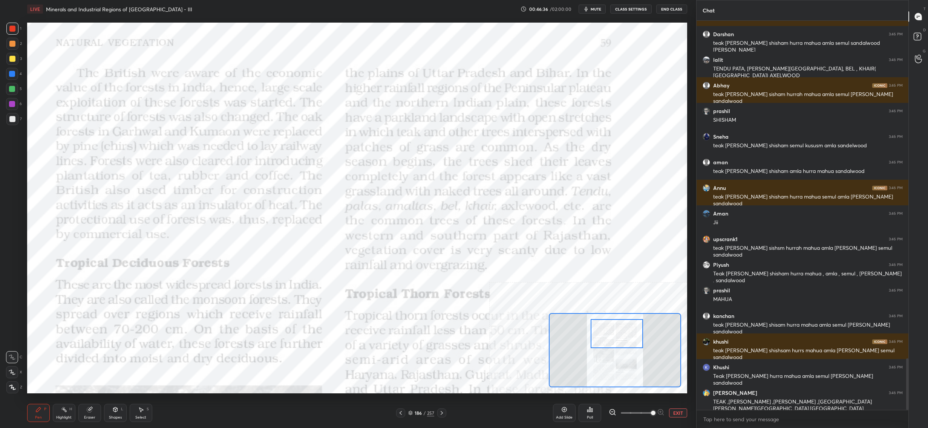
click at [115, 416] on div "Shapes L" at bounding box center [115, 413] width 23 height 18
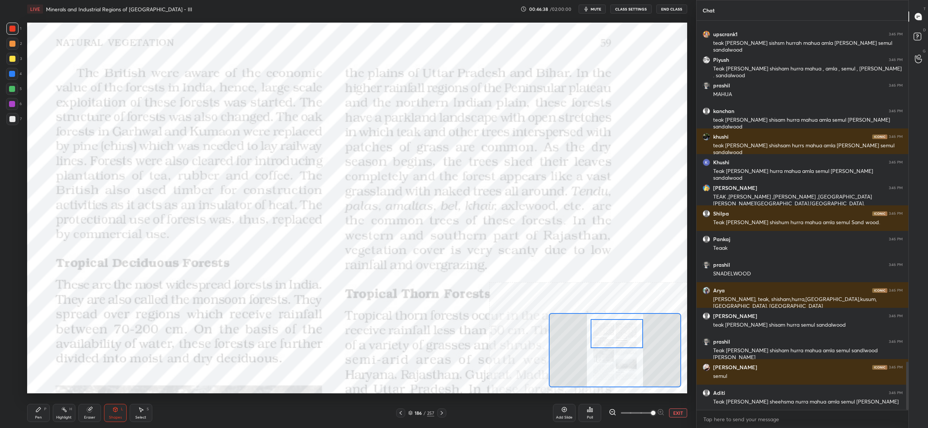
click at [112, 412] on icon at bounding box center [115, 410] width 6 height 6
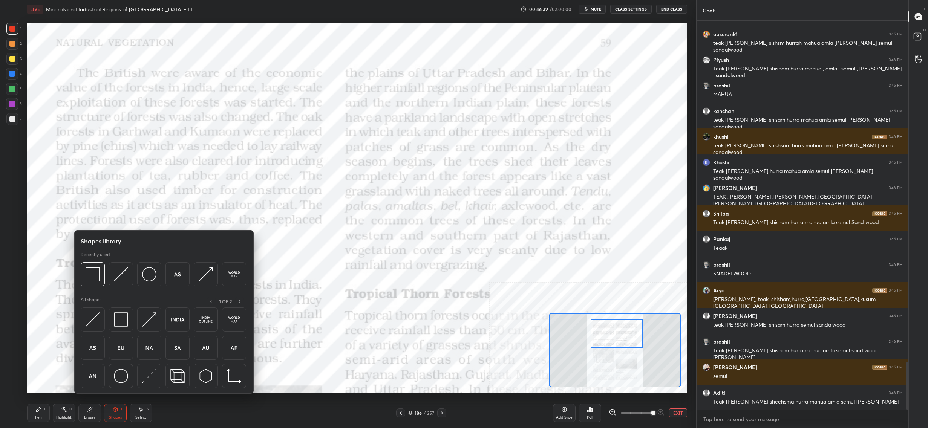
click at [91, 411] on icon at bounding box center [89, 410] width 5 height 5
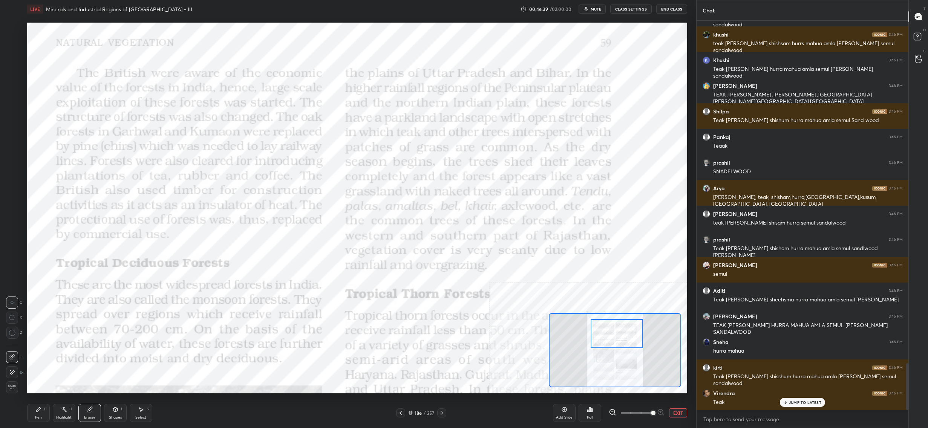
click at [12, 388] on span "Erase all" at bounding box center [11, 387] width 11 height 5
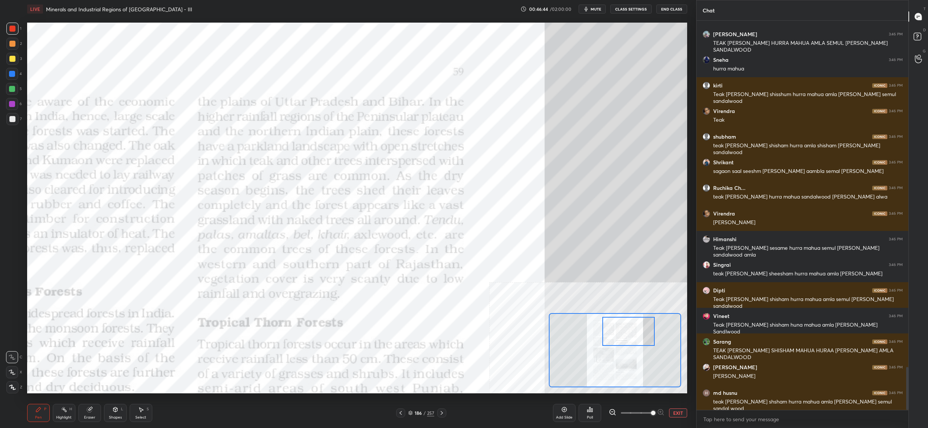
drag, startPoint x: 617, startPoint y: 323, endPoint x: 625, endPoint y: 317, distance: 10.5
click at [629, 321] on div at bounding box center [629, 331] width 52 height 29
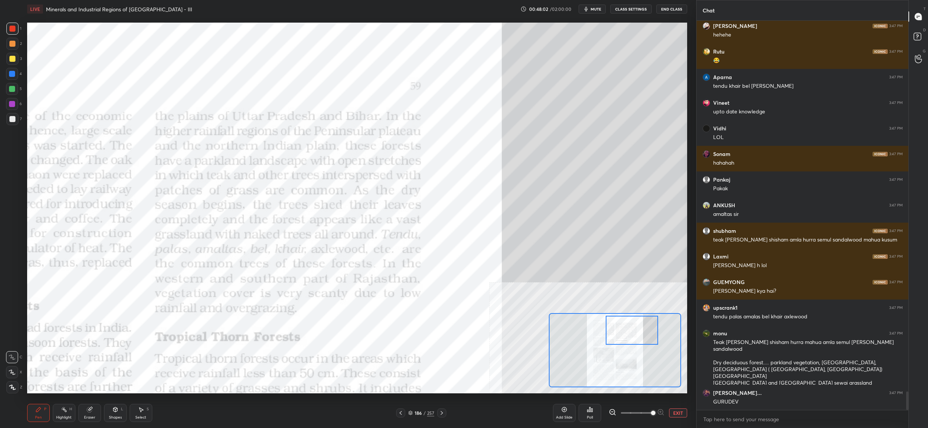
click at [556, 202] on div "Setting up your live class Poll for secs No correct answer Start poll" at bounding box center [357, 208] width 660 height 371
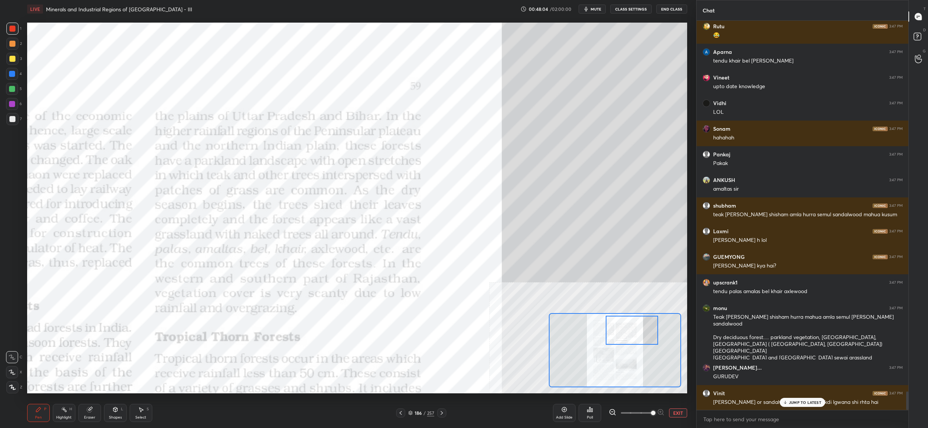
click at [555, 282] on div "Setting up your live class Poll for secs No correct answer Start poll" at bounding box center [357, 208] width 660 height 371
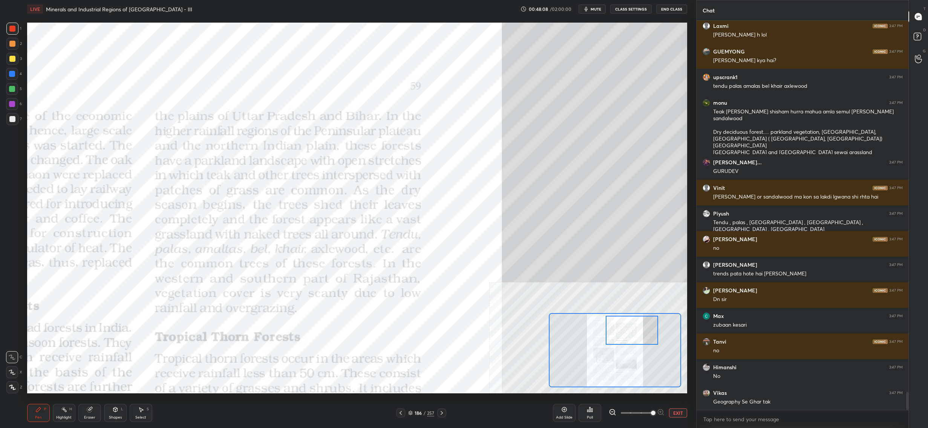
click at [114, 415] on div "Shapes L" at bounding box center [115, 413] width 23 height 18
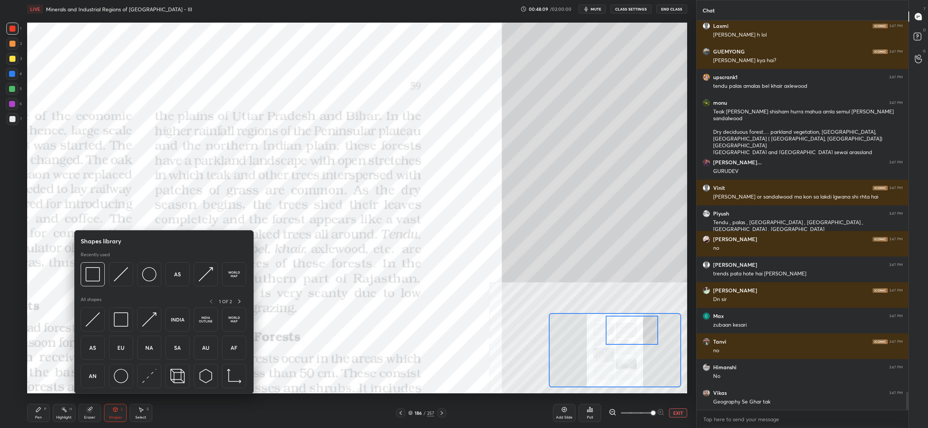
click at [89, 407] on div "Eraser" at bounding box center [89, 413] width 23 height 18
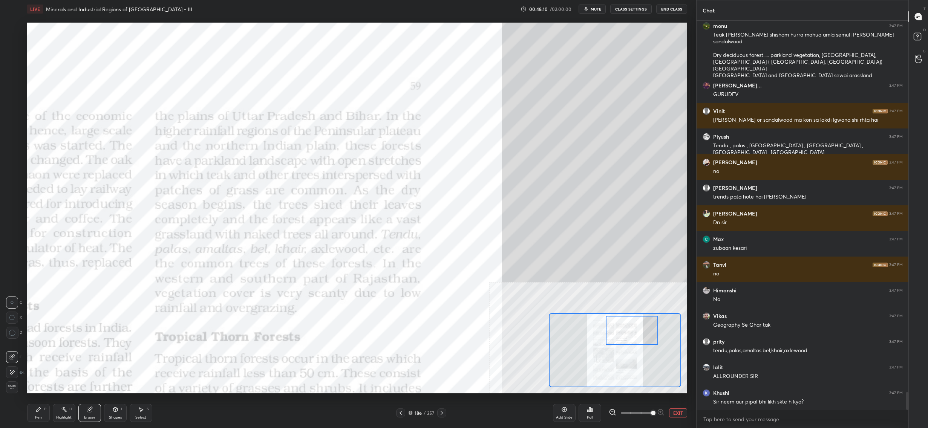
click at [13, 386] on span "Erase all" at bounding box center [11, 387] width 11 height 5
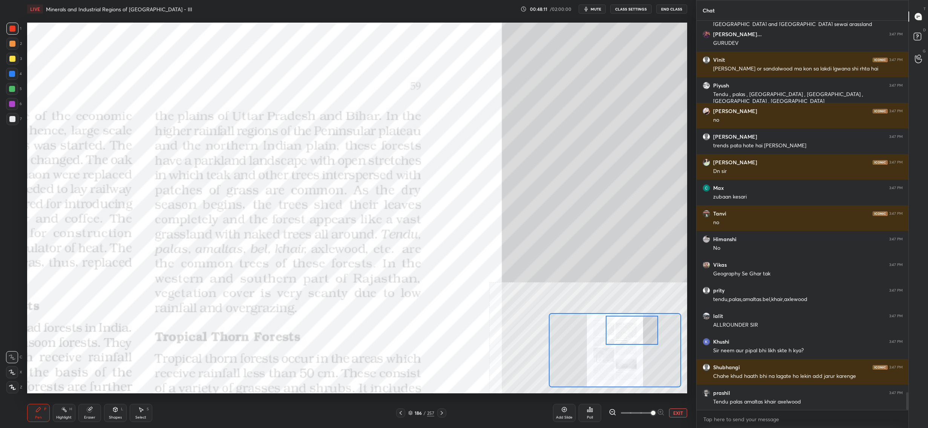
click at [33, 410] on div "Pen P" at bounding box center [38, 413] width 23 height 18
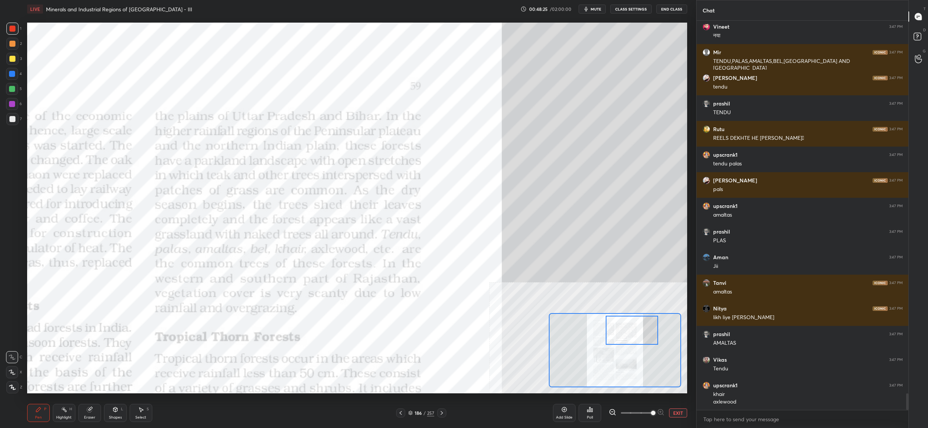
drag, startPoint x: 561, startPoint y: 413, endPoint x: 558, endPoint y: 417, distance: 5.4
click at [562, 413] on div "Add Slide" at bounding box center [564, 413] width 23 height 18
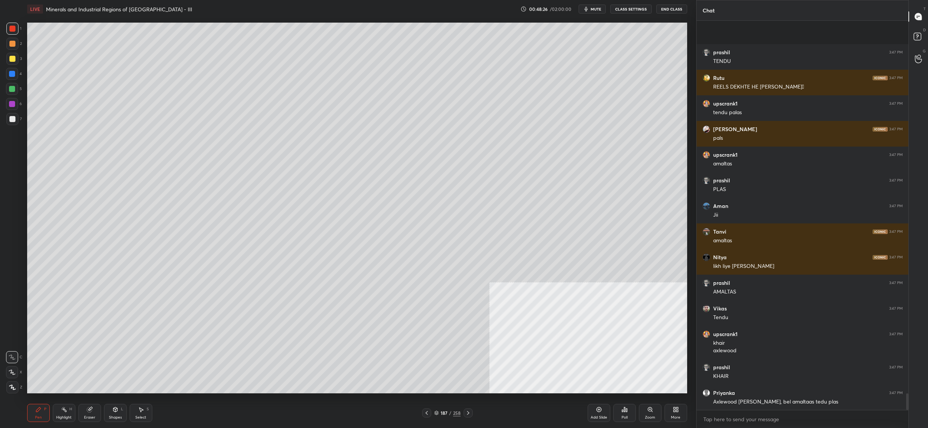
click at [14, 54] on div at bounding box center [12, 59] width 12 height 12
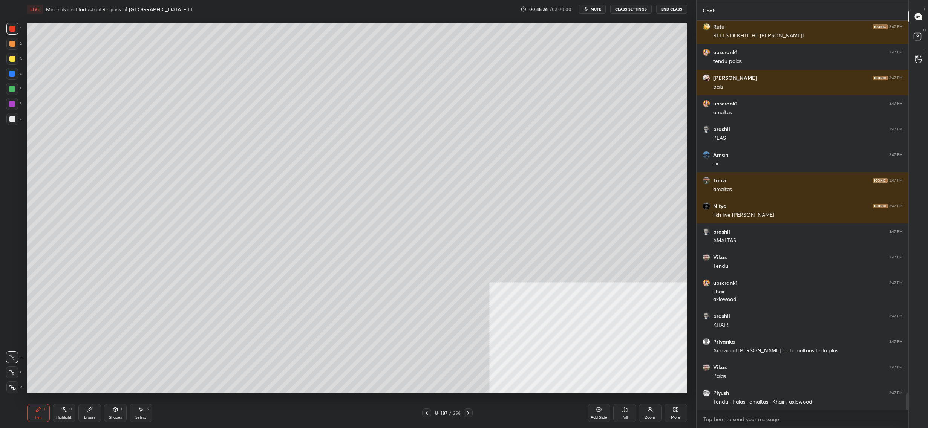
click at [11, 57] on div at bounding box center [12, 59] width 6 height 6
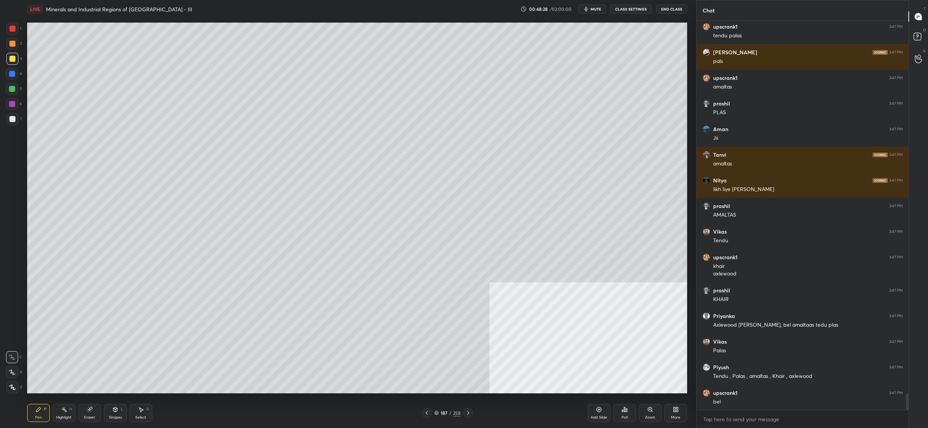
click at [12, 373] on icon at bounding box center [12, 372] width 6 height 5
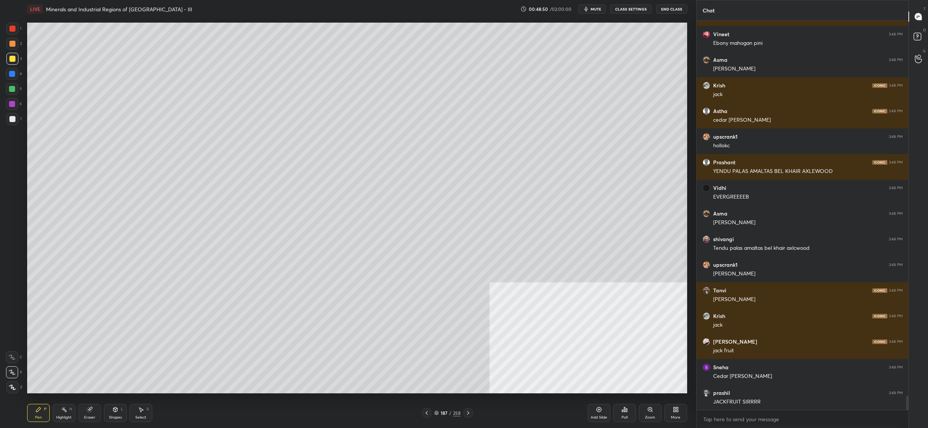
click at [19, 84] on div "5" at bounding box center [14, 89] width 16 height 12
click at [13, 88] on div at bounding box center [12, 89] width 6 height 6
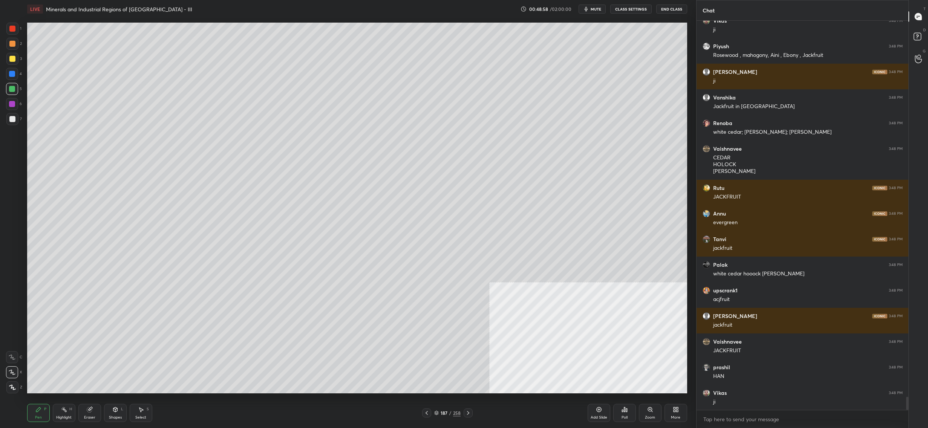
click at [17, 108] on div at bounding box center [12, 104] width 12 height 12
click at [19, 124] on div "7" at bounding box center [13, 119] width 15 height 12
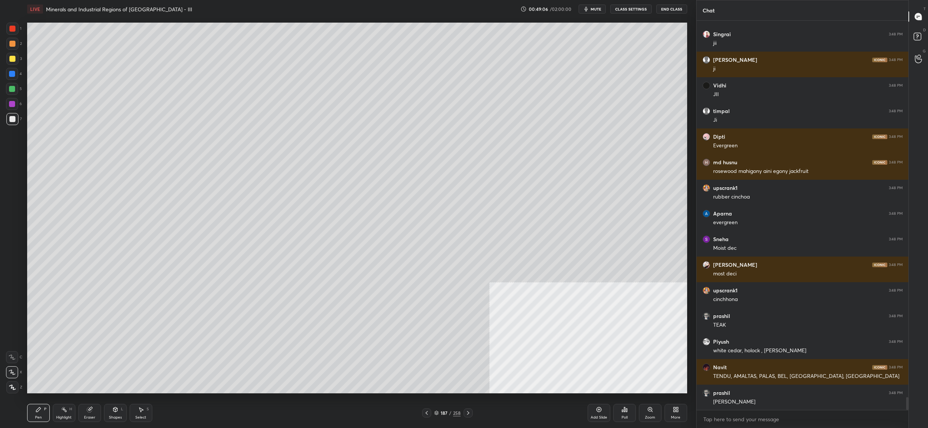
click at [14, 75] on div at bounding box center [12, 74] width 6 height 6
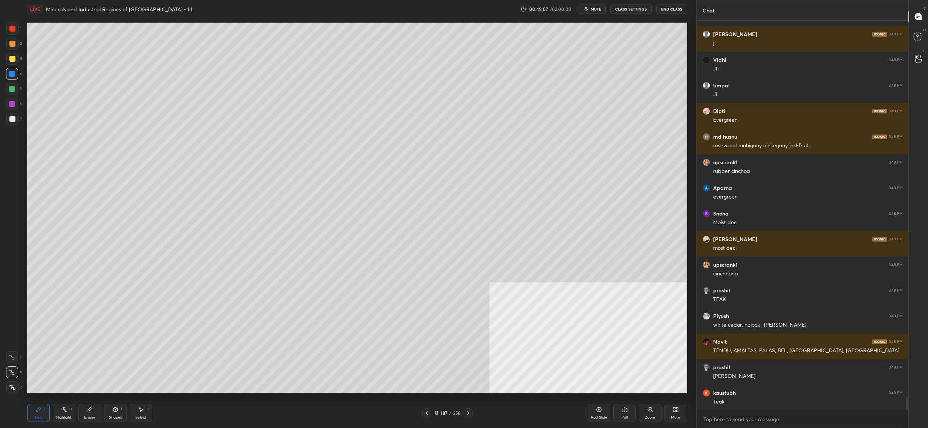
click at [14, 71] on div at bounding box center [12, 74] width 12 height 12
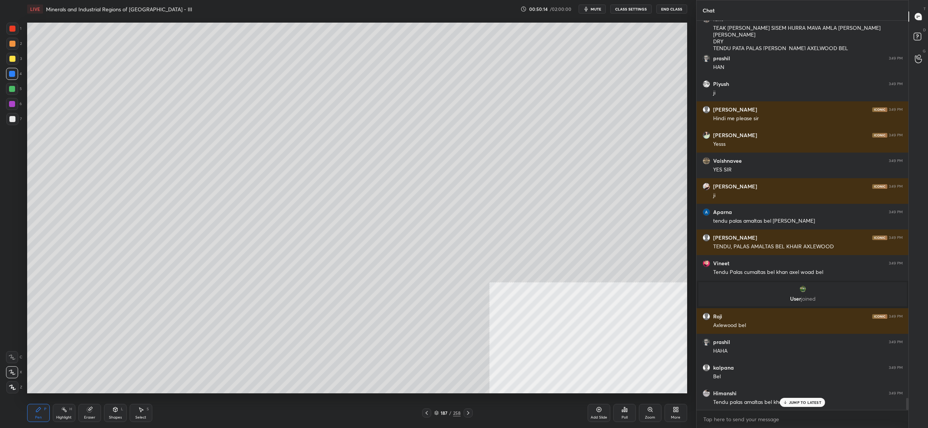
click at [443, 416] on div "187" at bounding box center [444, 413] width 8 height 5
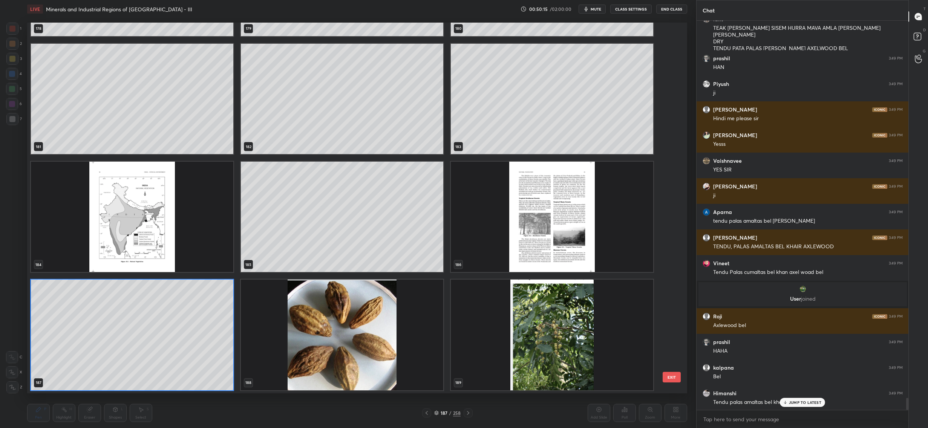
drag, startPoint x: 442, startPoint y: 416, endPoint x: 442, endPoint y: 411, distance: 4.9
click at [442, 416] on div "187 / 258" at bounding box center [447, 413] width 26 height 7
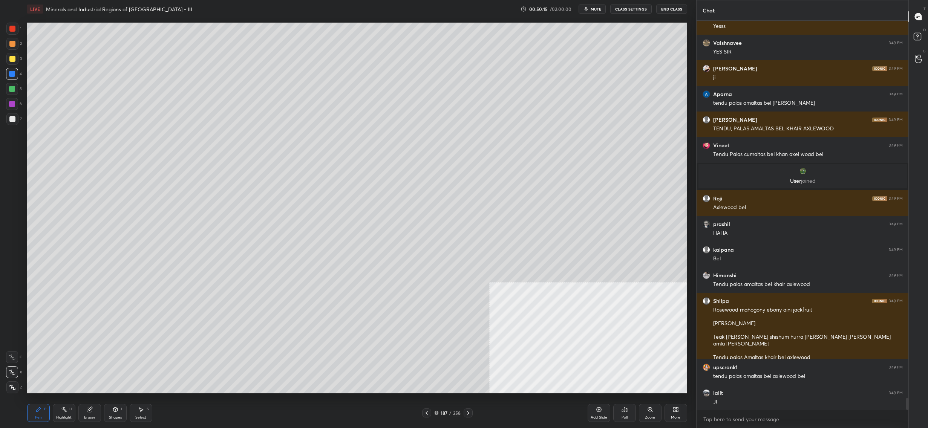
click at [442, 417] on div "187 / 258" at bounding box center [447, 413] width 26 height 7
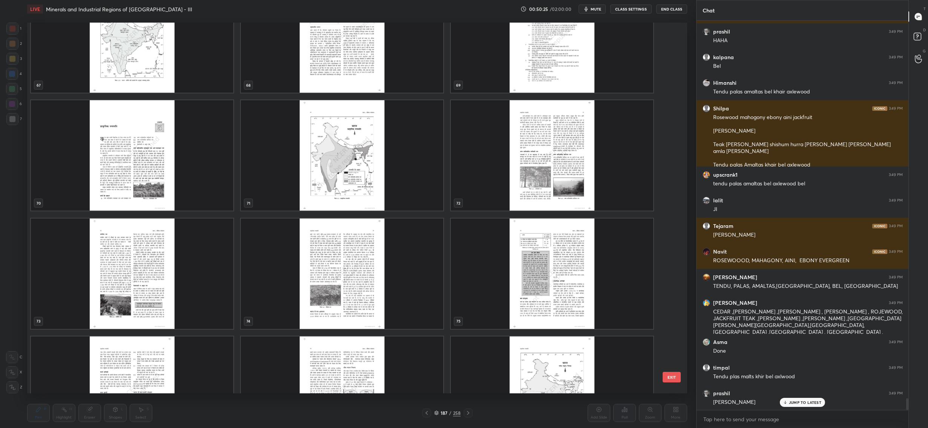
click at [190, 150] on img "grid" at bounding box center [132, 155] width 202 height 110
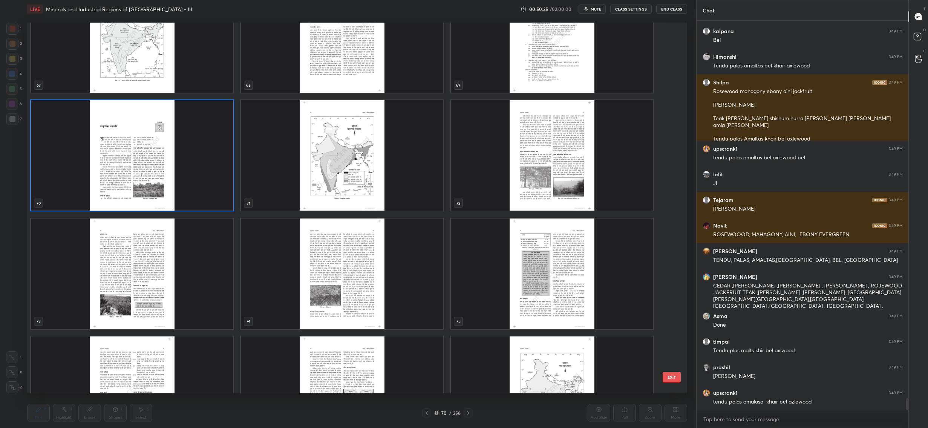
click at [190, 150] on img "grid" at bounding box center [132, 155] width 202 height 110
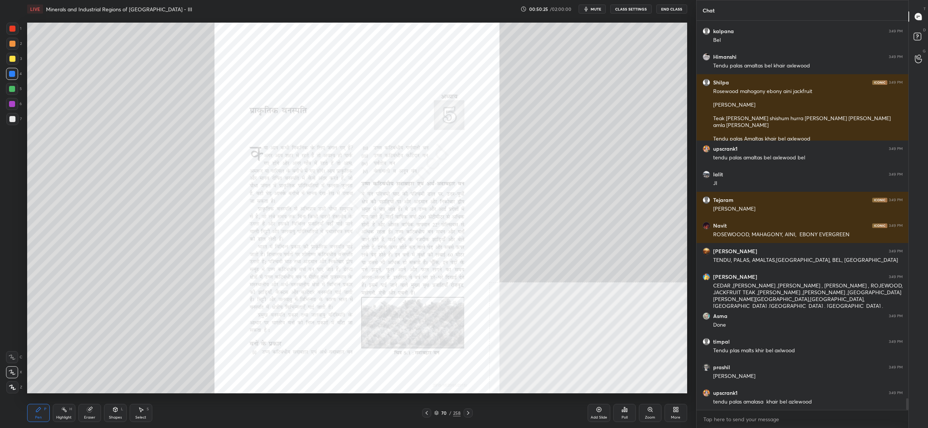
click at [190, 150] on img "grid" at bounding box center [132, 155] width 202 height 110
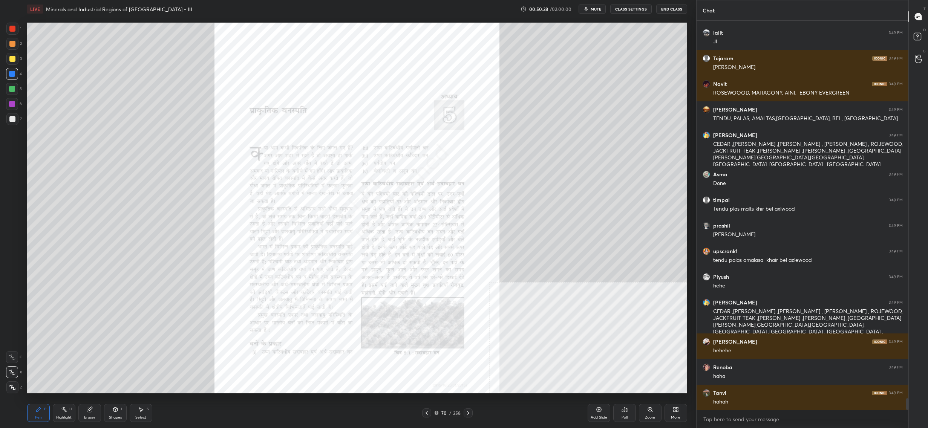
click at [648, 414] on div "Zoom" at bounding box center [650, 413] width 23 height 18
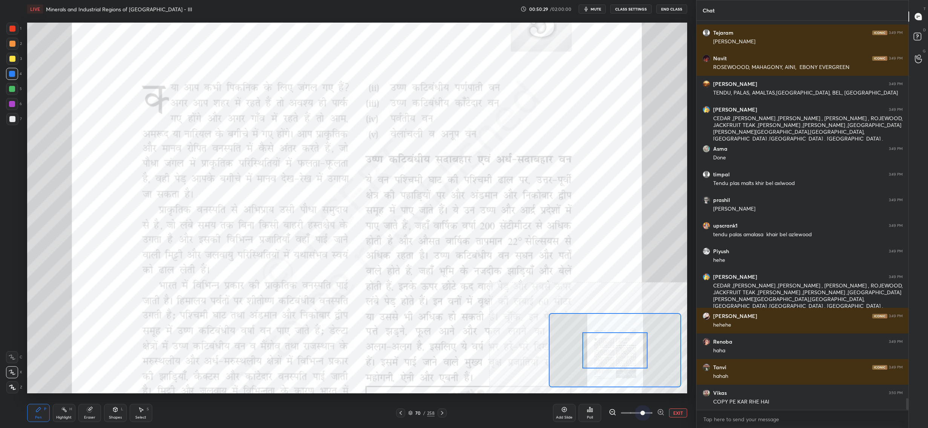
drag, startPoint x: 645, startPoint y: 412, endPoint x: 638, endPoint y: 393, distance: 20.2
click at [644, 411] on span at bounding box center [637, 413] width 32 height 11
click at [635, 358] on div at bounding box center [615, 351] width 65 height 36
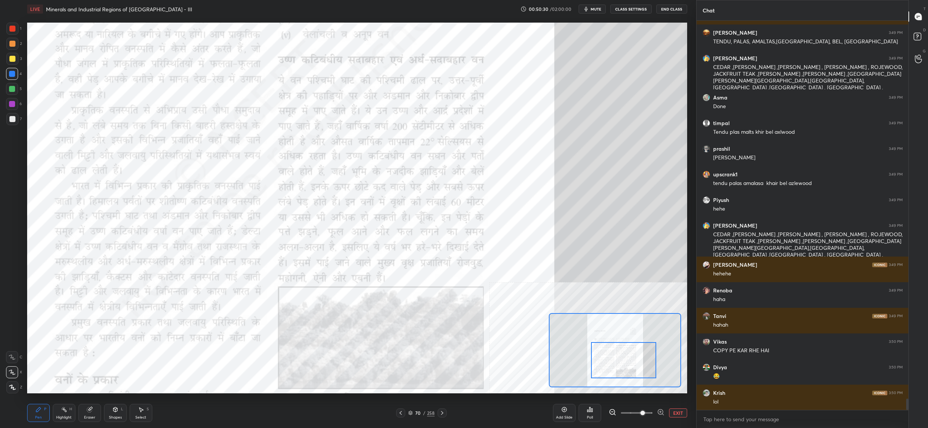
drag, startPoint x: 634, startPoint y: 356, endPoint x: 640, endPoint y: 353, distance: 6.4
click at [641, 363] on div at bounding box center [623, 360] width 65 height 36
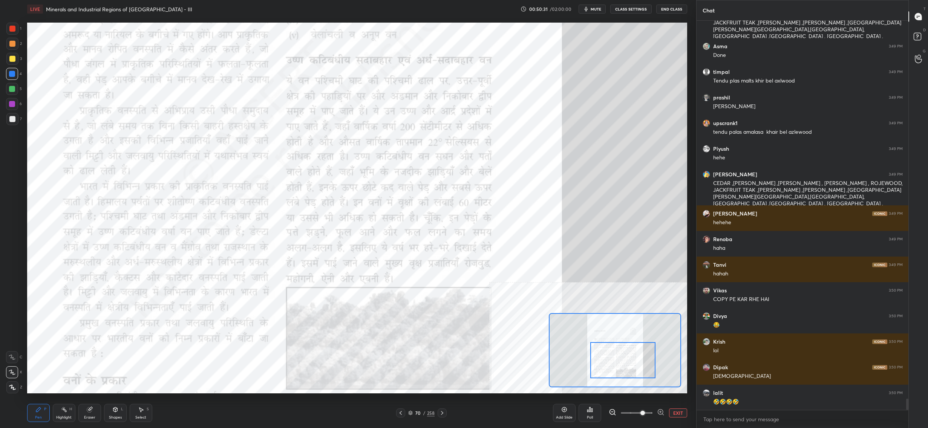
click at [14, 35] on div "1" at bounding box center [13, 30] width 15 height 15
click at [14, 34] on div at bounding box center [12, 29] width 12 height 12
click at [16, 28] on div at bounding box center [12, 29] width 12 height 12
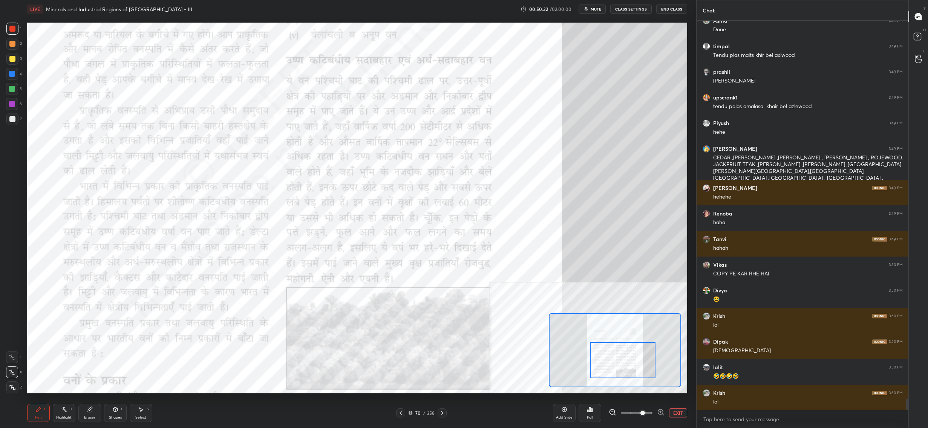
drag, startPoint x: 17, startPoint y: 27, endPoint x: 20, endPoint y: 28, distance: 4.1
click at [17, 27] on div at bounding box center [12, 29] width 12 height 12
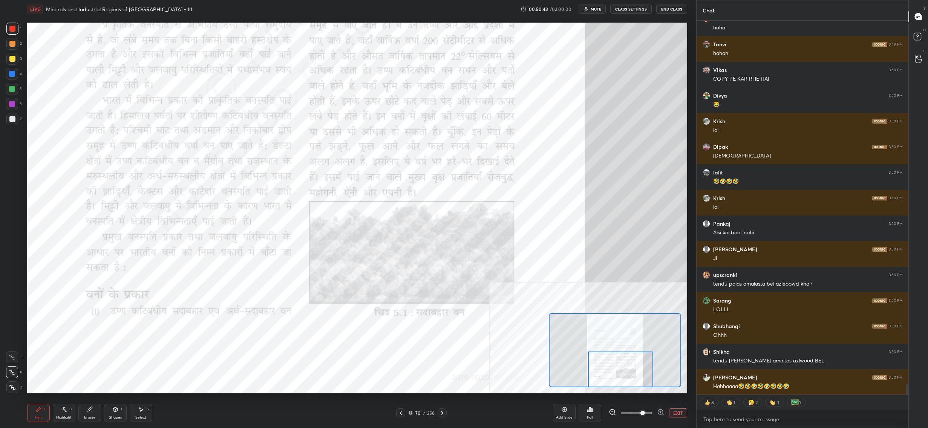
drag, startPoint x: 628, startPoint y: 362, endPoint x: 626, endPoint y: 375, distance: 12.7
click at [626, 374] on div at bounding box center [620, 370] width 65 height 36
click at [439, 411] on icon at bounding box center [442, 413] width 6 height 6
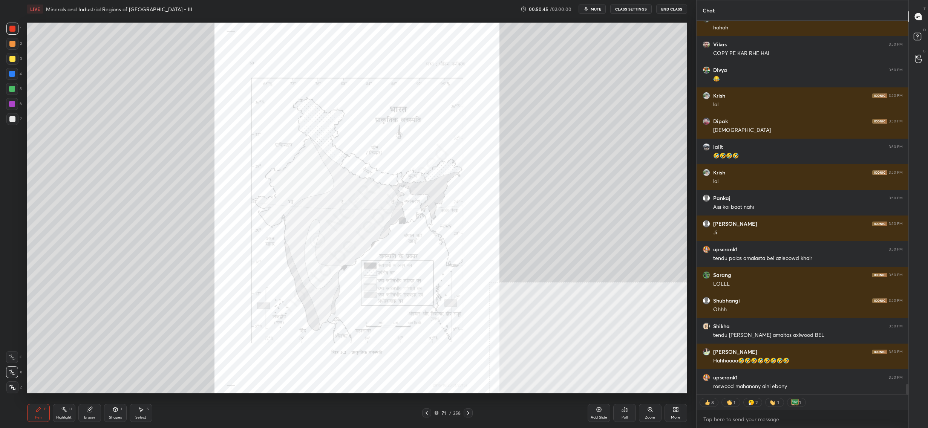
click at [439, 411] on div "71 / 258" at bounding box center [447, 413] width 26 height 7
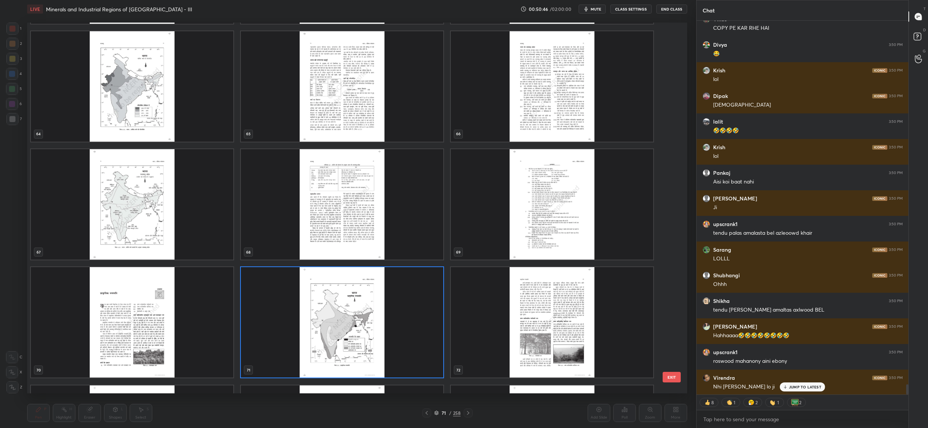
click at [465, 331] on div "61 62 63 64 65 66 67 68 69 70 71 72 73 74 75 76 77 78" at bounding box center [350, 208] width 647 height 371
click at [465, 331] on img "grid" at bounding box center [552, 322] width 202 height 110
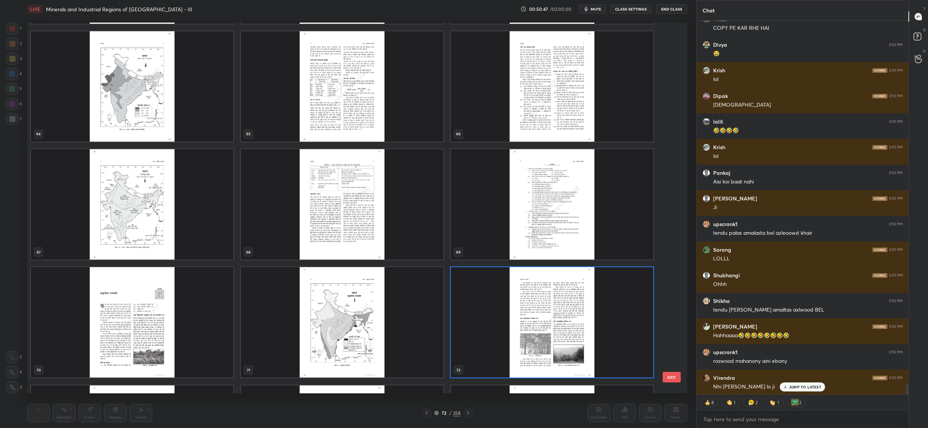
click at [465, 331] on img "grid" at bounding box center [552, 322] width 202 height 110
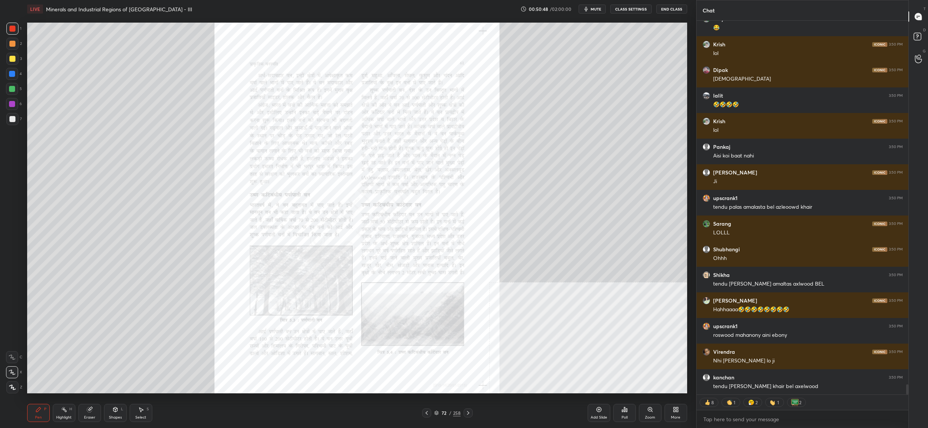
click at [659, 415] on div "Zoom" at bounding box center [650, 413] width 23 height 18
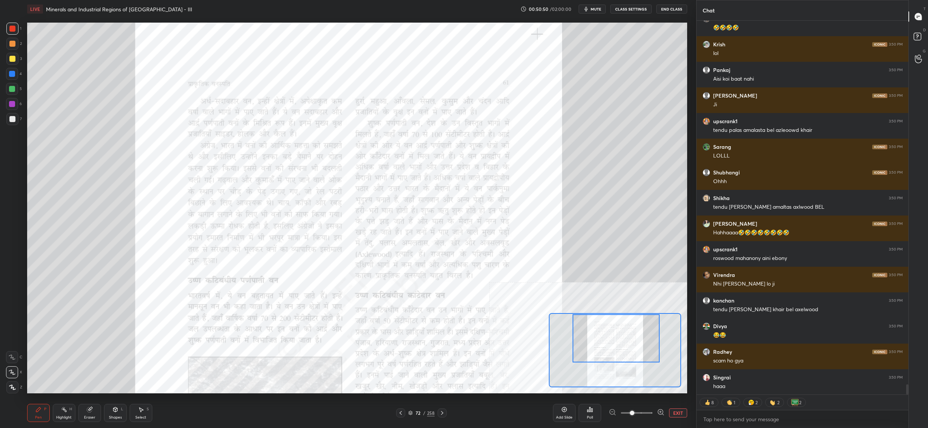
drag, startPoint x: 615, startPoint y: 359, endPoint x: 617, endPoint y: 328, distance: 31.0
click at [617, 328] on div at bounding box center [616, 338] width 87 height 49
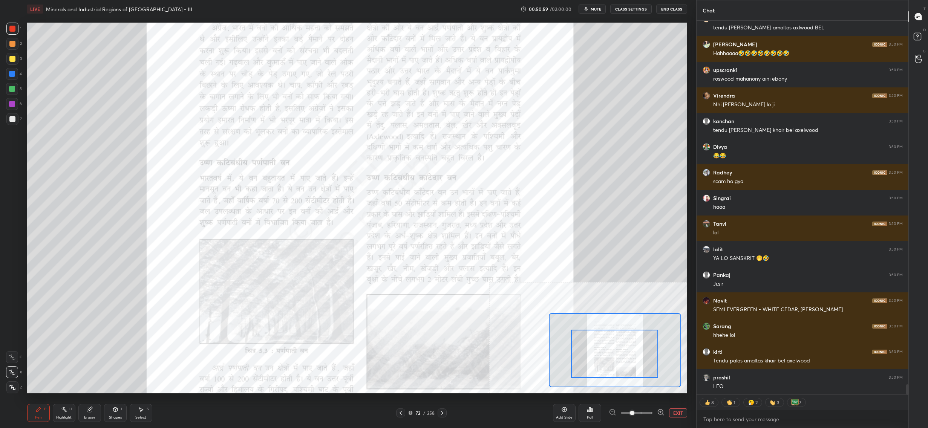
drag, startPoint x: 594, startPoint y: 358, endPoint x: 585, endPoint y: 378, distance: 21.6
click at [592, 374] on div at bounding box center [614, 354] width 87 height 49
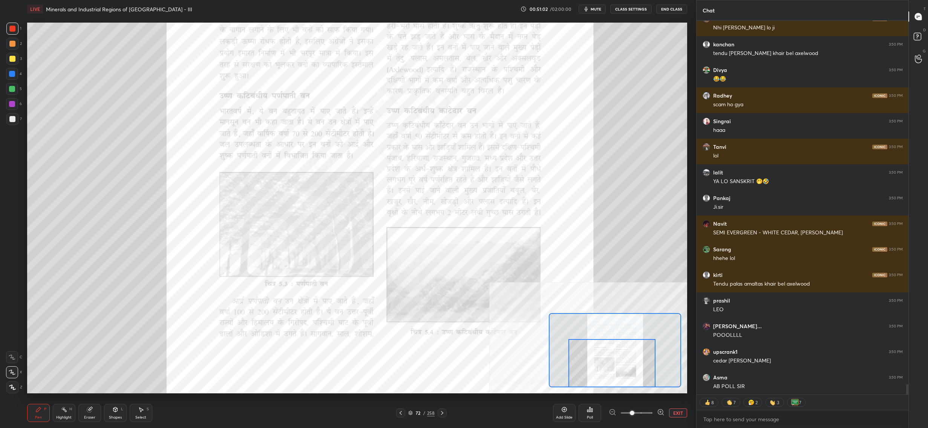
drag, startPoint x: 590, startPoint y: 355, endPoint x: 570, endPoint y: 359, distance: 20.0
click at [587, 367] on div at bounding box center [612, 363] width 87 height 49
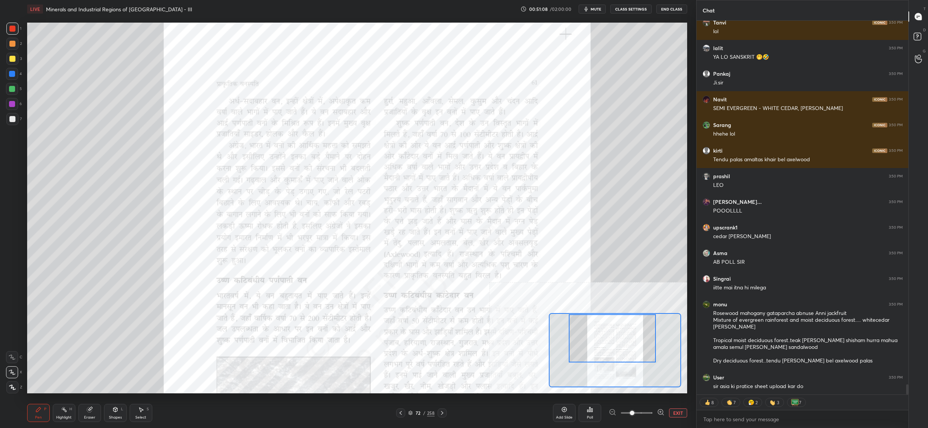
click at [612, 294] on div "Setting up your live class Poll for secs No correct answer Start poll" at bounding box center [357, 208] width 660 height 371
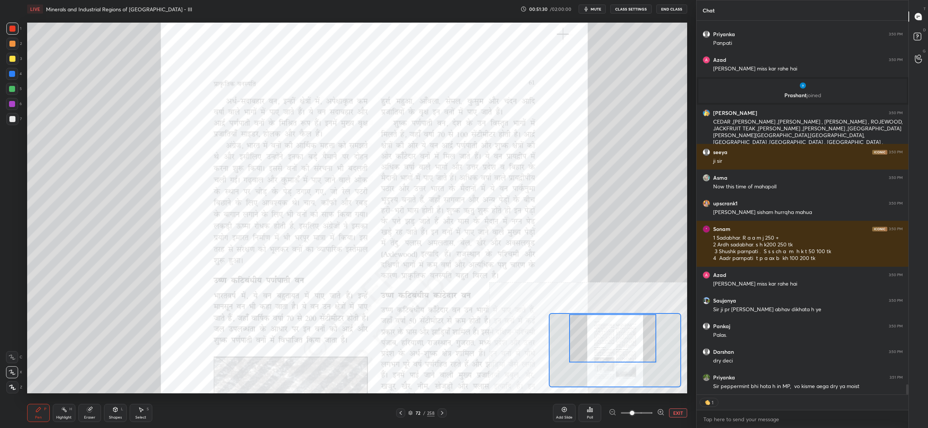
click at [416, 412] on div "72" at bounding box center [418, 413] width 8 height 5
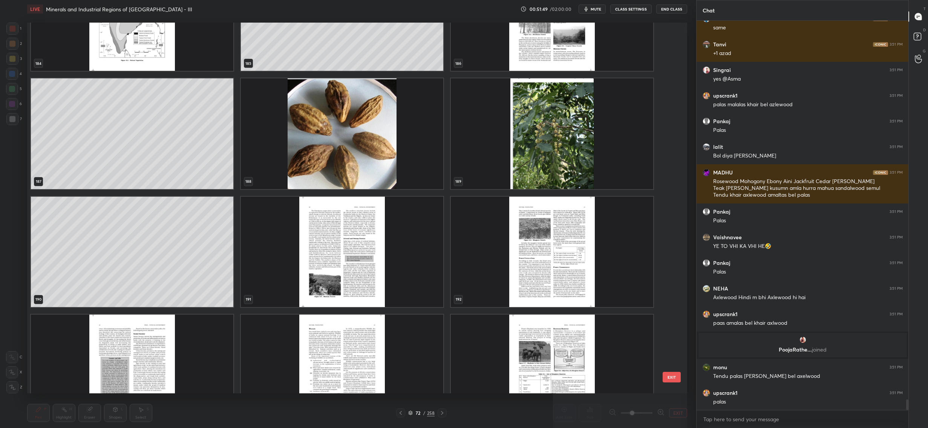
click at [334, 266] on img "grid" at bounding box center [342, 251] width 202 height 110
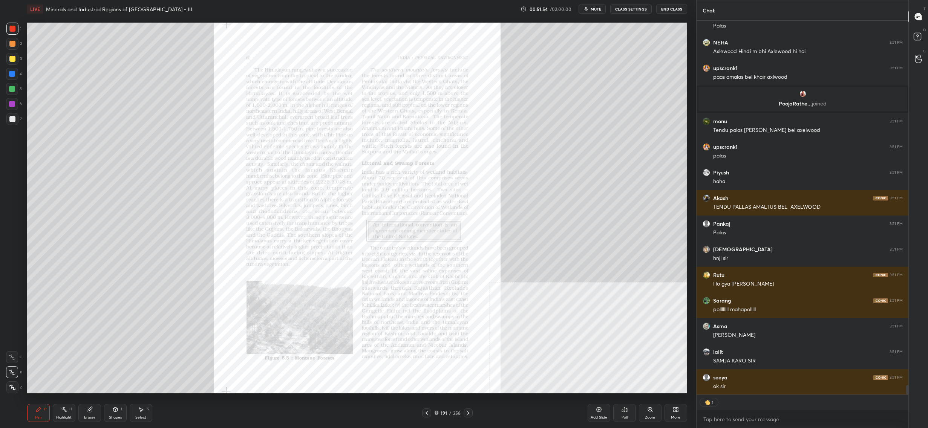
click at [431, 416] on div at bounding box center [426, 413] width 9 height 9
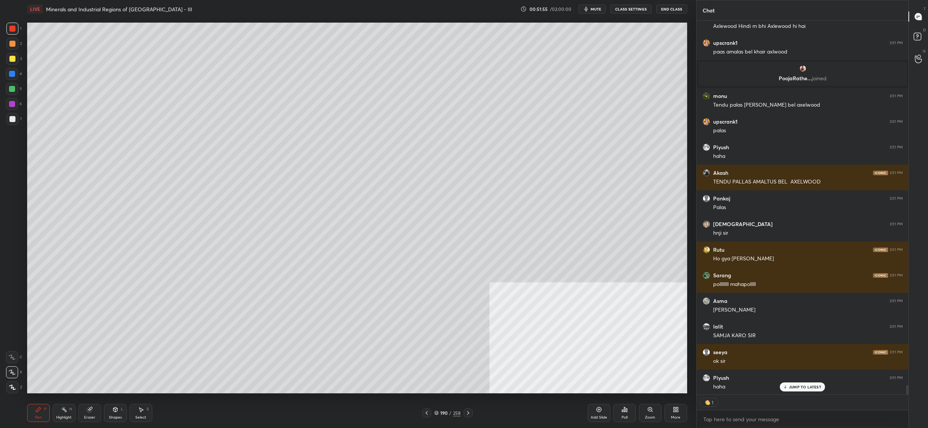
click at [431, 416] on div at bounding box center [426, 413] width 9 height 9
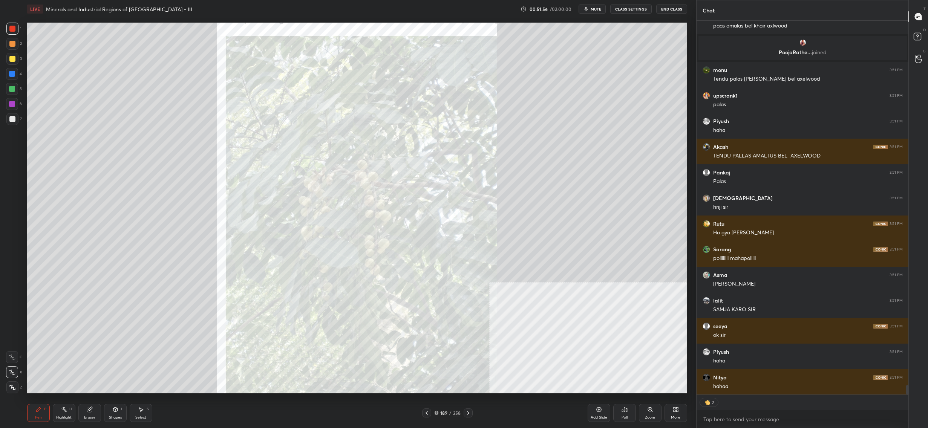
click at [431, 416] on div at bounding box center [426, 413] width 9 height 9
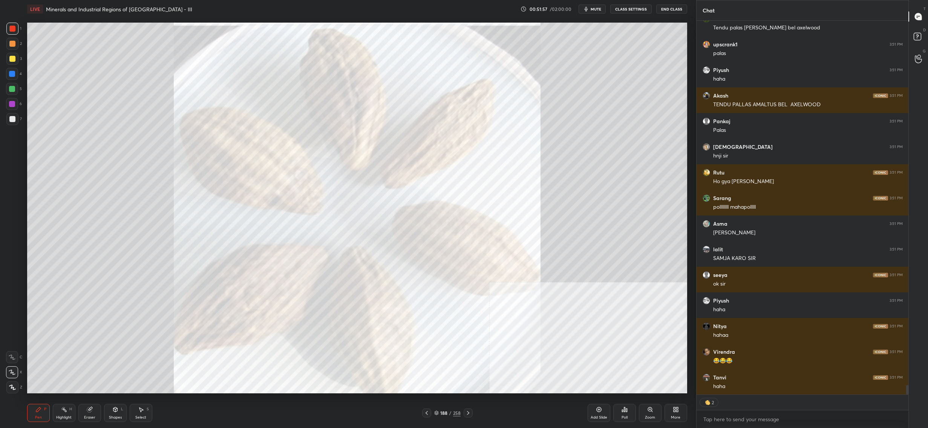
click at [431, 416] on div at bounding box center [426, 413] width 9 height 9
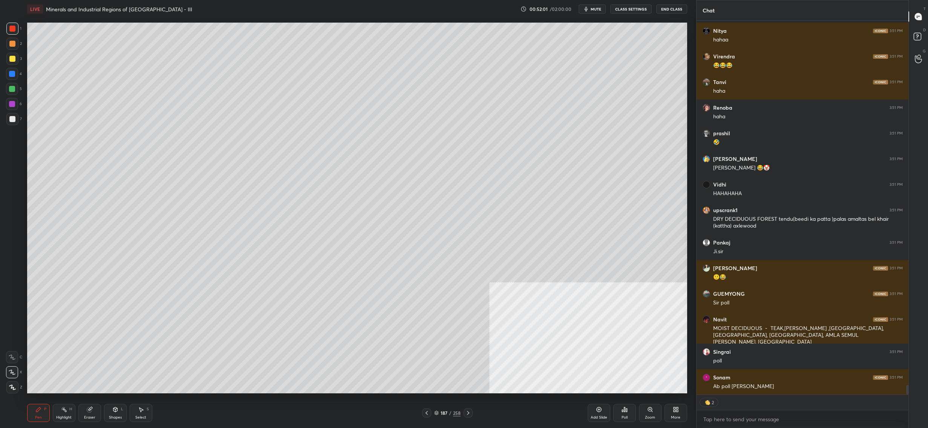
click at [14, 58] on div at bounding box center [12, 59] width 12 height 12
click at [12, 60] on div at bounding box center [12, 59] width 6 height 6
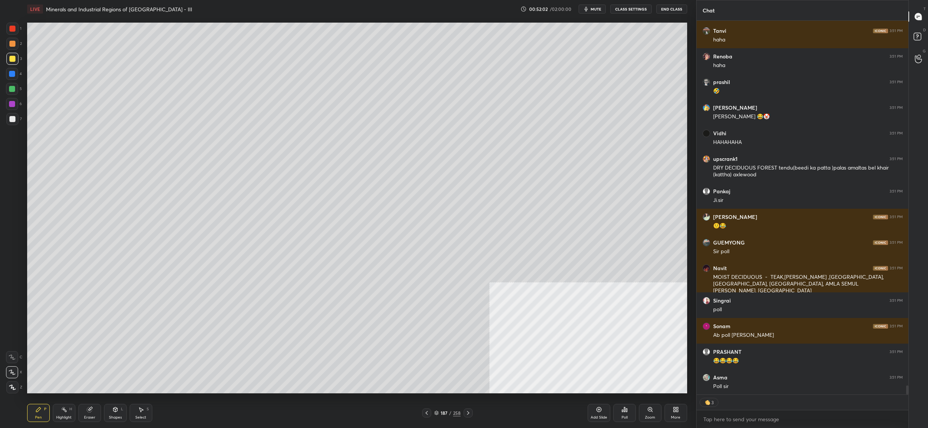
drag, startPoint x: 21, startPoint y: 382, endPoint x: 17, endPoint y: 385, distance: 5.4
click at [21, 381] on div "Z" at bounding box center [14, 386] width 16 height 15
click at [15, 387] on div at bounding box center [12, 388] width 12 height 12
click at [12, 376] on div at bounding box center [12, 373] width 12 height 12
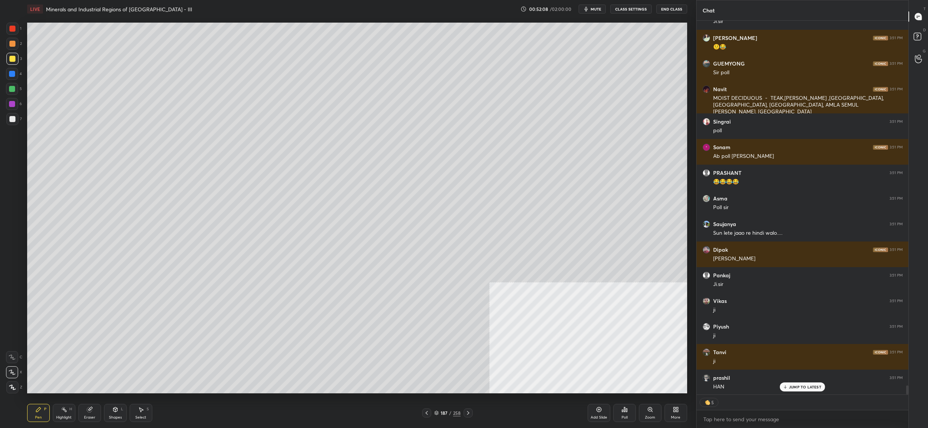
drag, startPoint x: 436, startPoint y: 409, endPoint x: 438, endPoint y: 412, distance: 4.1
click at [437, 411] on div "187 / 258" at bounding box center [447, 413] width 51 height 9
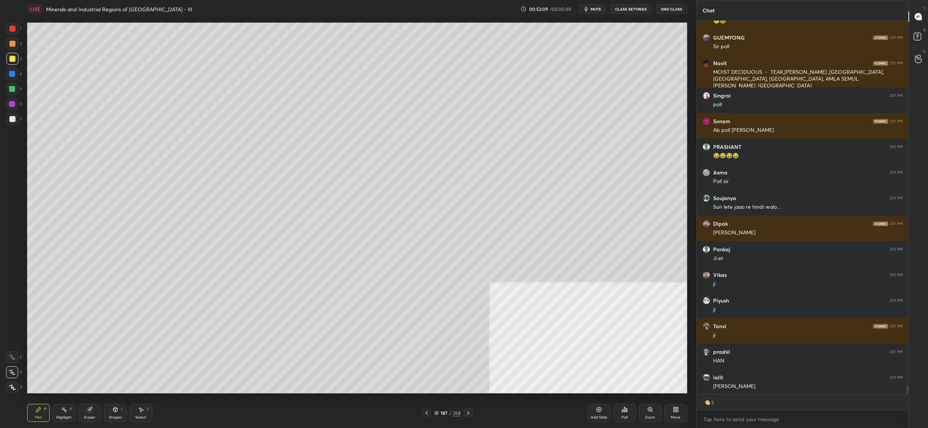
click at [440, 411] on div "187 / 258" at bounding box center [447, 413] width 26 height 7
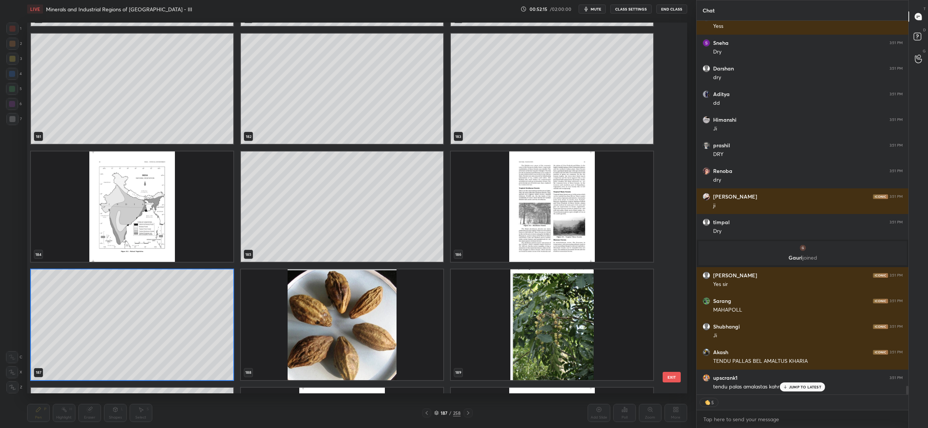
click at [615, 216] on img "grid" at bounding box center [552, 207] width 202 height 110
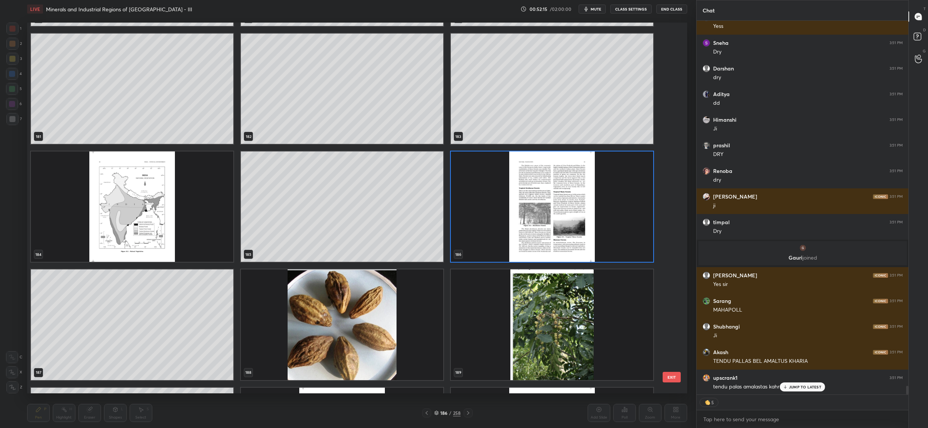
click at [615, 216] on img "grid" at bounding box center [552, 207] width 202 height 110
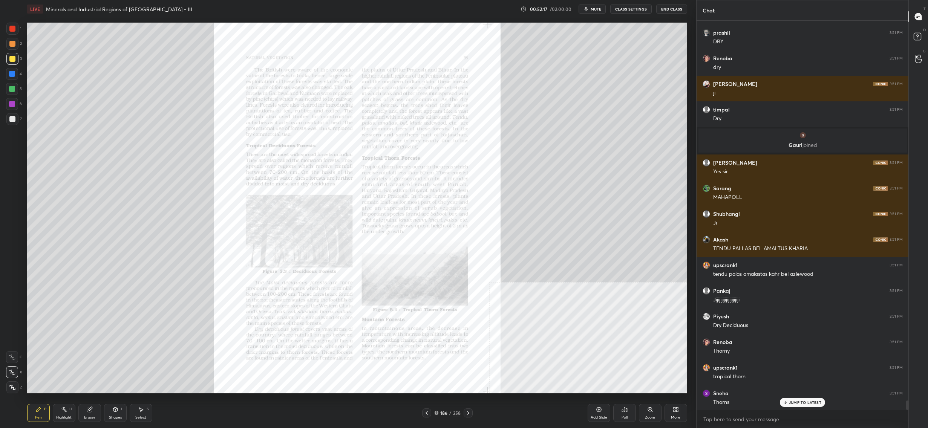
click at [649, 411] on icon at bounding box center [650, 410] width 4 height 4
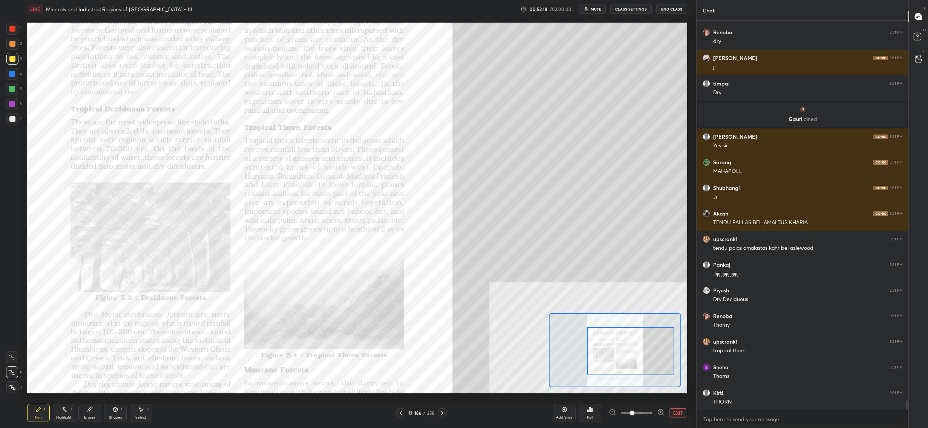
drag, startPoint x: 641, startPoint y: 346, endPoint x: 648, endPoint y: 341, distance: 8.9
click at [651, 344] on div at bounding box center [631, 351] width 87 height 49
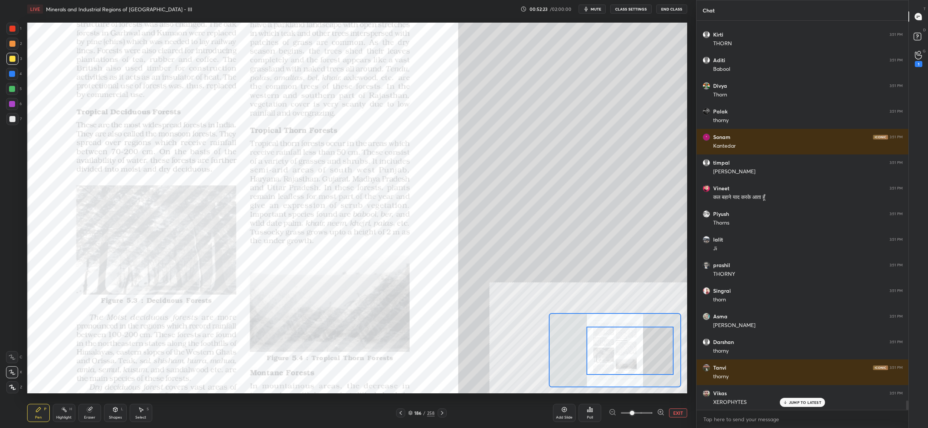
drag, startPoint x: 96, startPoint y: 412, endPoint x: 84, endPoint y: 409, distance: 12.5
click at [96, 412] on div "Eraser" at bounding box center [89, 413] width 23 height 18
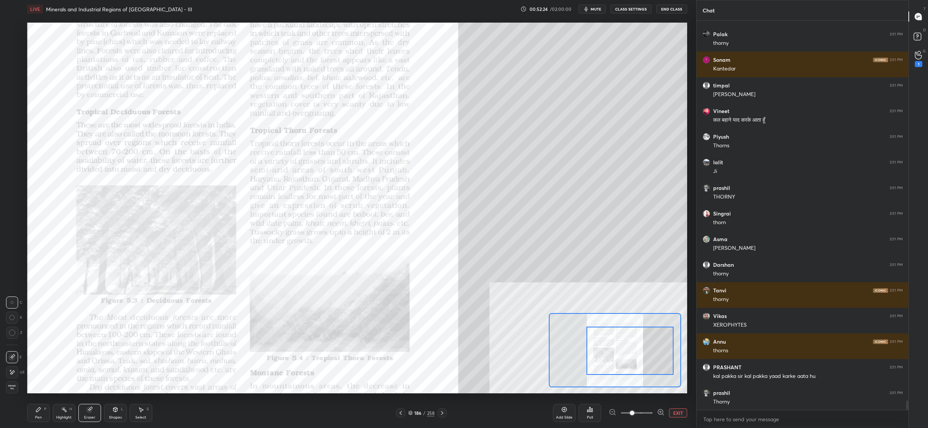
click at [14, 388] on span "Erase all" at bounding box center [11, 387] width 11 height 5
click at [14, 26] on div "1" at bounding box center [13, 29] width 15 height 12
click at [13, 29] on div at bounding box center [12, 29] width 6 height 6
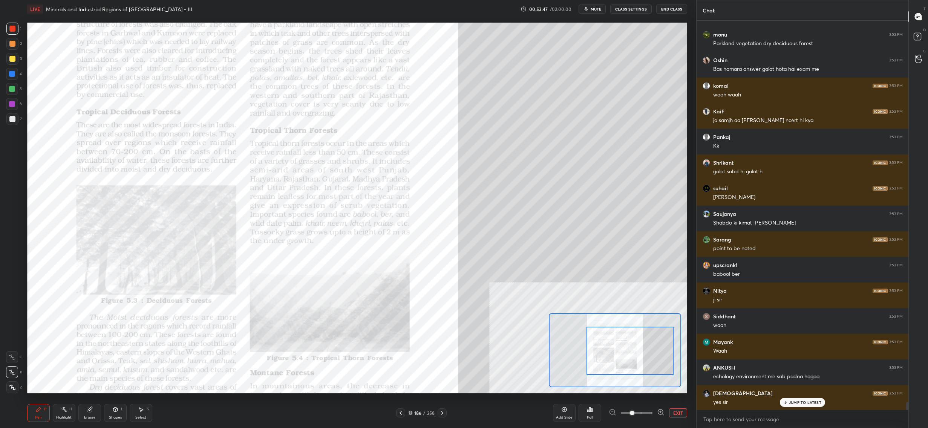
click at [13, 35] on div "1" at bounding box center [13, 30] width 15 height 15
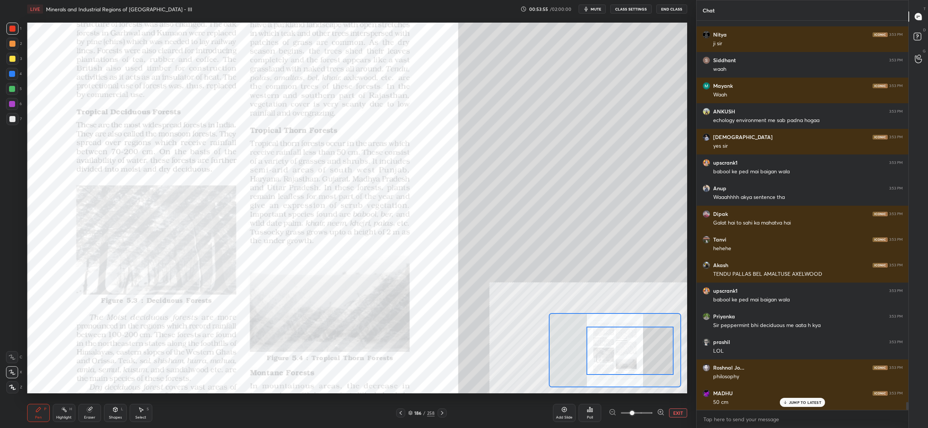
click at [17, 355] on div at bounding box center [12, 357] width 12 height 12
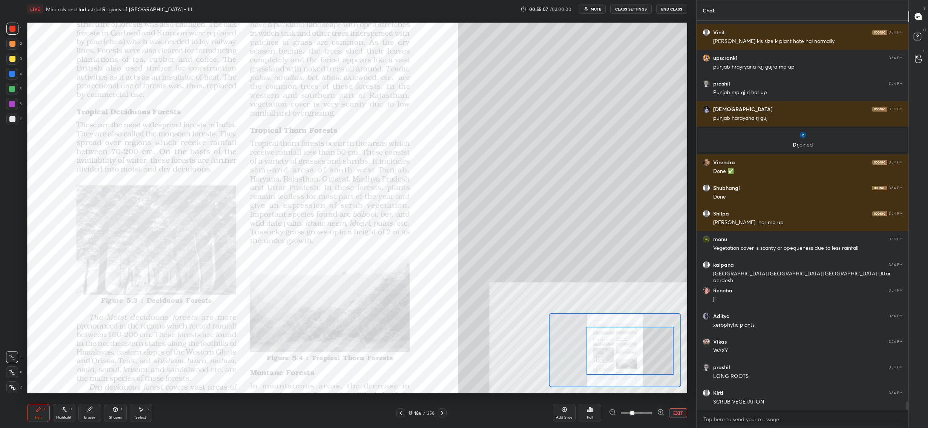
scroll to position [18014, 0]
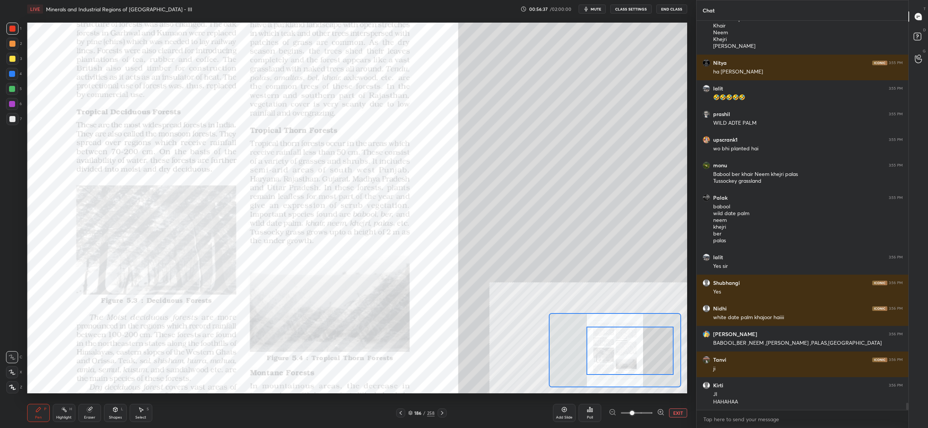
drag, startPoint x: 87, startPoint y: 409, endPoint x: 85, endPoint y: 413, distance: 3.9
click at [87, 410] on icon at bounding box center [90, 410] width 6 height 6
click at [15, 372] on icon at bounding box center [12, 373] width 6 height 6
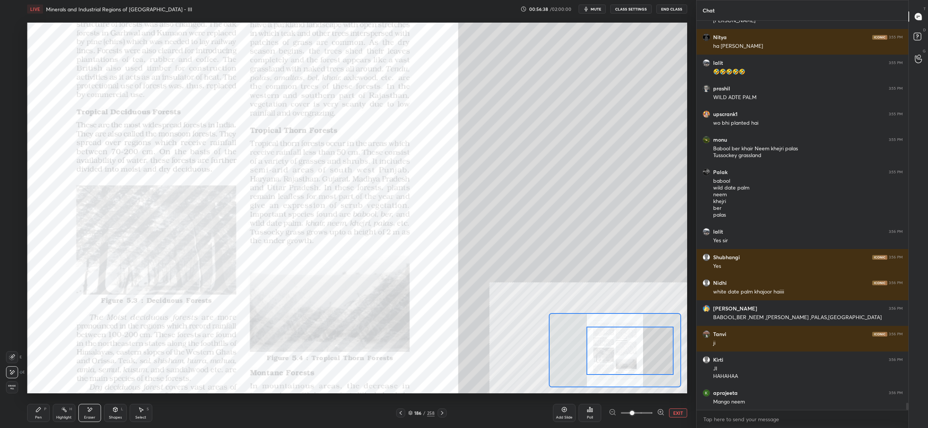
click at [13, 385] on span "Erase all" at bounding box center [11, 387] width 11 height 5
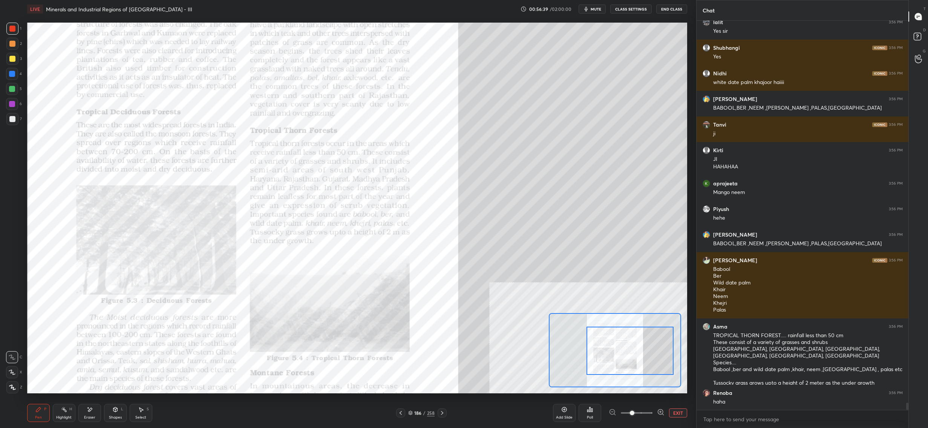
click at [35, 408] on div "Pen P" at bounding box center [38, 413] width 23 height 18
click at [14, 384] on div at bounding box center [12, 388] width 12 height 12
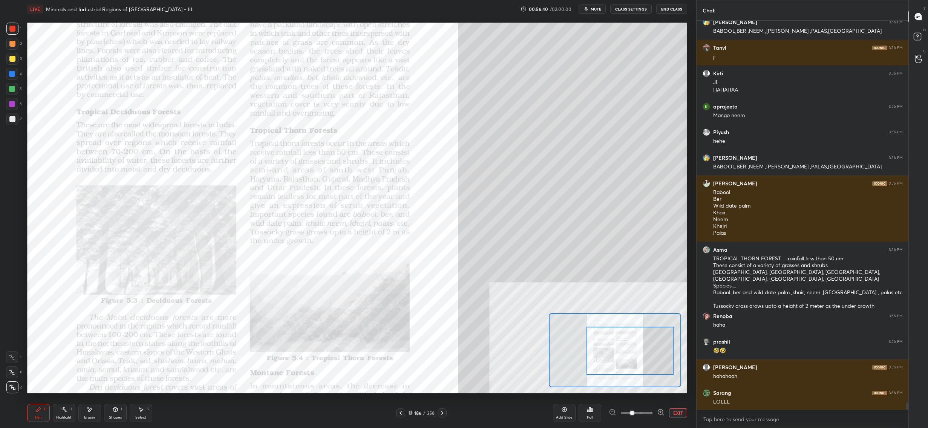
drag, startPoint x: 13, startPoint y: 376, endPoint x: 16, endPoint y: 367, distance: 9.4
click at [13, 375] on div at bounding box center [12, 373] width 12 height 12
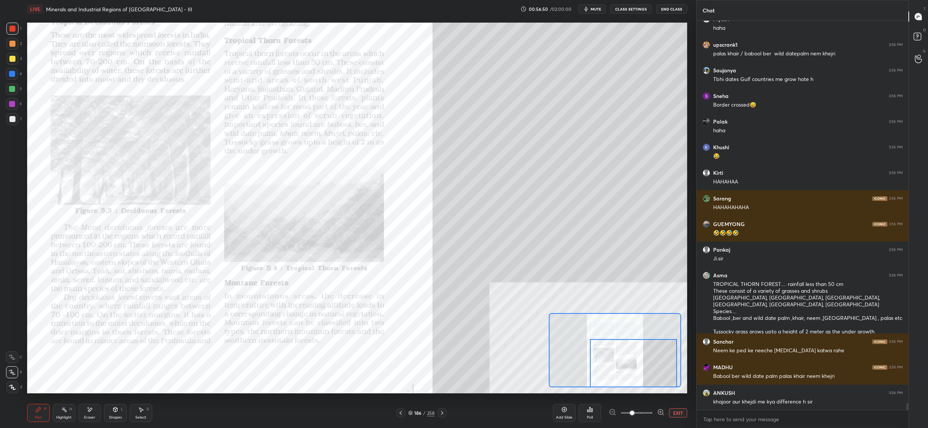
drag, startPoint x: 600, startPoint y: 354, endPoint x: 604, endPoint y: 372, distance: 18.1
click at [604, 372] on div at bounding box center [633, 363] width 87 height 49
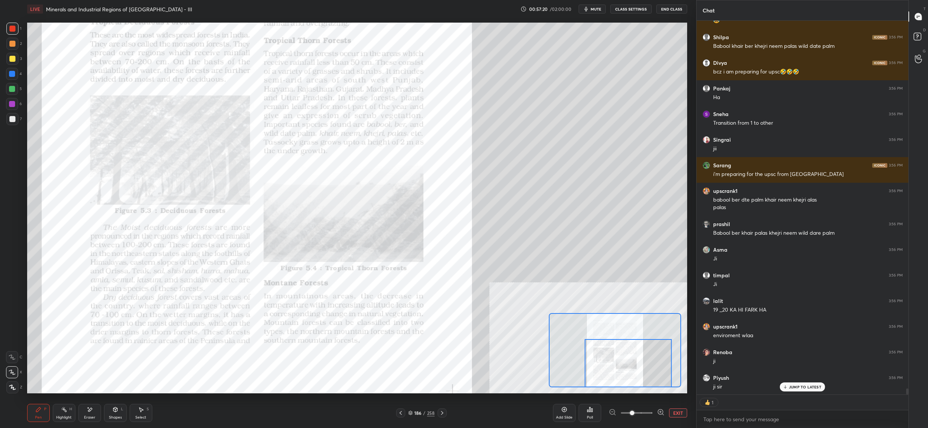
drag, startPoint x: 593, startPoint y: 362, endPoint x: 625, endPoint y: 362, distance: 32.1
click at [628, 361] on div at bounding box center [628, 363] width 87 height 49
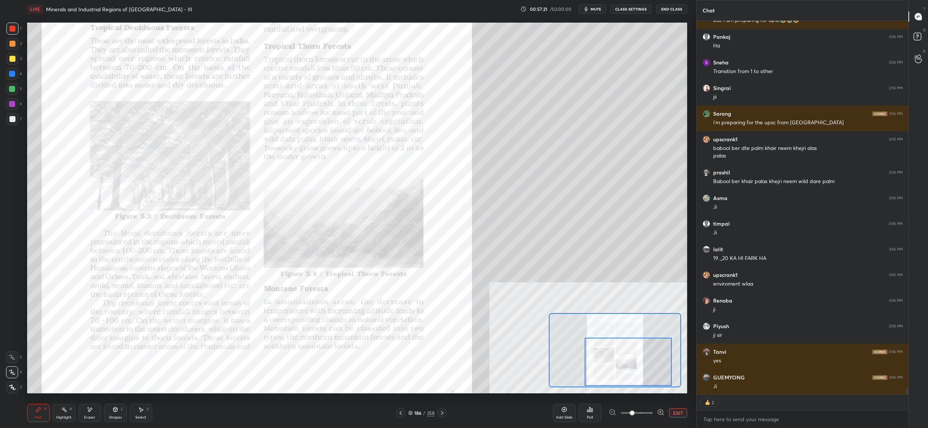
click at [413, 412] on div "186 / 258" at bounding box center [421, 413] width 26 height 7
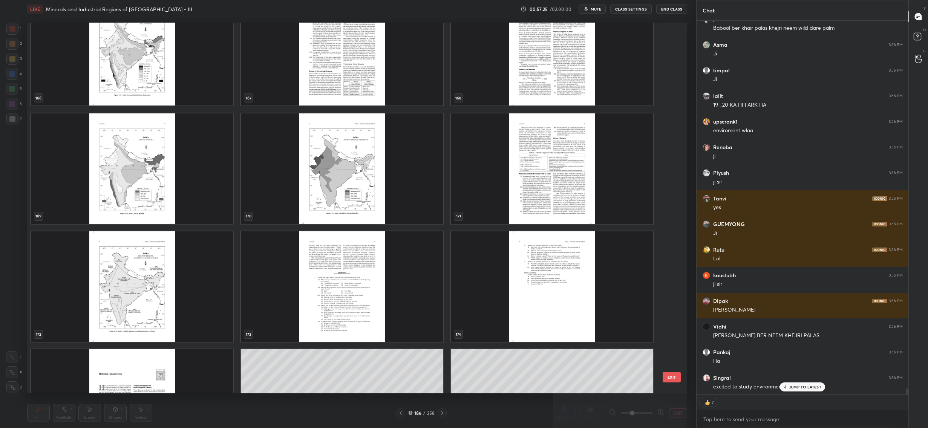
click at [217, 180] on img "grid" at bounding box center [132, 168] width 202 height 110
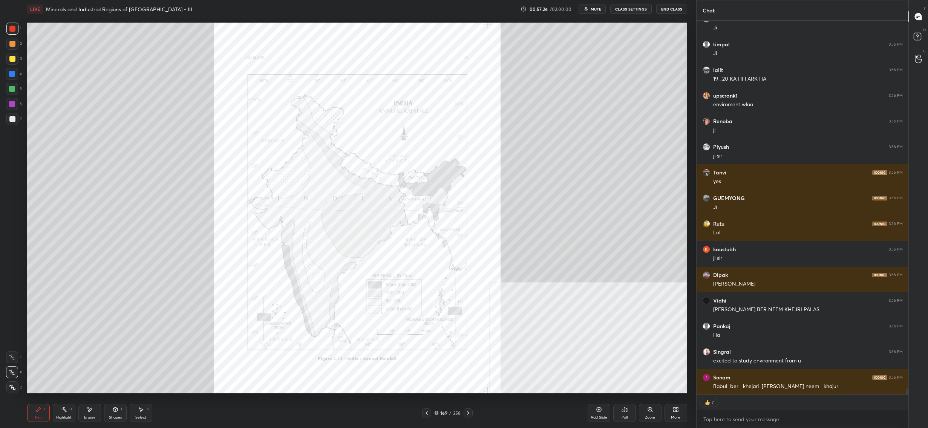
click at [216, 180] on img "grid" at bounding box center [132, 168] width 202 height 110
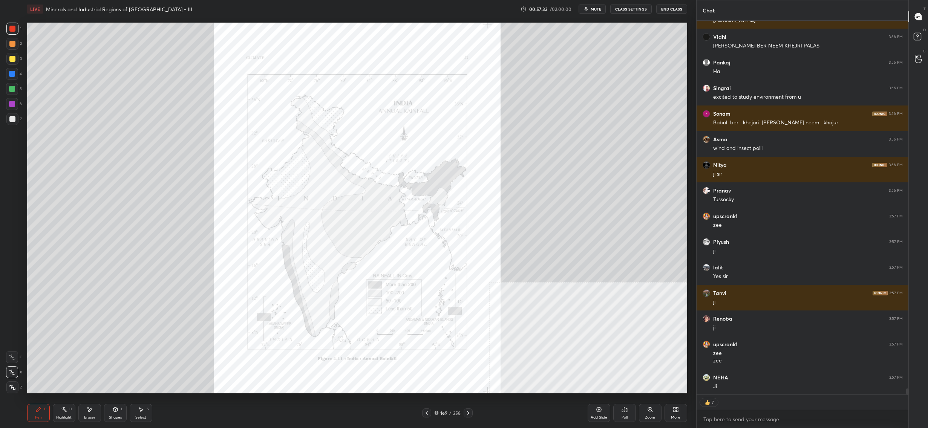
drag, startPoint x: 435, startPoint y: 412, endPoint x: 439, endPoint y: 408, distance: 5.6
click at [435, 412] on icon at bounding box center [436, 413] width 5 height 5
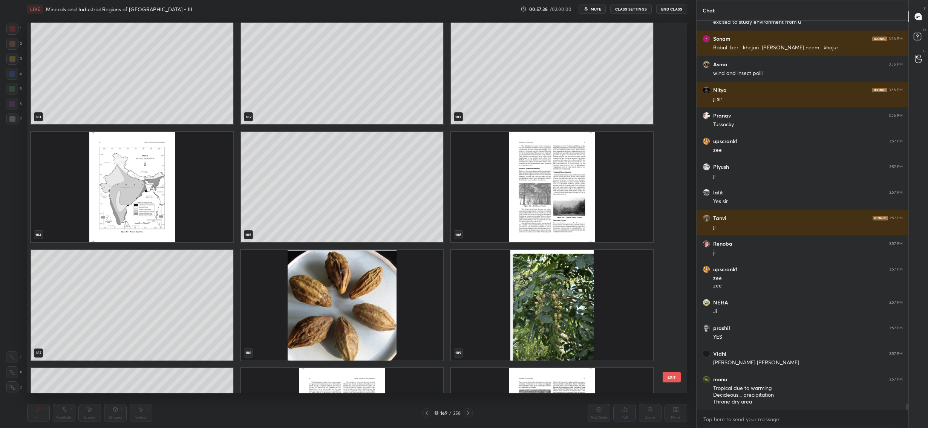
click at [540, 210] on img "grid" at bounding box center [552, 187] width 202 height 110
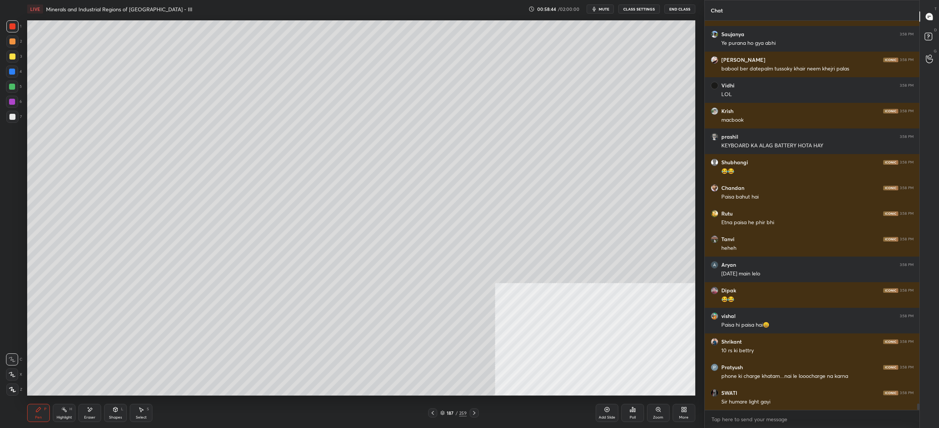
click at [12, 57] on div at bounding box center [12, 57] width 6 height 6
click at [12, 60] on div at bounding box center [12, 57] width 12 height 12
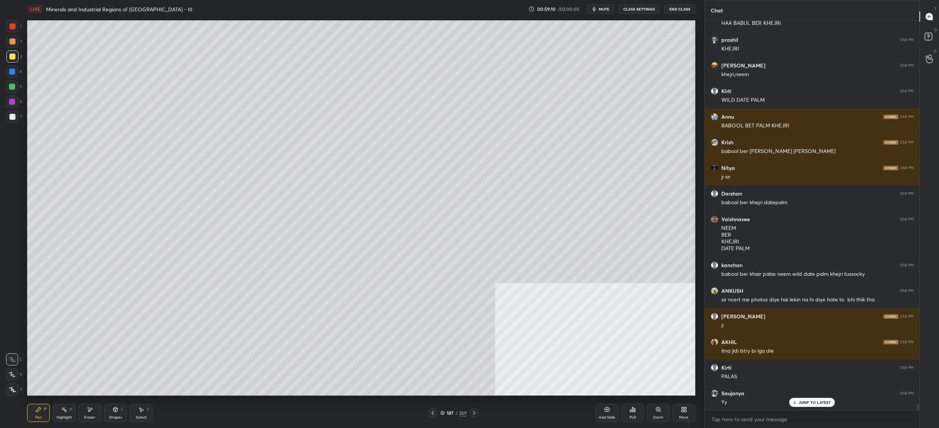
click at [12, 37] on div at bounding box center [12, 41] width 12 height 12
click at [15, 29] on div at bounding box center [12, 26] width 12 height 12
click at [14, 30] on div at bounding box center [12, 26] width 12 height 12
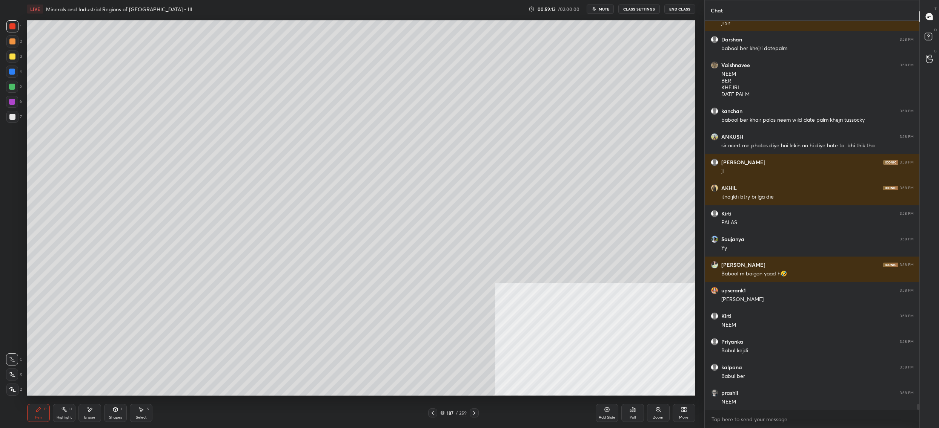
click at [13, 120] on div at bounding box center [12, 117] width 6 height 6
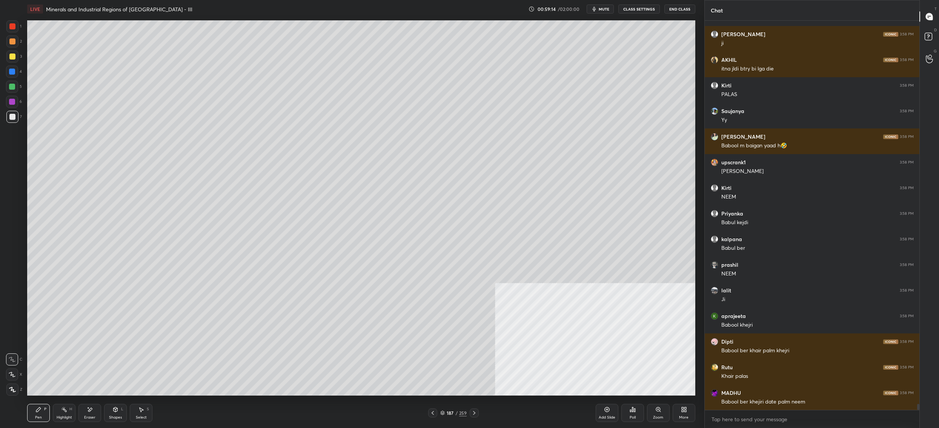
click at [18, 374] on div "X" at bounding box center [14, 375] width 16 height 12
click at [16, 375] on div at bounding box center [12, 375] width 12 height 12
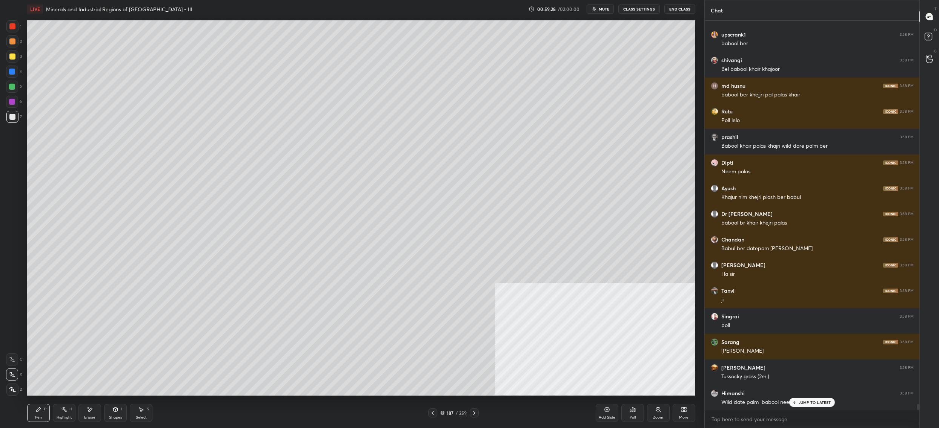
click at [14, 54] on div at bounding box center [12, 57] width 12 height 12
click at [12, 54] on div at bounding box center [12, 57] width 6 height 6
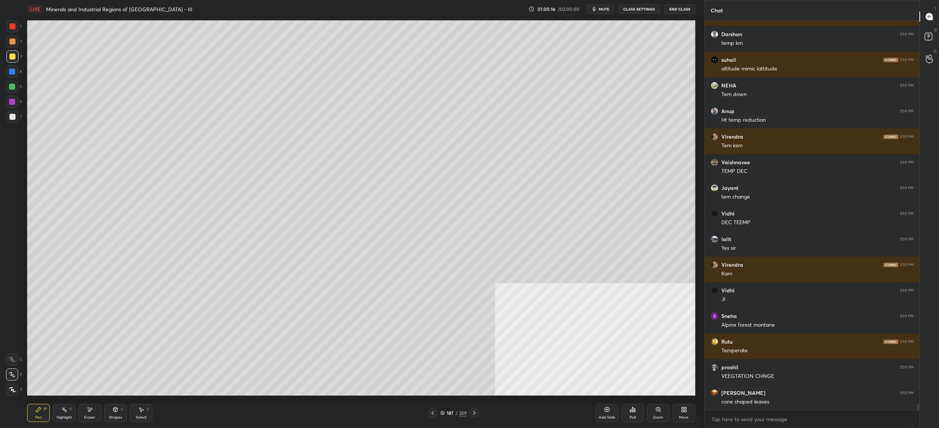
click at [18, 90] on div at bounding box center [12, 87] width 12 height 12
click at [17, 96] on div "6" at bounding box center [14, 102] width 16 height 12
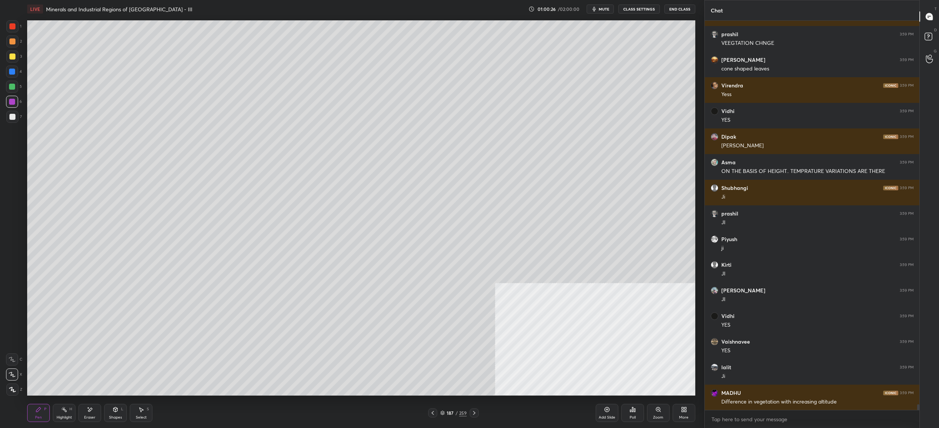
click at [12, 122] on div at bounding box center [12, 117] width 12 height 12
drag, startPoint x: 12, startPoint y: 122, endPoint x: 21, endPoint y: 120, distance: 9.6
click at [12, 122] on div at bounding box center [12, 117] width 12 height 12
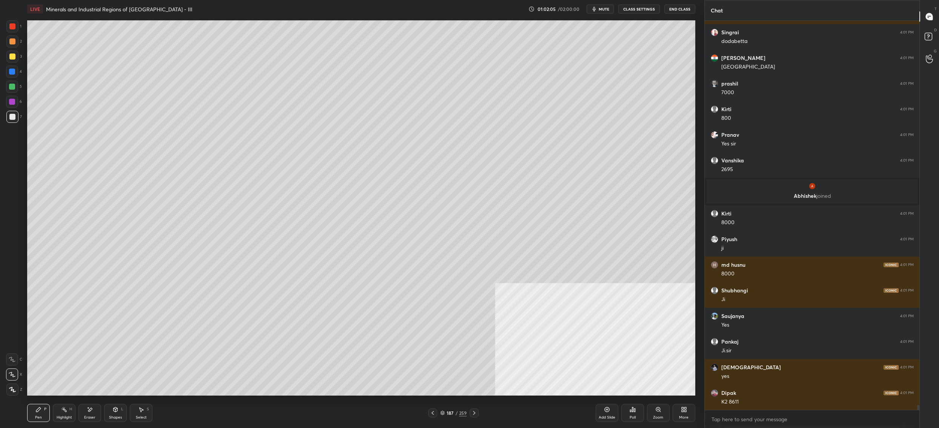
click at [451, 417] on div "187 / 259" at bounding box center [453, 413] width 51 height 9
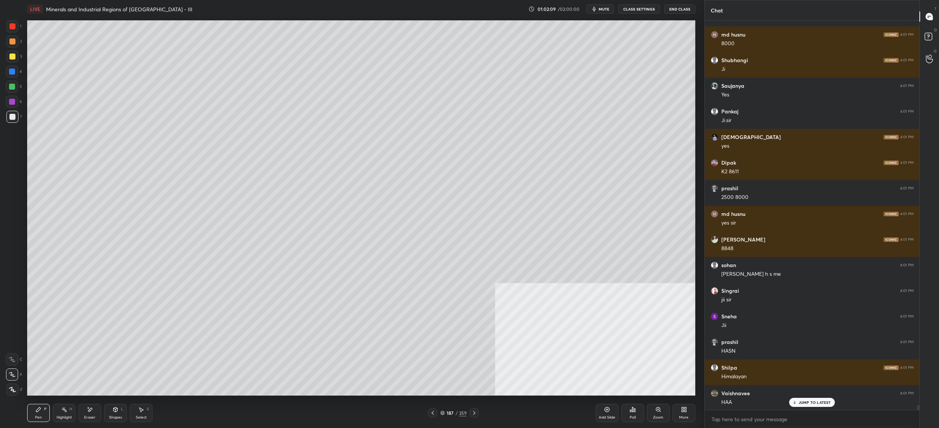
click at [447, 415] on div "187" at bounding box center [450, 413] width 8 height 5
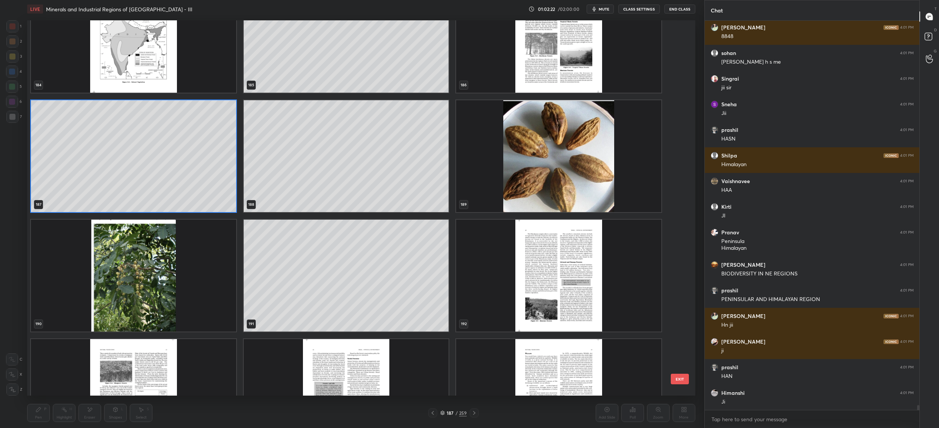
click at [558, 278] on img "grid" at bounding box center [558, 276] width 205 height 112
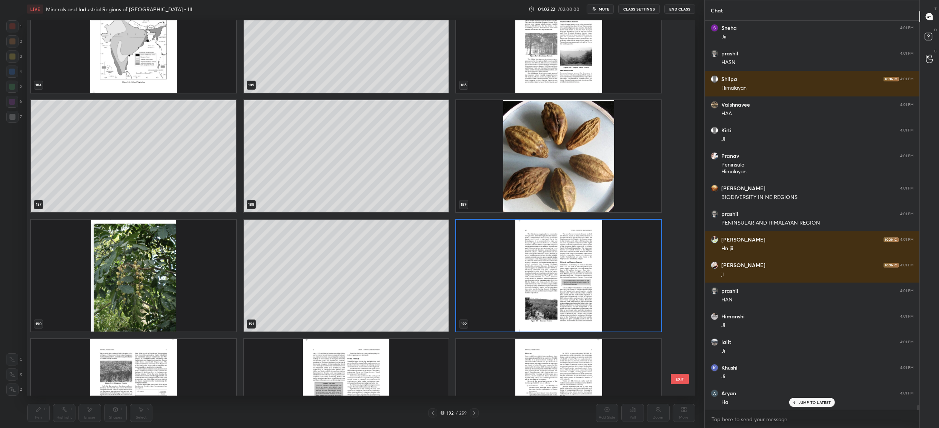
click at [558, 278] on img "grid" at bounding box center [558, 276] width 205 height 112
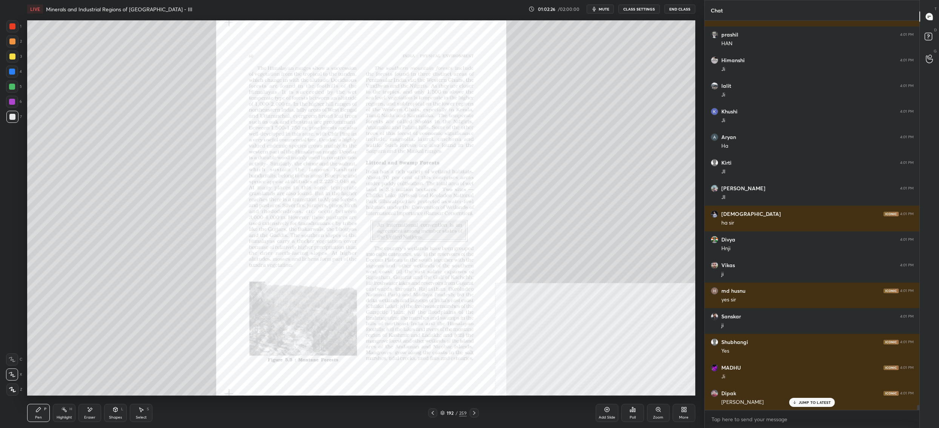
drag, startPoint x: 9, startPoint y: 29, endPoint x: 18, endPoint y: 27, distance: 9.2
click at [16, 28] on div at bounding box center [12, 26] width 12 height 12
click at [15, 28] on div at bounding box center [12, 26] width 6 height 6
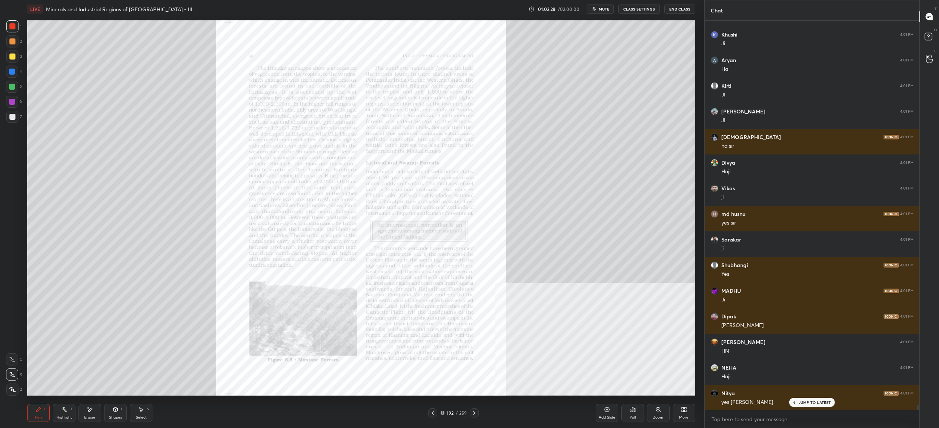
click at [431, 413] on icon at bounding box center [433, 413] width 6 height 6
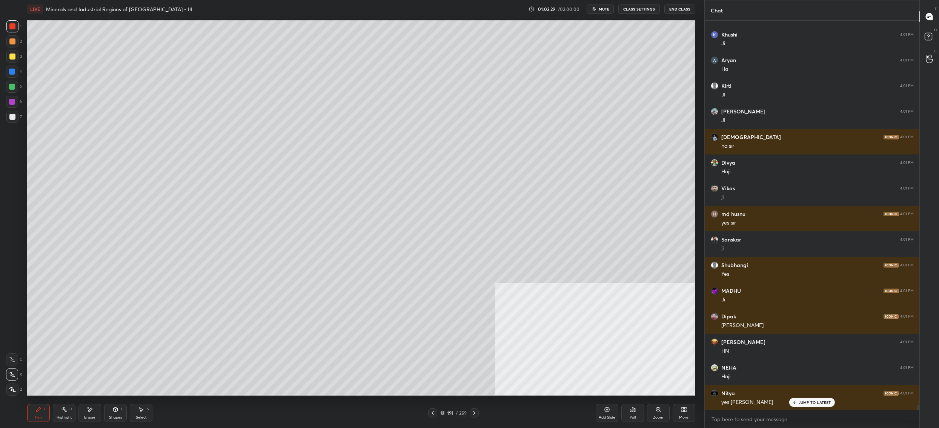
drag, startPoint x: 429, startPoint y: 413, endPoint x: 453, endPoint y: 416, distance: 24.2
click at [430, 413] on icon at bounding box center [433, 413] width 6 height 6
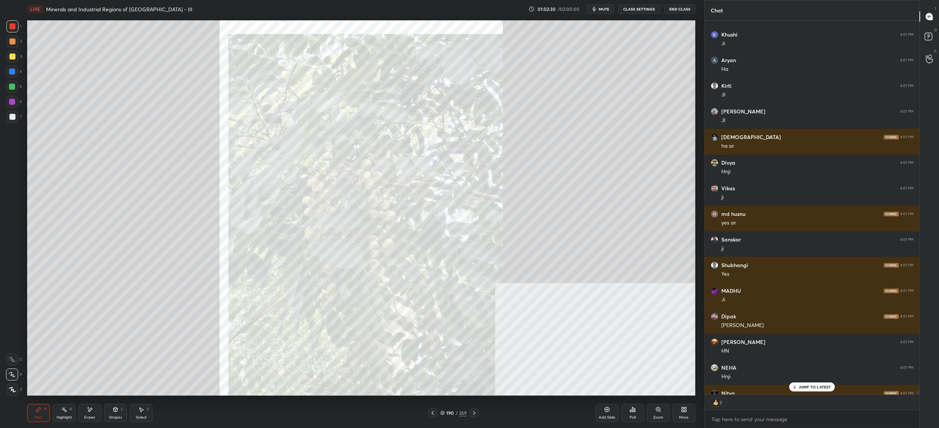
drag, startPoint x: 428, startPoint y: 414, endPoint x: 433, endPoint y: 414, distance: 4.9
click at [429, 414] on div at bounding box center [432, 413] width 9 height 9
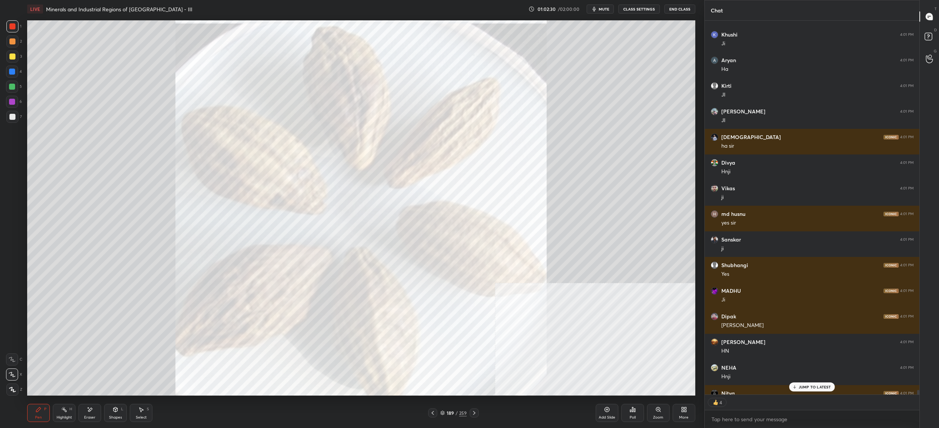
drag, startPoint x: 426, startPoint y: 413, endPoint x: 433, endPoint y: 413, distance: 7.6
click at [427, 413] on div "189 / 259" at bounding box center [453, 413] width 284 height 9
click at [430, 415] on icon at bounding box center [433, 413] width 6 height 6
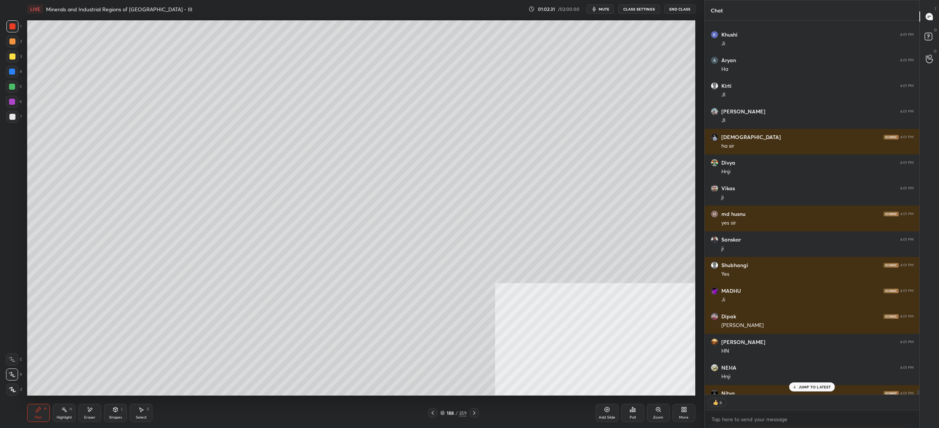
click at [431, 414] on icon at bounding box center [433, 413] width 6 height 6
click at [432, 413] on icon at bounding box center [433, 413] width 6 height 6
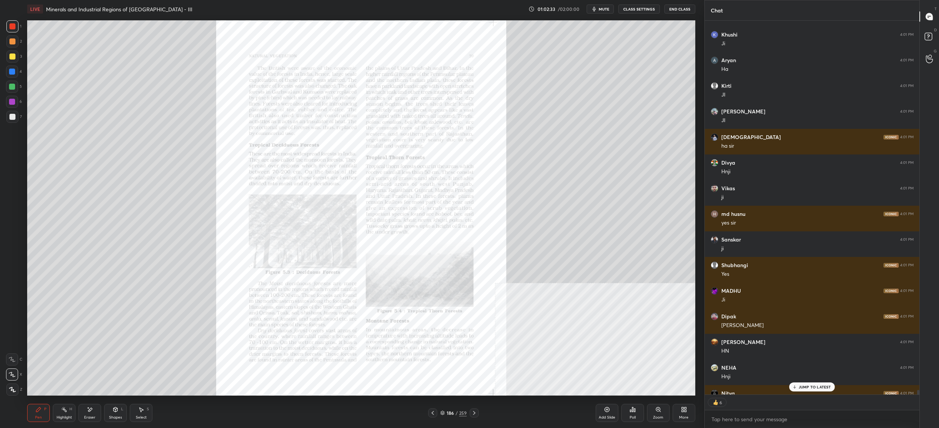
click at [650, 416] on div "Zoom" at bounding box center [658, 413] width 23 height 18
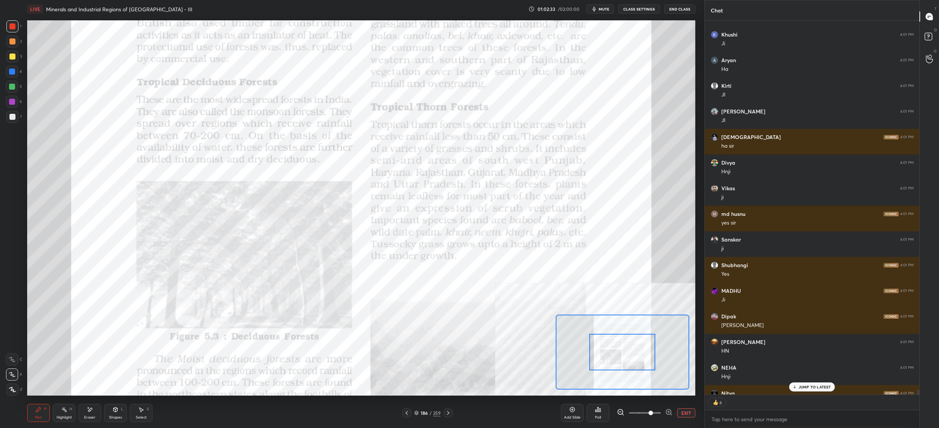
drag, startPoint x: 624, startPoint y: 341, endPoint x: 632, endPoint y: 345, distance: 9.1
click at [630, 350] on div at bounding box center [622, 352] width 66 height 37
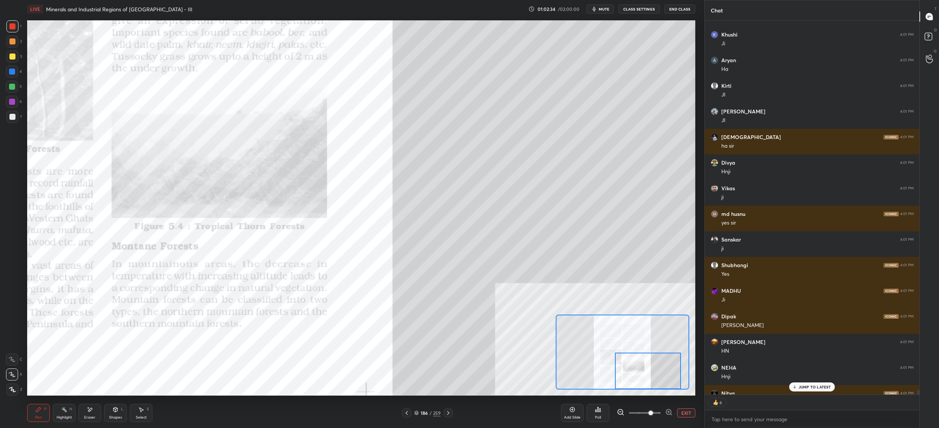
click at [654, 391] on div "Setting up your live class Poll for secs No correct answer Start poll" at bounding box center [361, 208] width 668 height 376
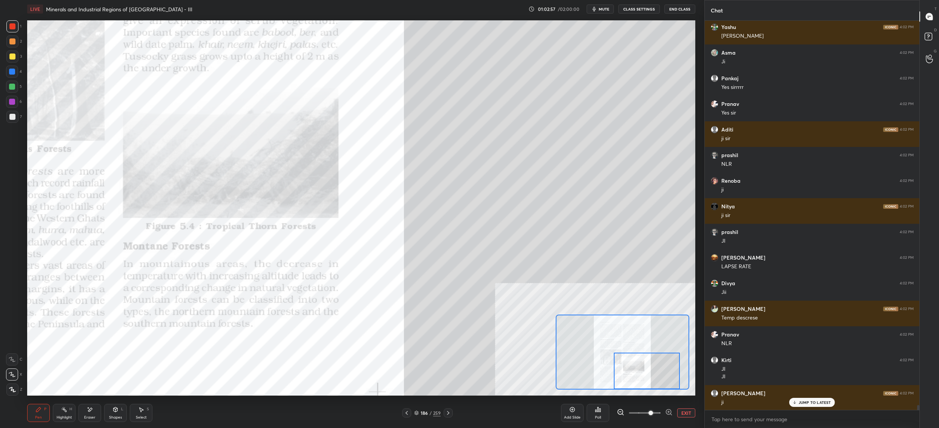
click at [418, 411] on div "186 / 259" at bounding box center [427, 413] width 26 height 7
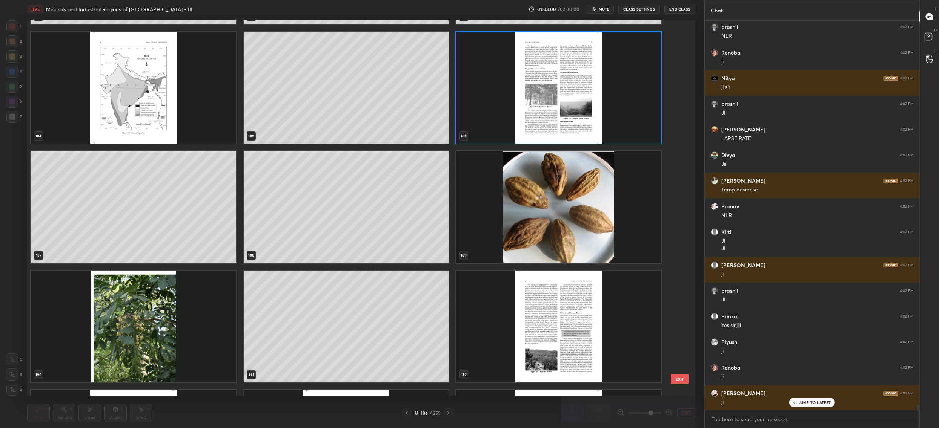
click at [606, 293] on img "grid" at bounding box center [558, 327] width 205 height 112
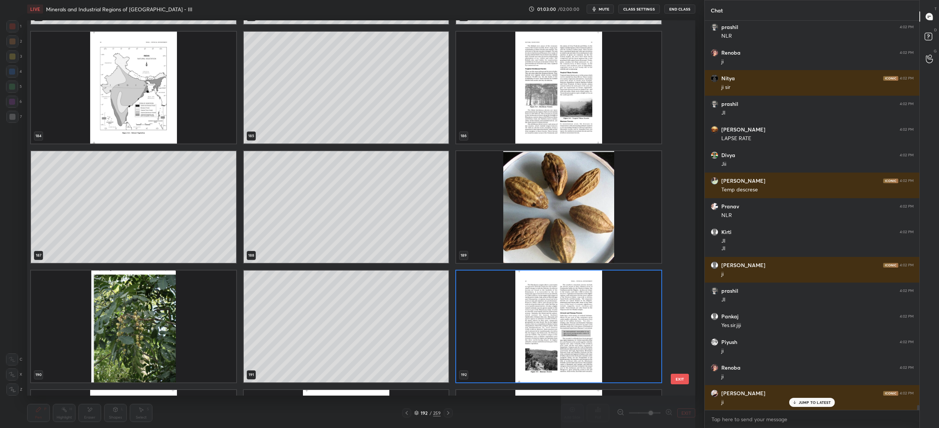
click at [606, 293] on img "grid" at bounding box center [558, 327] width 205 height 112
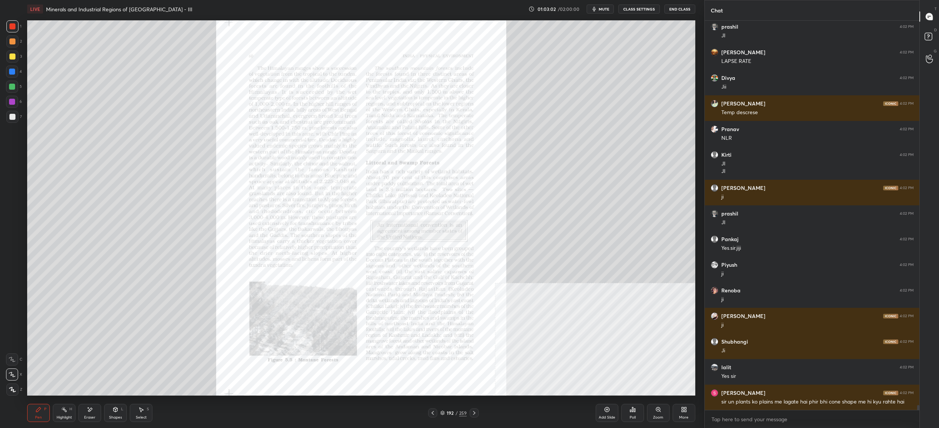
click at [654, 410] on div "Zoom" at bounding box center [658, 413] width 23 height 18
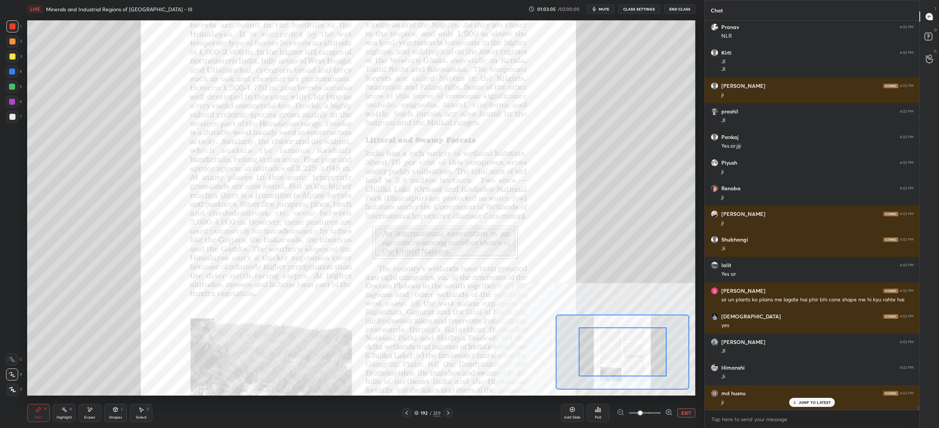
drag, startPoint x: 635, startPoint y: 343, endPoint x: 638, endPoint y: 330, distance: 13.1
click at [636, 328] on div at bounding box center [622, 352] width 88 height 49
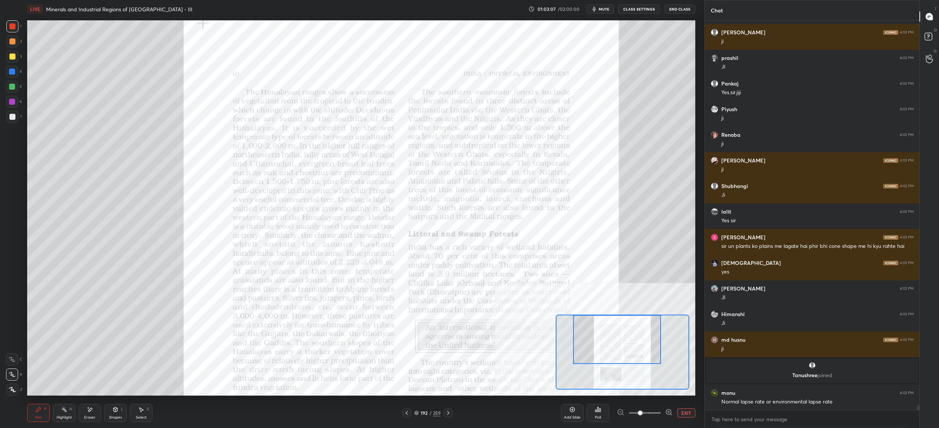
drag, startPoint x: 636, startPoint y: 357, endPoint x: 633, endPoint y: 338, distance: 18.8
click at [633, 338] on div at bounding box center [617, 339] width 88 height 49
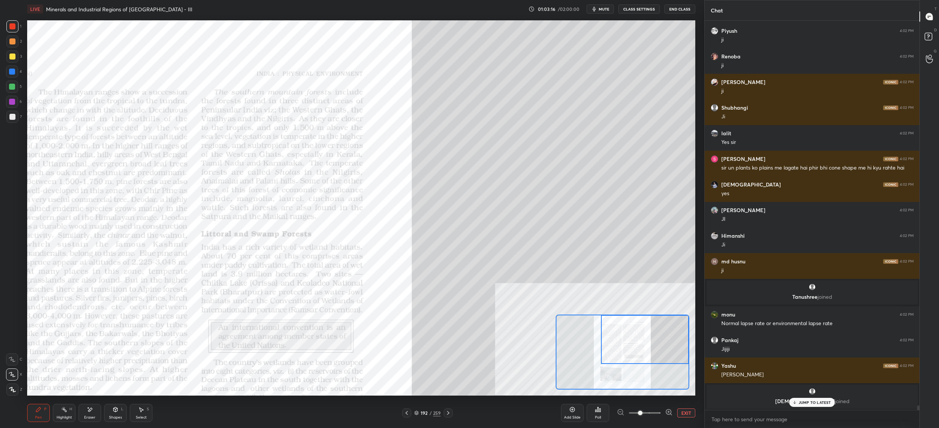
drag, startPoint x: 646, startPoint y: 363, endPoint x: 711, endPoint y: 289, distance: 98.1
click at [681, 350] on div at bounding box center [645, 339] width 88 height 49
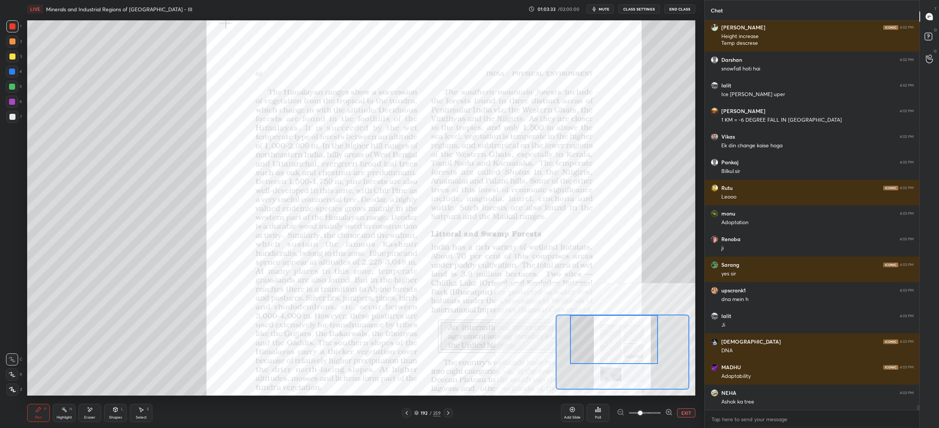
click at [576, 310] on div "Setting up your live class Poll for secs No correct answer Start poll" at bounding box center [361, 208] width 668 height 376
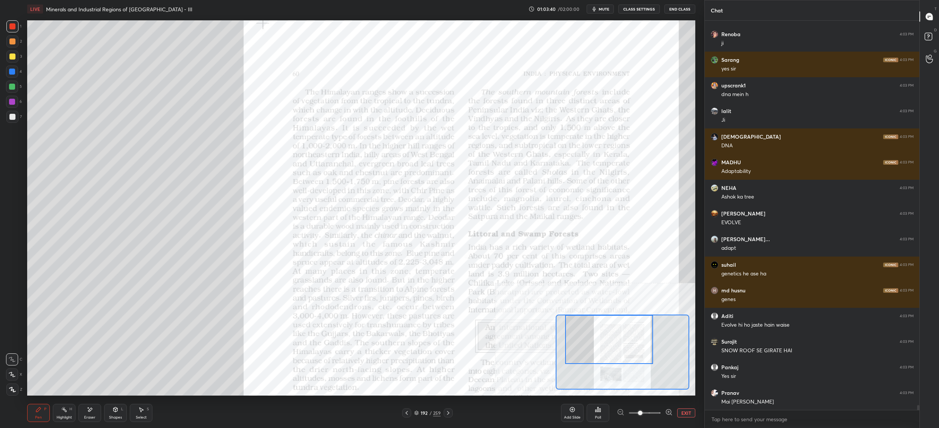
click at [12, 54] on div at bounding box center [12, 57] width 12 height 12
click at [15, 53] on div at bounding box center [12, 57] width 12 height 12
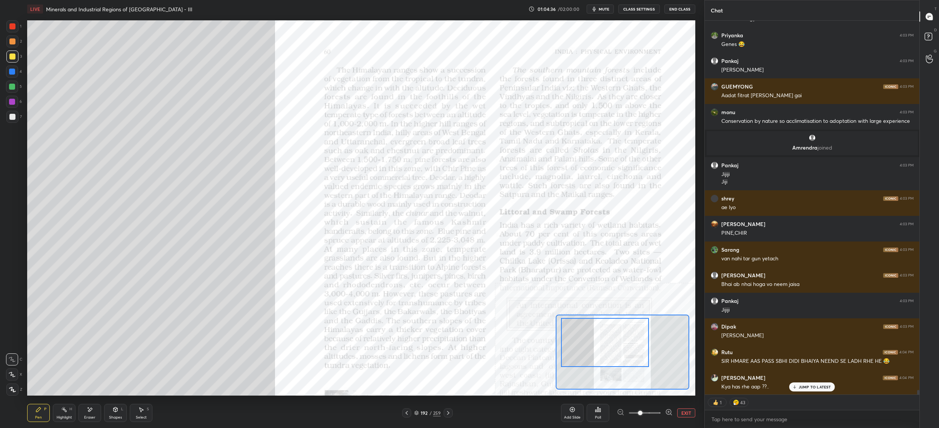
drag, startPoint x: 594, startPoint y: 341, endPoint x: 591, endPoint y: 344, distance: 4.3
click at [591, 345] on div at bounding box center [605, 342] width 88 height 49
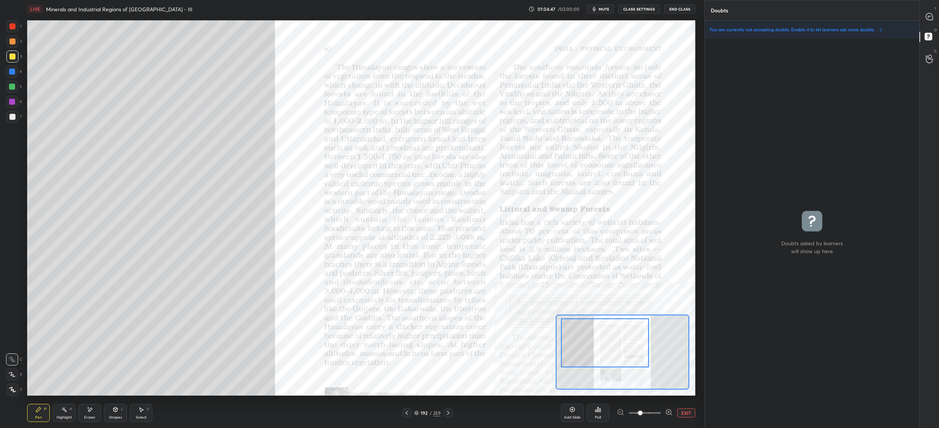
click at [17, 27] on div at bounding box center [12, 26] width 12 height 12
click at [925, 12] on div at bounding box center [929, 17] width 15 height 14
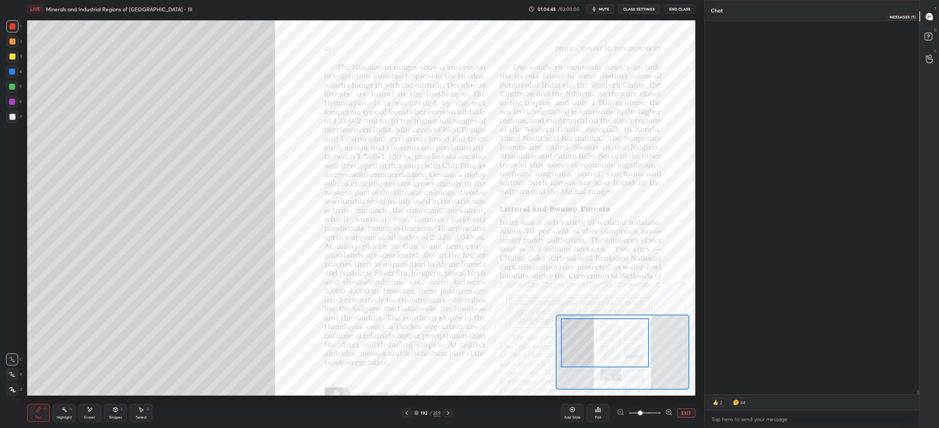
click at [925, 16] on icon at bounding box center [928, 16] width 7 height 7
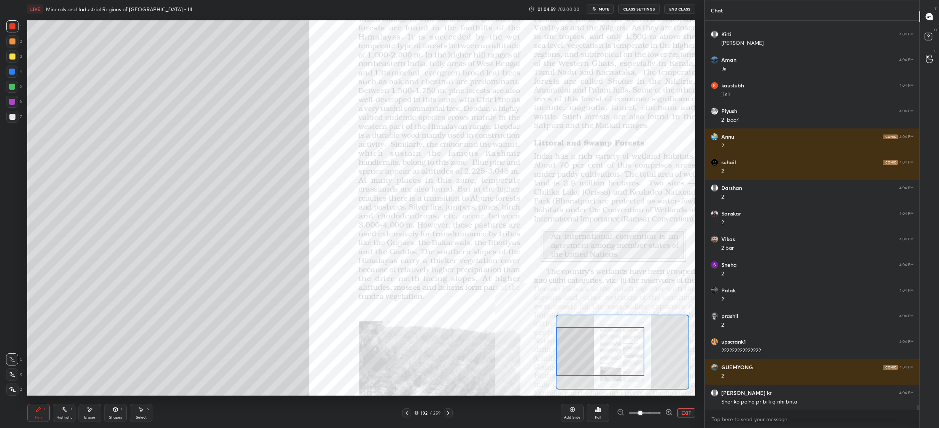
drag, startPoint x: 623, startPoint y: 350, endPoint x: 613, endPoint y: 359, distance: 13.6
click at [614, 358] on div at bounding box center [600, 351] width 88 height 49
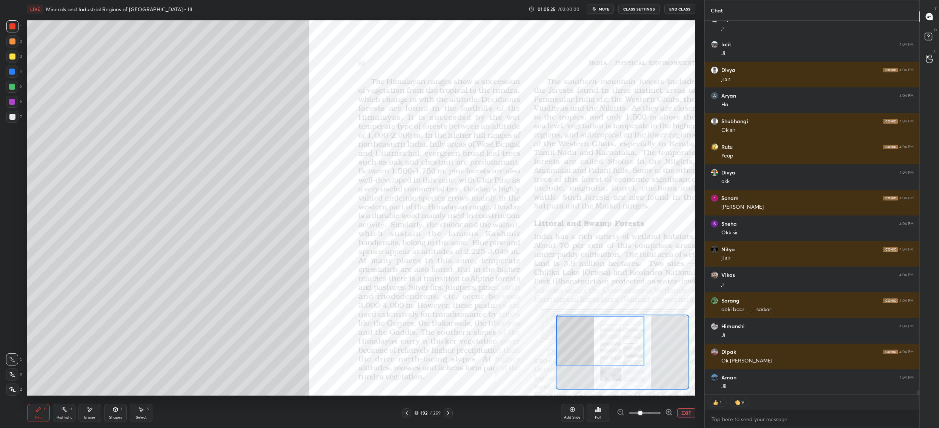
drag, startPoint x: 623, startPoint y: 347, endPoint x: 613, endPoint y: 339, distance: 12.3
click at [614, 339] on div at bounding box center [600, 341] width 88 height 49
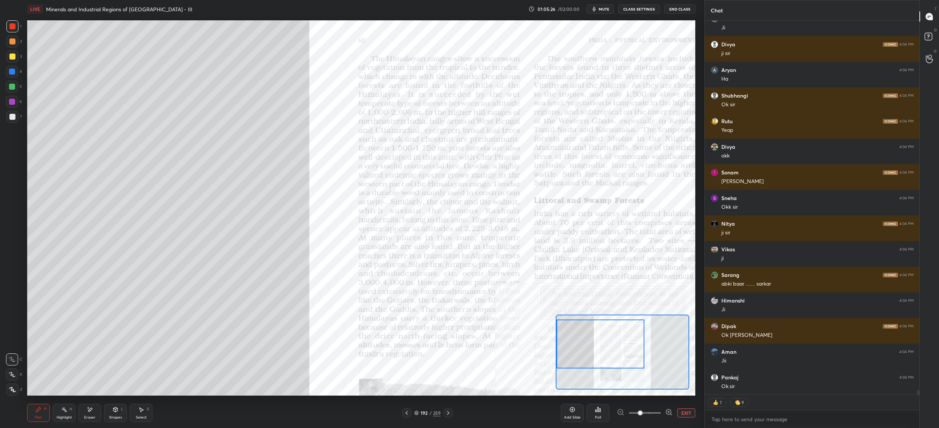
drag, startPoint x: 618, startPoint y: 337, endPoint x: 608, endPoint y: 336, distance: 9.9
click at [609, 337] on div at bounding box center [600, 344] width 88 height 49
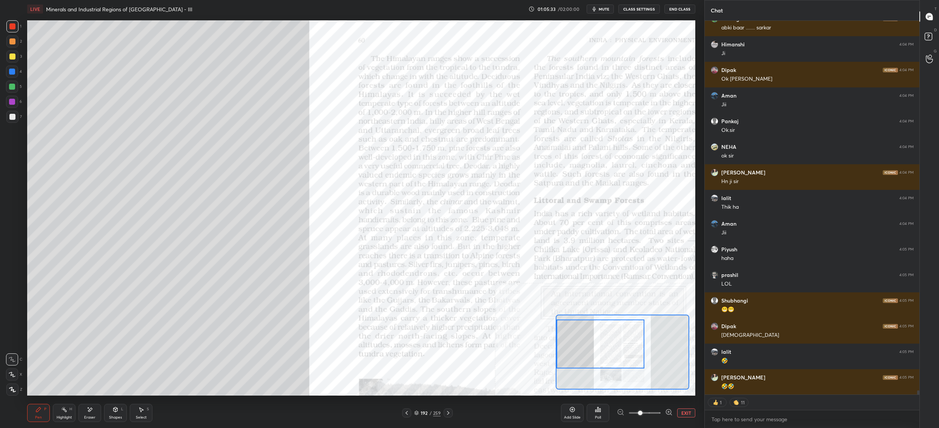
click at [116, 410] on icon at bounding box center [116, 409] width 4 height 1
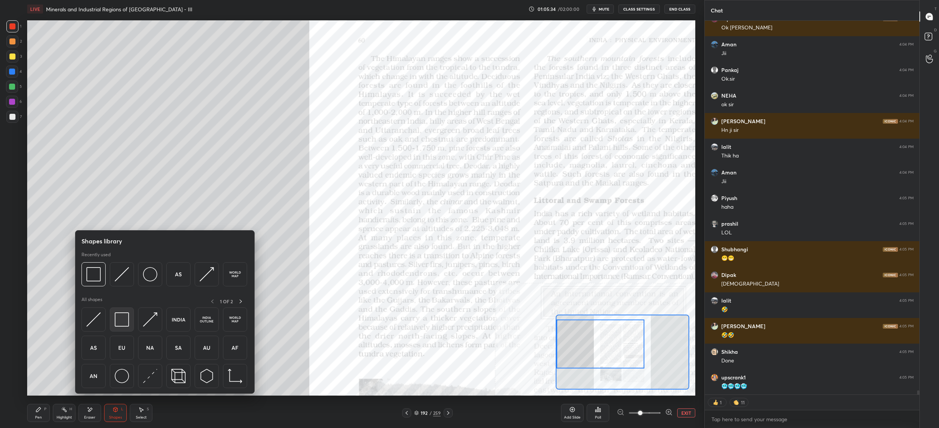
click at [120, 316] on img at bounding box center [122, 320] width 14 height 14
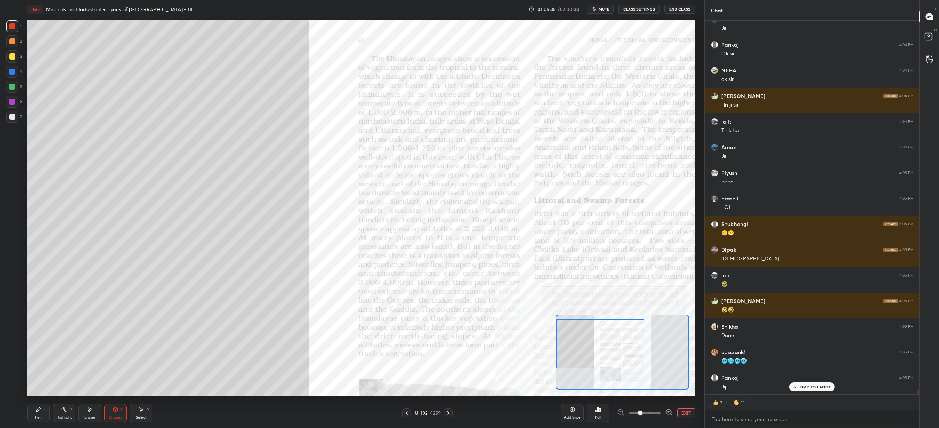
click at [115, 410] on icon at bounding box center [116, 410] width 4 height 5
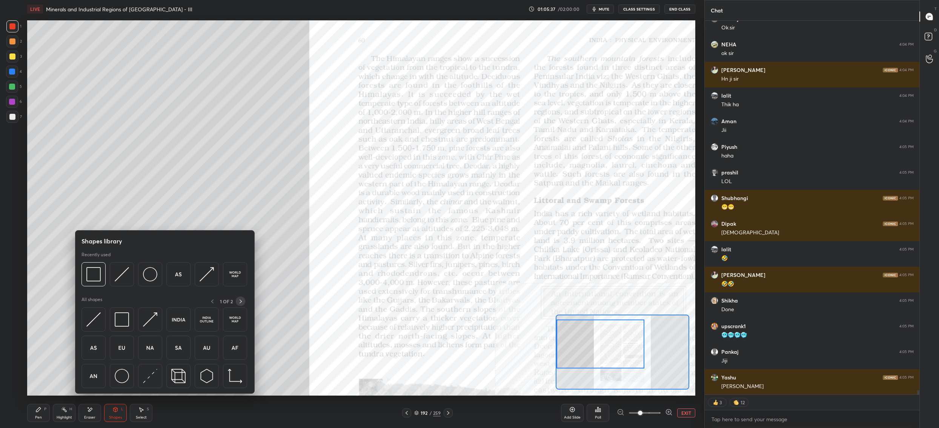
click at [245, 301] on div at bounding box center [240, 301] width 9 height 9
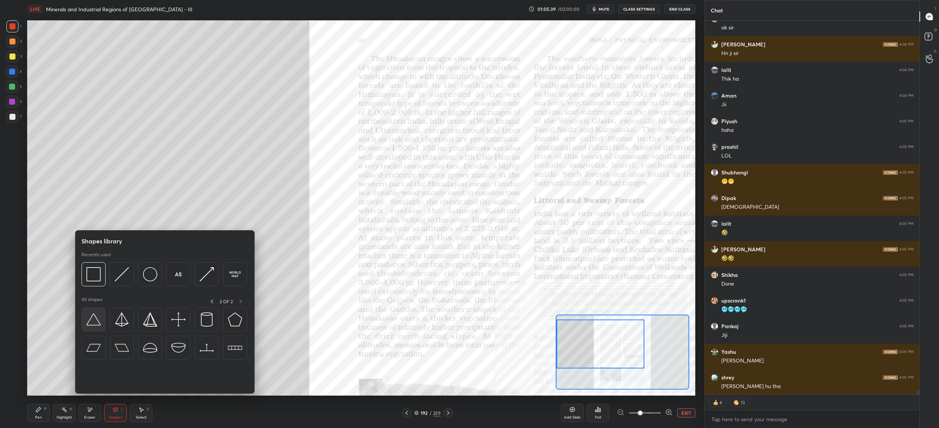
click at [101, 321] on div at bounding box center [93, 320] width 24 height 24
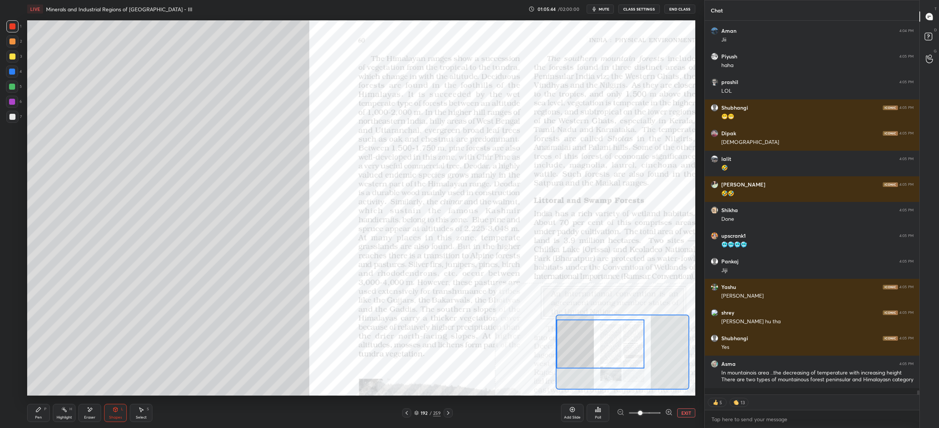
click at [47, 408] on div "Pen P" at bounding box center [38, 413] width 23 height 18
drag, startPoint x: 12, startPoint y: 81, endPoint x: 16, endPoint y: 81, distance: 3.8
click at [13, 79] on div "1 2 3 4 5 6 7" at bounding box center [14, 73] width 16 height 106
click at [16, 83] on div at bounding box center [12, 87] width 12 height 12
click at [15, 86] on div at bounding box center [12, 87] width 12 height 12
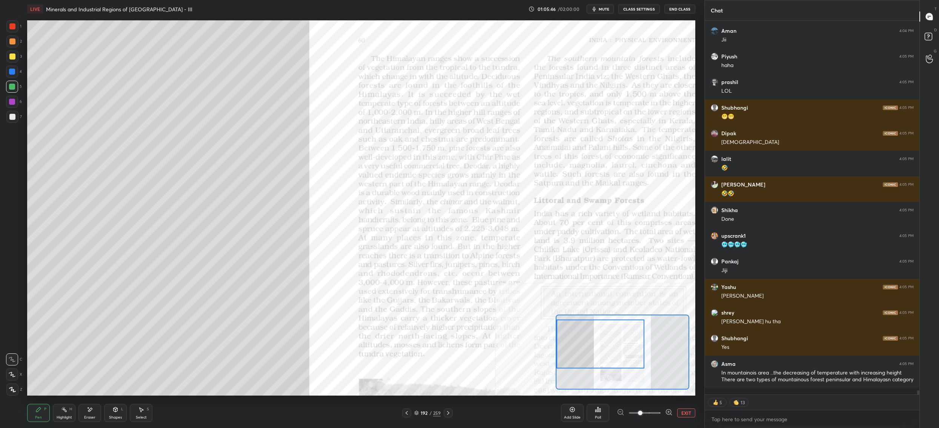
click at [16, 102] on div at bounding box center [12, 102] width 12 height 12
click at [15, 104] on div at bounding box center [12, 102] width 12 height 12
click at [15, 114] on div at bounding box center [12, 117] width 6 height 6
drag, startPoint x: 14, startPoint y: 115, endPoint x: 17, endPoint y: 111, distance: 5.4
click at [14, 115] on div at bounding box center [12, 117] width 6 height 6
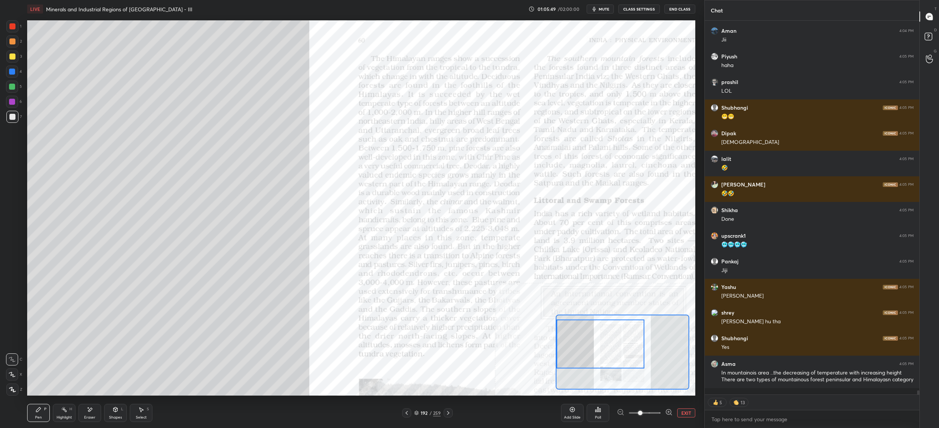
click at [12, 21] on div at bounding box center [12, 26] width 12 height 12
click at [8, 26] on div at bounding box center [12, 26] width 12 height 12
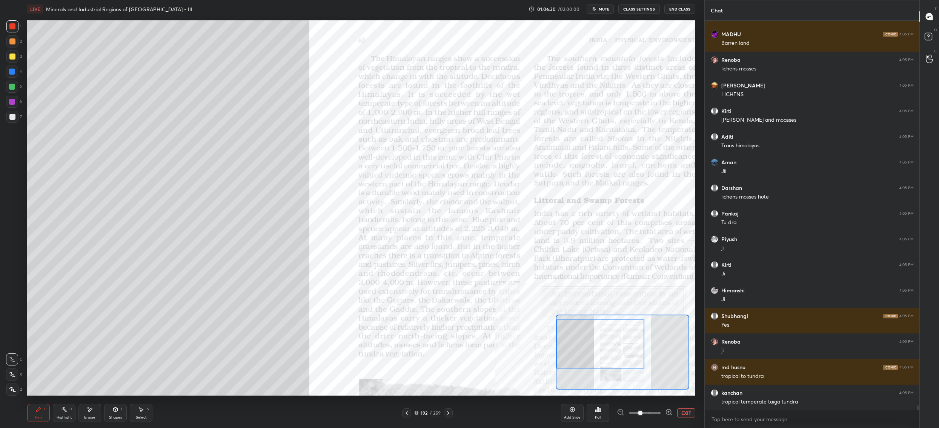
click at [14, 84] on div at bounding box center [12, 87] width 6 height 6
drag, startPoint x: 11, startPoint y: 84, endPoint x: 23, endPoint y: 100, distance: 19.4
click at [11, 84] on div at bounding box center [12, 87] width 6 height 6
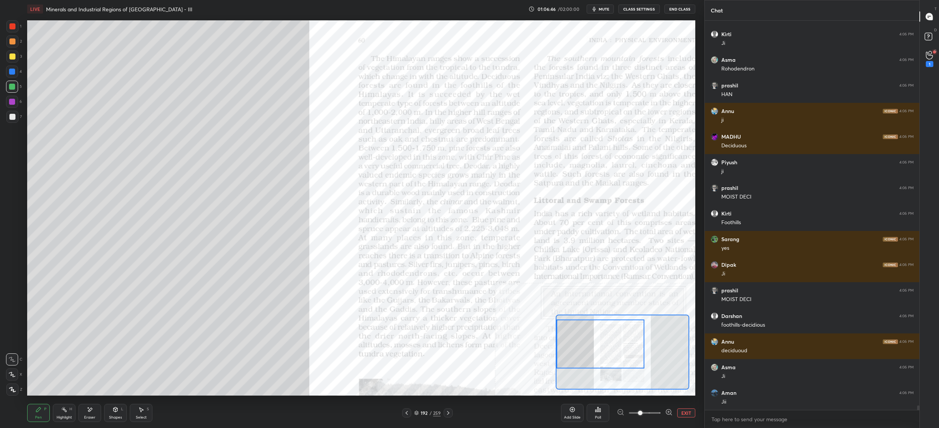
click at [16, 72] on div at bounding box center [12, 72] width 12 height 12
drag, startPoint x: 15, startPoint y: 72, endPoint x: 24, endPoint y: 110, distance: 39.5
click at [15, 72] on div at bounding box center [12, 72] width 12 height 12
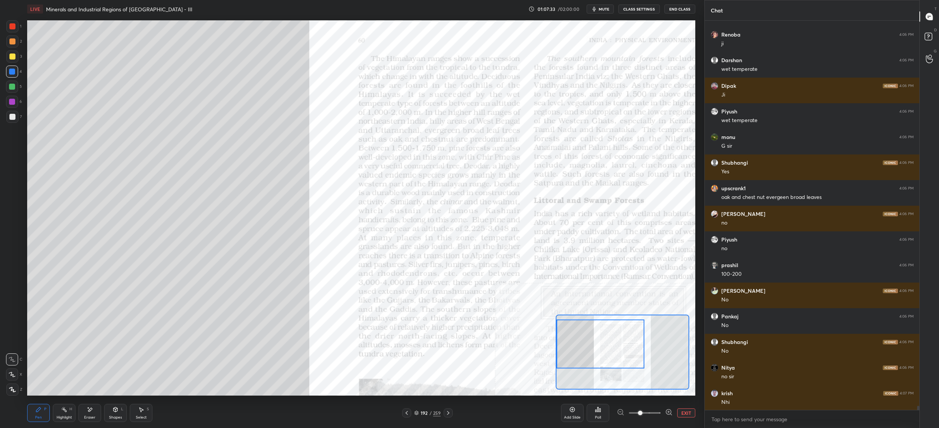
scroll to position [35160, 0]
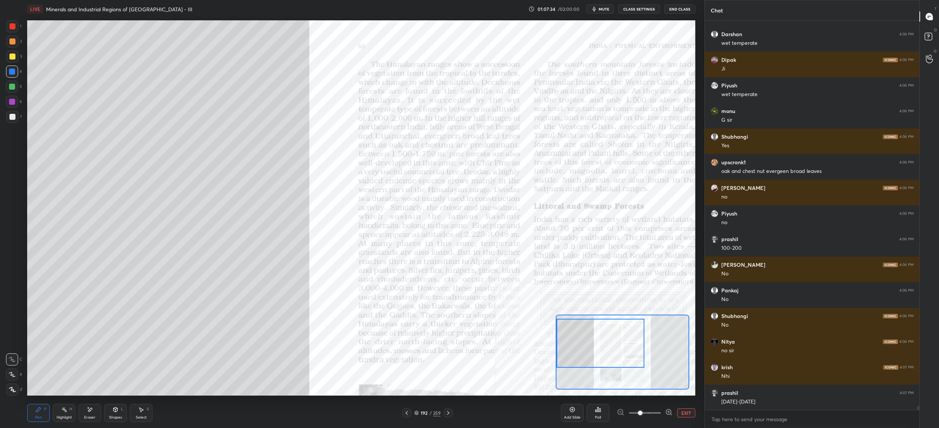
drag, startPoint x: 614, startPoint y: 334, endPoint x: 598, endPoint y: 330, distance: 16.9
click at [598, 330] on div at bounding box center [600, 343] width 88 height 49
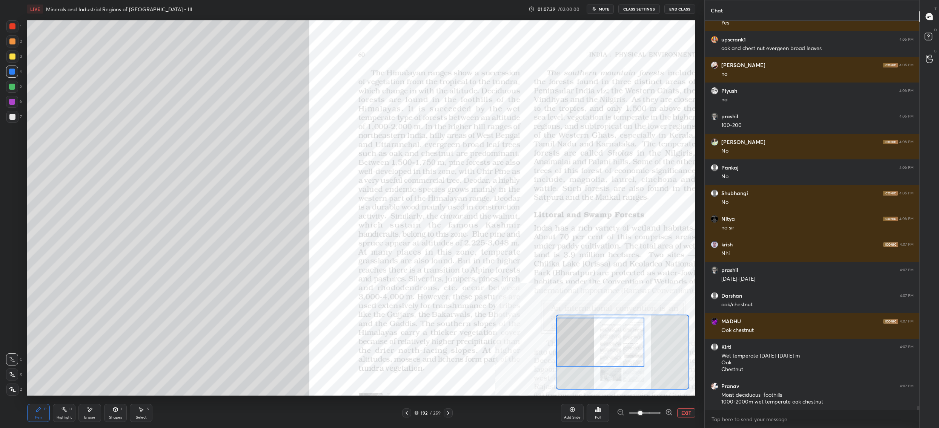
scroll to position [35309, 0]
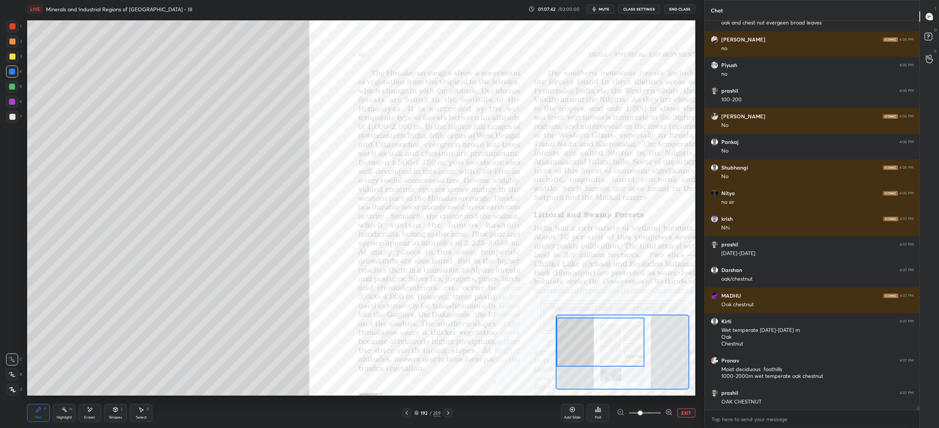
click at [11, 91] on div at bounding box center [12, 87] width 12 height 12
click at [15, 89] on div at bounding box center [12, 87] width 12 height 12
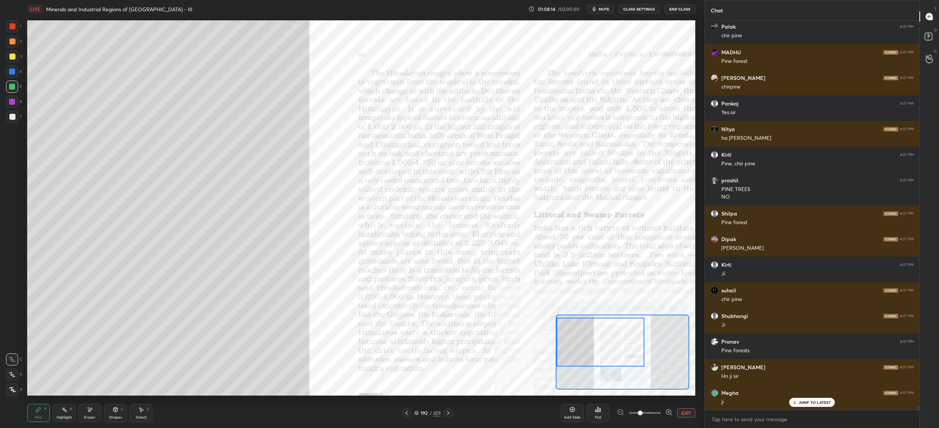
scroll to position [35854, 0]
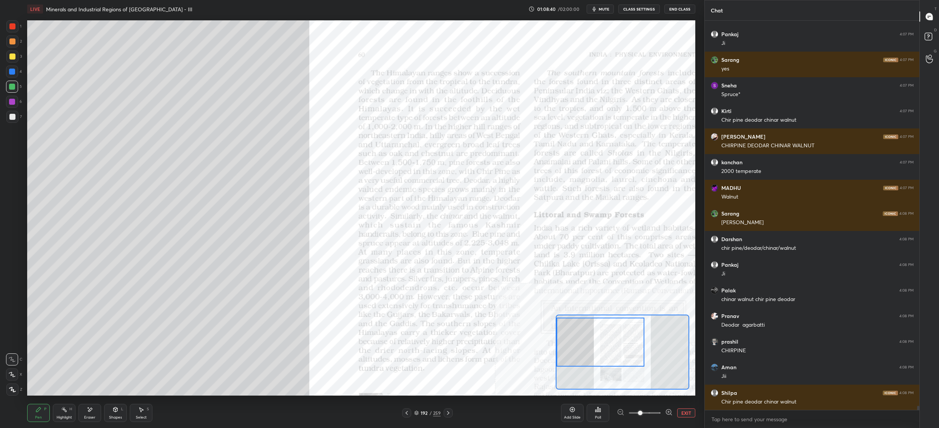
click at [15, 55] on div at bounding box center [12, 57] width 6 height 6
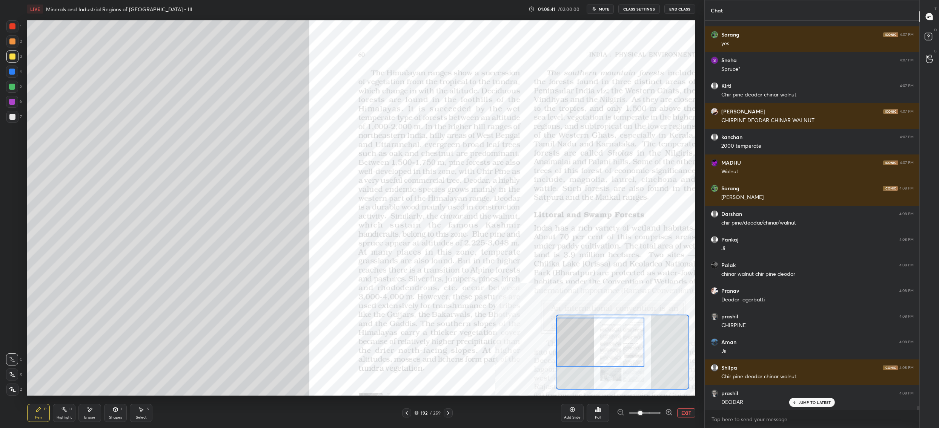
click at [15, 61] on div at bounding box center [12, 57] width 12 height 12
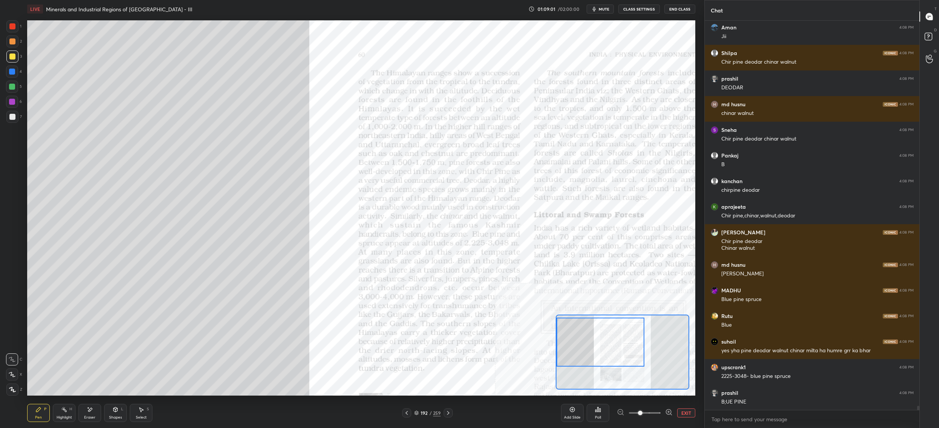
click at [18, 87] on div at bounding box center [12, 87] width 12 height 12
click at [17, 84] on div at bounding box center [12, 87] width 12 height 12
click at [18, 73] on div at bounding box center [12, 72] width 12 height 12
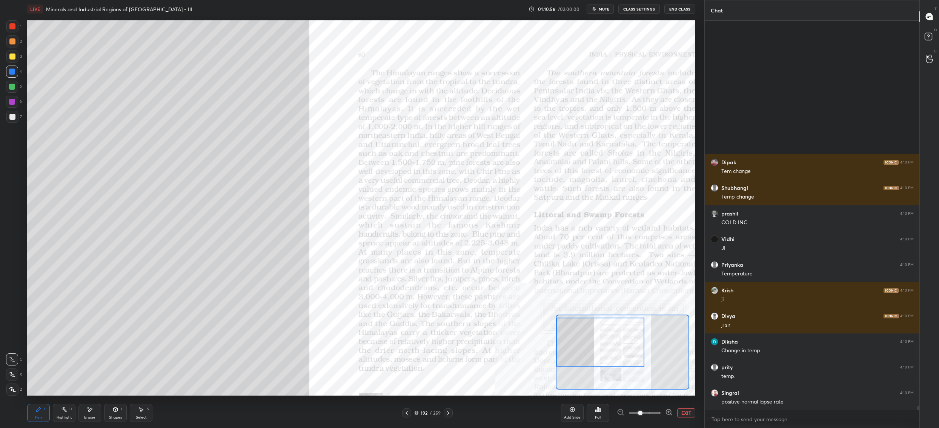
scroll to position [37606, 0]
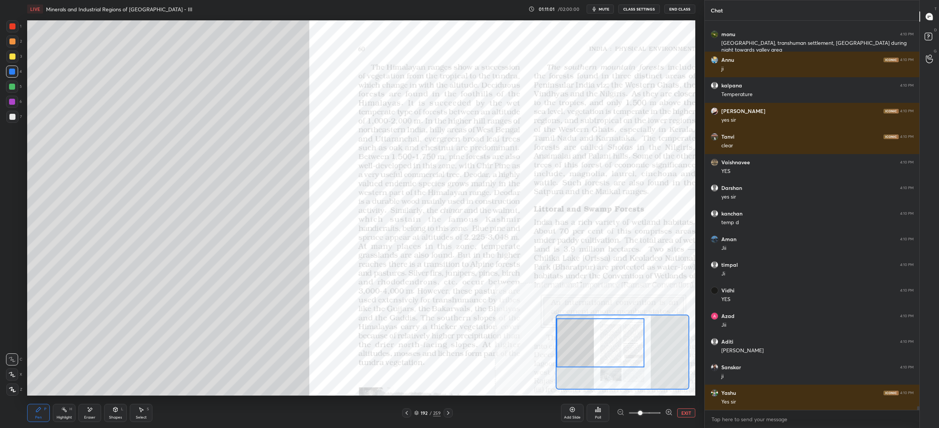
drag, startPoint x: 604, startPoint y: 345, endPoint x: 568, endPoint y: 345, distance: 36.6
click at [568, 345] on div at bounding box center [600, 343] width 88 height 49
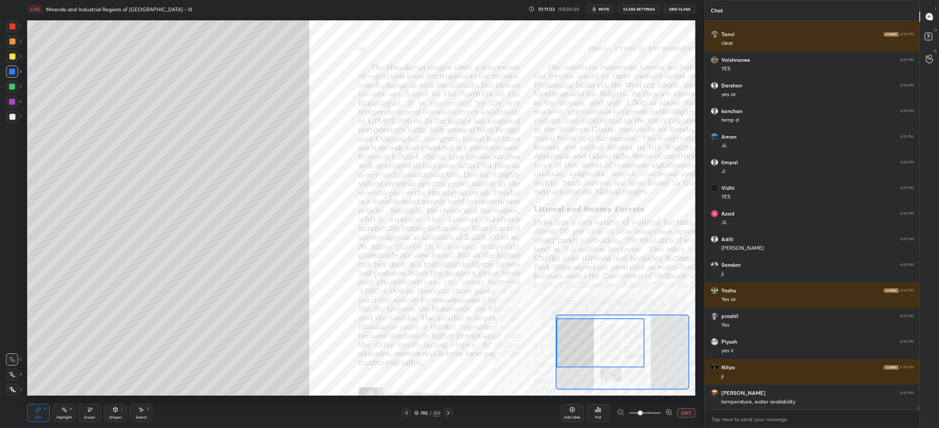
drag, startPoint x: 117, startPoint y: 419, endPoint x: 111, endPoint y: 414, distance: 7.3
click at [115, 417] on div "Shapes" at bounding box center [115, 418] width 13 height 4
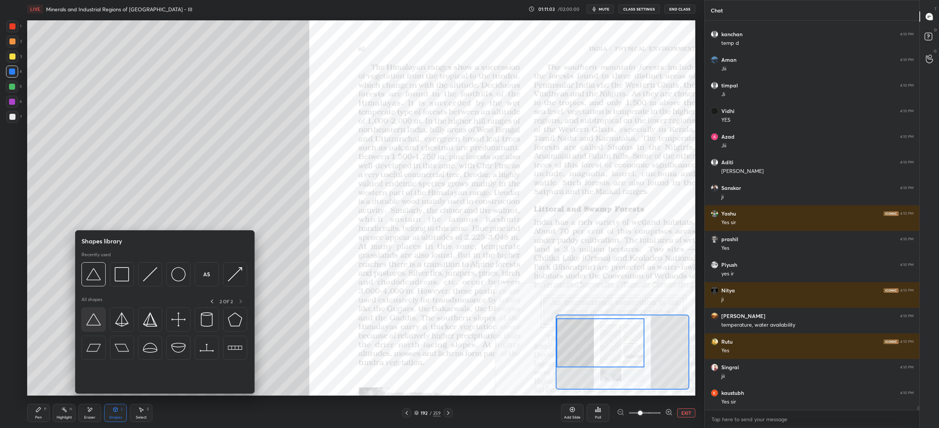
click at [100, 321] on img at bounding box center [93, 320] width 14 height 14
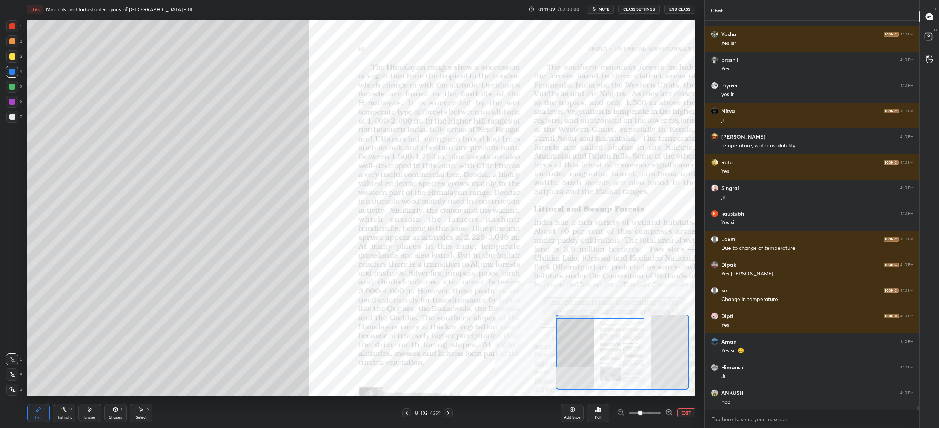
drag, startPoint x: 16, startPoint y: 56, endPoint x: 22, endPoint y: 57, distance: 5.7
click at [17, 55] on div at bounding box center [12, 57] width 12 height 12
click at [121, 412] on div "Shapes L" at bounding box center [115, 413] width 23 height 18
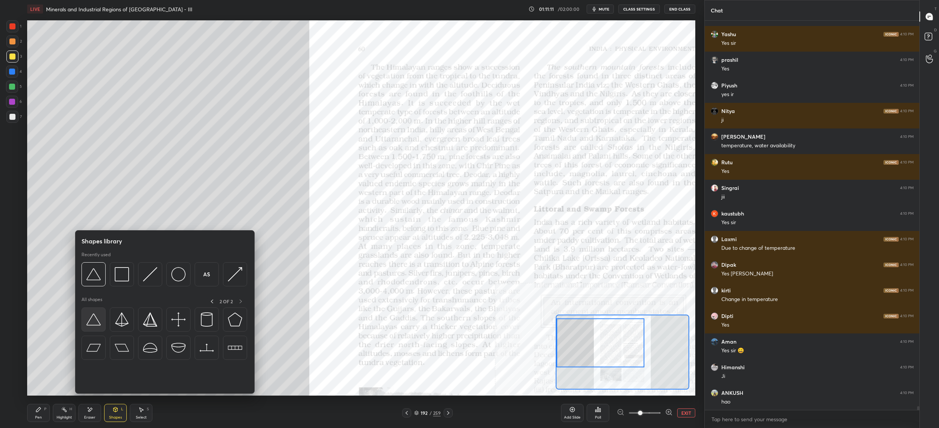
click at [95, 323] on img at bounding box center [93, 320] width 14 height 14
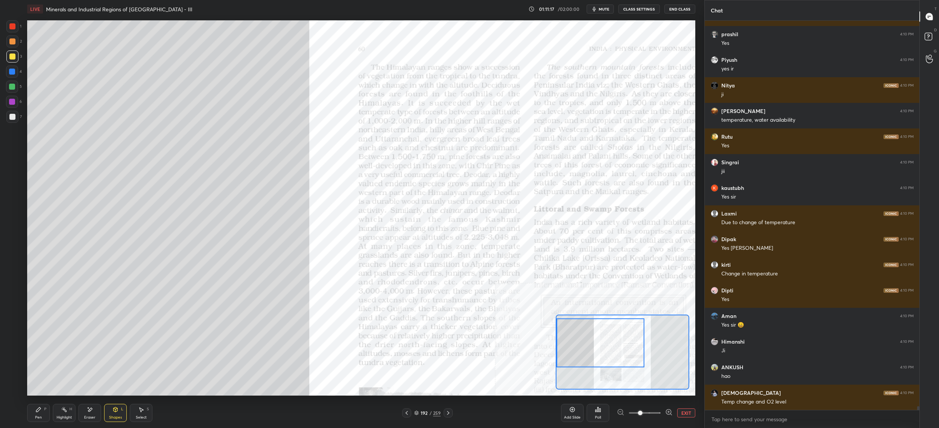
click at [47, 407] on div "Pen P" at bounding box center [38, 413] width 23 height 18
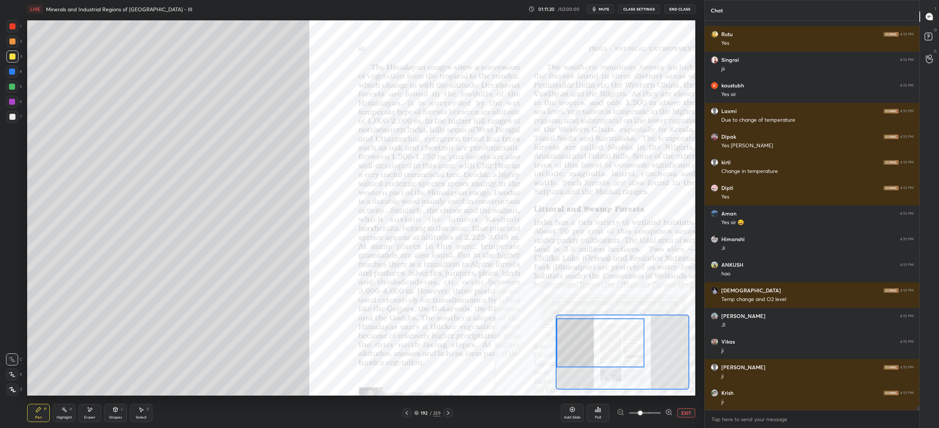
click at [680, 409] on button "EXIT" at bounding box center [686, 413] width 18 height 9
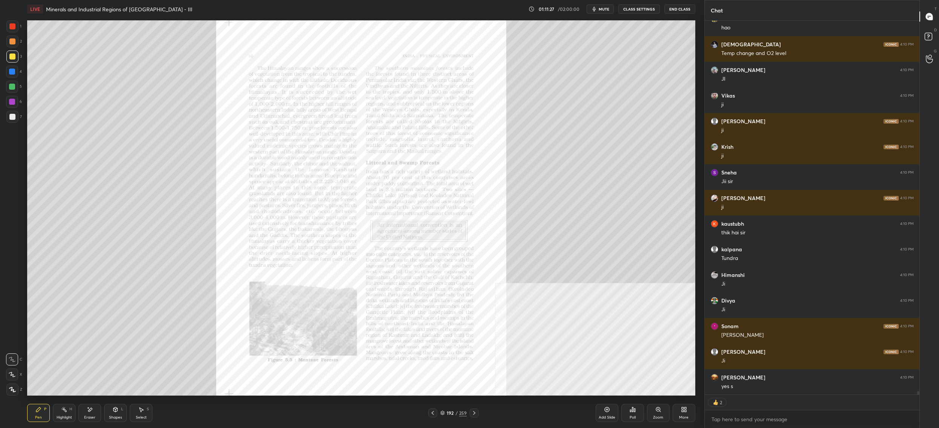
click at [661, 414] on div "Zoom" at bounding box center [658, 413] width 23 height 18
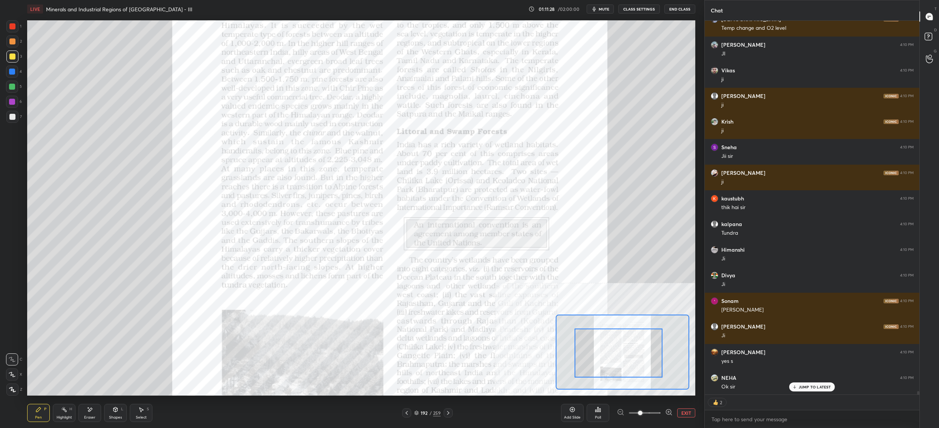
drag, startPoint x: 632, startPoint y: 348, endPoint x: 623, endPoint y: 349, distance: 9.5
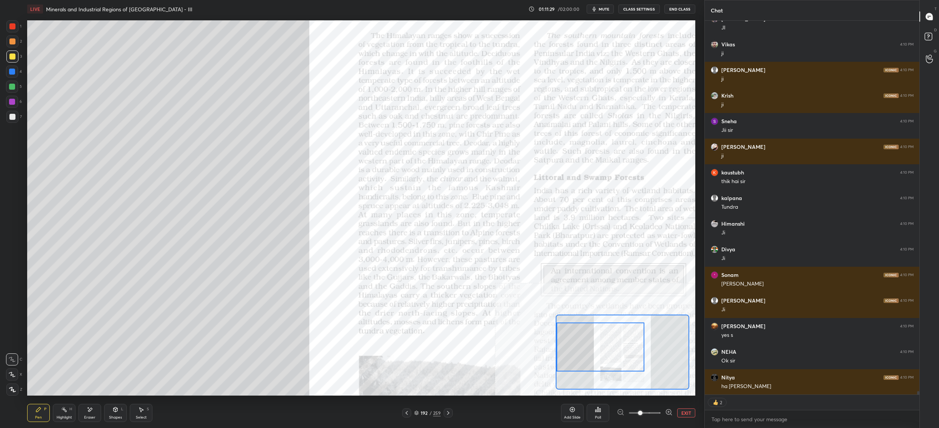
drag, startPoint x: 606, startPoint y: 351, endPoint x: 587, endPoint y: 330, distance: 29.1
click at [586, 344] on div at bounding box center [600, 347] width 88 height 49
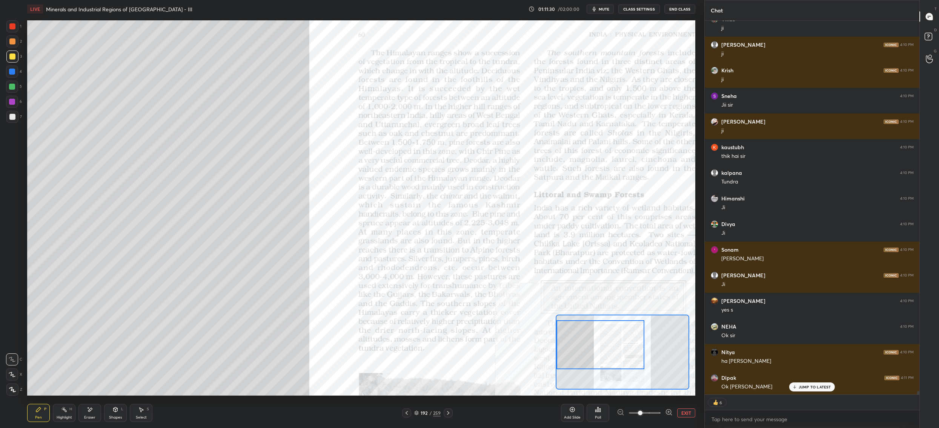
drag, startPoint x: 607, startPoint y: 344, endPoint x: 603, endPoint y: 334, distance: 10.2
click at [602, 341] on div at bounding box center [600, 345] width 88 height 49
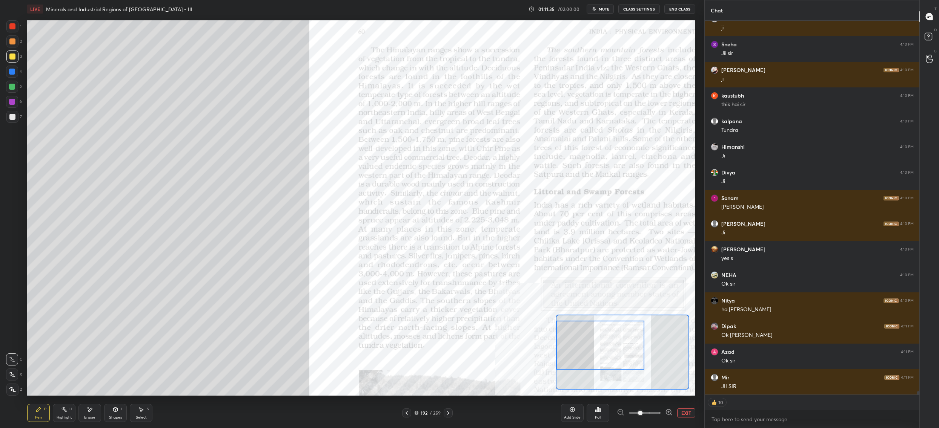
click at [10, 98] on div at bounding box center [12, 102] width 12 height 12
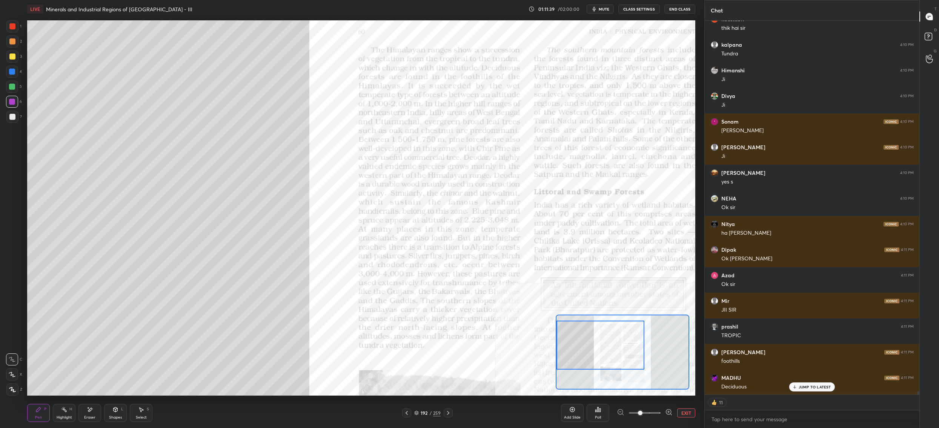
drag, startPoint x: 11, startPoint y: 79, endPoint x: 10, endPoint y: 86, distance: 6.9
click at [11, 80] on div "4" at bounding box center [14, 73] width 16 height 15
drag, startPoint x: 11, startPoint y: 89, endPoint x: 25, endPoint y: 95, distance: 15.4
click at [11, 89] on div at bounding box center [12, 87] width 6 height 6
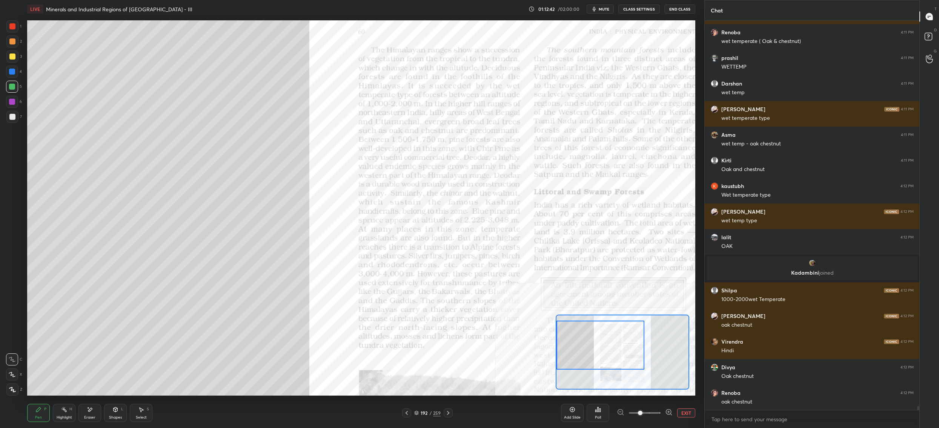
click at [15, 75] on div at bounding box center [12, 72] width 12 height 12
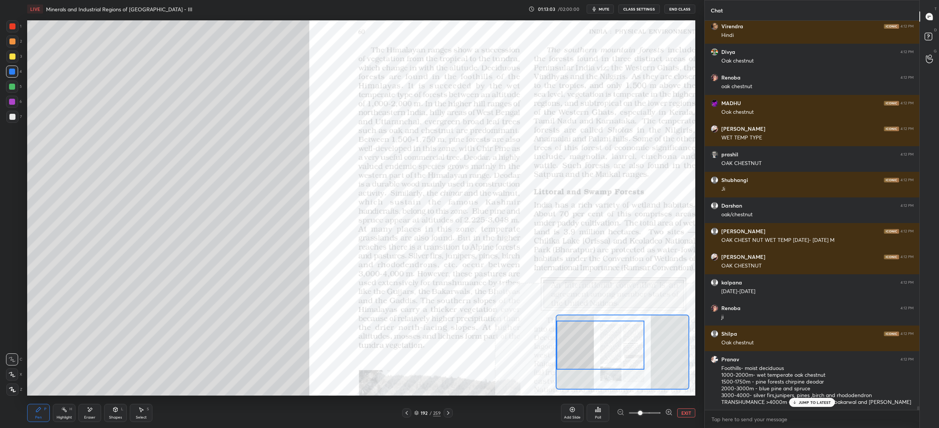
scroll to position [39774, 0]
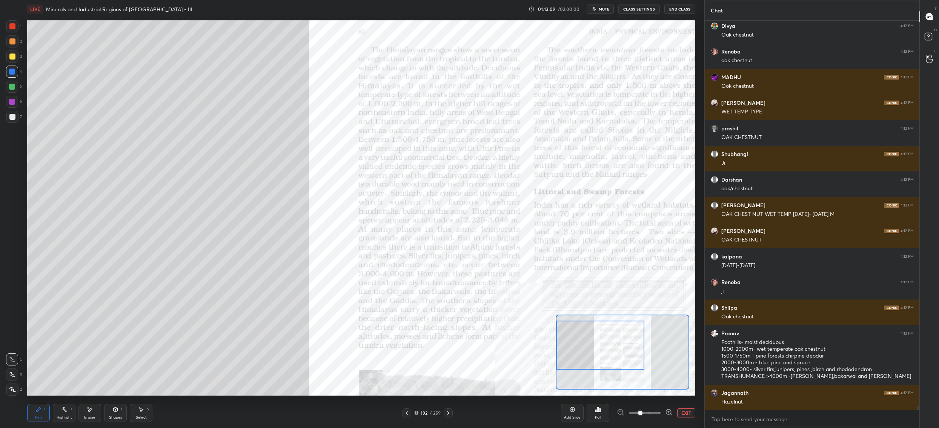
drag, startPoint x: 12, startPoint y: 91, endPoint x: 10, endPoint y: 87, distance: 4.3
click at [12, 90] on div at bounding box center [12, 87] width 12 height 12
click at [14, 89] on div at bounding box center [12, 87] width 6 height 6
click at [15, 95] on div "5" at bounding box center [14, 88] width 16 height 15
drag, startPoint x: 14, startPoint y: 99, endPoint x: 19, endPoint y: 83, distance: 16.8
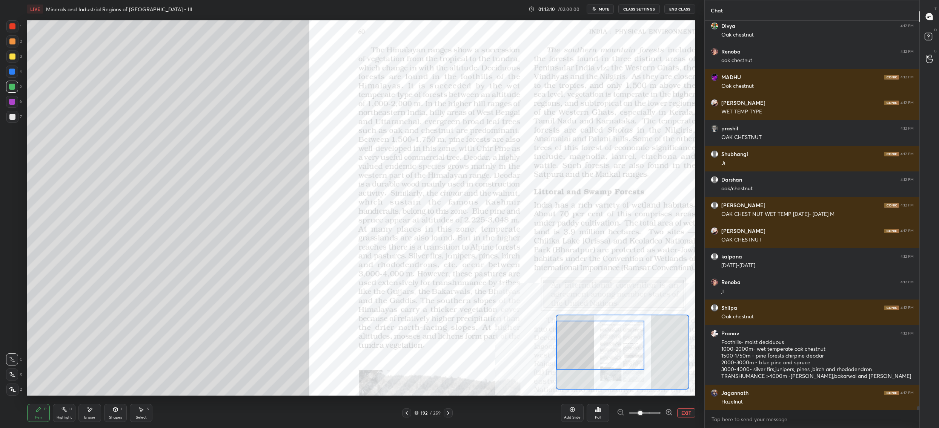
click at [14, 98] on div at bounding box center [12, 102] width 12 height 12
click at [12, 52] on div at bounding box center [12, 57] width 12 height 12
click at [14, 43] on div at bounding box center [12, 41] width 12 height 12
click at [15, 40] on div at bounding box center [12, 41] width 12 height 12
click at [89, 410] on icon at bounding box center [90, 410] width 4 height 4
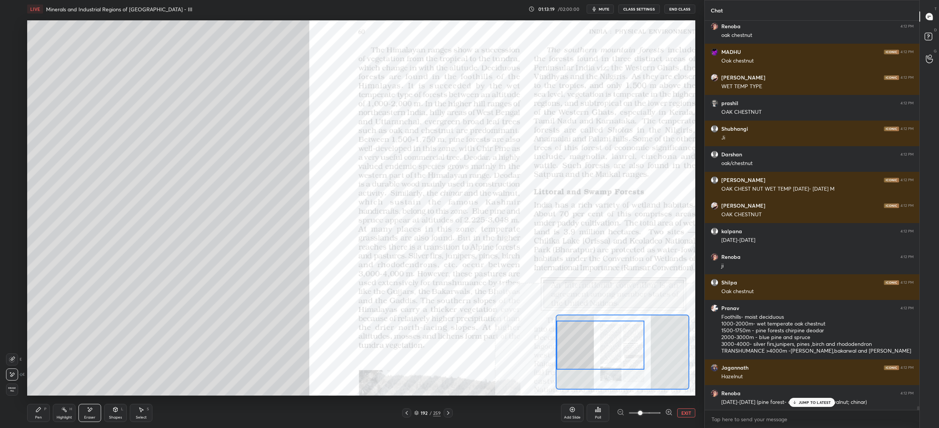
scroll to position [39825, 0]
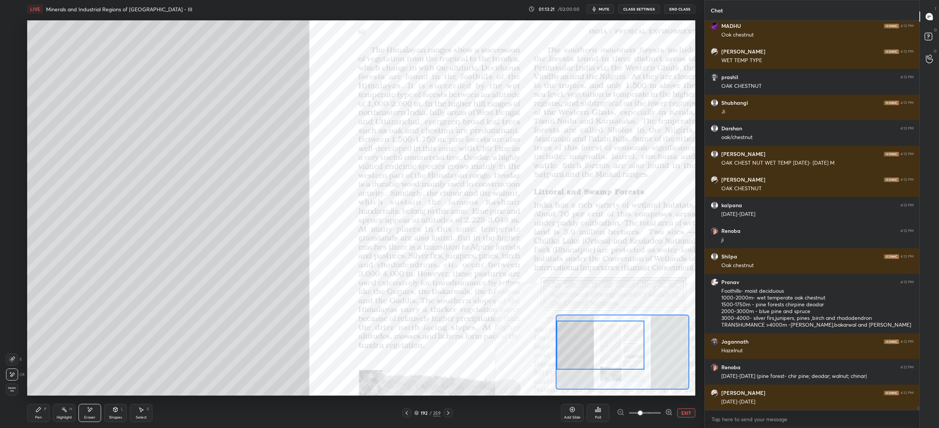
click at [11, 377] on div at bounding box center [12, 375] width 12 height 12
click at [61, 408] on icon at bounding box center [64, 410] width 6 height 6
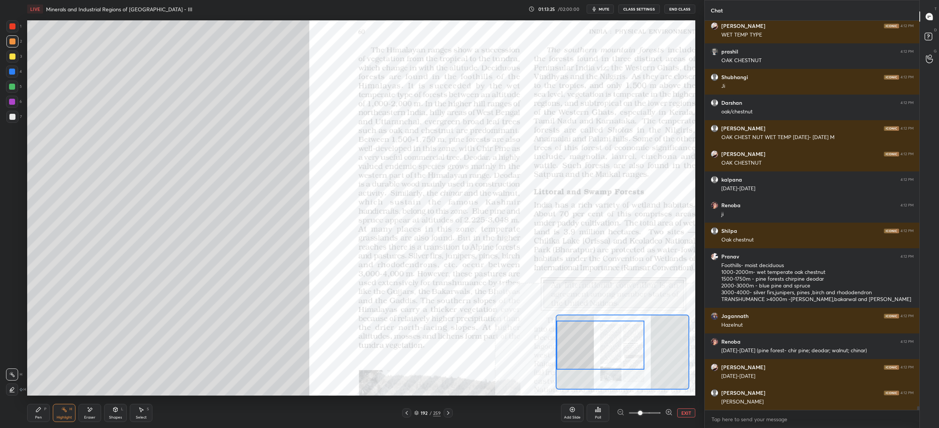
click at [83, 407] on div "Eraser" at bounding box center [89, 413] width 23 height 18
drag, startPoint x: 14, startPoint y: 360, endPoint x: 13, endPoint y: 366, distance: 5.4
click at [15, 360] on div at bounding box center [12, 360] width 12 height 12
drag, startPoint x: 43, startPoint y: 416, endPoint x: 40, endPoint y: 407, distance: 8.6
click at [42, 417] on div "Pen P" at bounding box center [38, 413] width 23 height 18
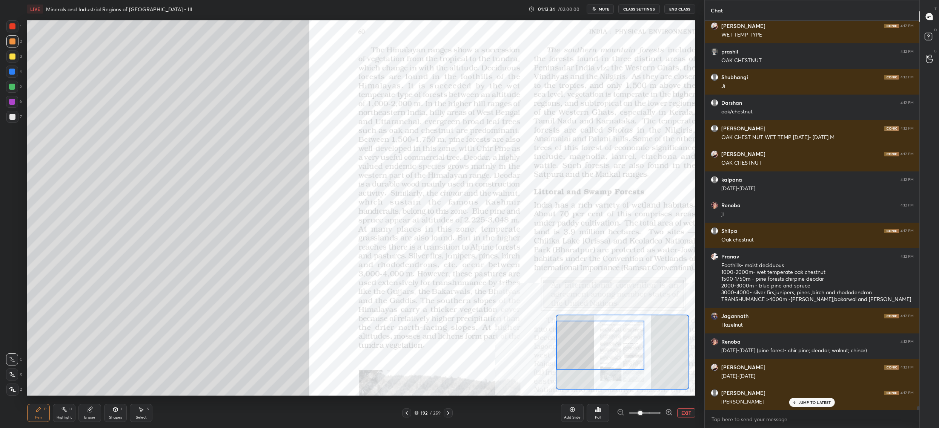
scroll to position [39876, 0]
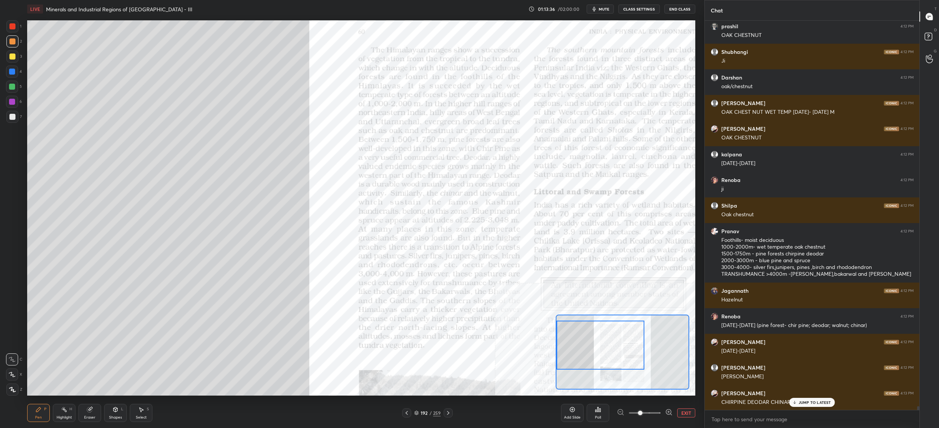
click at [16, 88] on div at bounding box center [12, 87] width 12 height 12
click at [11, 86] on div at bounding box center [12, 87] width 6 height 6
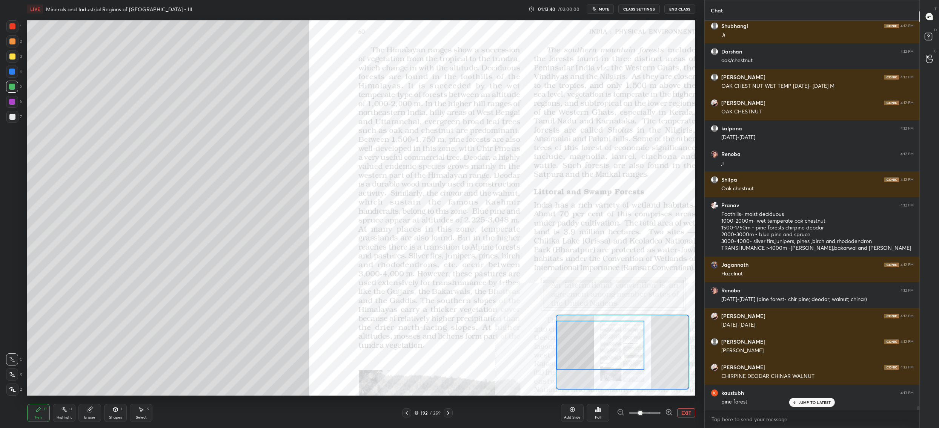
scroll to position [39927, 0]
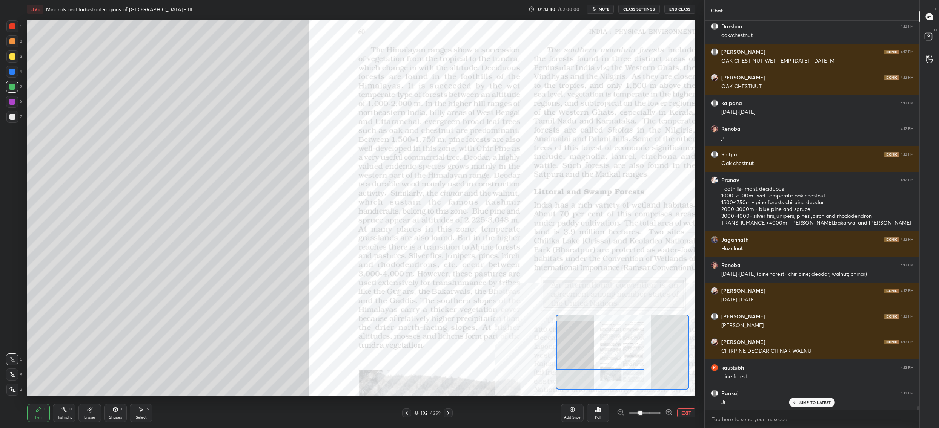
click at [15, 118] on div at bounding box center [12, 117] width 12 height 12
click at [14, 117] on div at bounding box center [12, 117] width 6 height 6
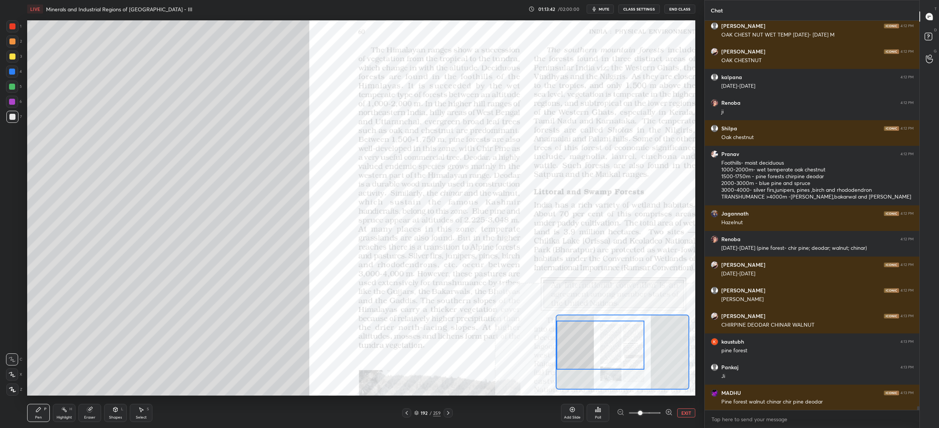
drag, startPoint x: 16, startPoint y: 58, endPoint x: 14, endPoint y: 46, distance: 11.8
click at [16, 58] on div at bounding box center [12, 57] width 12 height 12
click at [13, 40] on div at bounding box center [12, 41] width 6 height 6
drag, startPoint x: 14, startPoint y: 41, endPoint x: 14, endPoint y: 45, distance: 4.1
click at [14, 41] on div at bounding box center [12, 41] width 6 height 6
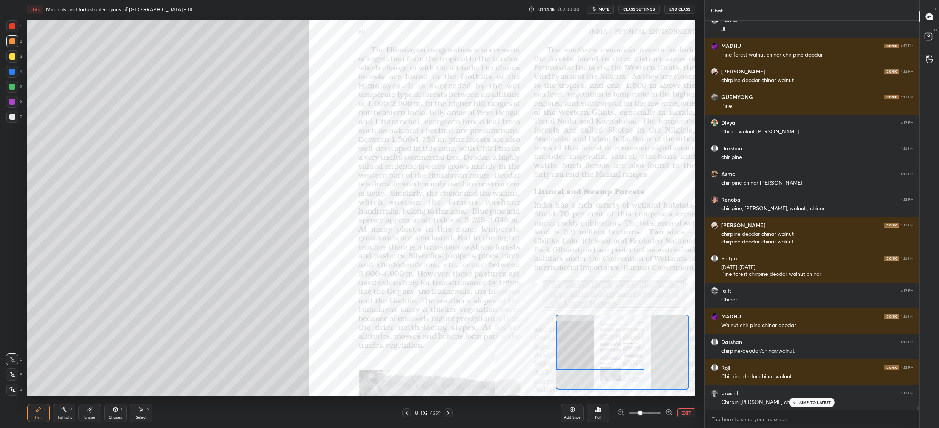
scroll to position [40327, 0]
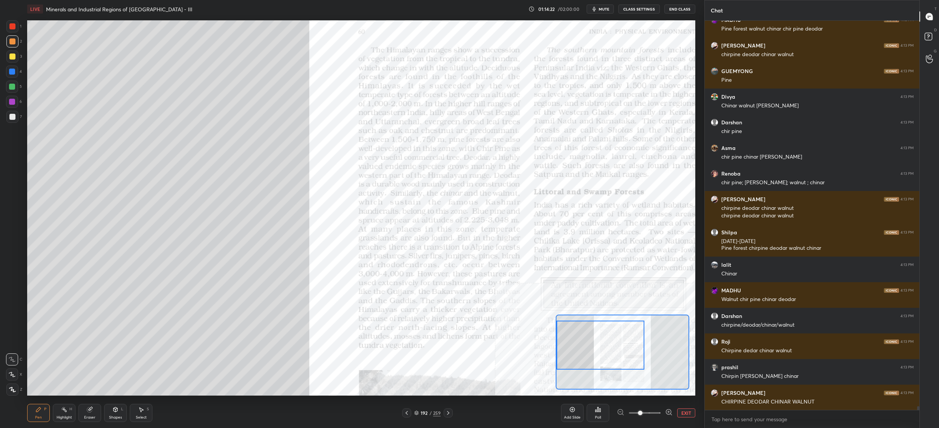
click at [12, 69] on div at bounding box center [12, 72] width 6 height 6
click at [11, 72] on div at bounding box center [12, 72] width 6 height 6
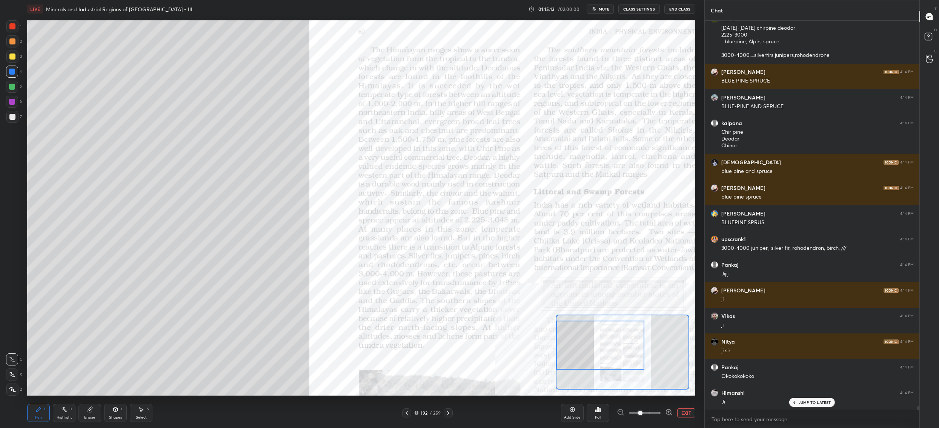
scroll to position [40674, 0]
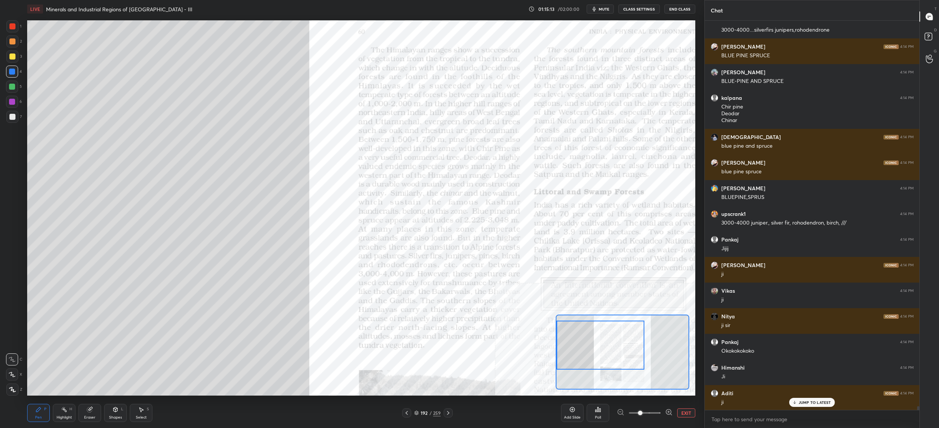
click at [15, 26] on div at bounding box center [12, 26] width 12 height 12
drag, startPoint x: 15, startPoint y: 26, endPoint x: 17, endPoint y: 30, distance: 4.4
click at [15, 26] on div at bounding box center [12, 26] width 6 height 6
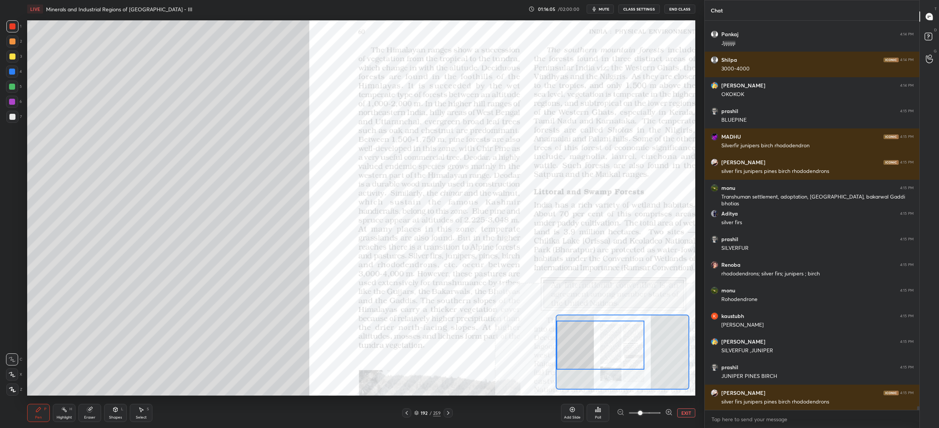
scroll to position [41187, 0]
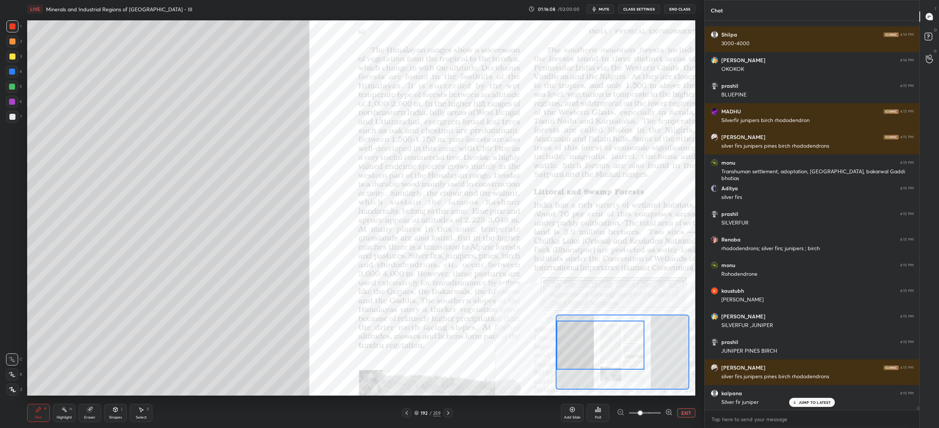
click at [12, 85] on div at bounding box center [12, 87] width 6 height 6
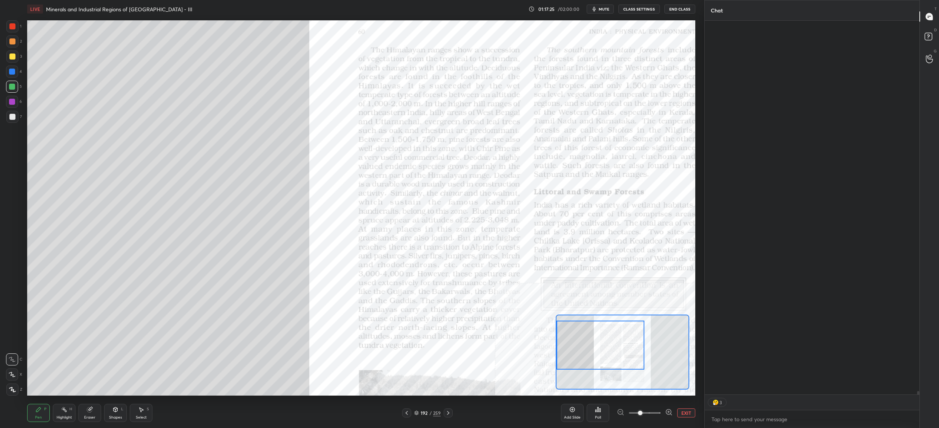
scroll to position [2, 3]
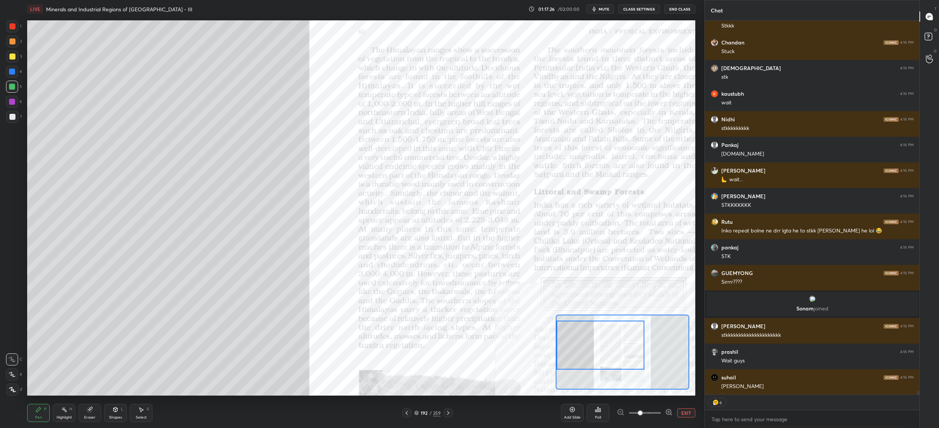
click at [689, 416] on button "EXIT" at bounding box center [686, 413] width 18 height 9
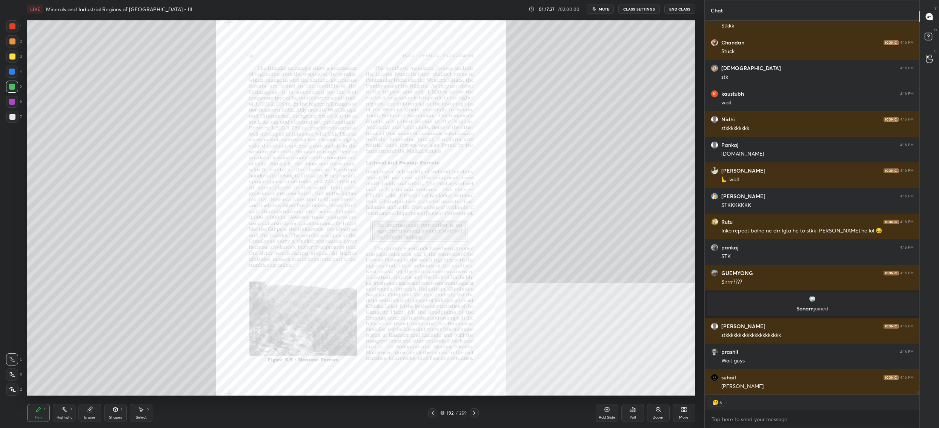
click at [686, 414] on div "More" at bounding box center [683, 413] width 23 height 18
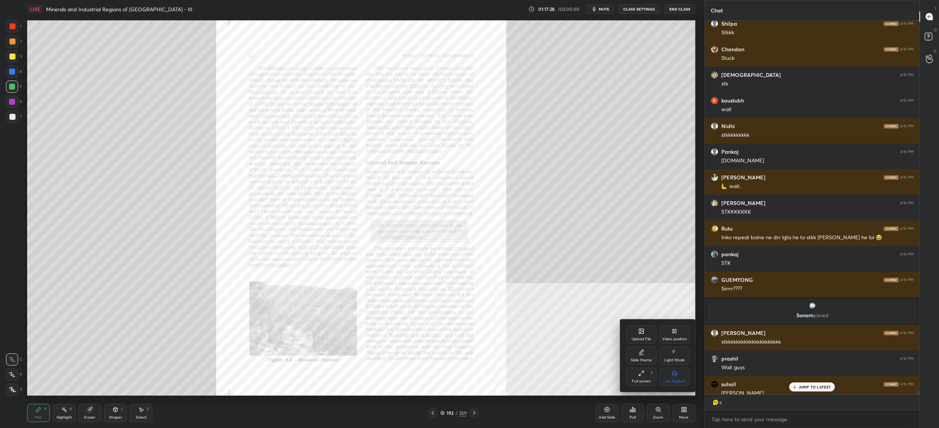
scroll to position [42497, 0]
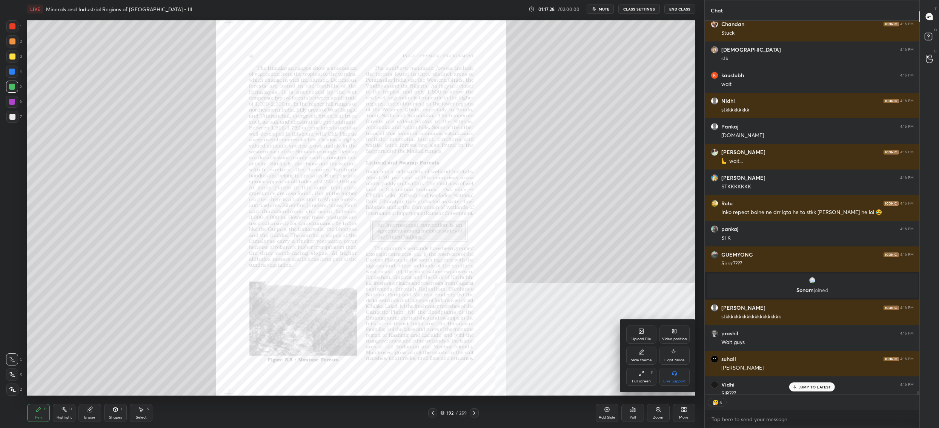
click at [637, 339] on div "Upload File" at bounding box center [641, 339] width 20 height 4
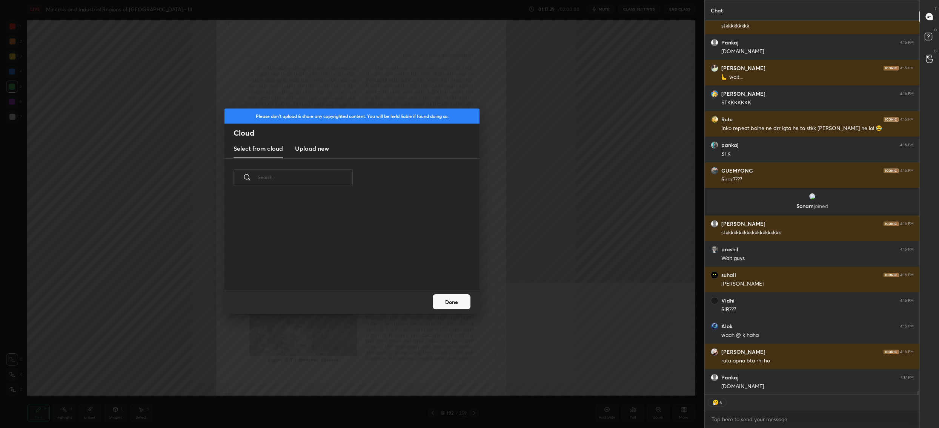
scroll to position [93, 242]
drag, startPoint x: 318, startPoint y: 152, endPoint x: 558, endPoint y: 229, distance: 252.2
click at [318, 152] on h3 "Upload new" at bounding box center [312, 148] width 34 height 9
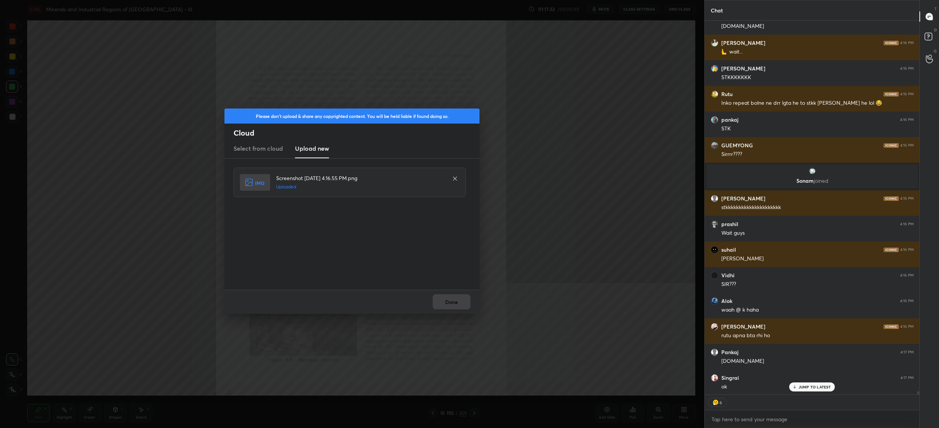
click at [462, 308] on div "Done" at bounding box center [351, 302] width 255 height 24
click at [462, 308] on button "Done" at bounding box center [452, 302] width 38 height 15
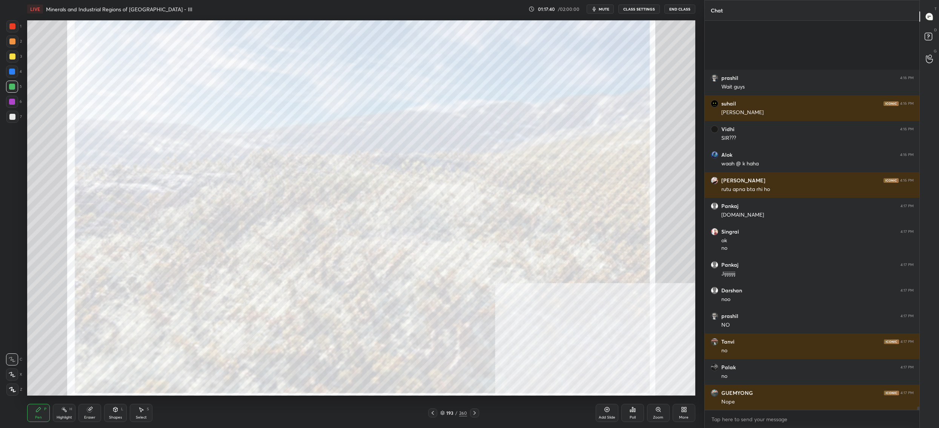
scroll to position [42830, 0]
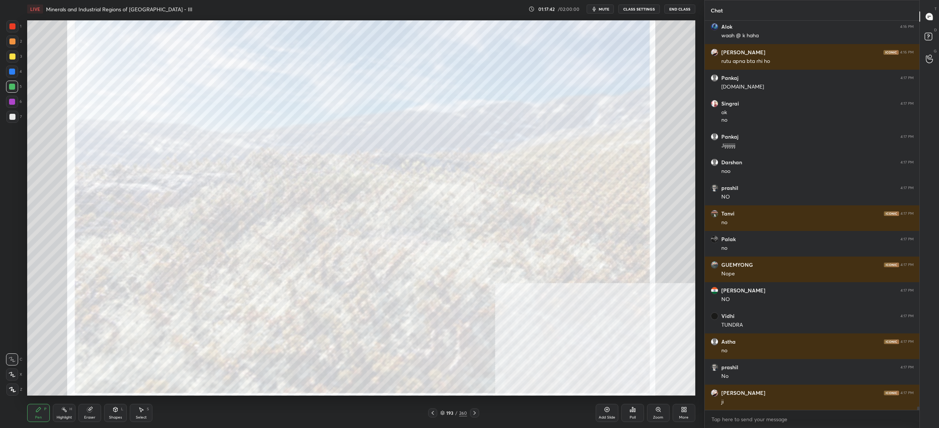
drag, startPoint x: 434, startPoint y: 414, endPoint x: 437, endPoint y: 410, distance: 5.6
click at [437, 411] on div "193 / 260" at bounding box center [453, 413] width 51 height 9
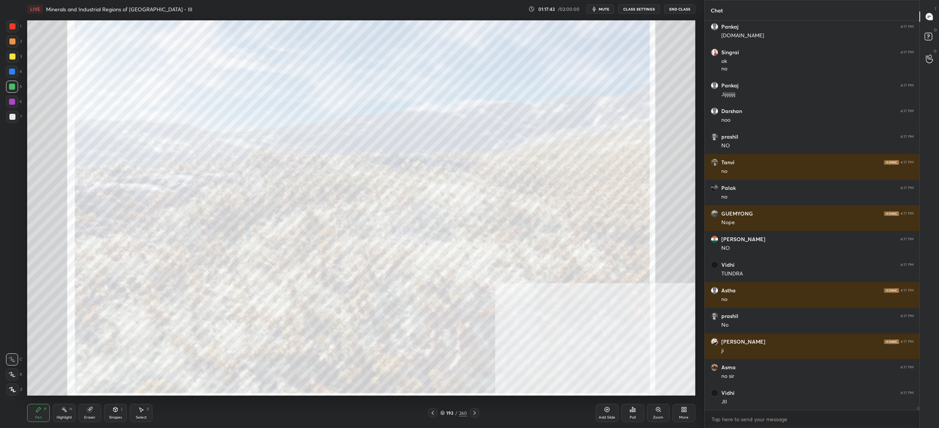
click at [434, 416] on div at bounding box center [432, 413] width 9 height 9
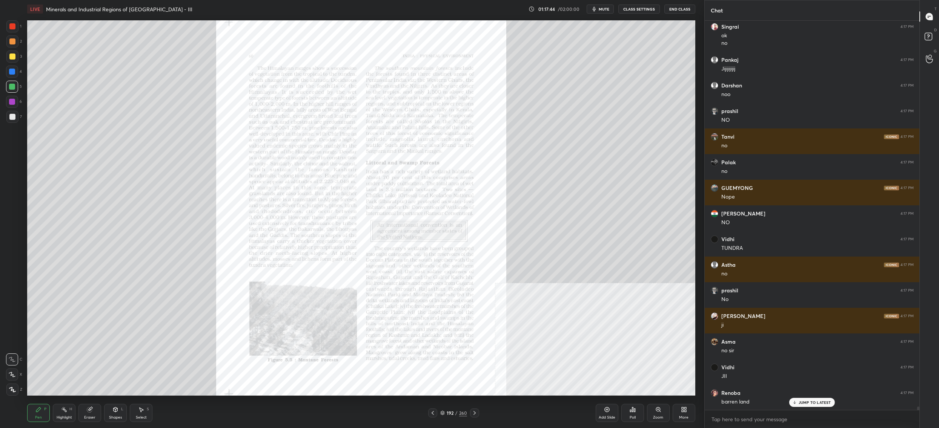
scroll to position [42983, 0]
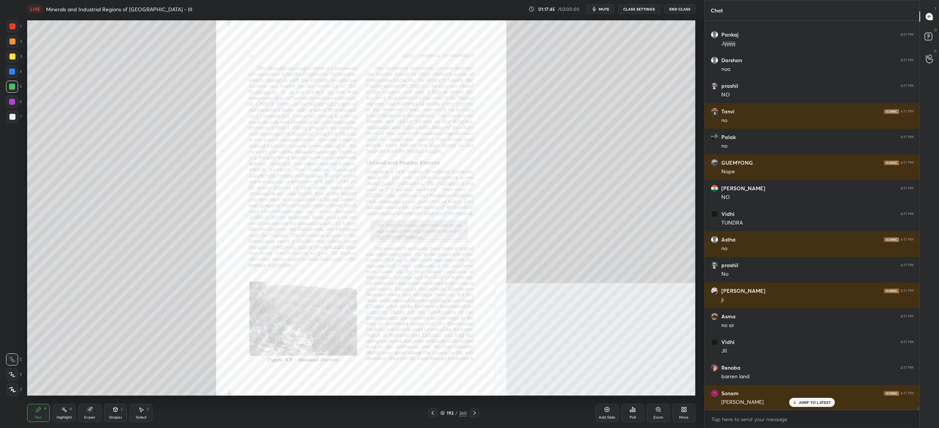
click at [655, 417] on div "Zoom" at bounding box center [658, 418] width 10 height 4
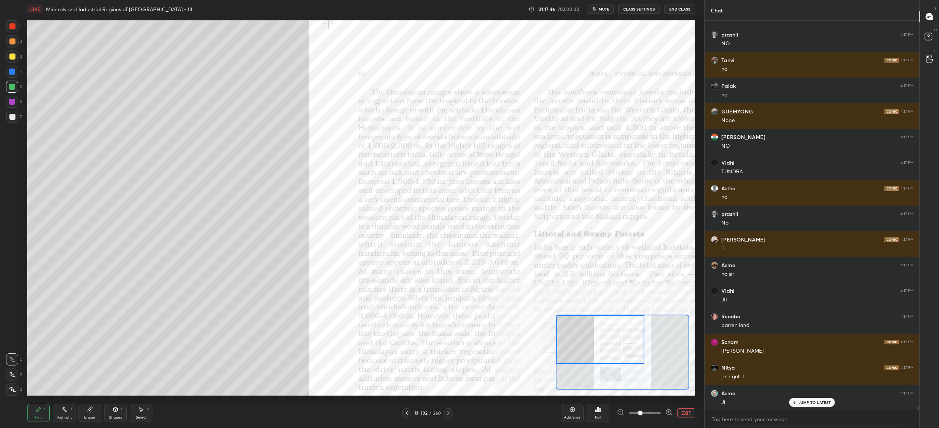
drag, startPoint x: 630, startPoint y: 377, endPoint x: 588, endPoint y: 353, distance: 48.3
click at [587, 354] on div at bounding box center [600, 339] width 88 height 49
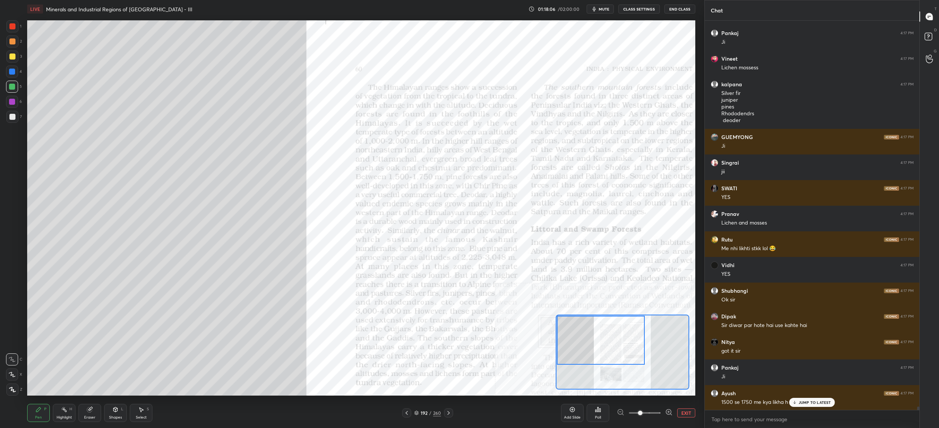
scroll to position [43660, 0]
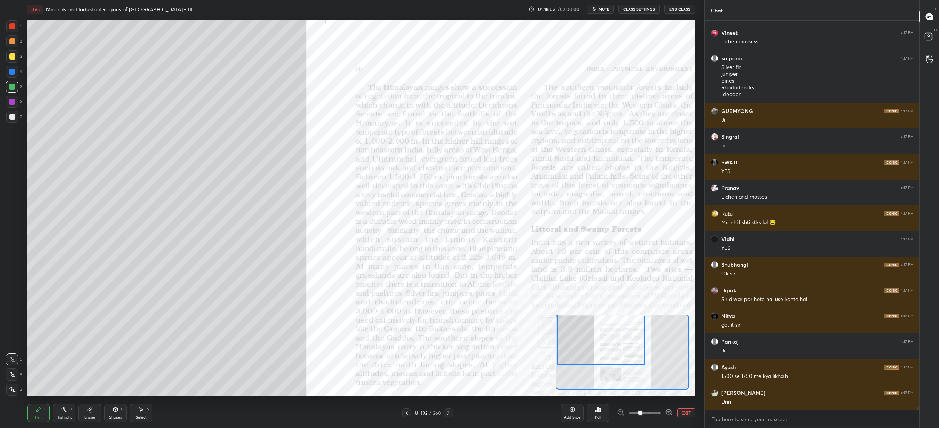
click at [624, 353] on div at bounding box center [601, 340] width 88 height 49
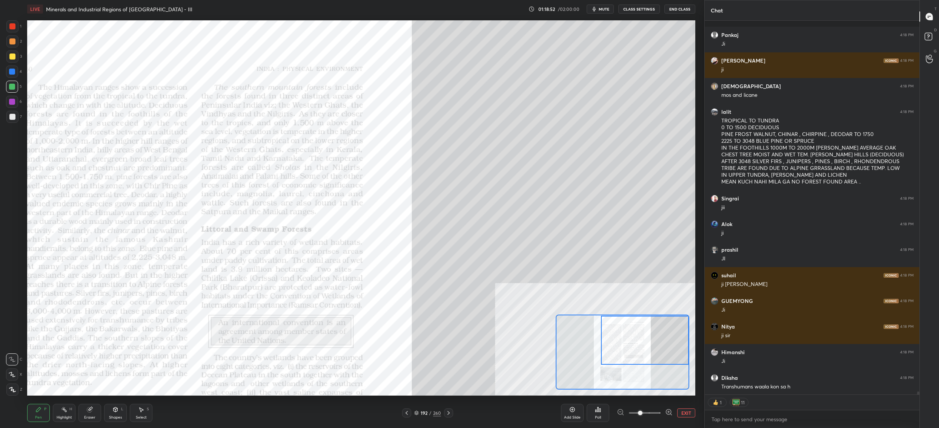
scroll to position [44564, 0]
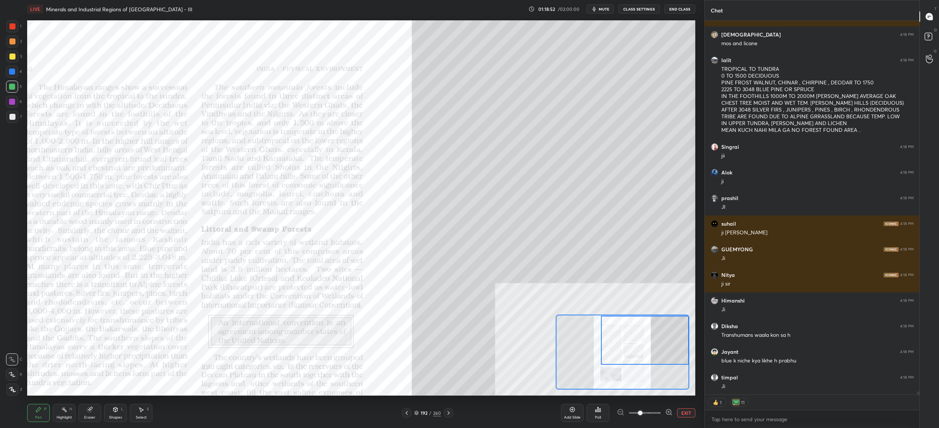
drag, startPoint x: 630, startPoint y: 344, endPoint x: 676, endPoint y: 344, distance: 46.0
click at [676, 344] on div at bounding box center [645, 340] width 88 height 49
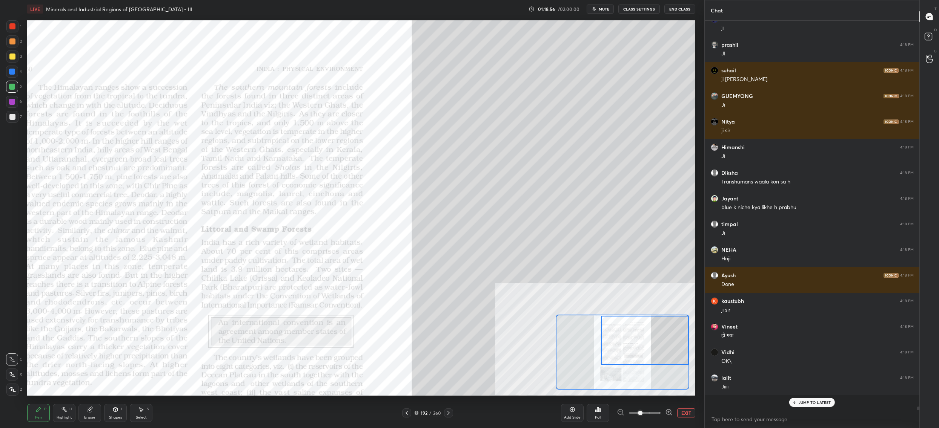
scroll to position [388, 213]
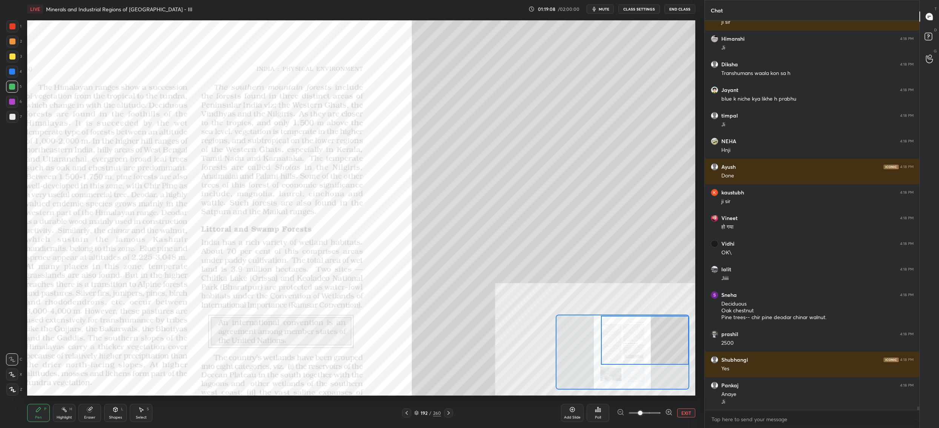
drag, startPoint x: 14, startPoint y: 29, endPoint x: 10, endPoint y: 32, distance: 5.6
click at [14, 29] on div at bounding box center [12, 26] width 12 height 12
drag, startPoint x: 10, startPoint y: 32, endPoint x: 23, endPoint y: 48, distance: 19.8
click at [10, 32] on div "1" at bounding box center [13, 26] width 15 height 12
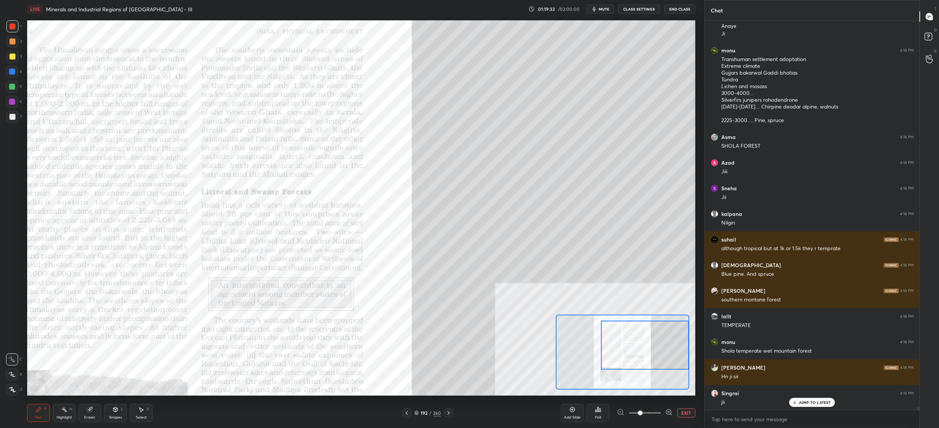
drag, startPoint x: 623, startPoint y: 364, endPoint x: 625, endPoint y: 369, distance: 4.8
click at [629, 370] on div at bounding box center [645, 345] width 88 height 49
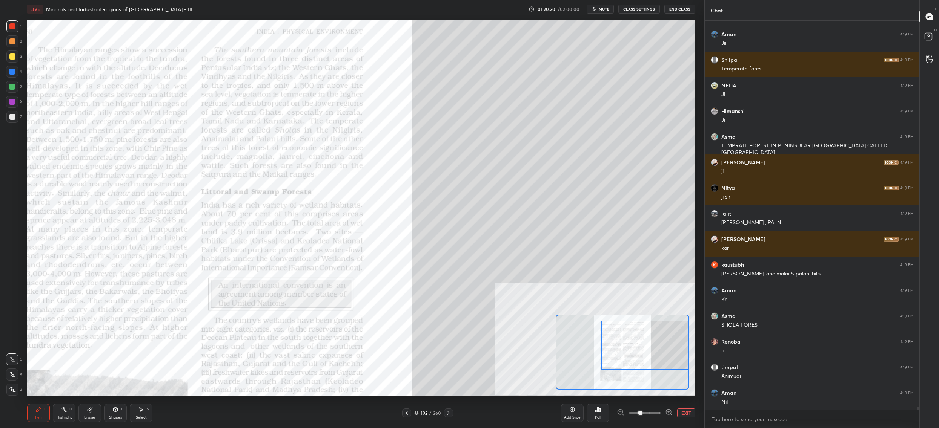
scroll to position [45831, 0]
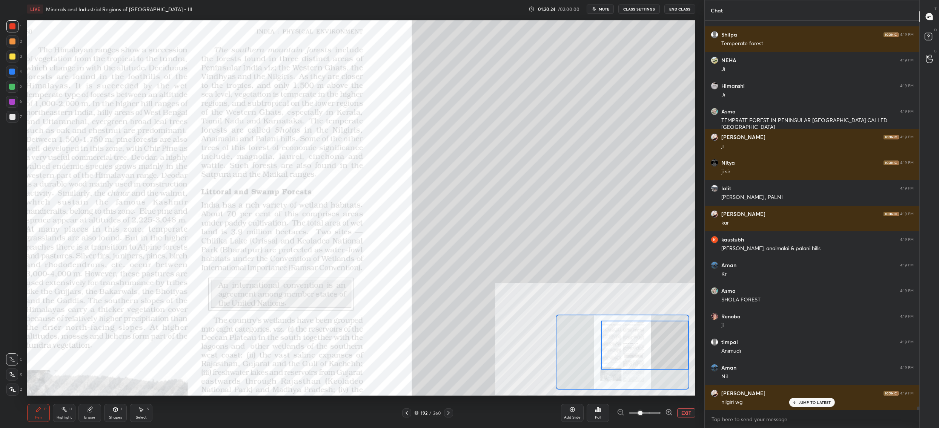
click at [91, 414] on div "Eraser" at bounding box center [89, 413] width 23 height 18
click at [38, 417] on div "Pen" at bounding box center [38, 418] width 7 height 4
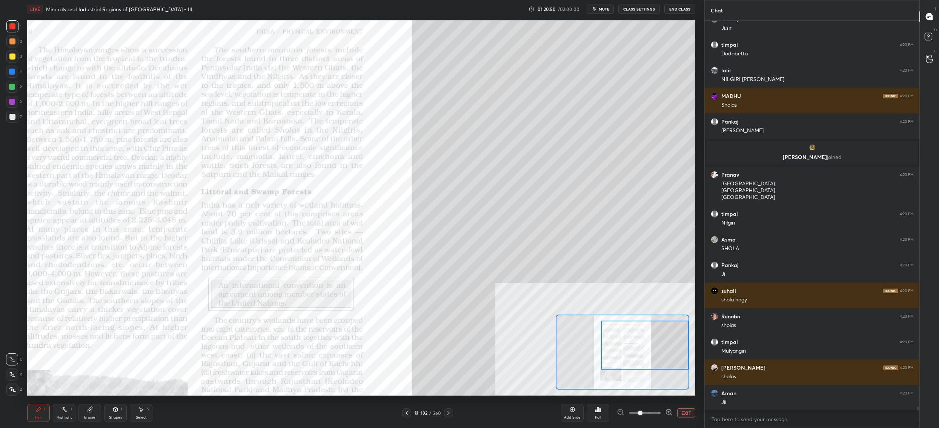
scroll to position [46283, 0]
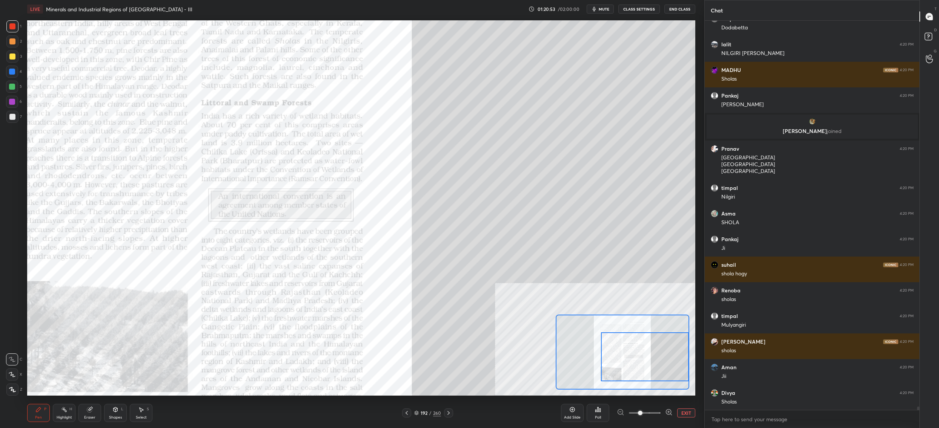
drag, startPoint x: 629, startPoint y: 349, endPoint x: 631, endPoint y: 364, distance: 14.5
click at [632, 364] on div at bounding box center [645, 357] width 88 height 49
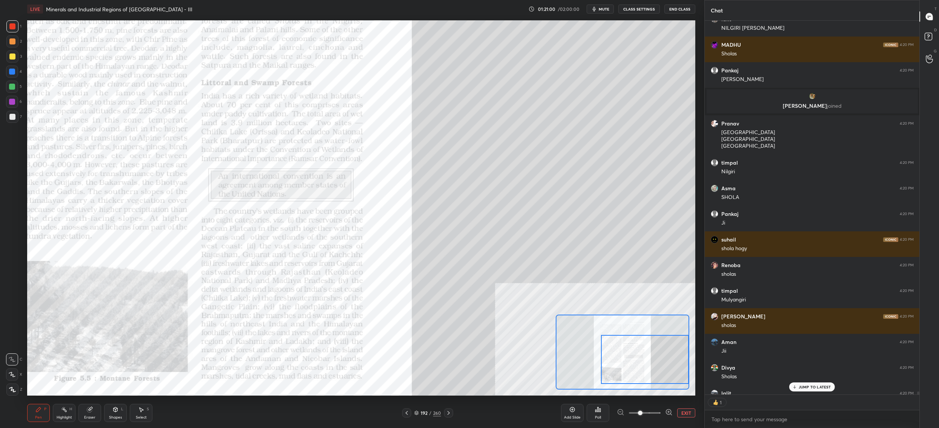
scroll to position [46349, 0]
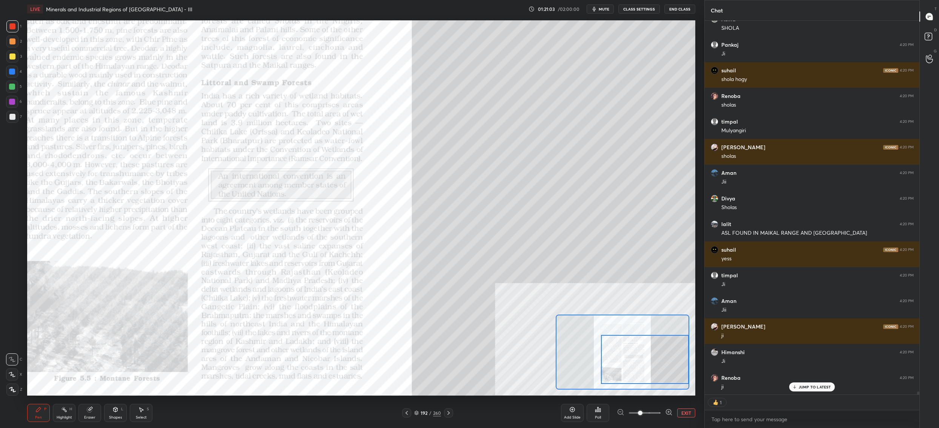
drag, startPoint x: 679, startPoint y: 416, endPoint x: 653, endPoint y: 365, distance: 57.0
click at [659, 367] on div "LIVE Minerals and Industrial Regions of India - III 01:21:03 / 02:00:00 mute CL…" at bounding box center [361, 214] width 674 height 428
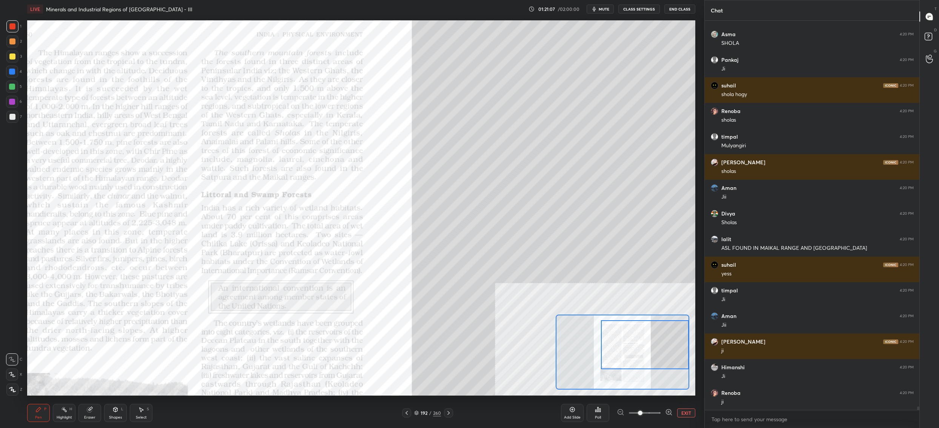
drag, startPoint x: 640, startPoint y: 365, endPoint x: 640, endPoint y: 348, distance: 16.2
click at [642, 350] on div at bounding box center [645, 345] width 88 height 49
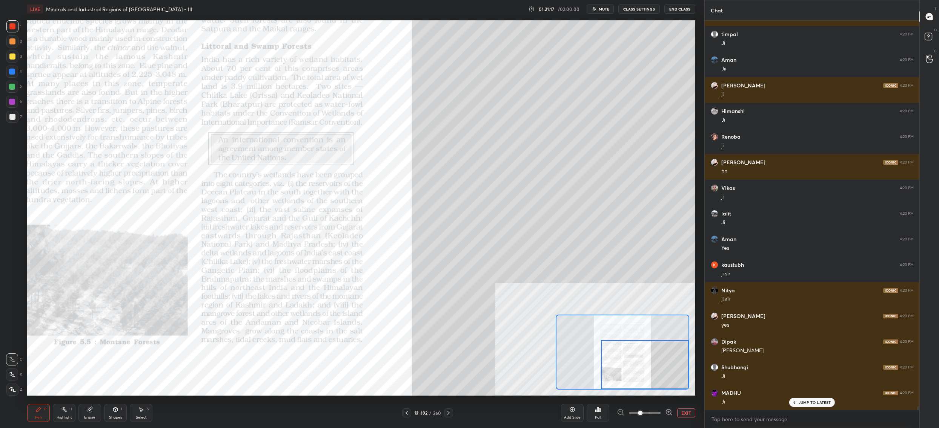
drag, startPoint x: 623, startPoint y: 350, endPoint x: 637, endPoint y: 377, distance: 30.0
click at [632, 377] on div at bounding box center [645, 365] width 88 height 49
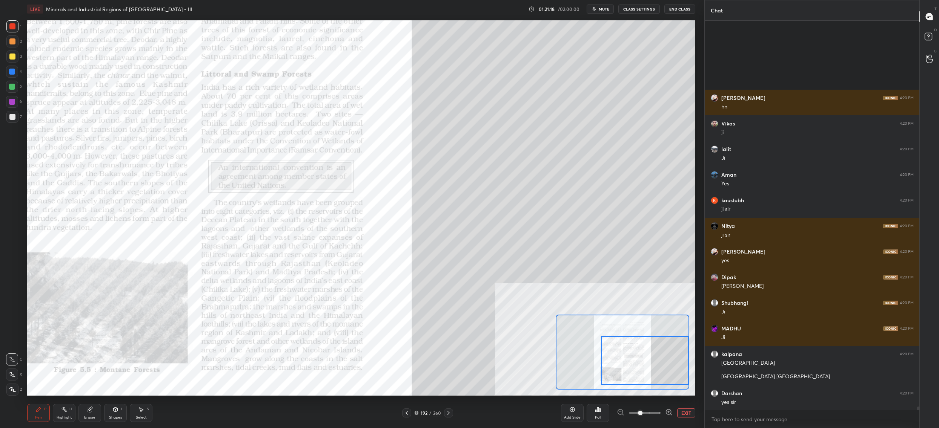
drag, startPoint x: 634, startPoint y: 371, endPoint x: 633, endPoint y: 367, distance: 4.3
click at [634, 367] on div at bounding box center [645, 360] width 88 height 49
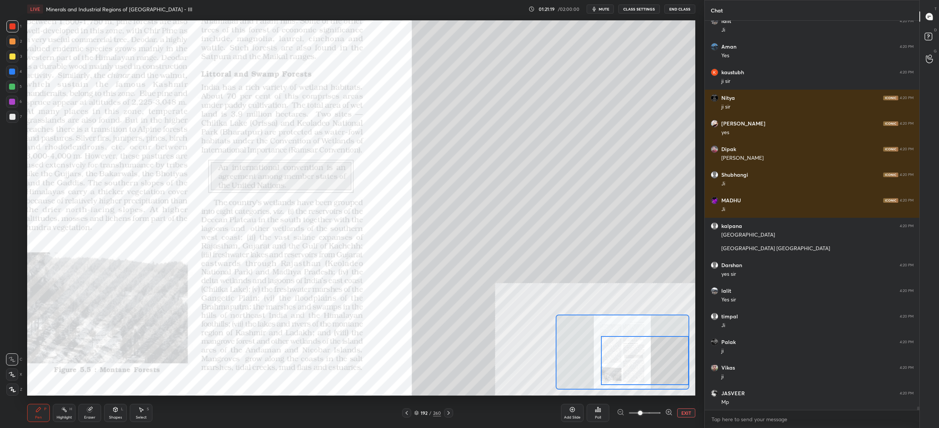
click at [18, 39] on div "2" at bounding box center [13, 41] width 15 height 12
click at [17, 53] on div at bounding box center [12, 57] width 12 height 12
click at [16, 57] on div at bounding box center [12, 57] width 12 height 12
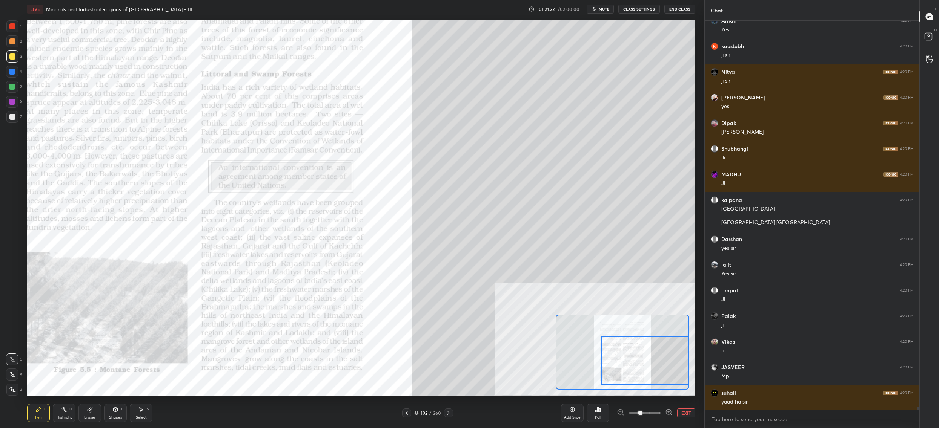
click at [9, 26] on div at bounding box center [12, 26] width 12 height 12
drag, startPoint x: 8, startPoint y: 26, endPoint x: 13, endPoint y: 31, distance: 6.9
click at [8, 26] on div at bounding box center [12, 26] width 12 height 12
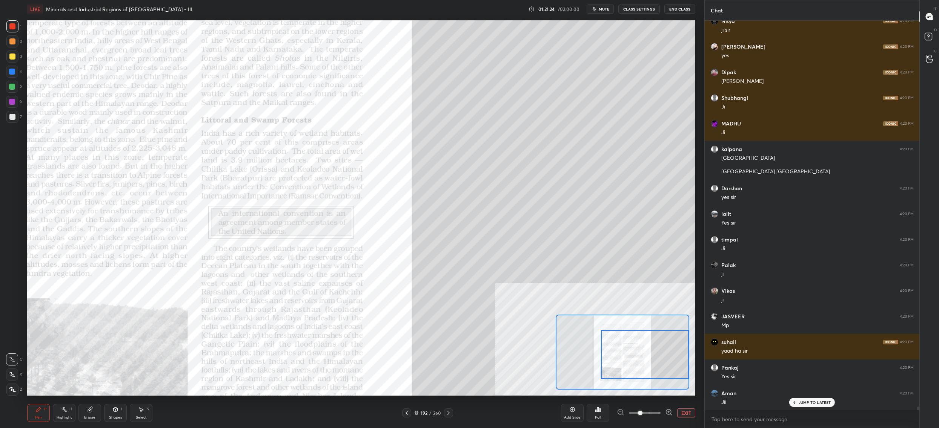
drag, startPoint x: 615, startPoint y: 343, endPoint x: 615, endPoint y: 333, distance: 10.2
click at [616, 336] on div at bounding box center [645, 354] width 88 height 49
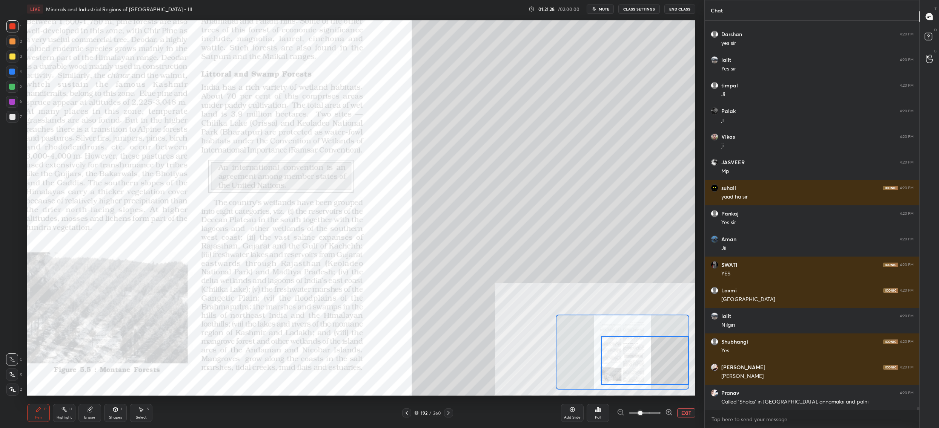
drag, startPoint x: 616, startPoint y: 361, endPoint x: 618, endPoint y: 386, distance: 25.0
click at [619, 385] on div at bounding box center [645, 360] width 88 height 49
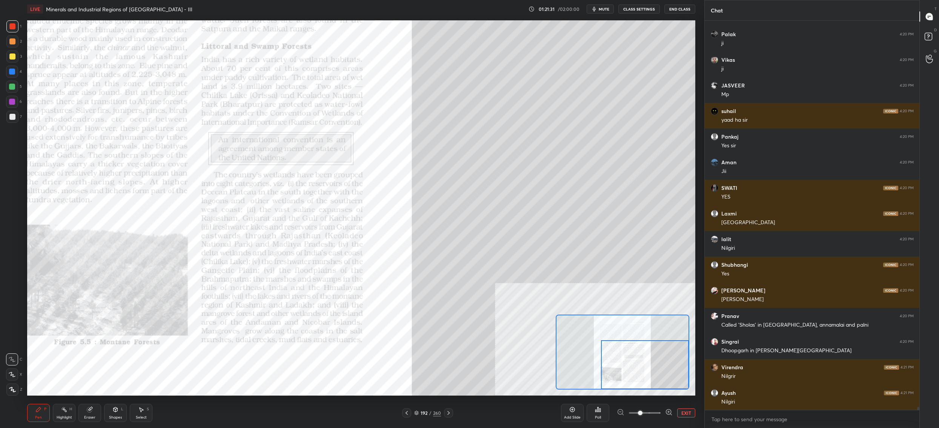
click at [18, 57] on div at bounding box center [12, 57] width 12 height 12
drag, startPoint x: 17, startPoint y: 58, endPoint x: 26, endPoint y: 59, distance: 8.7
click at [17, 58] on div at bounding box center [12, 57] width 12 height 12
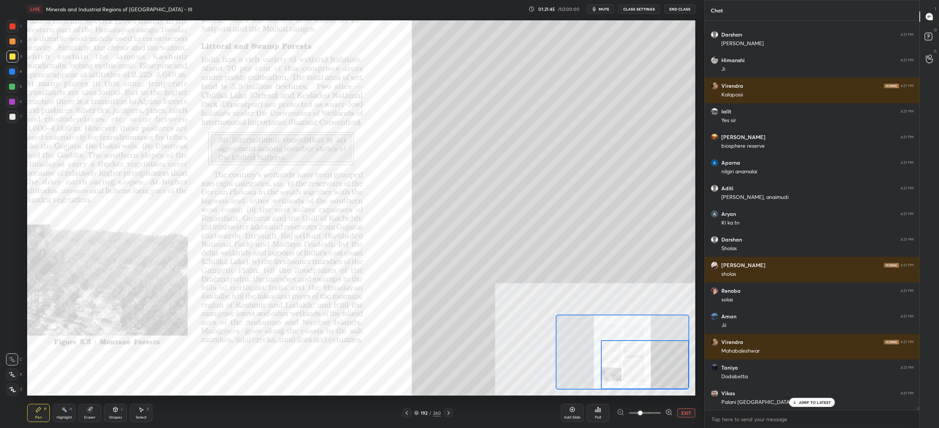
click at [6, 25] on div at bounding box center [12, 26] width 12 height 12
click at [16, 23] on div "1" at bounding box center [13, 26] width 15 height 12
click at [690, 406] on div "Add Slide Poll EXIT" at bounding box center [628, 413] width 134 height 42
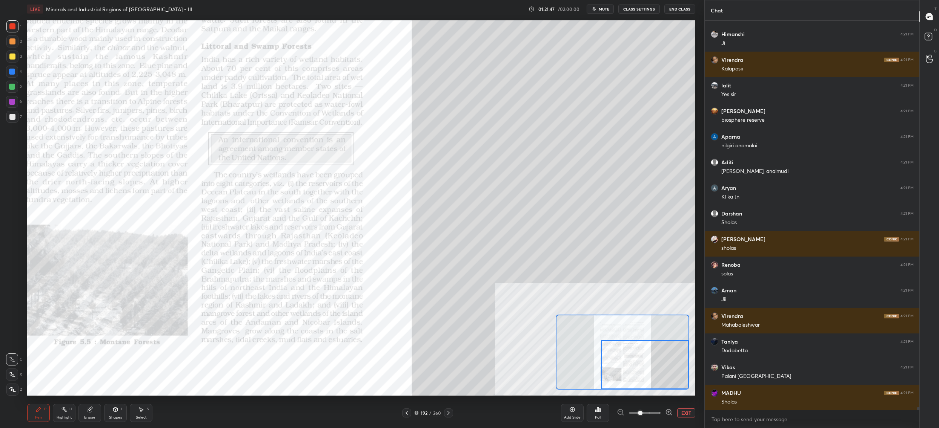
click at [690, 411] on button "EXIT" at bounding box center [686, 413] width 18 height 9
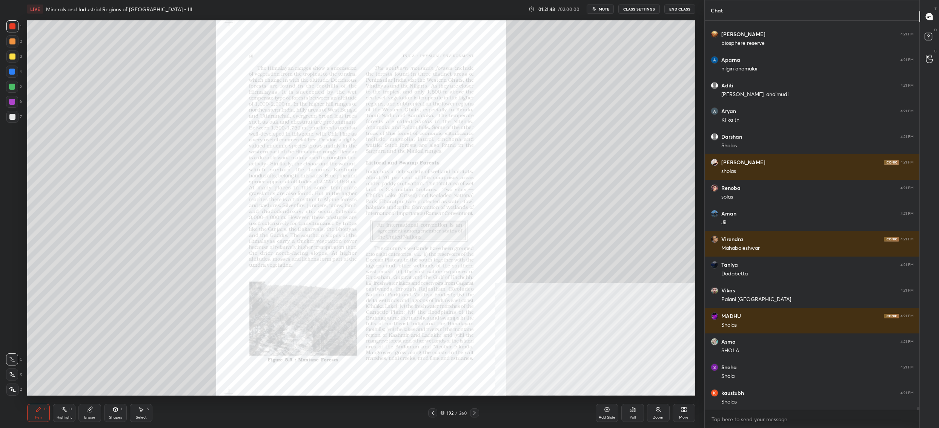
click at [682, 414] on div "More" at bounding box center [683, 413] width 23 height 18
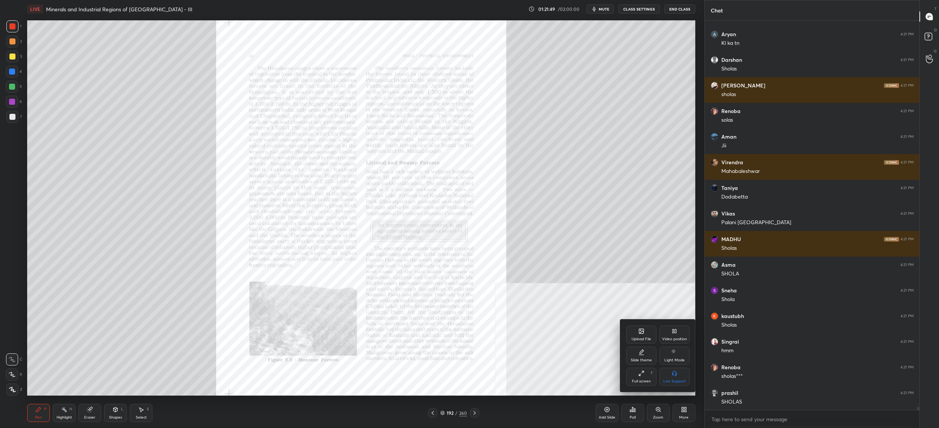
drag, startPoint x: 682, startPoint y: 335, endPoint x: 678, endPoint y: 348, distance: 13.8
click at [681, 335] on div "Video position" at bounding box center [674, 335] width 30 height 18
click at [658, 377] on div "Bottom left Bottom right" at bounding box center [657, 377] width 63 height 18
drag, startPoint x: 650, startPoint y: 376, endPoint x: 647, endPoint y: 380, distance: 5.1
click at [650, 376] on div "Bottom left" at bounding box center [641, 377] width 30 height 18
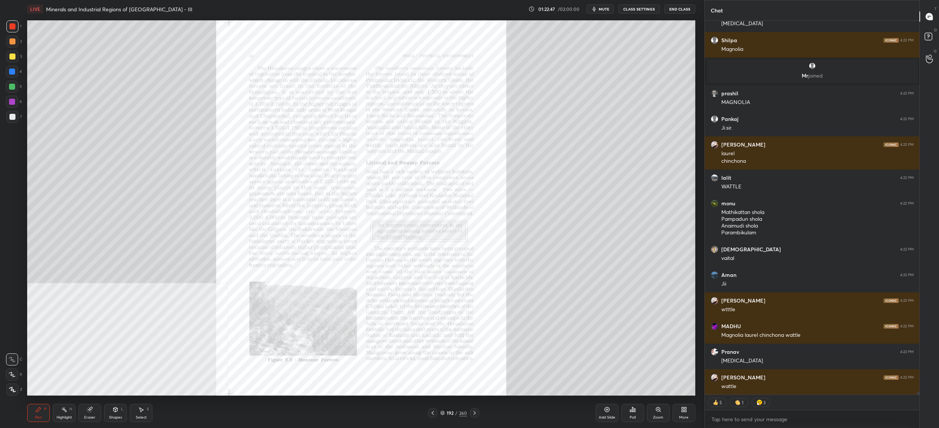
click at [660, 411] on div "Zoom" at bounding box center [658, 413] width 23 height 18
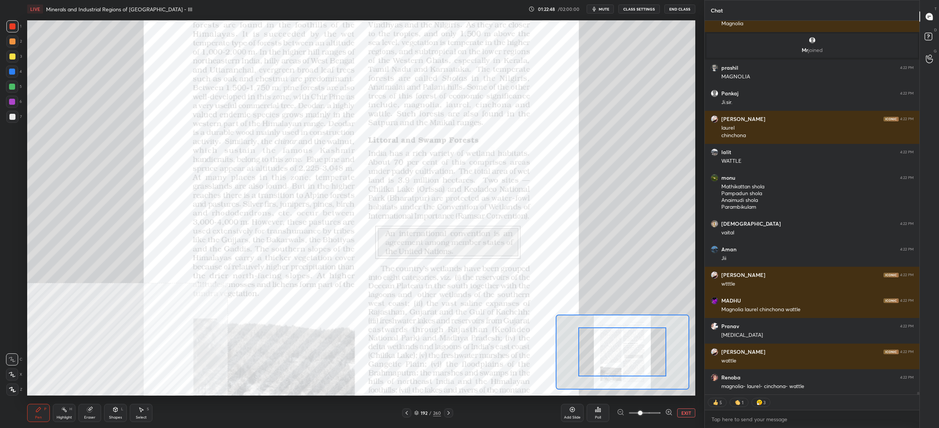
click at [656, 409] on span at bounding box center [645, 413] width 32 height 11
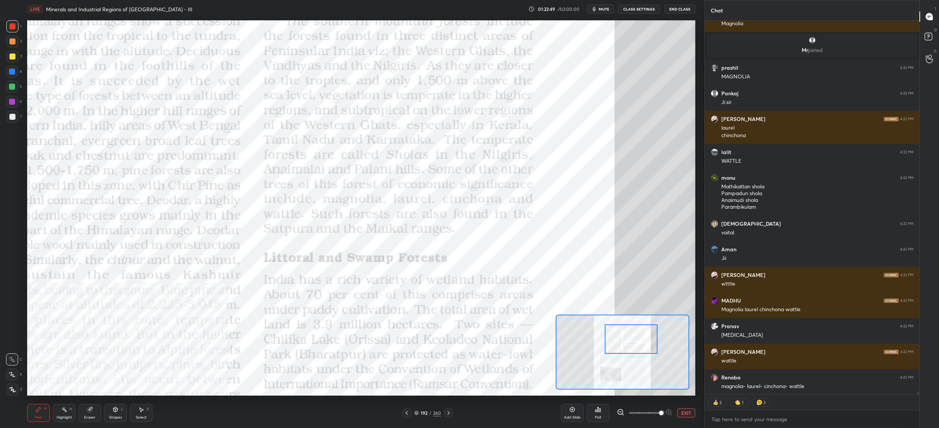
drag, startPoint x: 638, startPoint y: 358, endPoint x: 644, endPoint y: 346, distance: 13.8
click at [644, 345] on div at bounding box center [630, 339] width 53 height 29
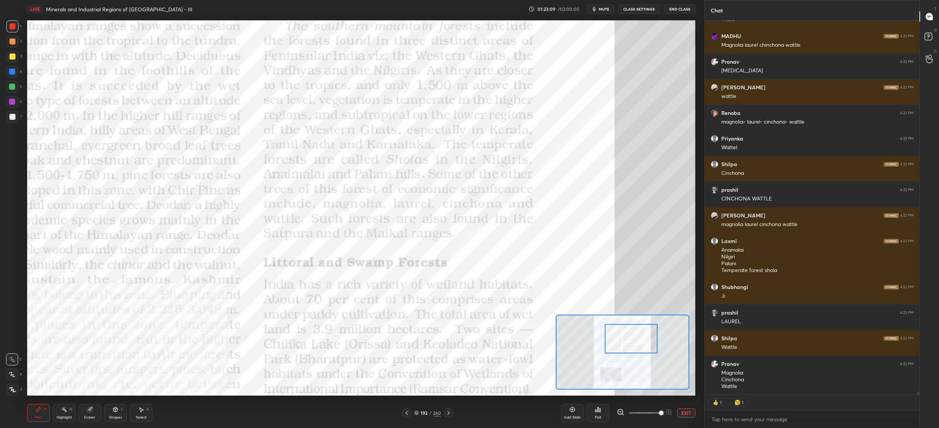
click at [686, 416] on button "EXIT" at bounding box center [686, 413] width 18 height 9
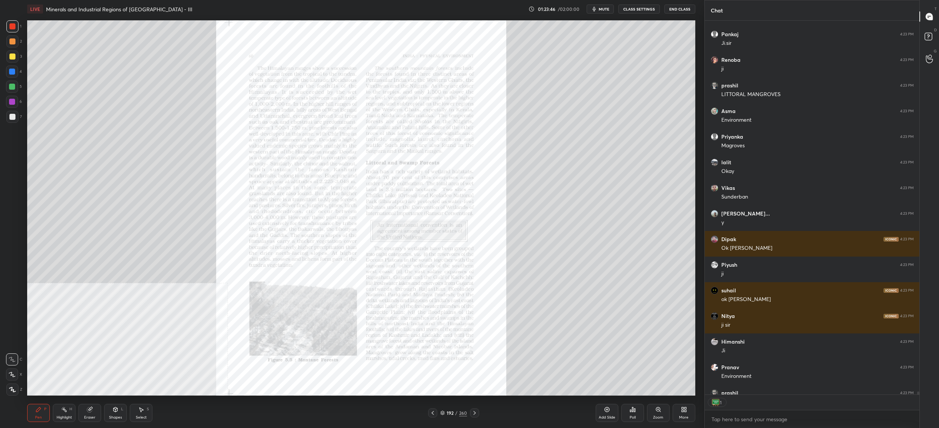
click at [445, 416] on div "192 / 260" at bounding box center [453, 413] width 27 height 7
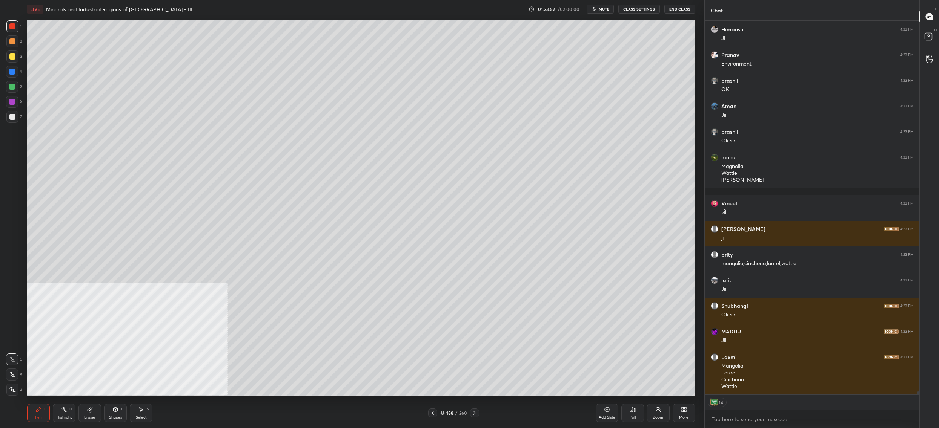
click at [17, 27] on div at bounding box center [12, 26] width 12 height 12
click at [13, 52] on div "1 2 3 4 5 6 7" at bounding box center [14, 73] width 16 height 106
click at [13, 71] on div at bounding box center [12, 72] width 12 height 12
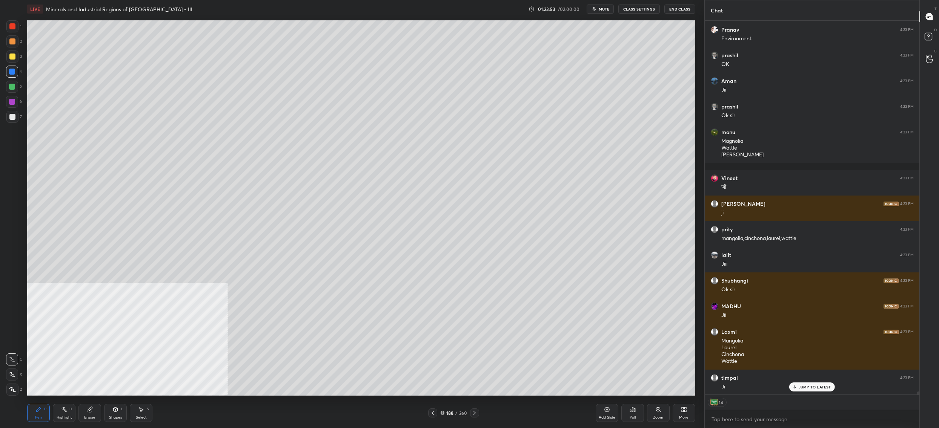
click at [10, 99] on div "1 2 3 4 5 6 7" at bounding box center [14, 73] width 16 height 106
drag, startPoint x: 9, startPoint y: 124, endPoint x: 13, endPoint y: 127, distance: 5.1
click at [10, 124] on div "7" at bounding box center [13, 118] width 15 height 15
drag, startPoint x: 13, startPoint y: 127, endPoint x: 23, endPoint y: 111, distance: 19.7
click at [11, 127] on div "1 2 3 4 5 6 7 C X Z C X Z E E Erase all H H" at bounding box center [12, 208] width 24 height 376
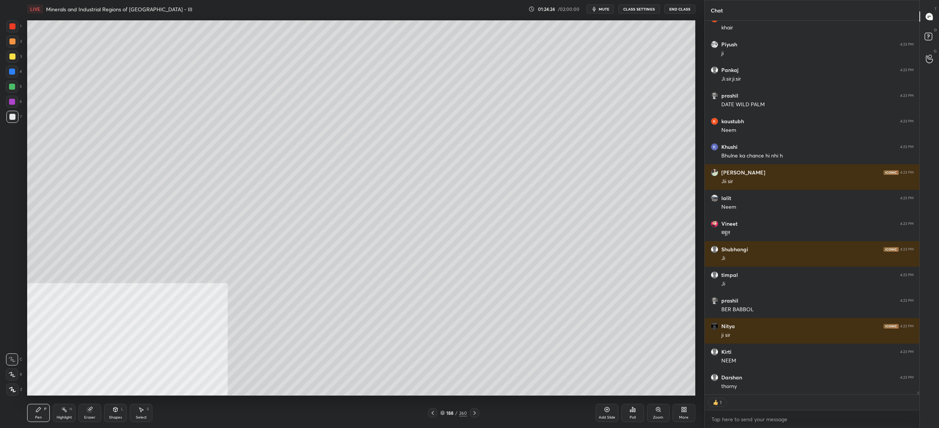
click at [14, 57] on div at bounding box center [12, 57] width 6 height 6
click at [15, 76] on div at bounding box center [12, 72] width 12 height 12
click at [13, 81] on div at bounding box center [12, 87] width 12 height 12
click at [13, 94] on div "5" at bounding box center [14, 88] width 16 height 15
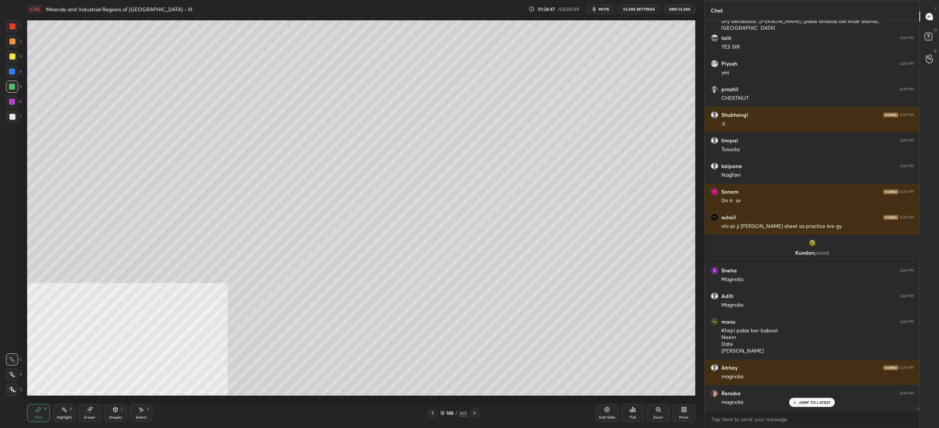
drag, startPoint x: 446, startPoint y: 412, endPoint x: 442, endPoint y: 410, distance: 4.9
click at [446, 414] on div "188" at bounding box center [450, 413] width 8 height 5
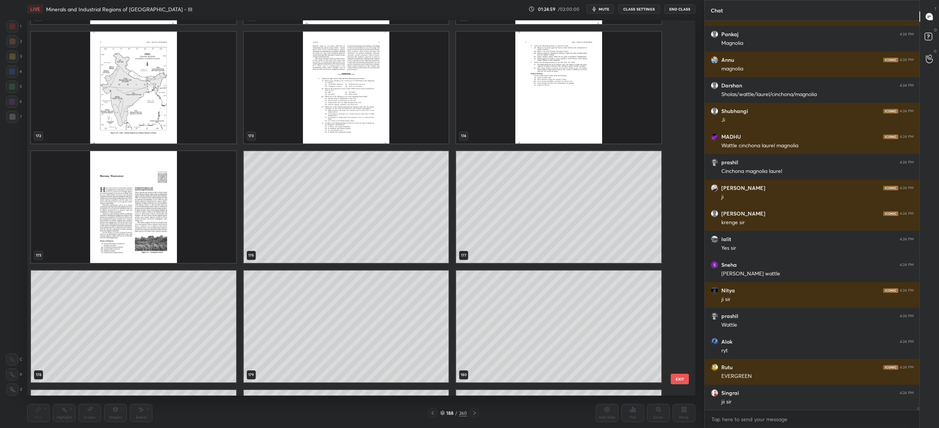
click at [144, 195] on img "grid" at bounding box center [133, 207] width 205 height 112
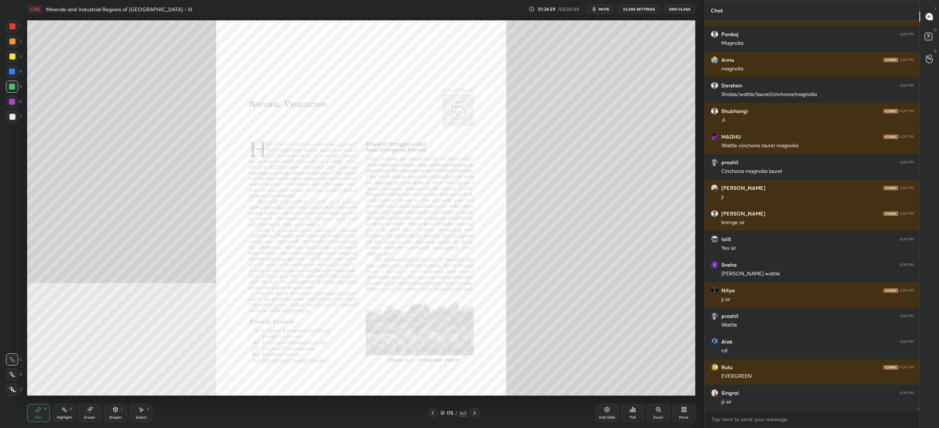
click at [144, 195] on img "grid" at bounding box center [133, 207] width 205 height 112
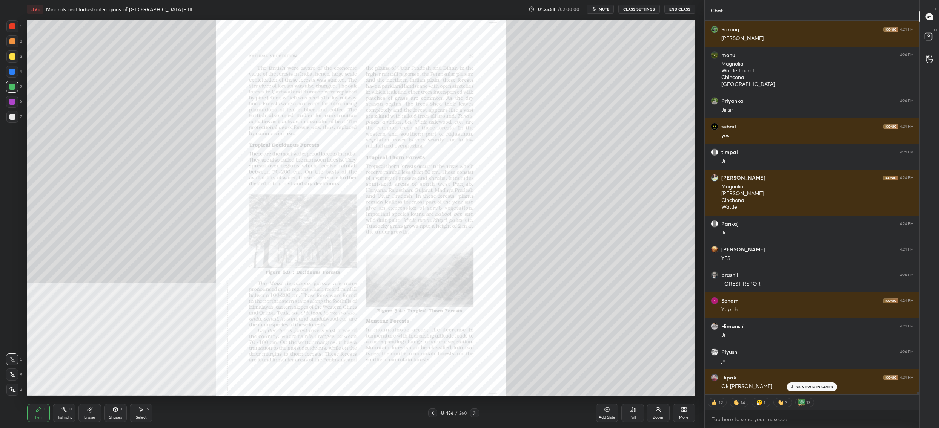
scroll to position [52118, 0]
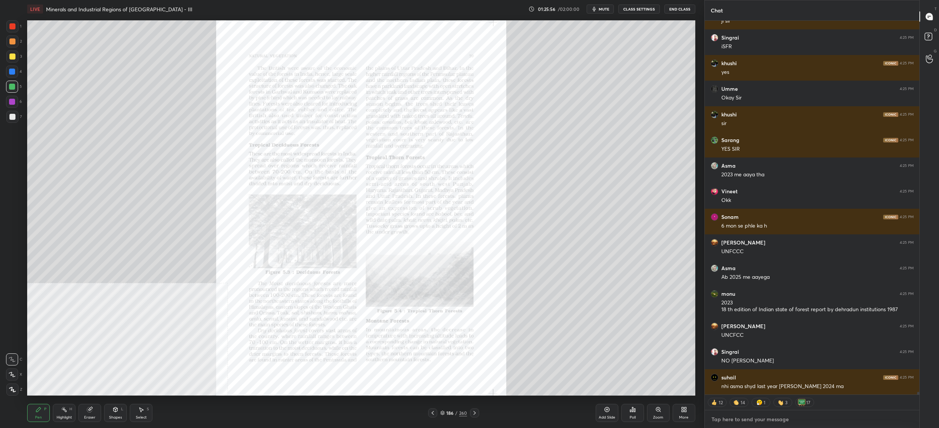
type textarea "x"
click at [755, 419] on textarea at bounding box center [811, 420] width 202 height 12
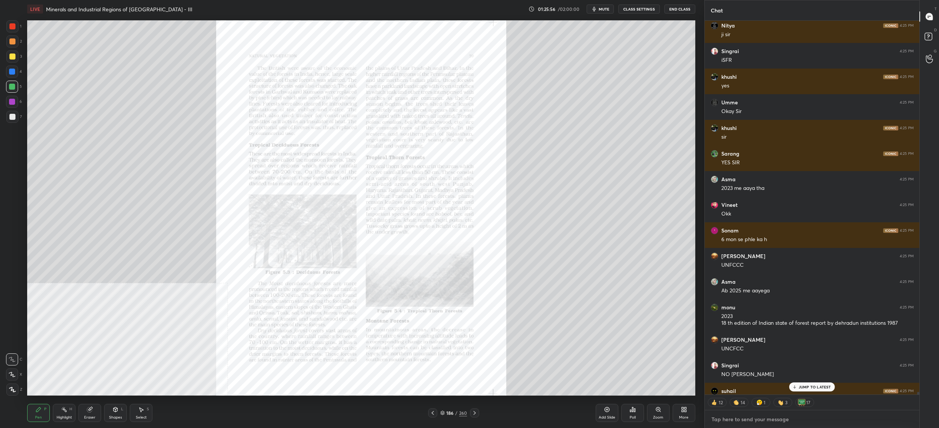
scroll to position [52143, 0]
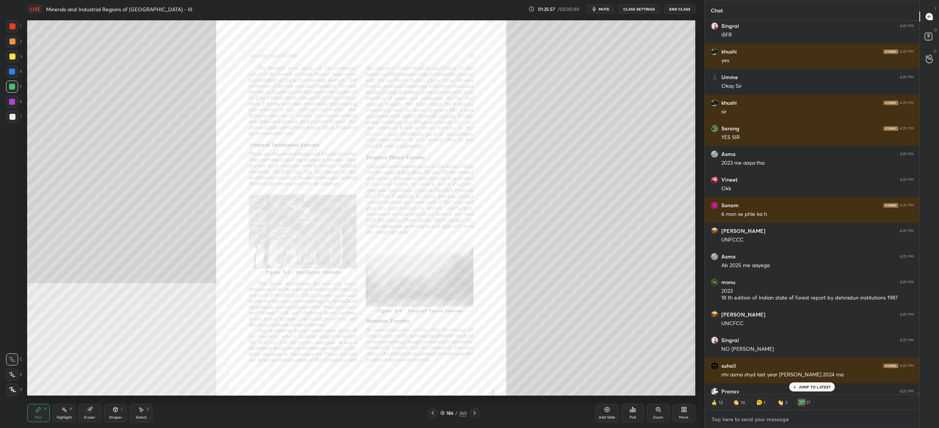
paste textarea "https://youtu.be/xAelwmpgSvU?si=1ktbltzApC3Dfa2Z"
type textarea "https://youtu.be/xAelwmpgSvU?si=1ktbltzApC3Dfa2Z"
type textarea "x"
type textarea "https://youtu.be/xAelwmpgSvU?si=1ktbltzApC3Dfa2Z"
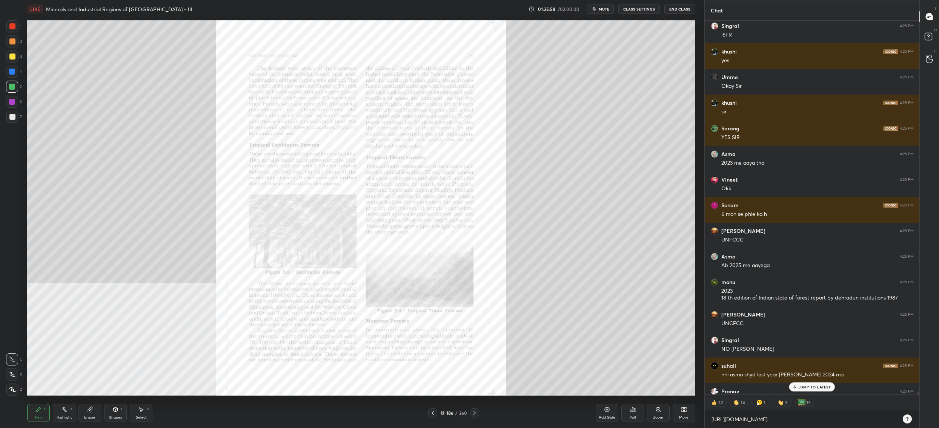
type textarea "x"
click at [906, 417] on icon at bounding box center [907, 419] width 6 height 6
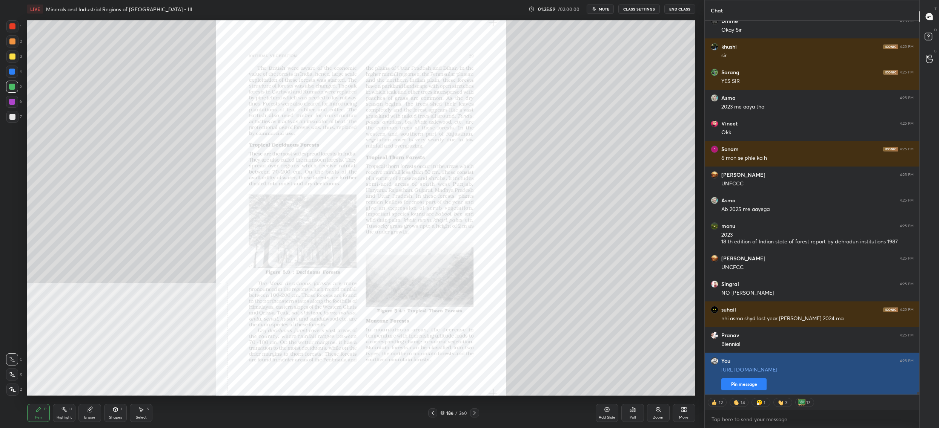
click at [750, 381] on button "Pin message" at bounding box center [743, 385] width 45 height 12
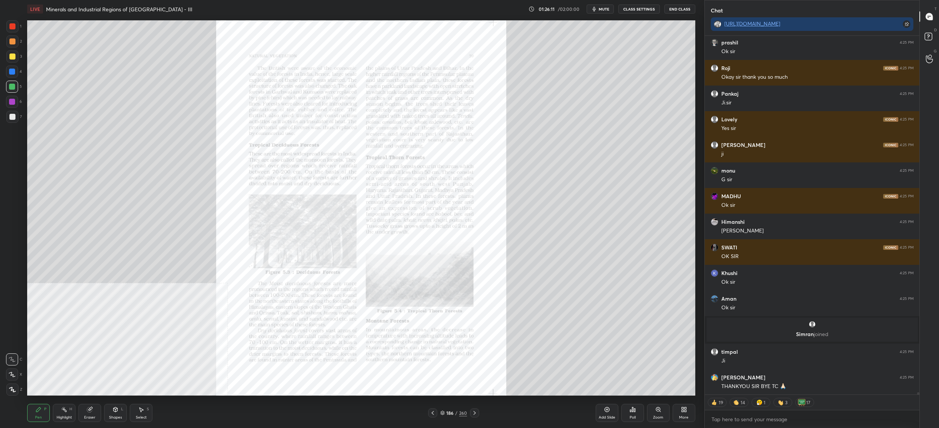
scroll to position [52852, 0]
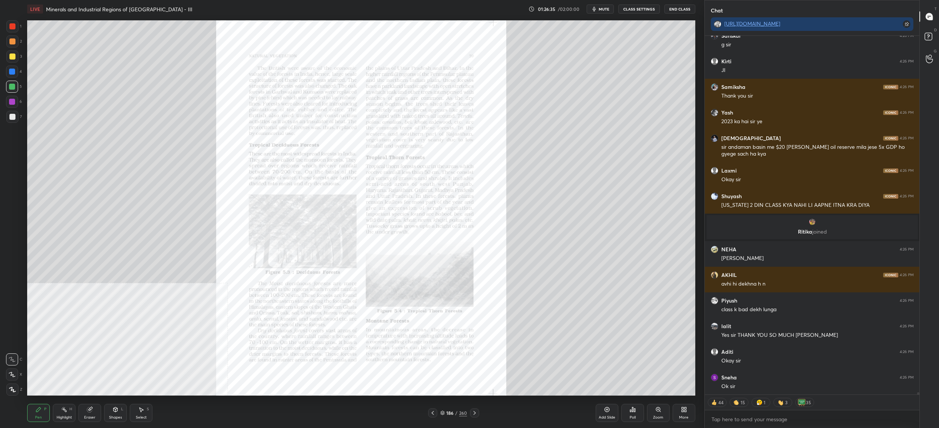
type textarea "x"
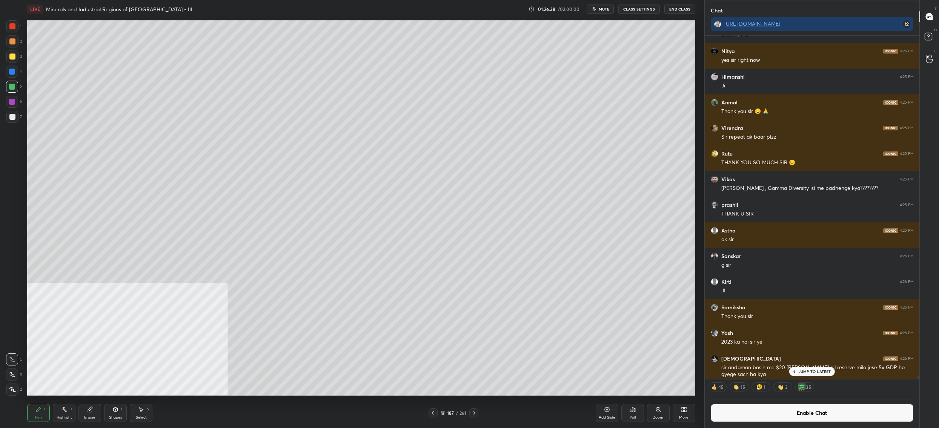
drag, startPoint x: 738, startPoint y: 425, endPoint x: 741, endPoint y: 422, distance: 4.3
click at [738, 425] on div "Enable Chat" at bounding box center [811, 412] width 215 height 34
click at [743, 420] on button "Enable Chat" at bounding box center [811, 413] width 202 height 18
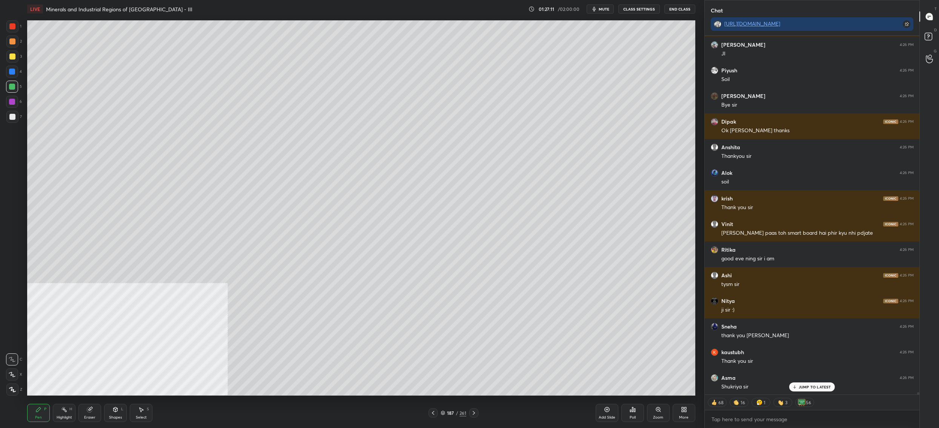
click at [683, 12] on button "End Class" at bounding box center [679, 9] width 31 height 9
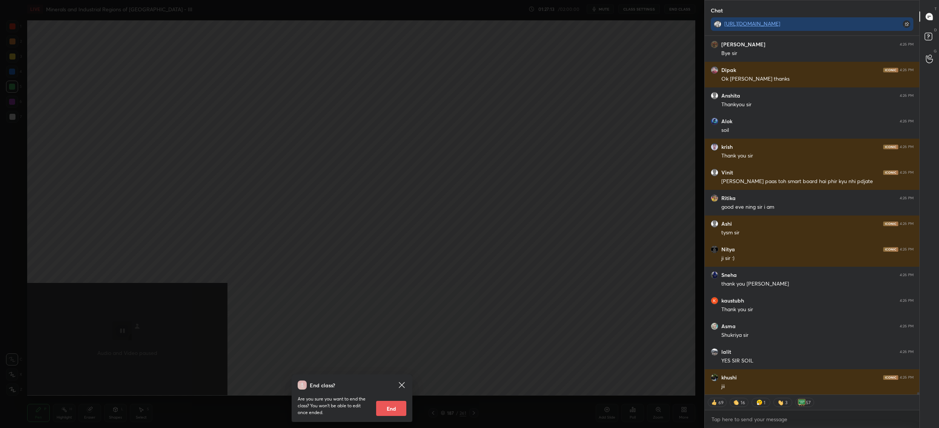
click at [399, 412] on button "End" at bounding box center [391, 408] width 30 height 15
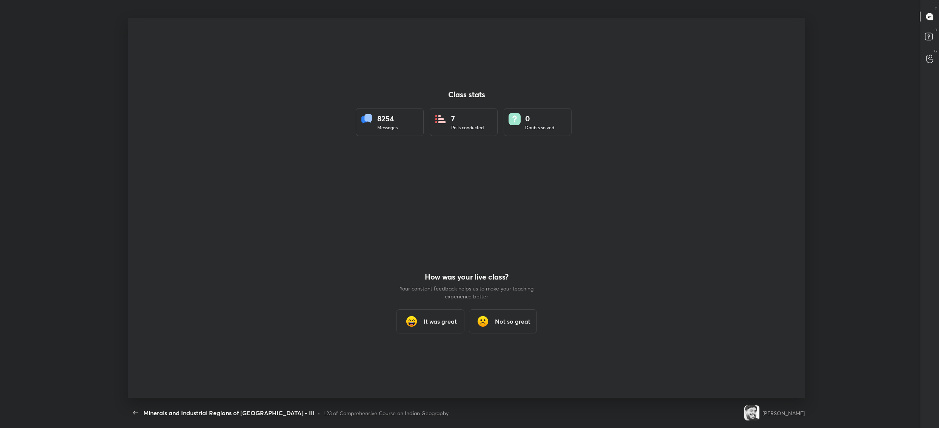
type textarea "x"
